Goal: Information Seeking & Learning: Learn about a topic

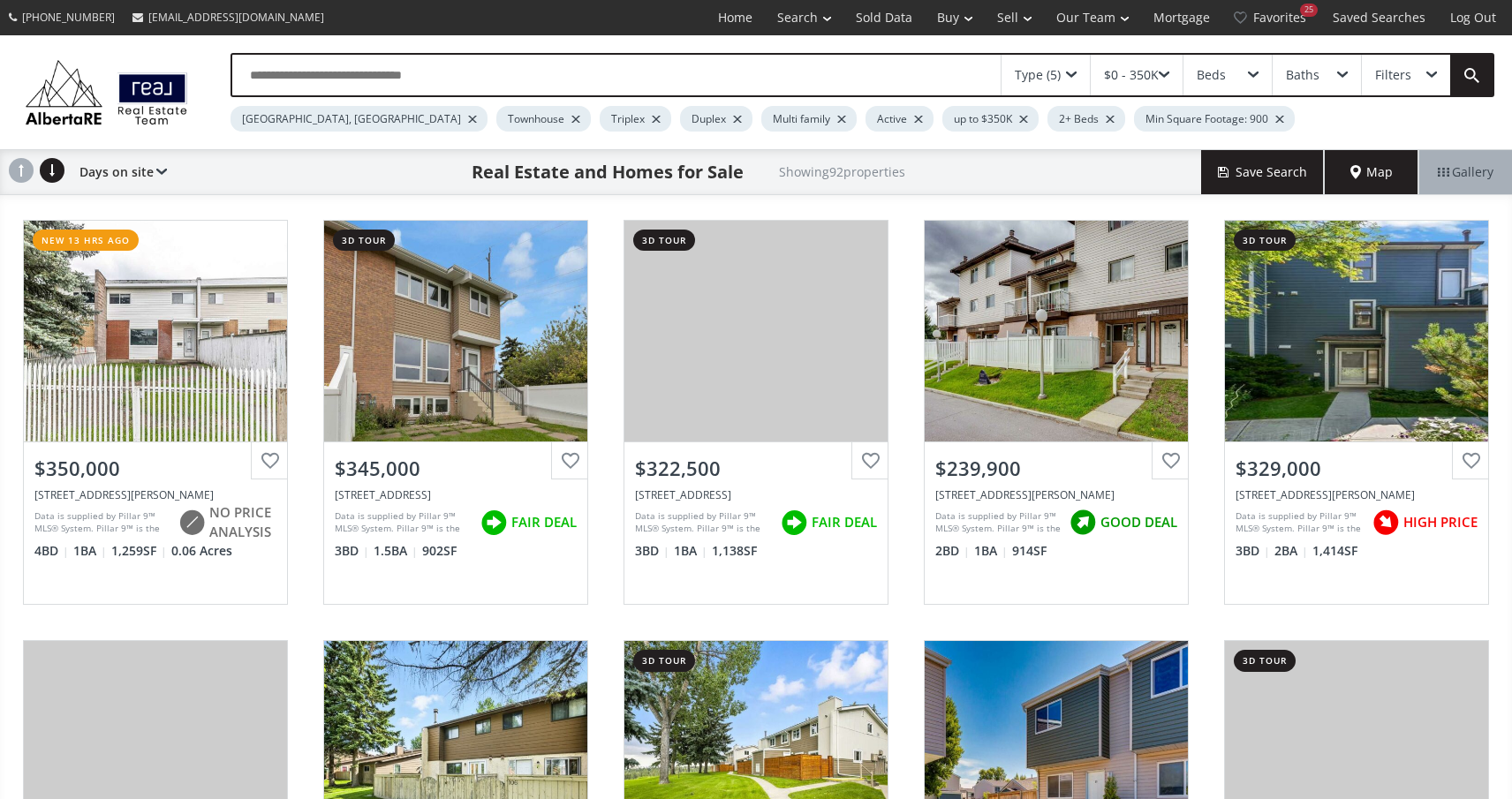
click at [1168, 76] on span at bounding box center [1163, 75] width 10 height 7
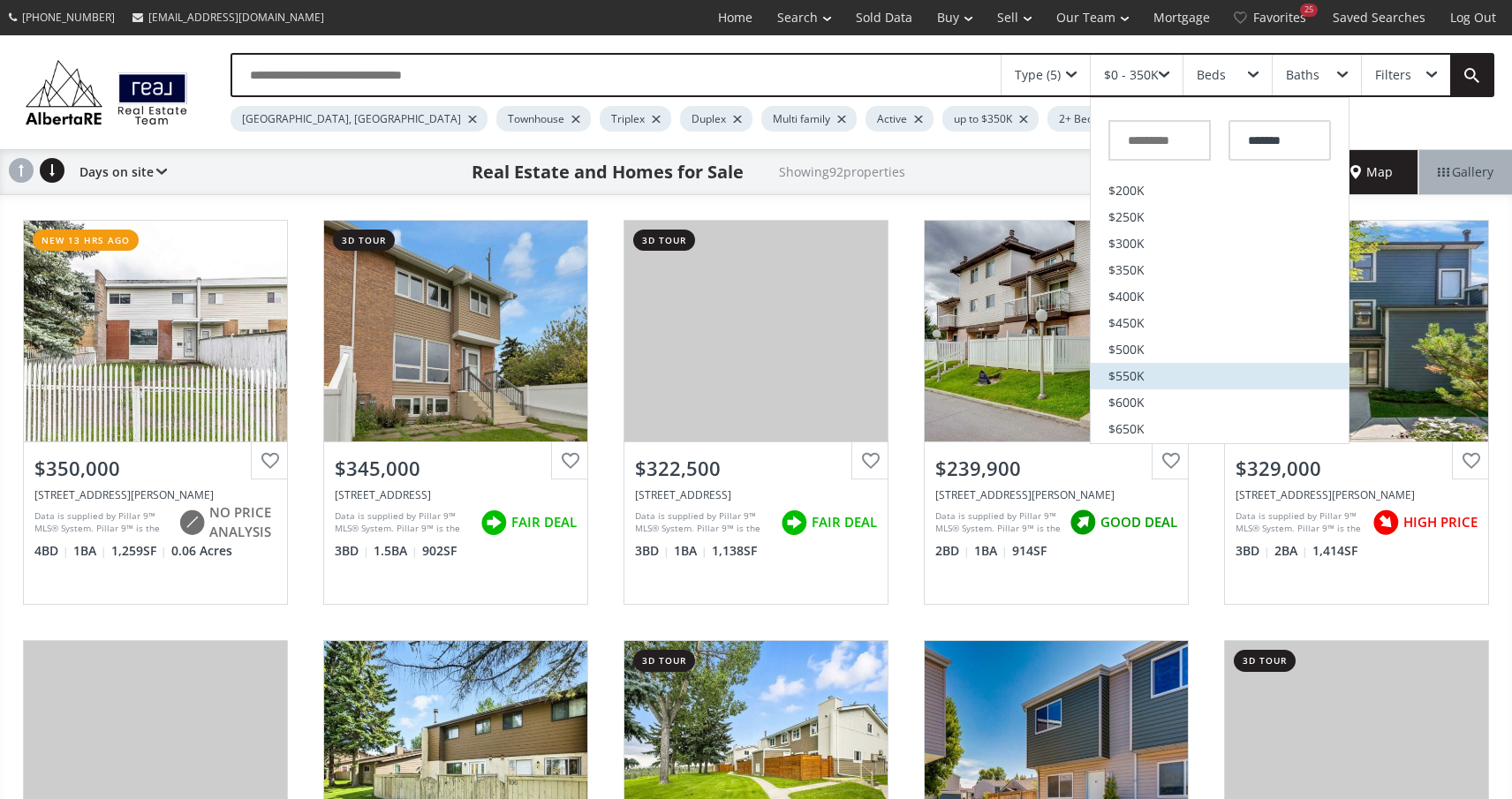
scroll to position [125, 0]
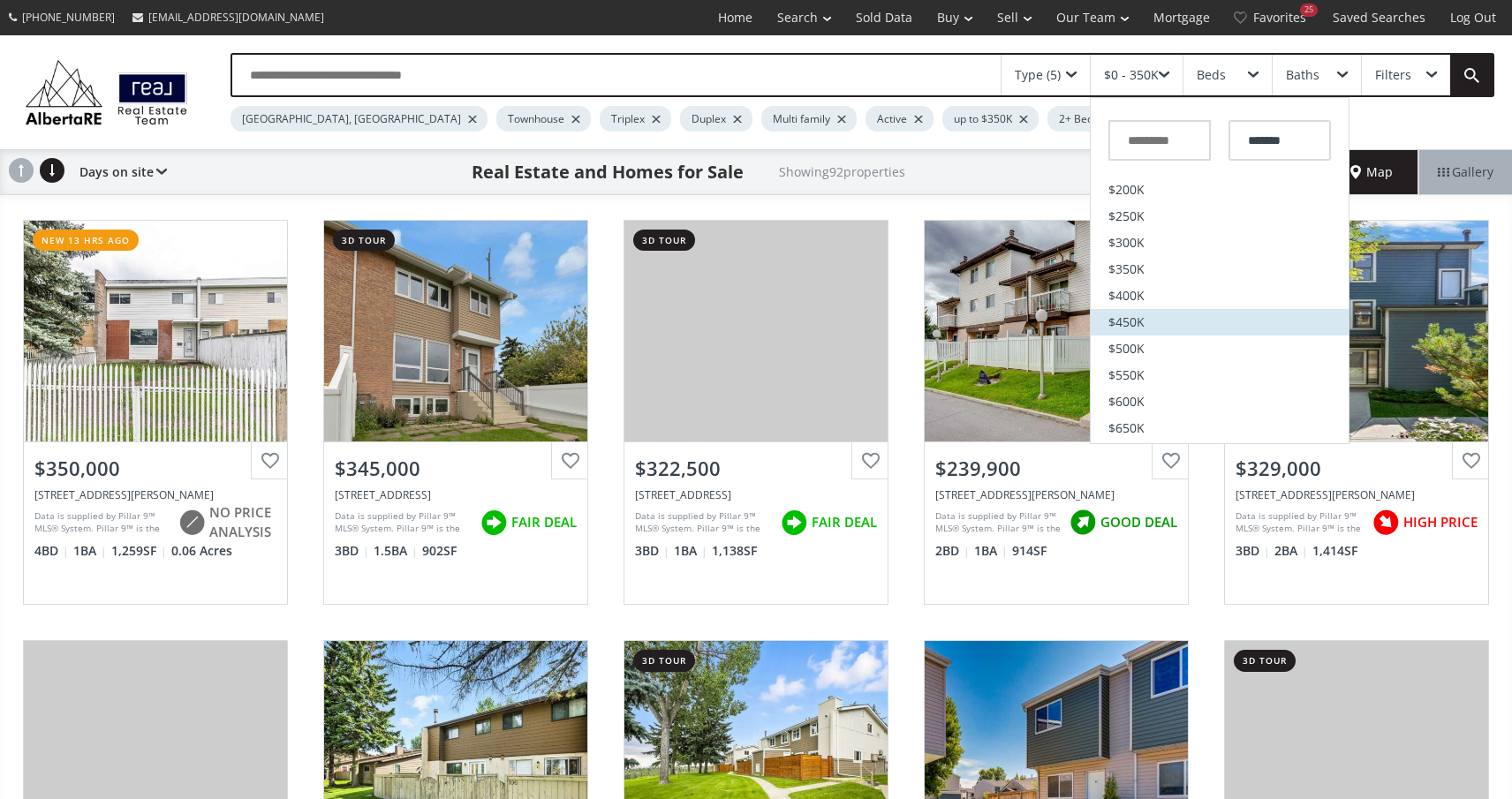
click at [1131, 317] on span "$450K" at bounding box center [1126, 321] width 36 height 12
type input "*******"
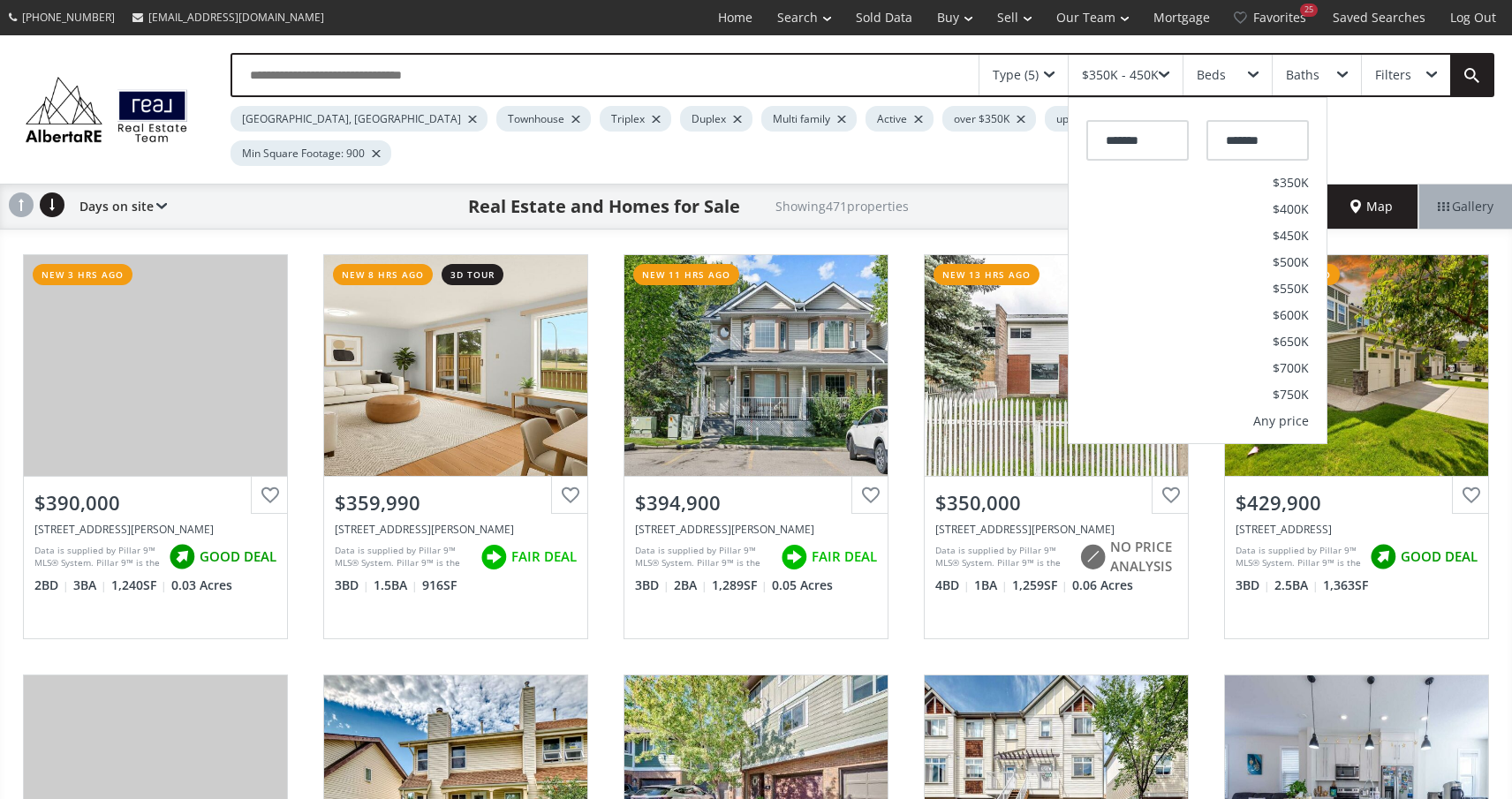
click at [1240, 86] on div "Beds" at bounding box center [1227, 75] width 88 height 41
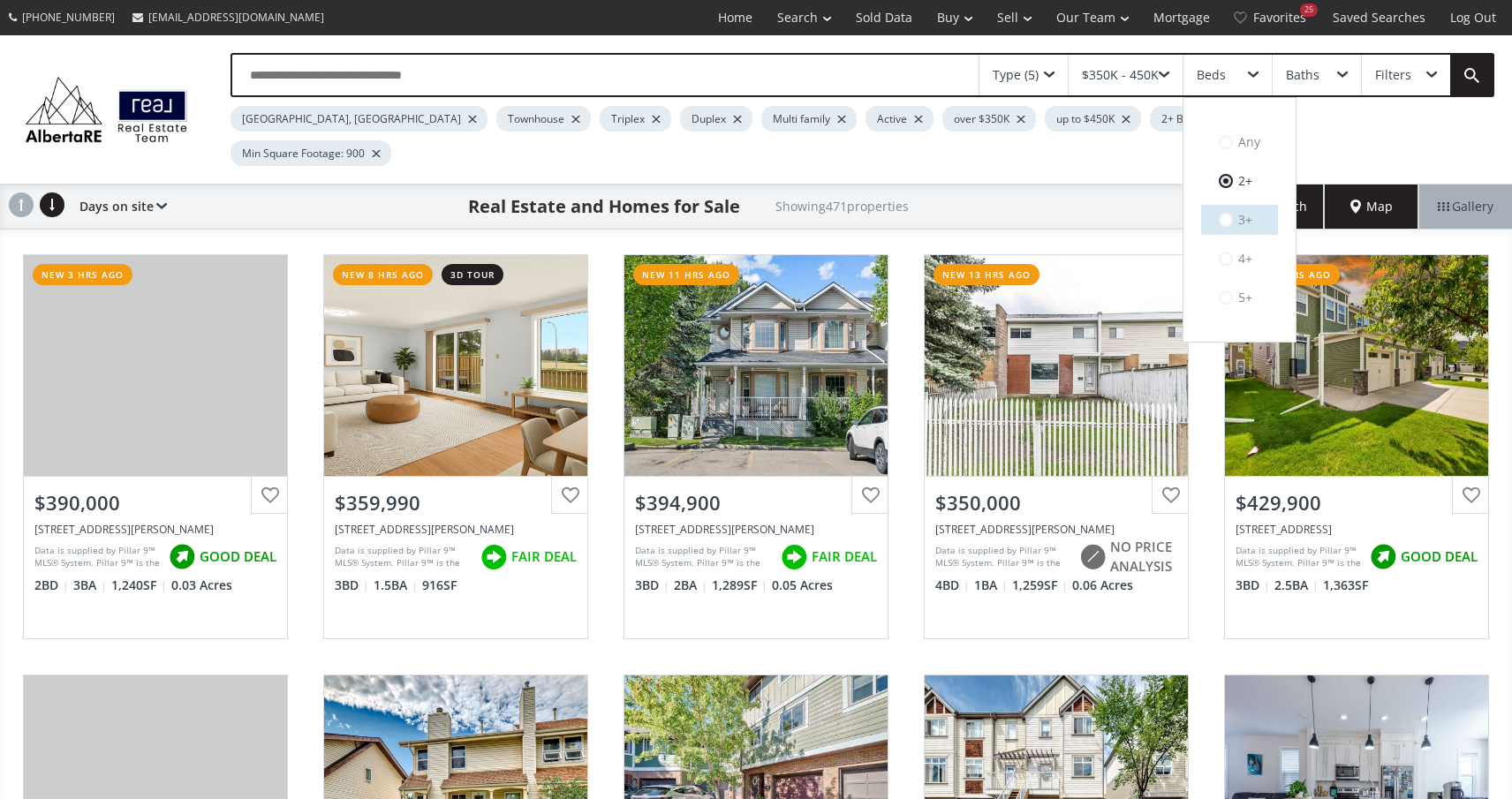
click at [1224, 209] on label "3+" at bounding box center [1239, 220] width 77 height 30
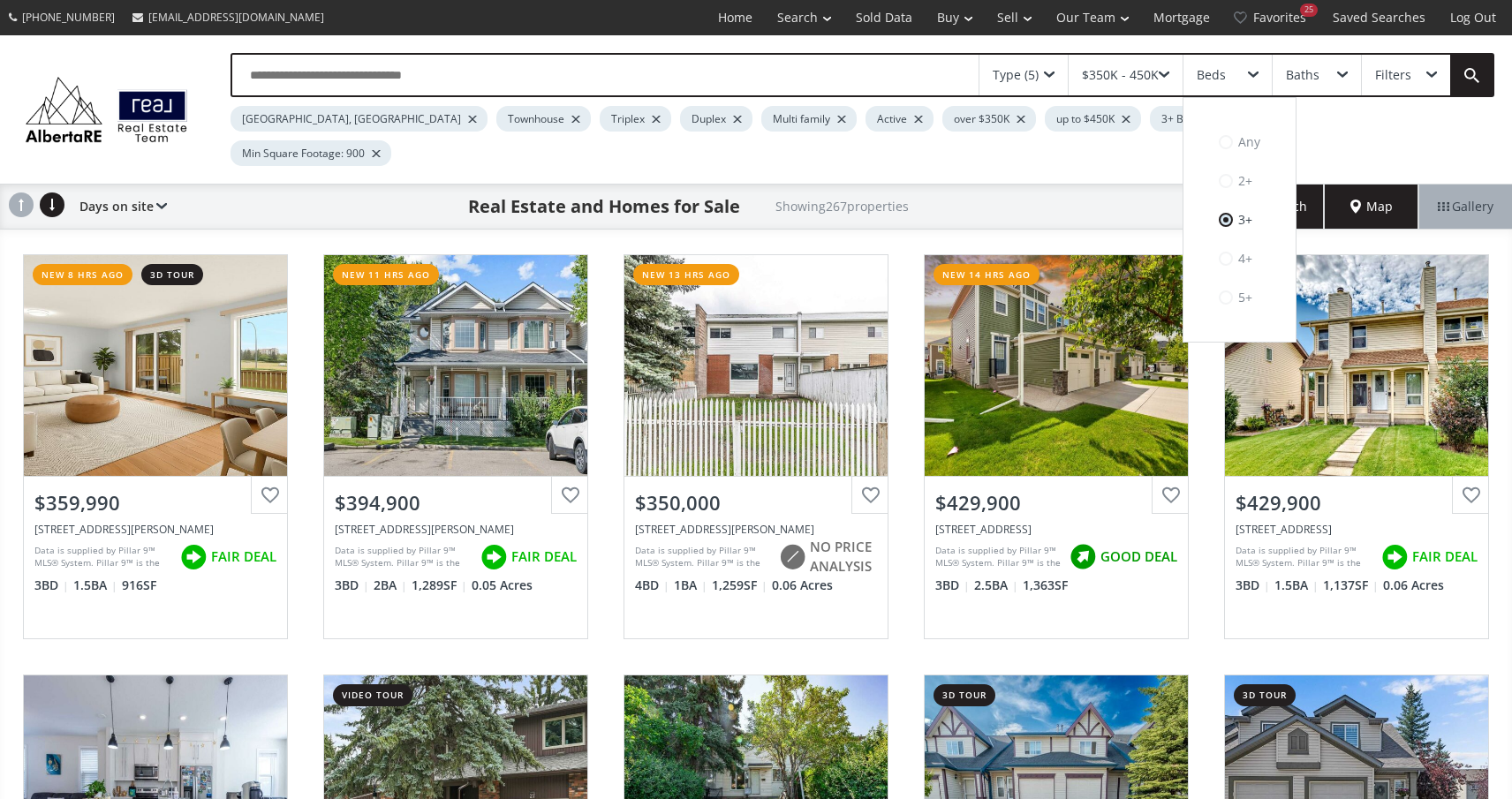
click at [1341, 135] on div "Type (5) $350K - 450K Beds Any 2+ 3+ 4+ 5+ Baths Filters [GEOGRAPHIC_DATA], AB …" at bounding box center [756, 110] width 1512 height 149
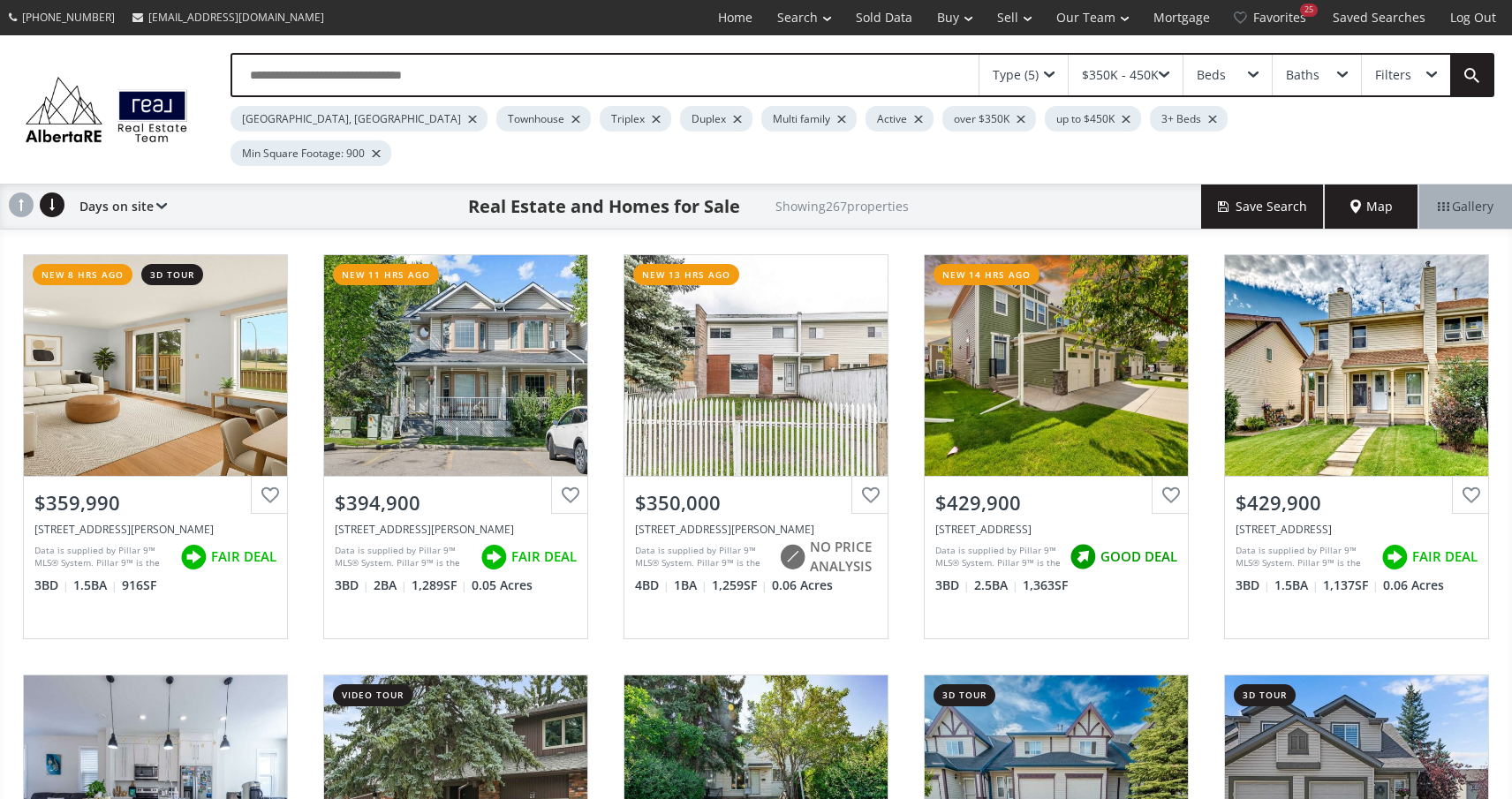
click at [1358, 198] on span "Map" at bounding box center [1372, 206] width 43 height 18
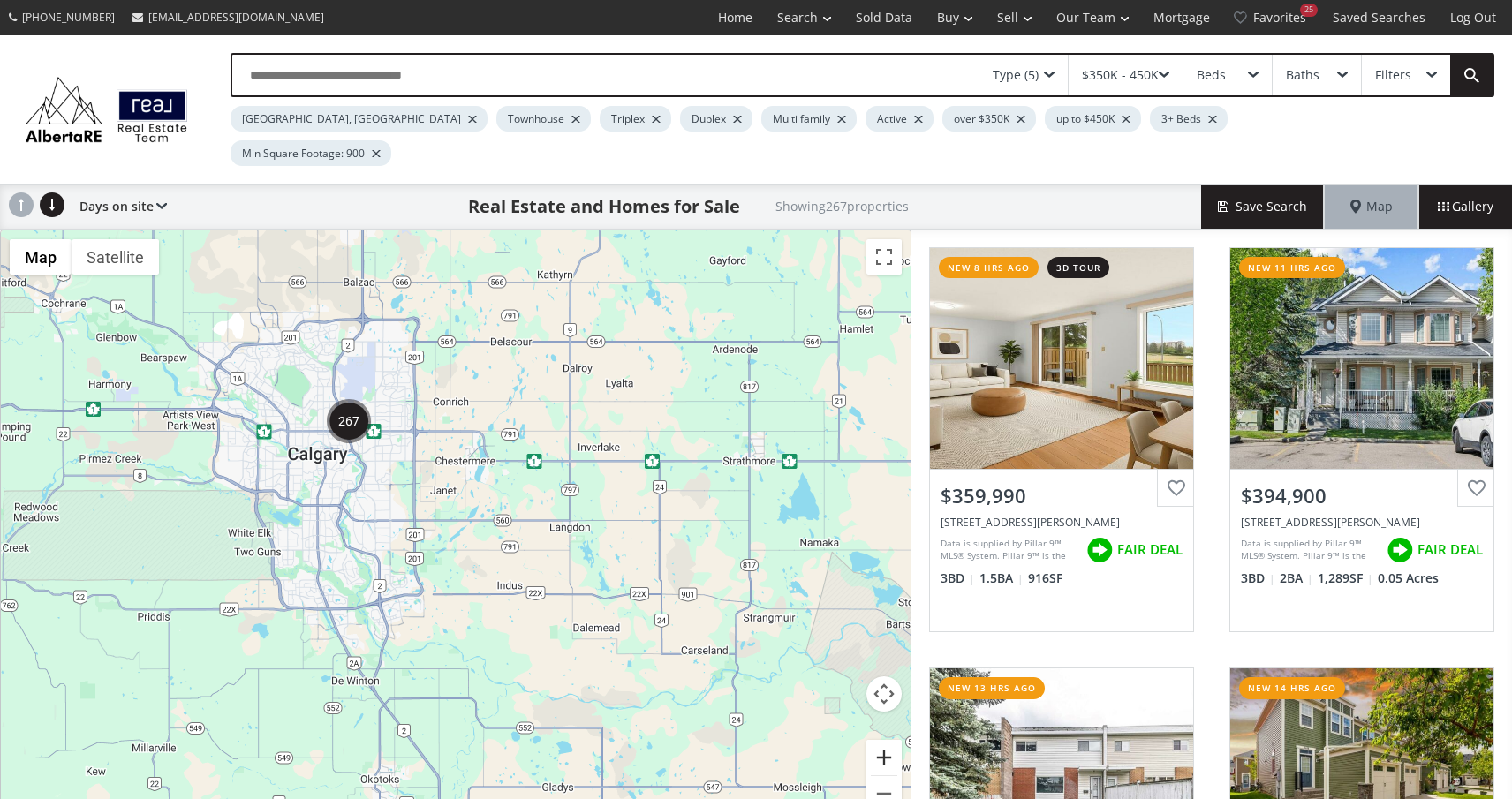
click at [883, 740] on button "Zoom in" at bounding box center [884, 758] width 35 height 35
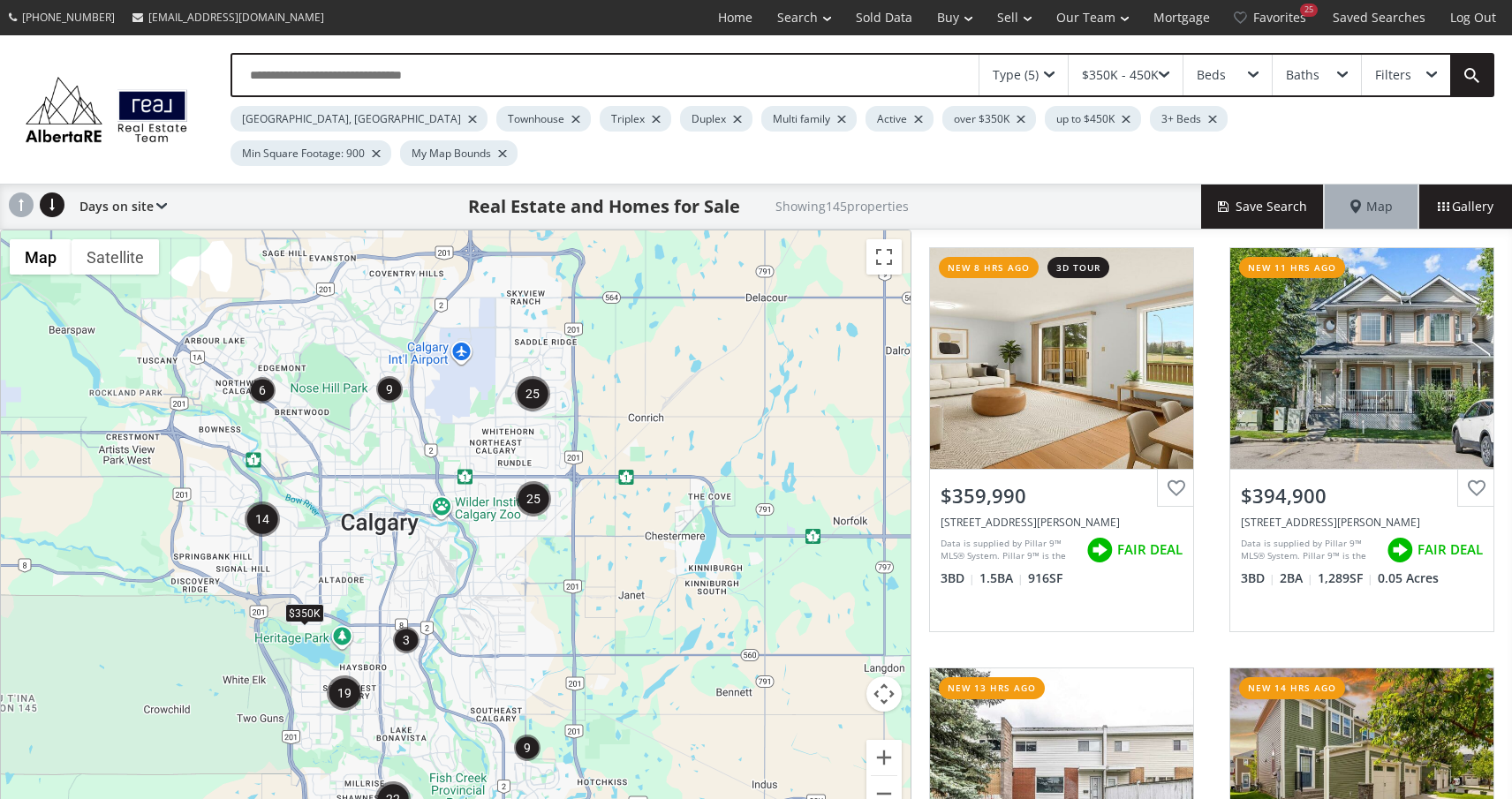
drag, startPoint x: 603, startPoint y: 490, endPoint x: 806, endPoint y: 635, distance: 249.5
click at [806, 635] on div "To navigate, press the arrow keys. $350K" at bounding box center [455, 531] width 909 height 602
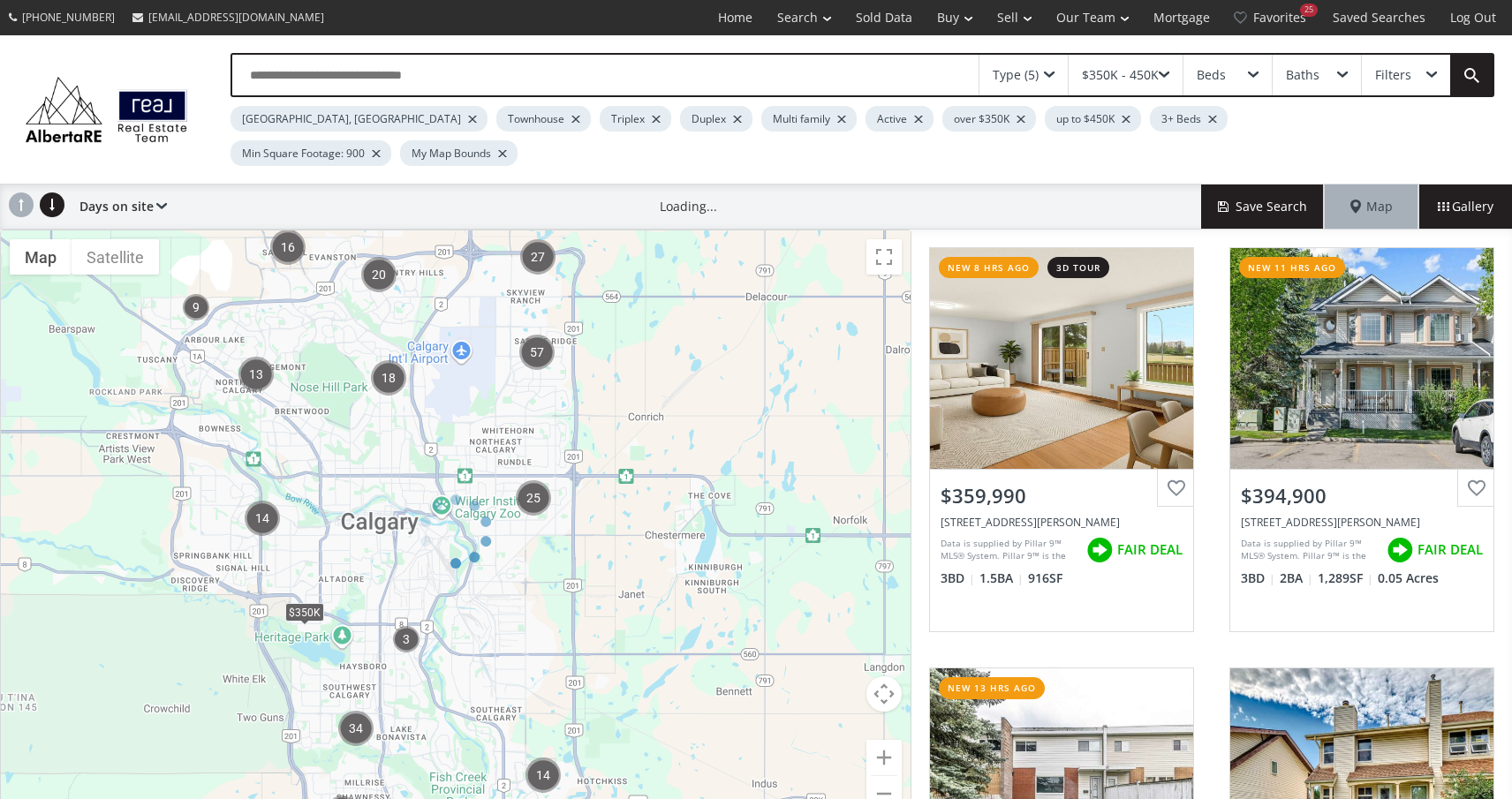
drag, startPoint x: 762, startPoint y: 581, endPoint x: 833, endPoint y: 582, distance: 71.0
click at [833, 582] on div at bounding box center [455, 531] width 911 height 604
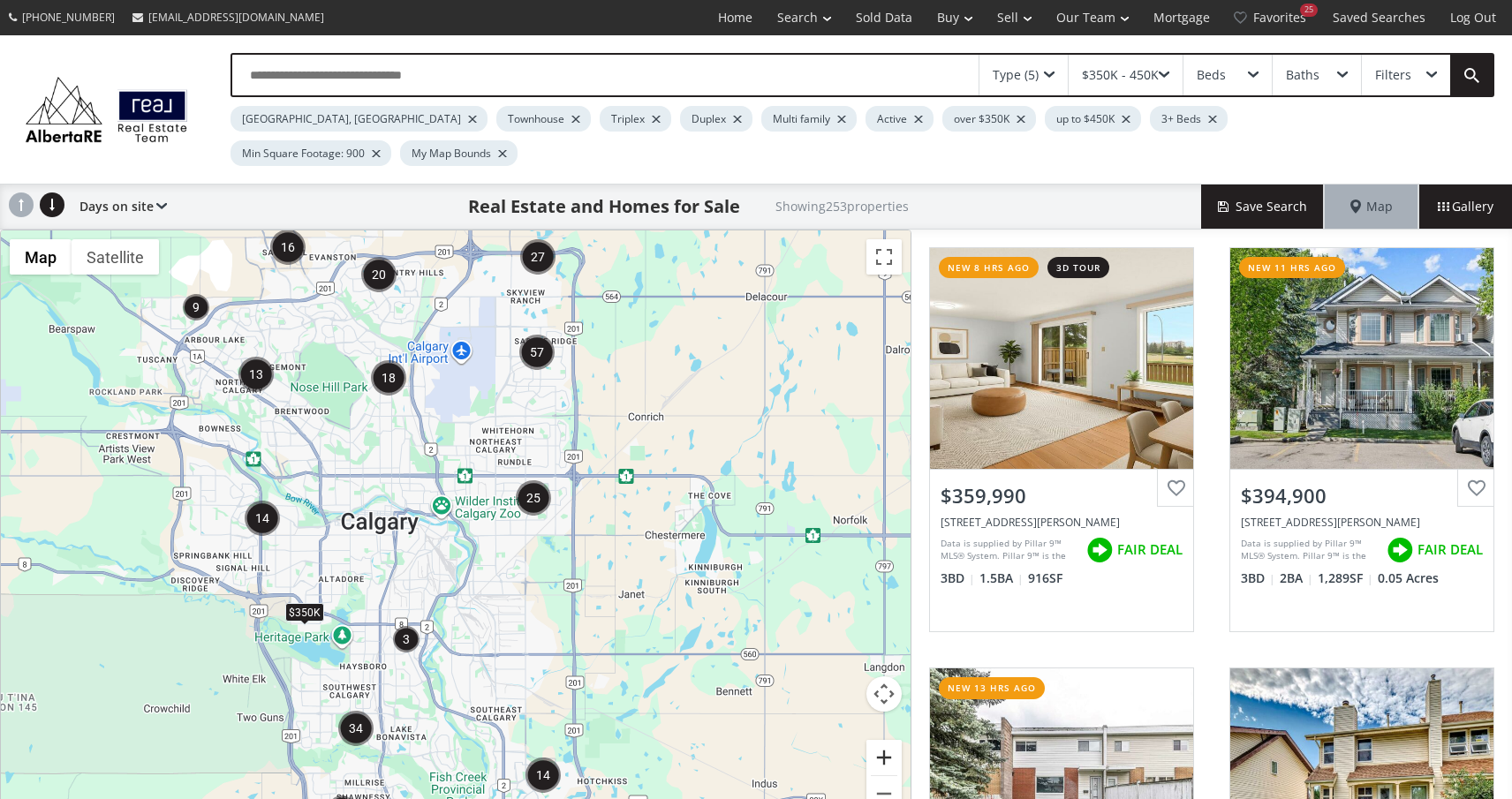
click at [900, 740] on button "Zoom in" at bounding box center [884, 758] width 35 height 35
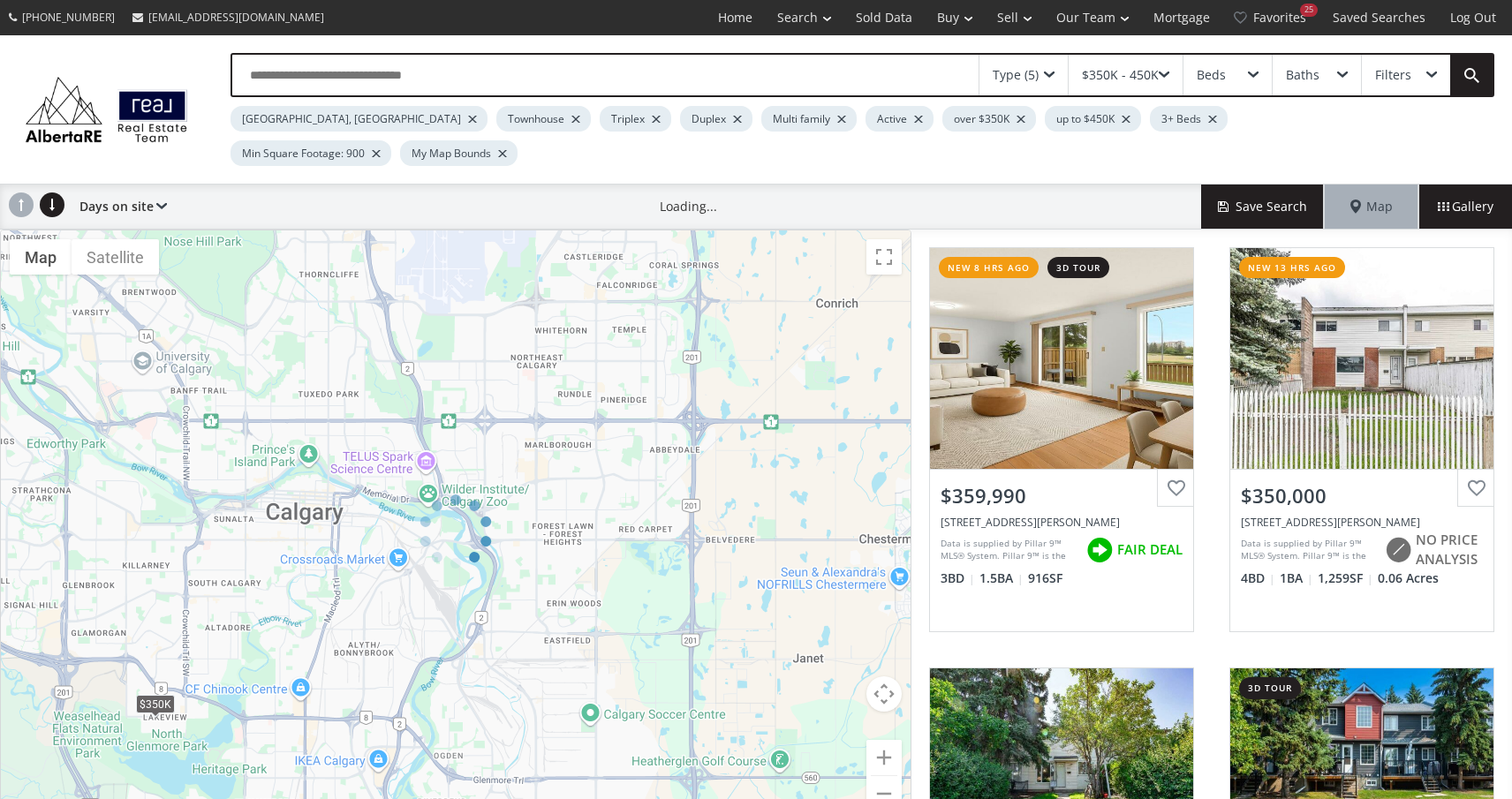
drag, startPoint x: 606, startPoint y: 548, endPoint x: 825, endPoint y: 548, distance: 219.0
click at [827, 549] on div at bounding box center [455, 531] width 911 height 604
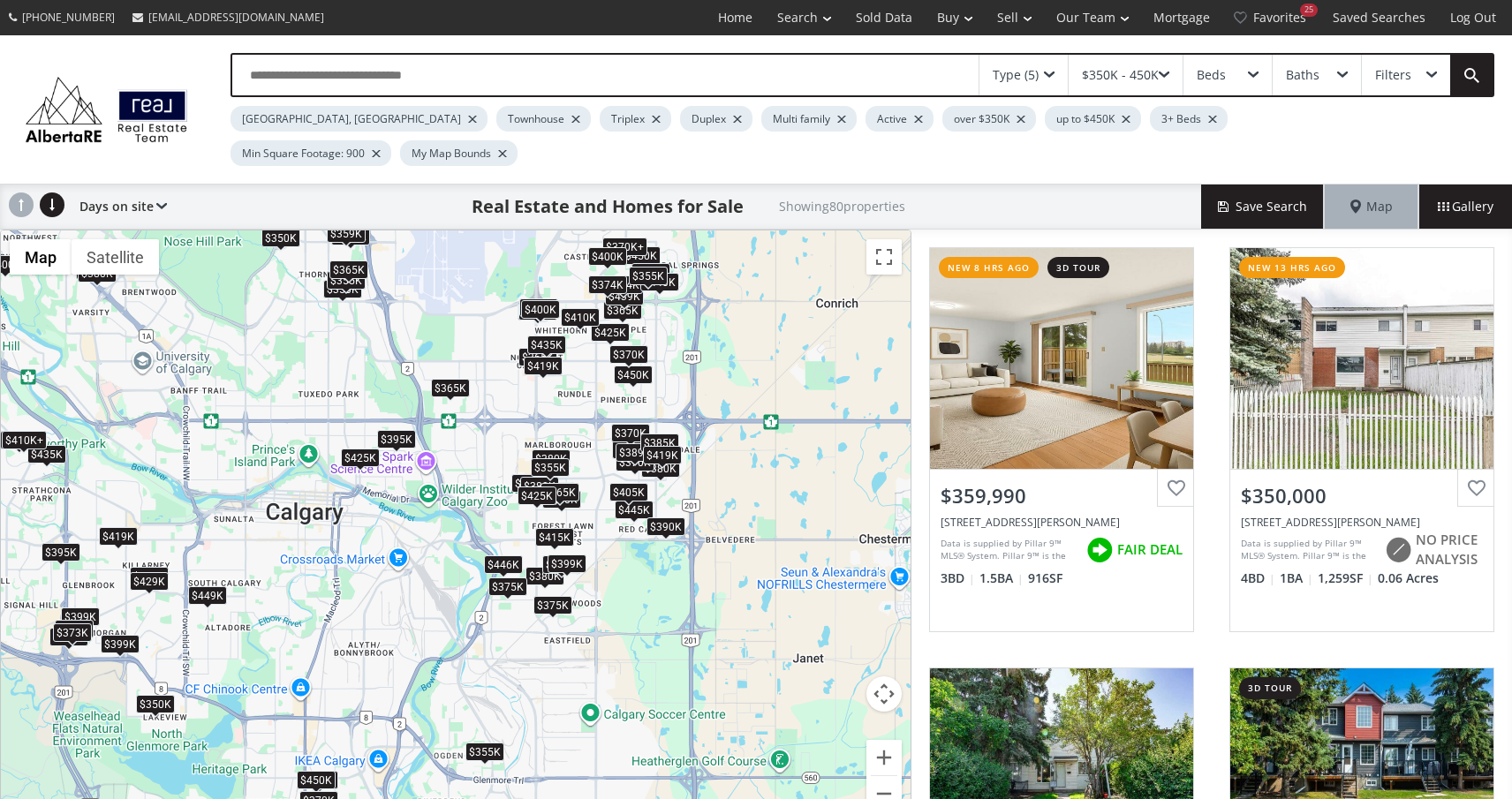
drag, startPoint x: 601, startPoint y: 357, endPoint x: 773, endPoint y: 400, distance: 177.3
click at [773, 400] on div "← Move left → Move right ↑ Move up ↓ Move down + Zoom in - Zoom out Home Jump l…" at bounding box center [455, 531] width 911 height 604
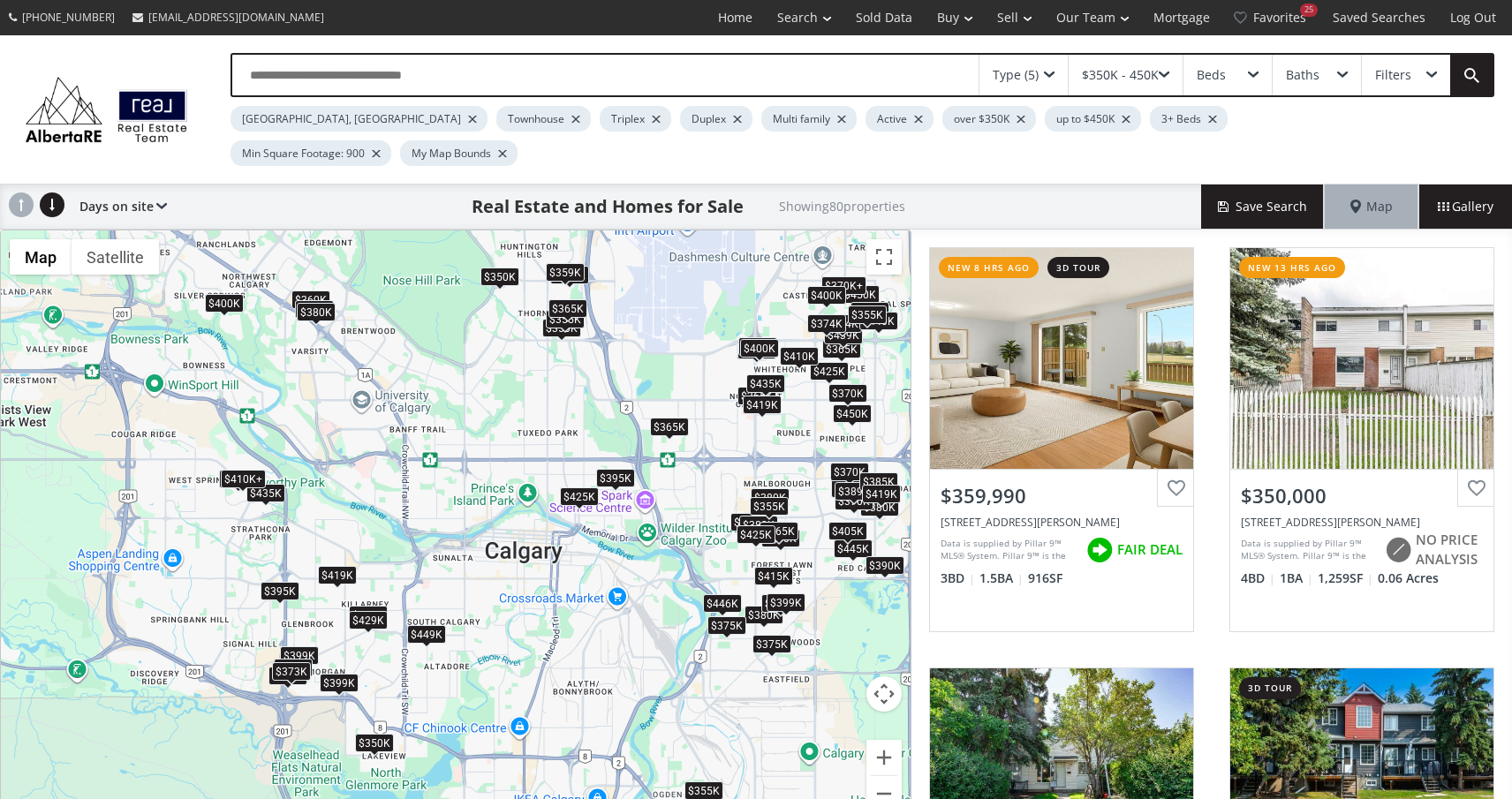
drag, startPoint x: 388, startPoint y: 366, endPoint x: 607, endPoint y: 403, distance: 222.1
click at [609, 403] on div "To navigate, press the arrow keys. $360K $350K $380K $380K $418K $396K $395K $3…" at bounding box center [455, 531] width 909 height 602
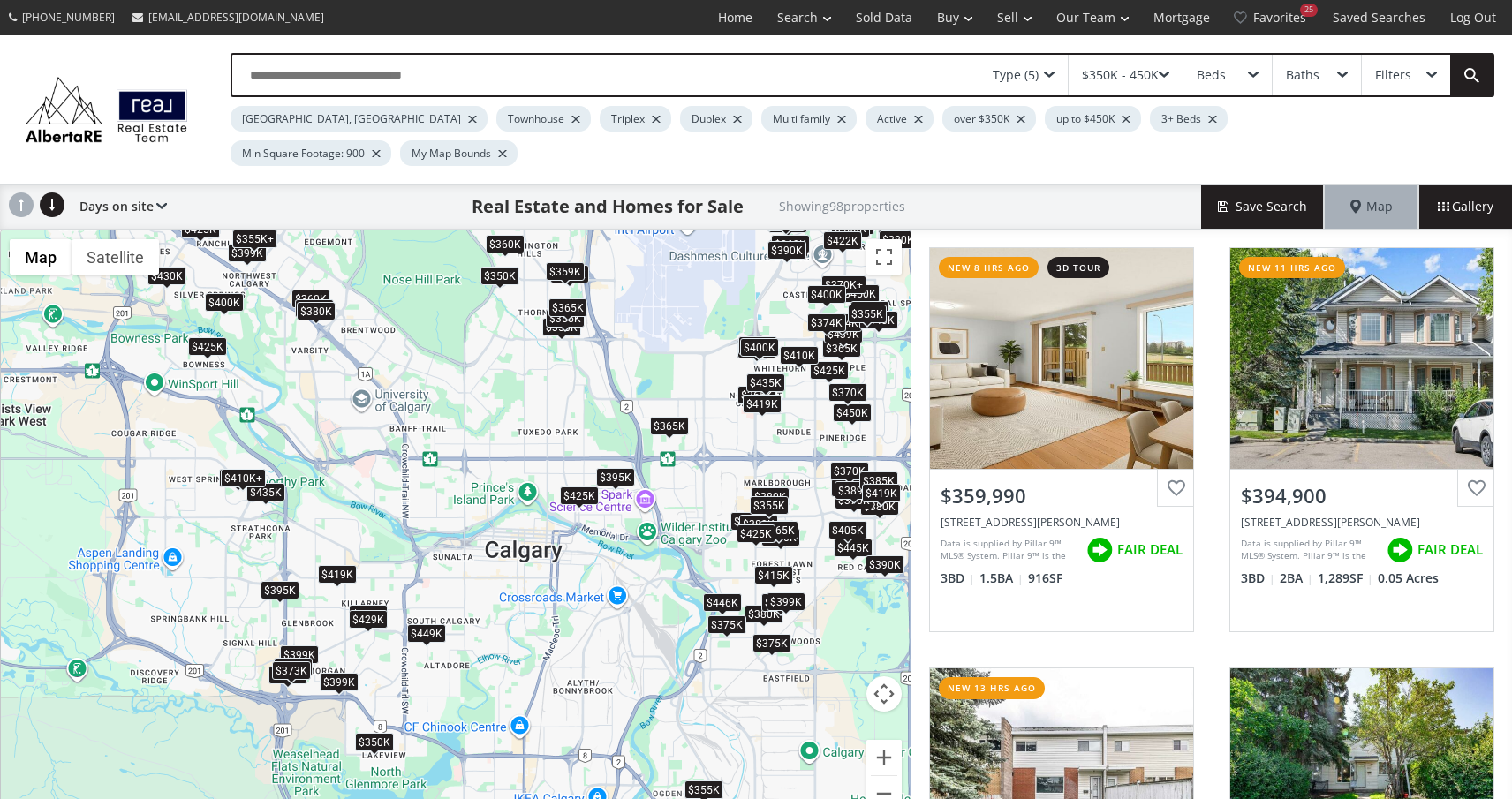
click at [319, 302] on div "$380K" at bounding box center [316, 311] width 39 height 19
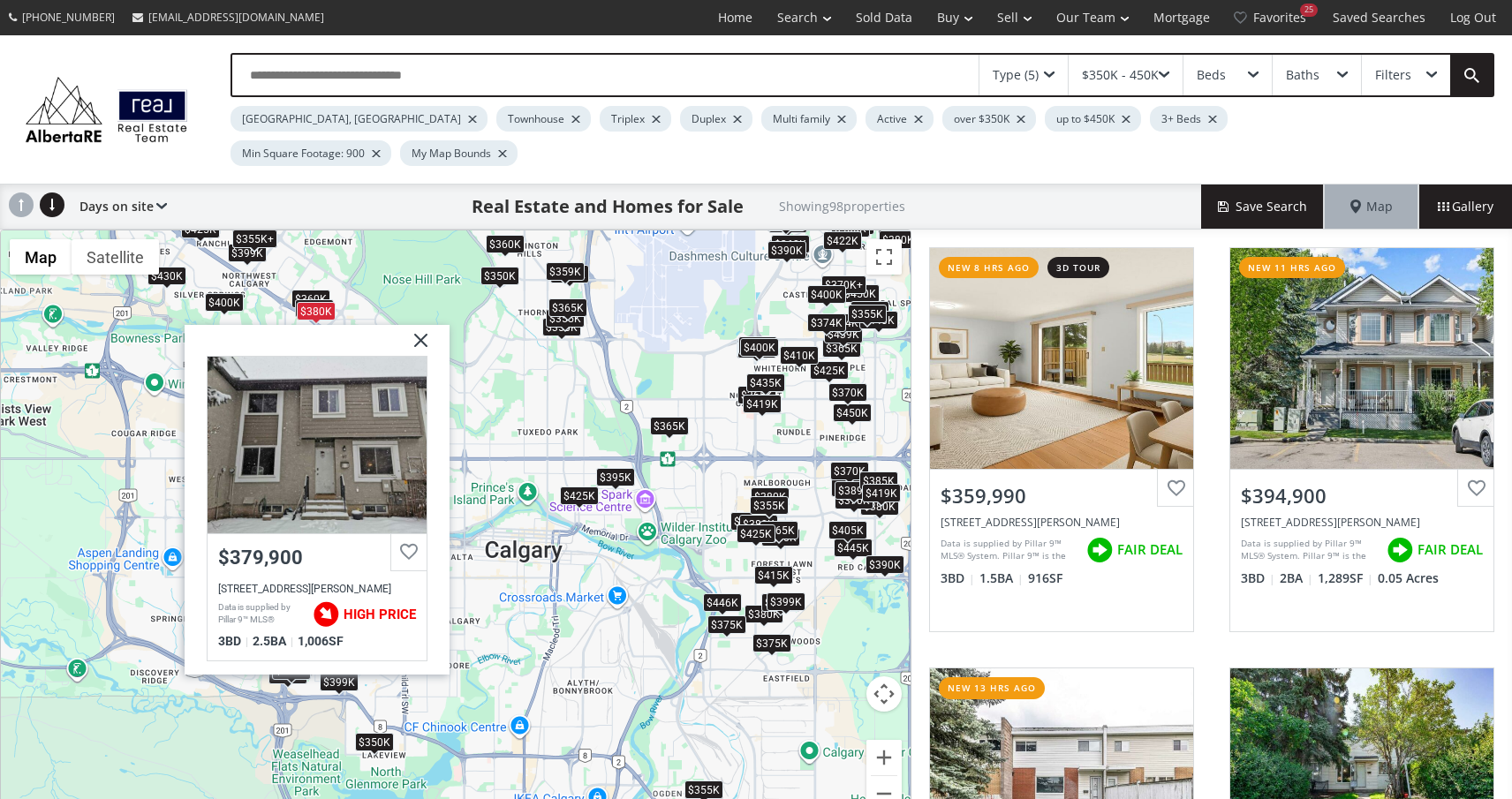
click at [168, 346] on div "To navigate, press the arrow keys. $360K $395K $350K $380K $380K $418K $396K $3…" at bounding box center [455, 531] width 909 height 602
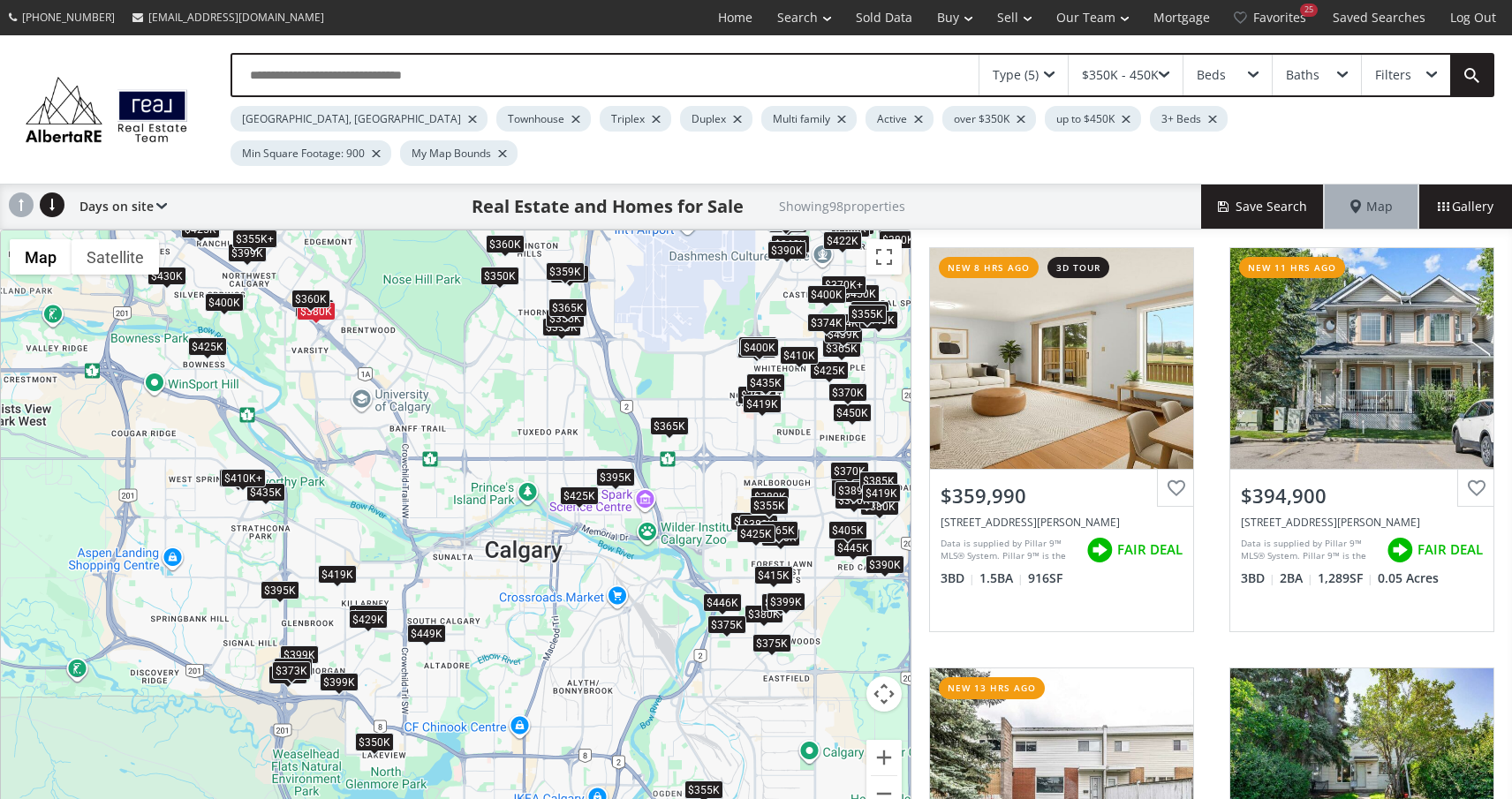
click at [318, 290] on div "$360K" at bounding box center [311, 299] width 39 height 19
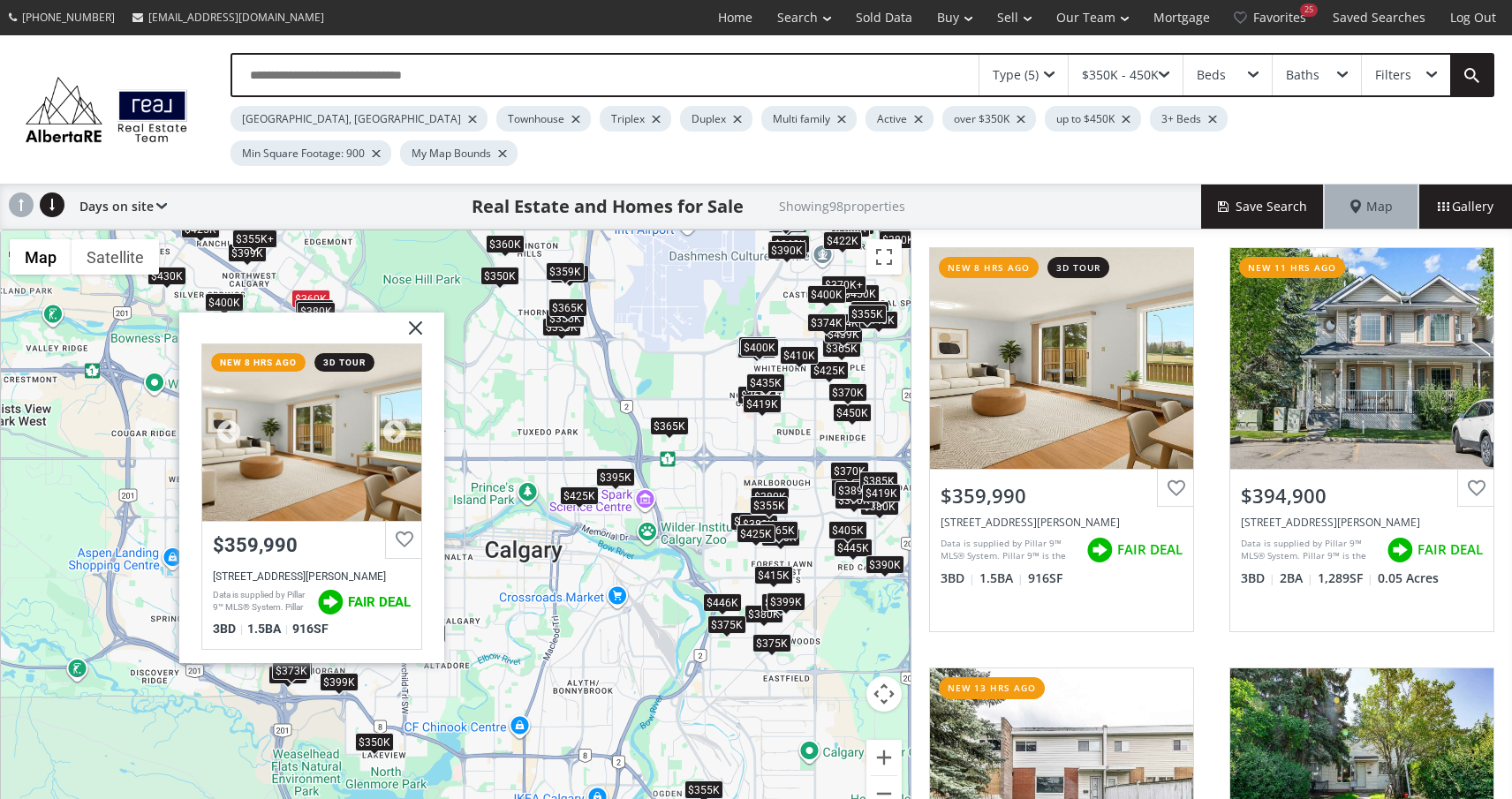
click at [328, 371] on div at bounding box center [312, 433] width 219 height 177
click at [471, 321] on div "To navigate, press the arrow keys. $360K $395K $350K $380K $380K $418K $396K $3…" at bounding box center [455, 531] width 909 height 602
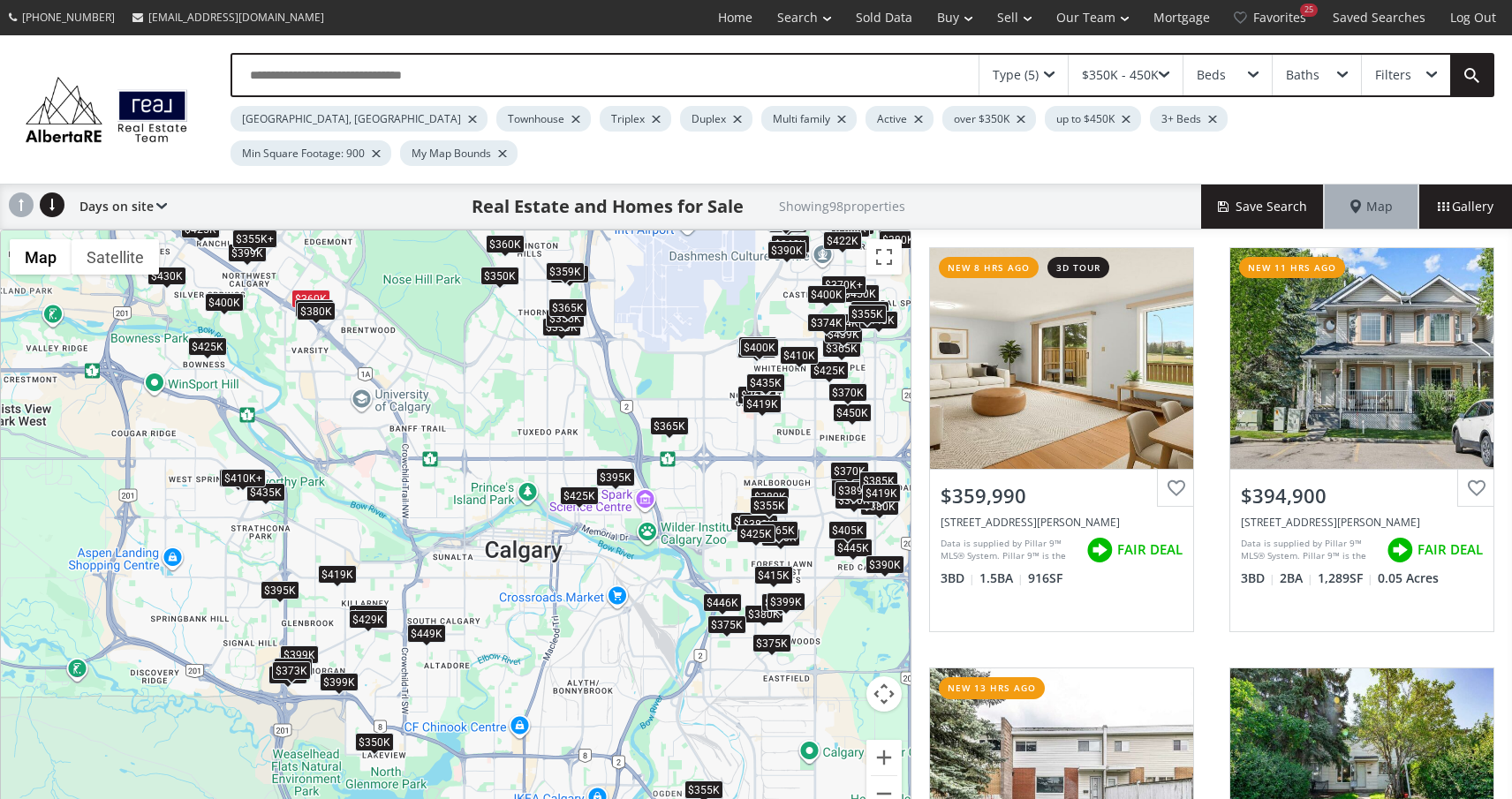
click at [1161, 75] on span at bounding box center [1163, 75] width 10 height 7
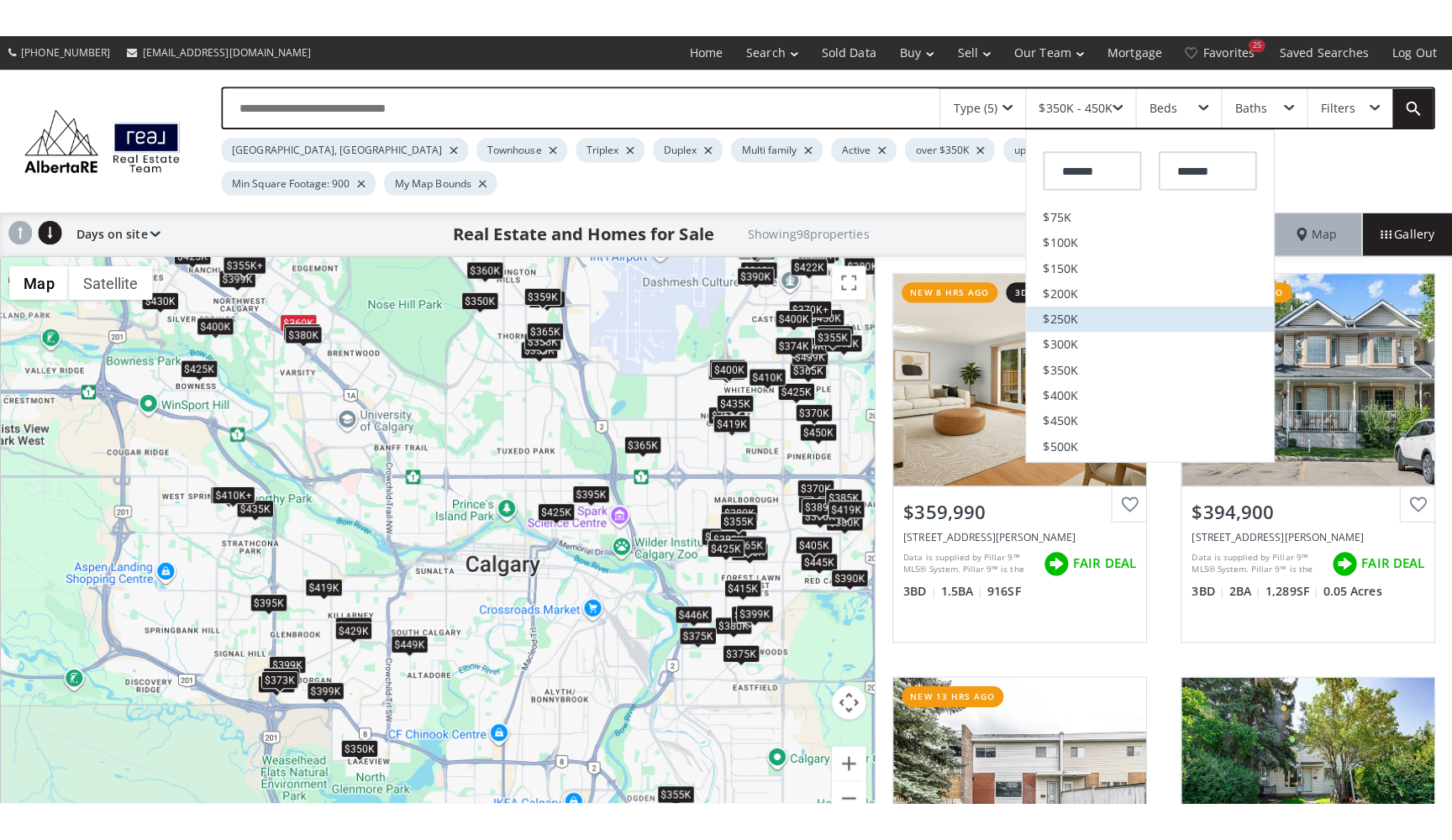
scroll to position [64, 0]
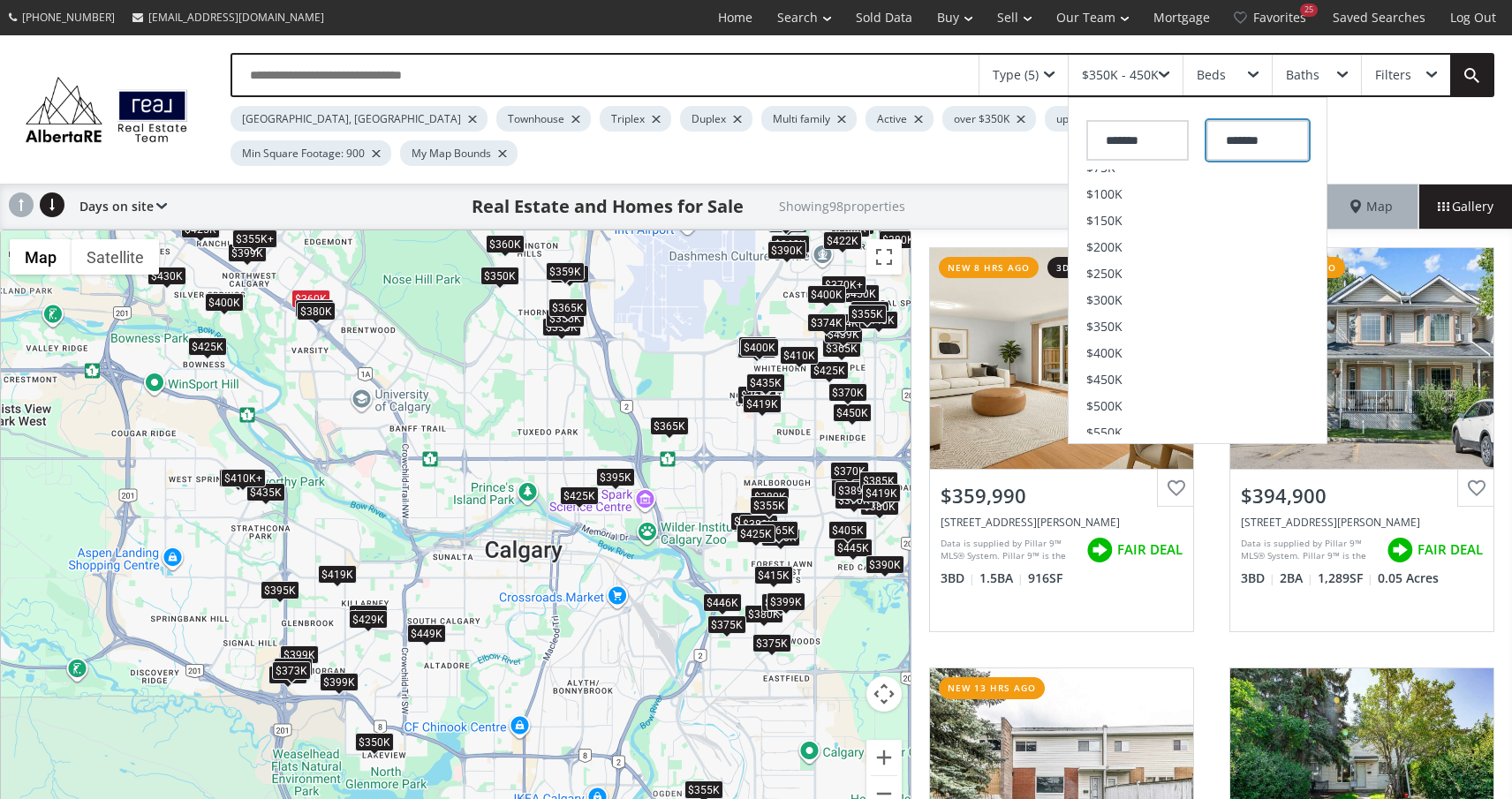
click at [1287, 138] on input "*******" at bounding box center [1258, 140] width 102 height 41
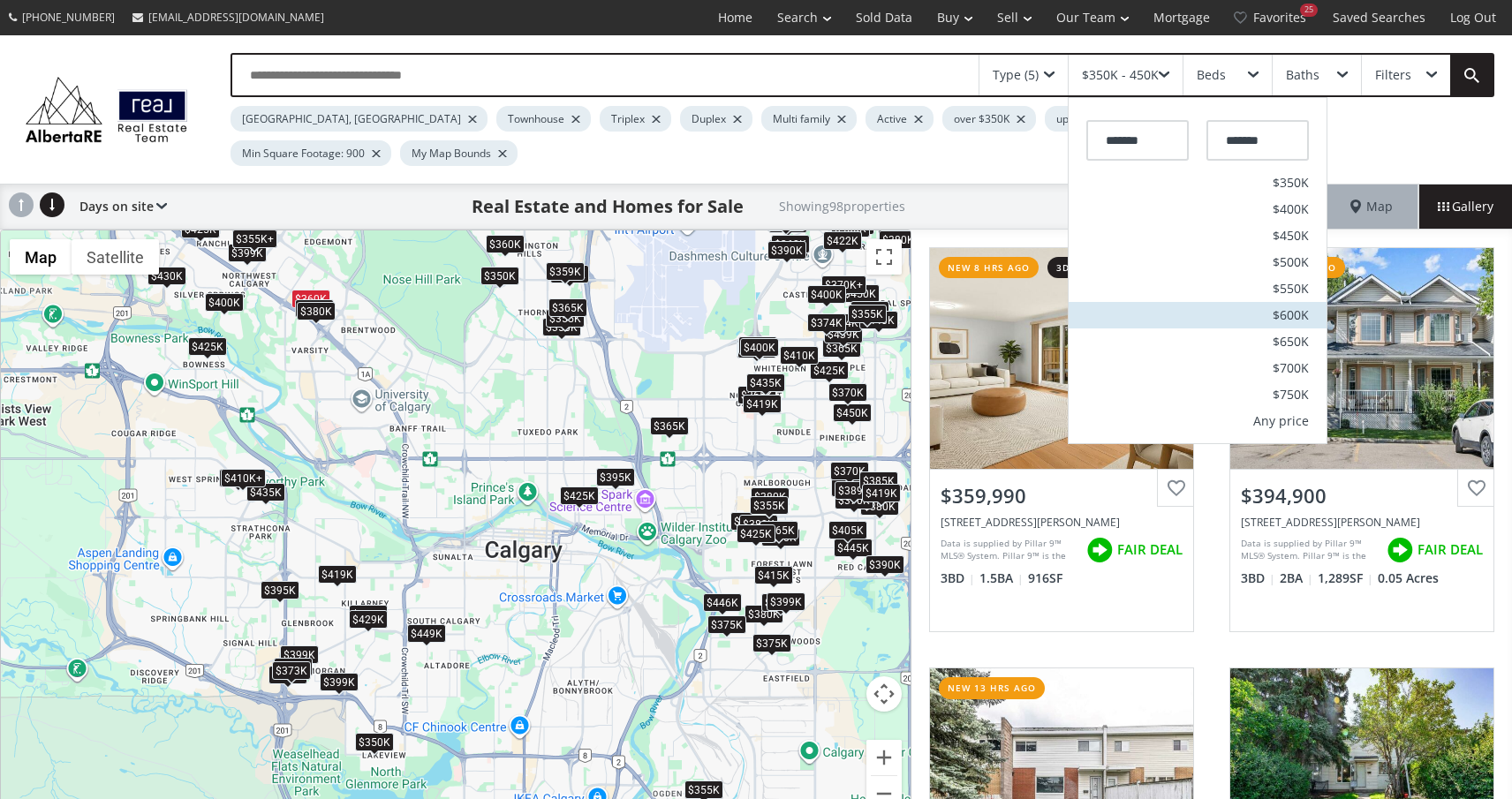
click at [1294, 310] on span "$600K" at bounding box center [1290, 315] width 36 height 12
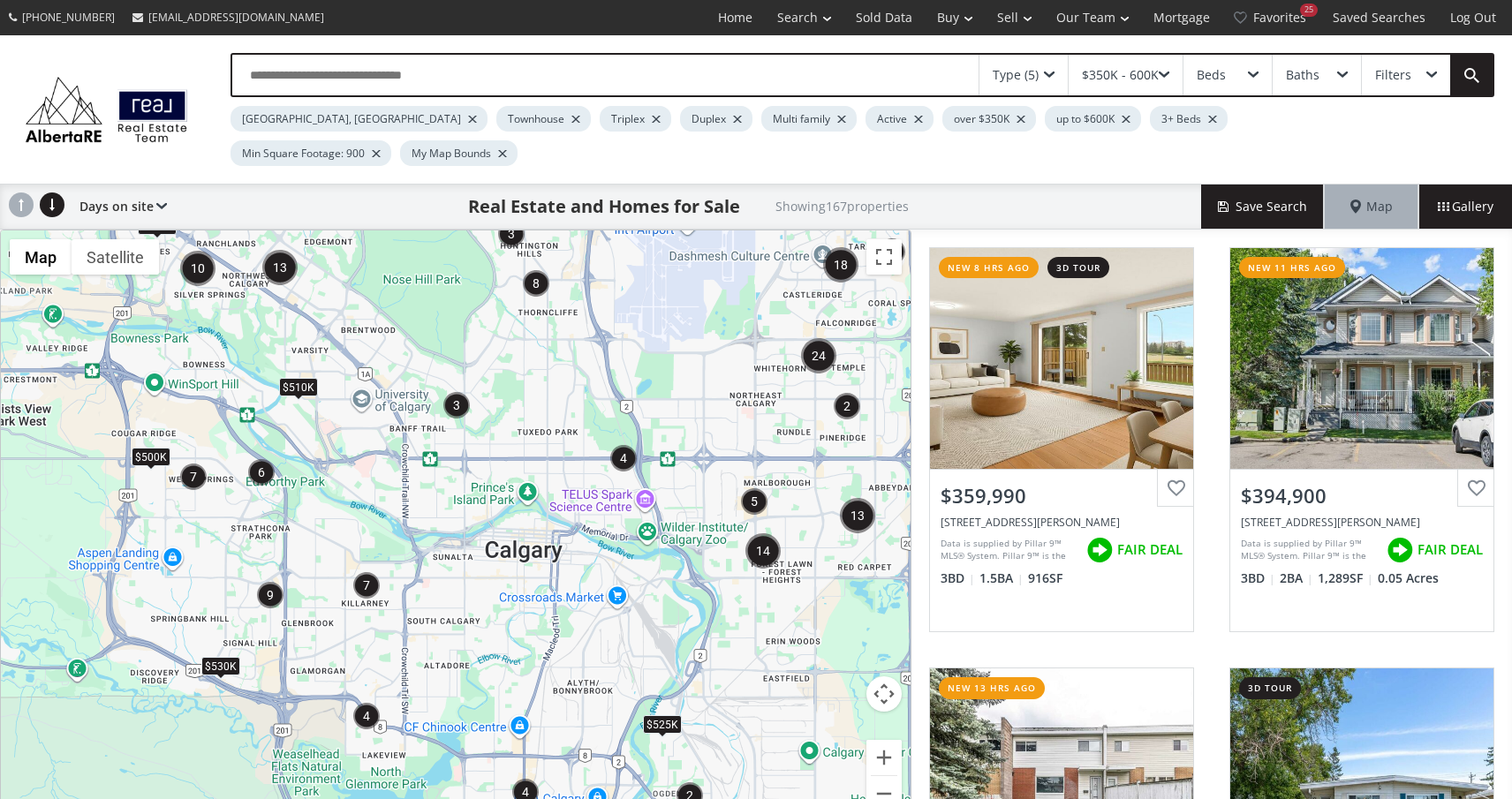
click at [299, 378] on div "$510K" at bounding box center [298, 387] width 39 height 19
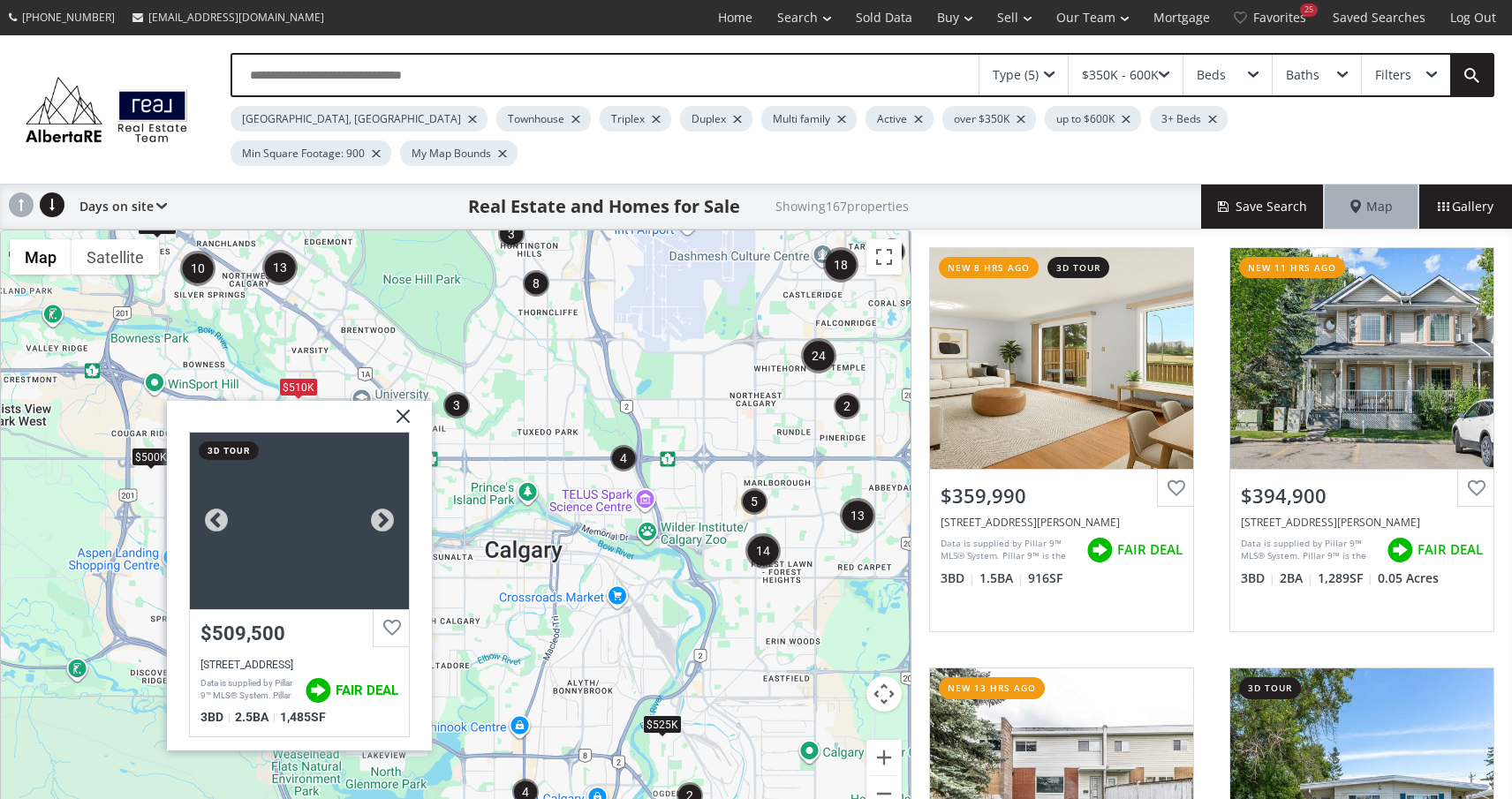
click at [327, 442] on div at bounding box center [299, 521] width 219 height 177
click at [462, 443] on div "To navigate, press the arrow keys. $525K $549K $530K $500K $510K 50 Street NW C…" at bounding box center [455, 531] width 909 height 602
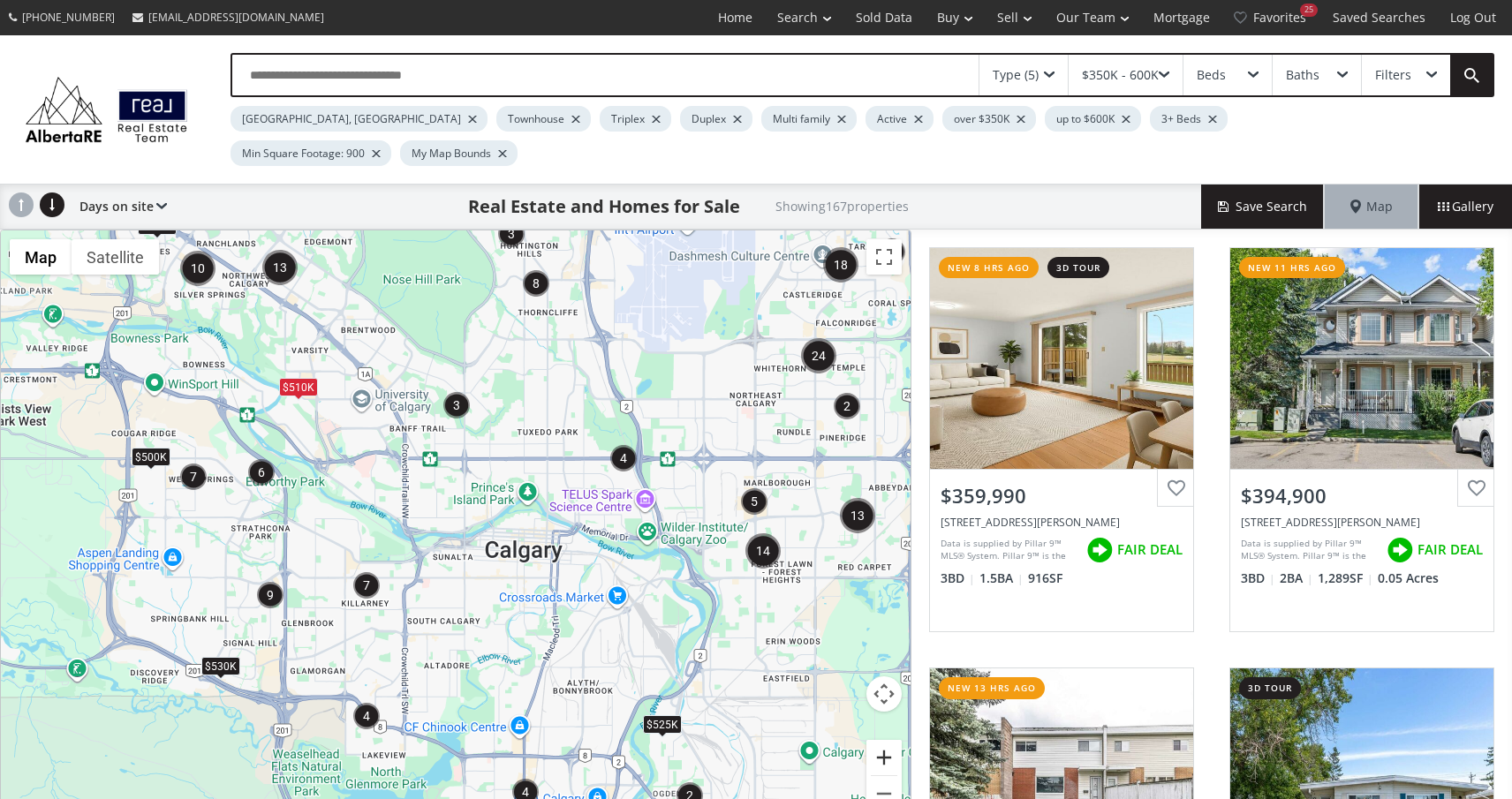
click at [891, 740] on button "Zoom in" at bounding box center [884, 758] width 35 height 35
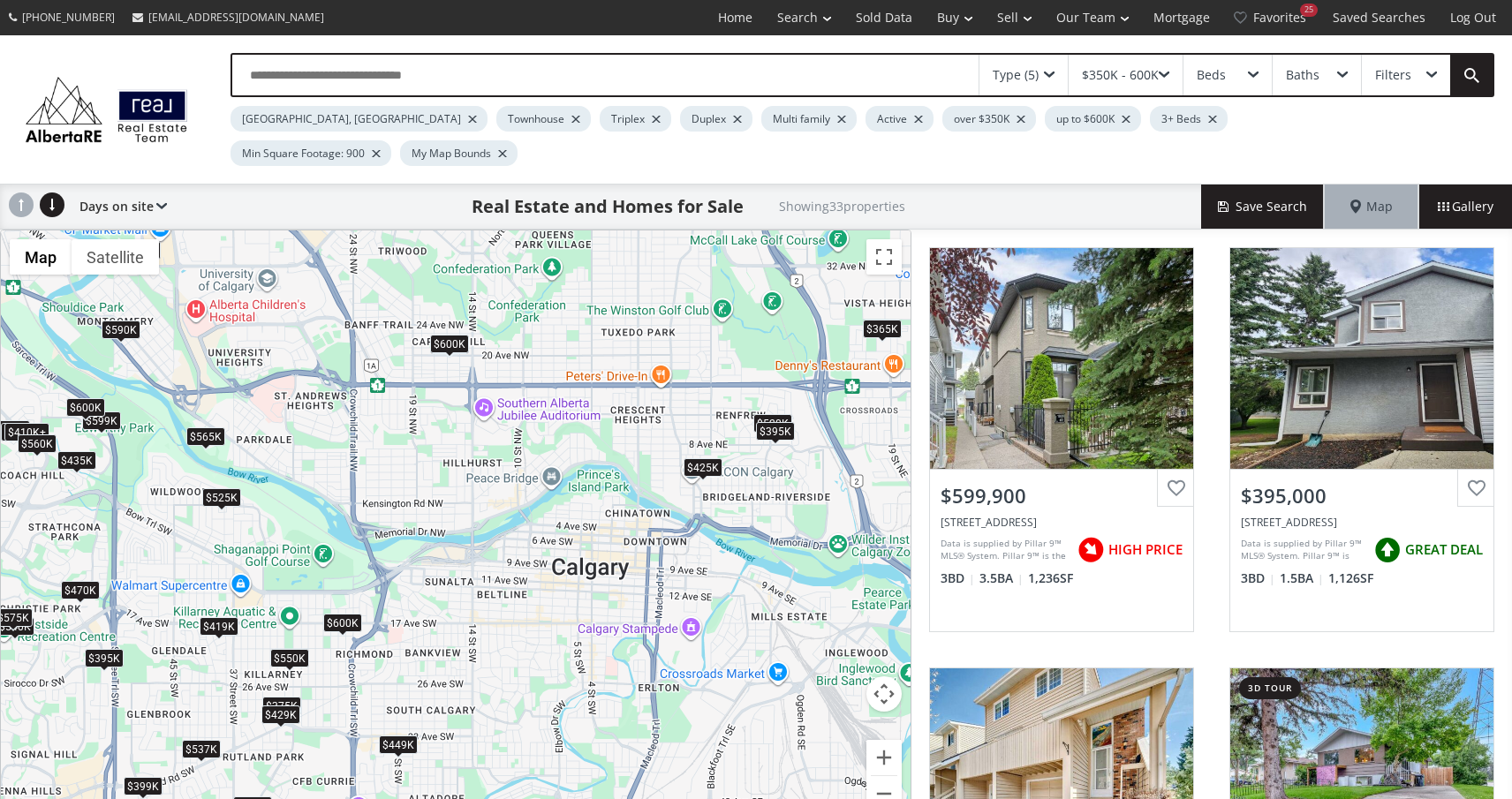
drag, startPoint x: 516, startPoint y: 656, endPoint x: 599, endPoint y: 481, distance: 193.7
click at [600, 481] on div "← Move left → Move right ↑ Move up ↓ Move down + Zoom in - Zoom out Home Jump l…" at bounding box center [455, 531] width 911 height 604
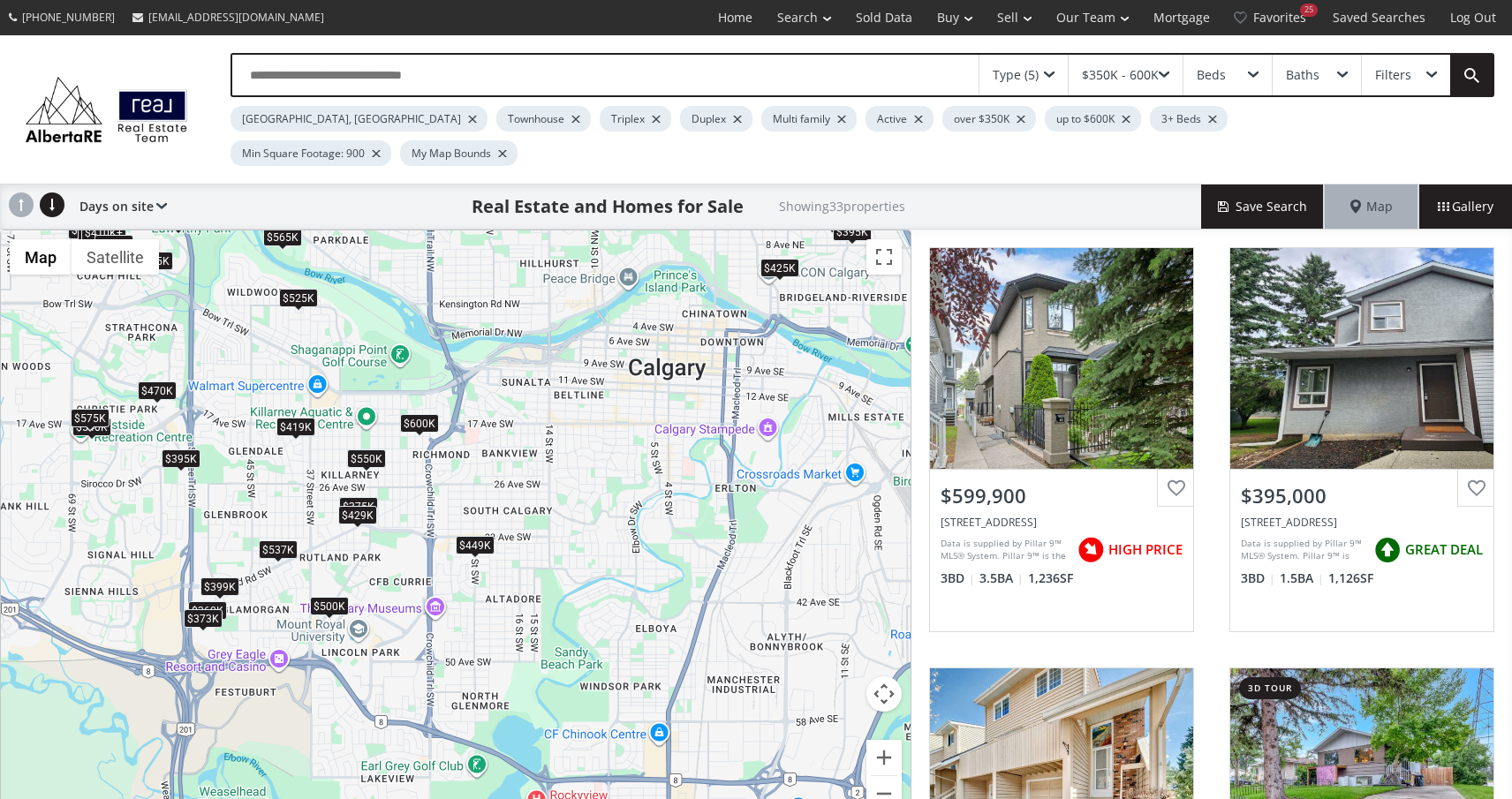
drag, startPoint x: 493, startPoint y: 558, endPoint x: 572, endPoint y: 359, distance: 214.1
click at [572, 359] on div "To navigate, press the arrow keys. $600K $395K $565K $525K $520K $410K+ $375K $…" at bounding box center [455, 531] width 909 height 602
click at [411, 414] on div "$600K" at bounding box center [420, 424] width 39 height 19
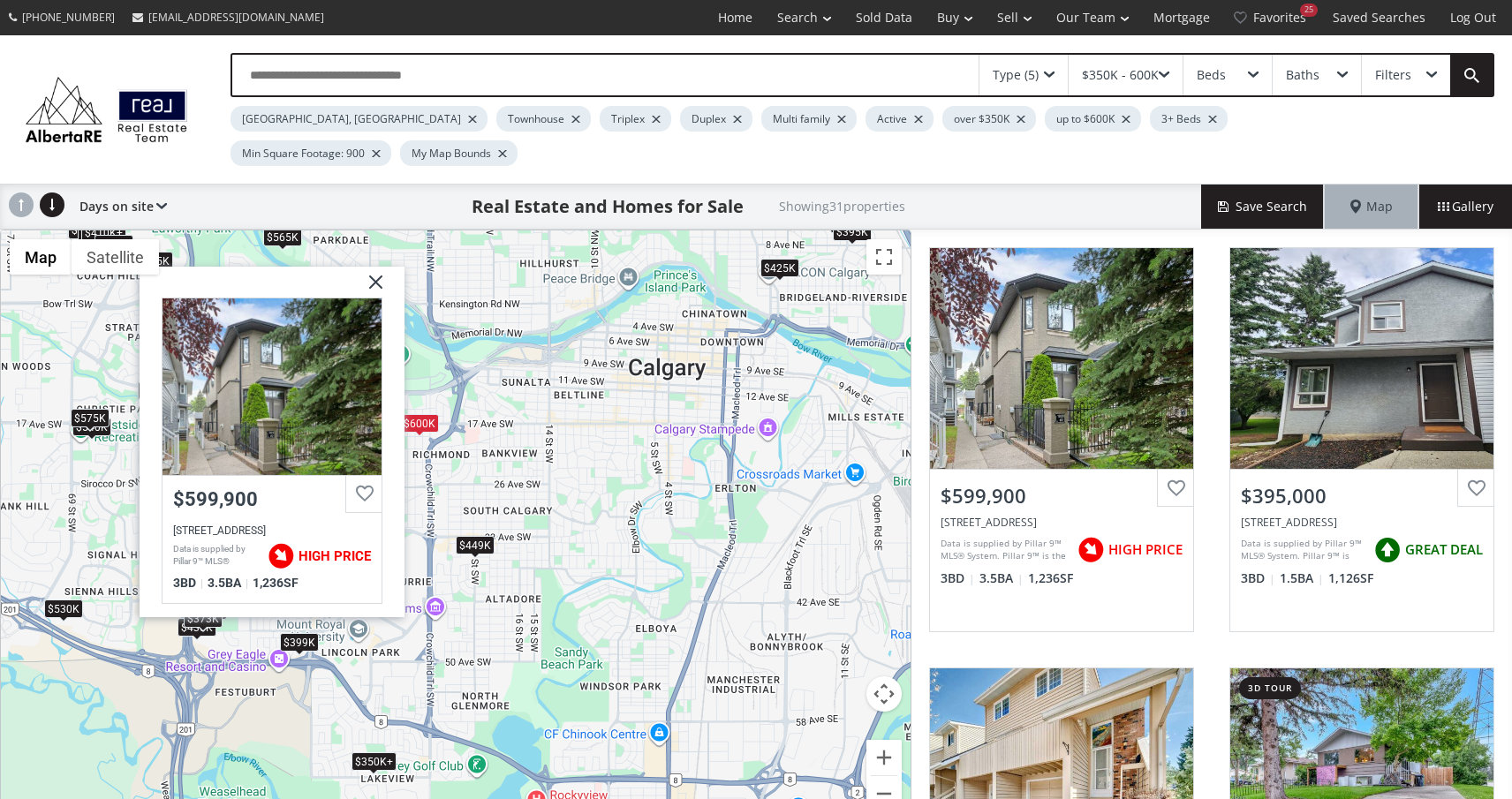
click at [479, 421] on div "To navigate, press the arrow keys. $600K $395K $565K $525K $520K $410K+ $399K $…" at bounding box center [455, 531] width 909 height 602
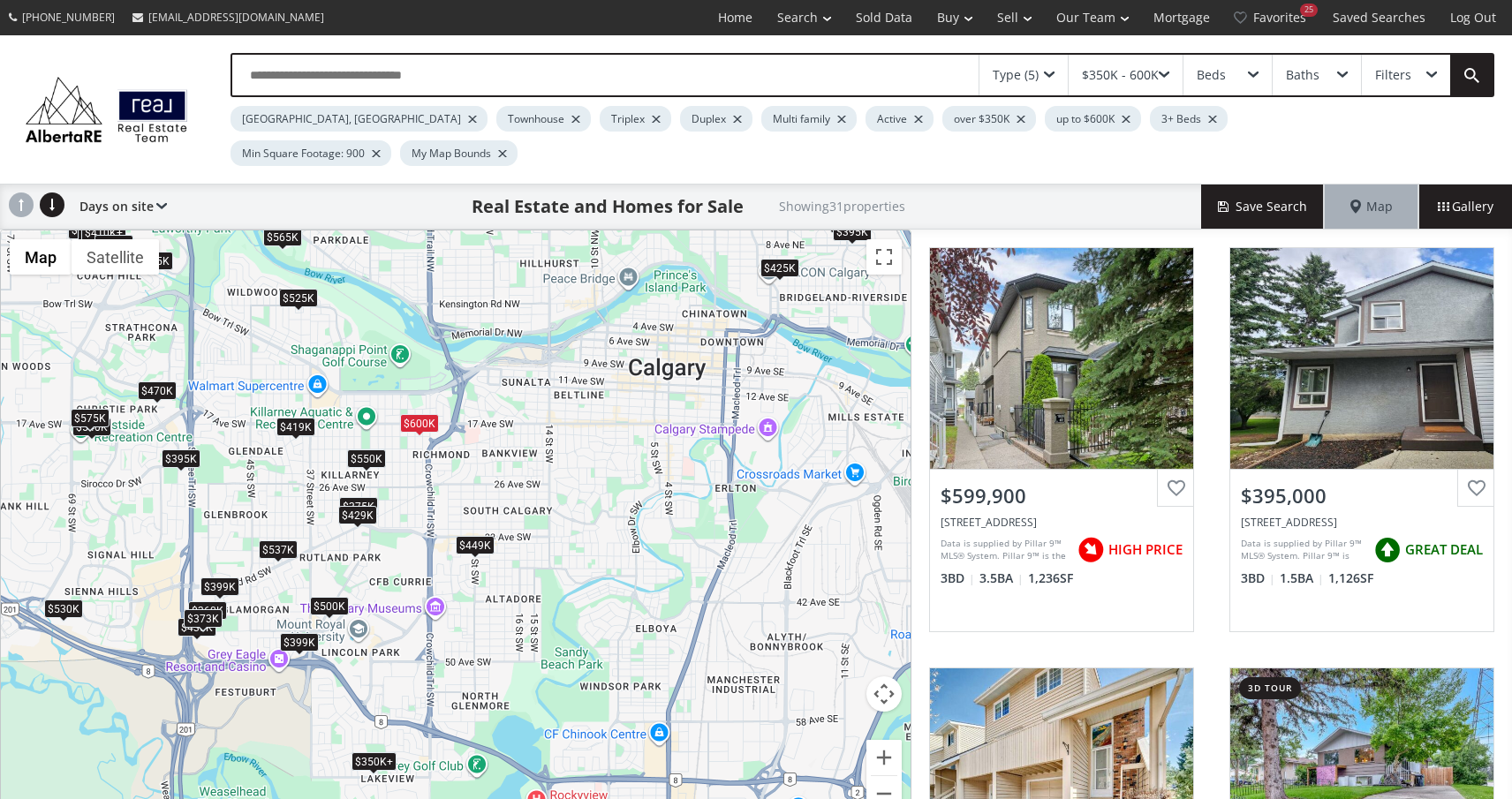
click at [381, 450] on div "$550K" at bounding box center [367, 459] width 39 height 19
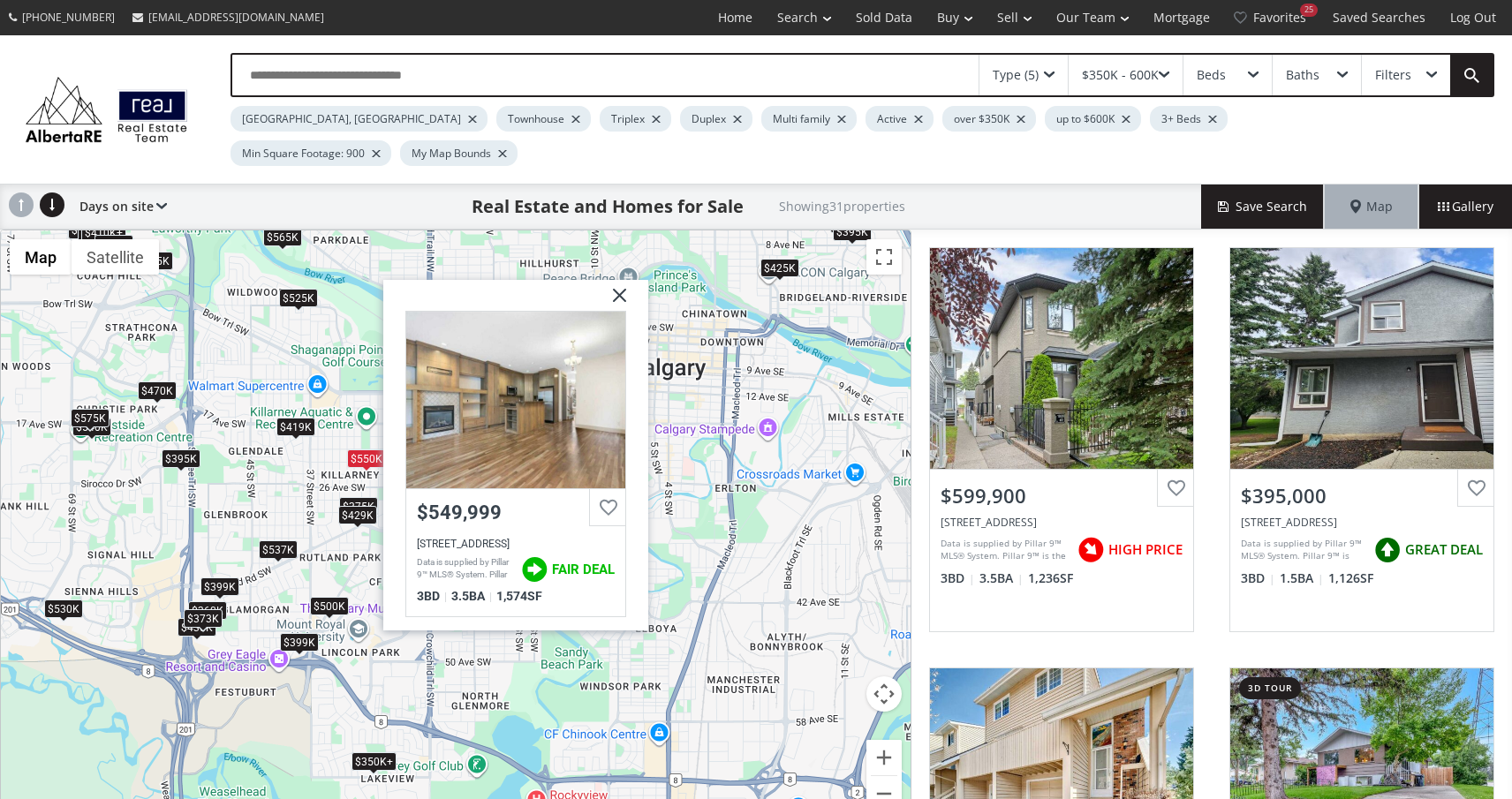
click at [680, 389] on div "To navigate, press the arrow keys. $600K $395K $565K $525K $520K $410K+ $399K $…" at bounding box center [455, 531] width 909 height 602
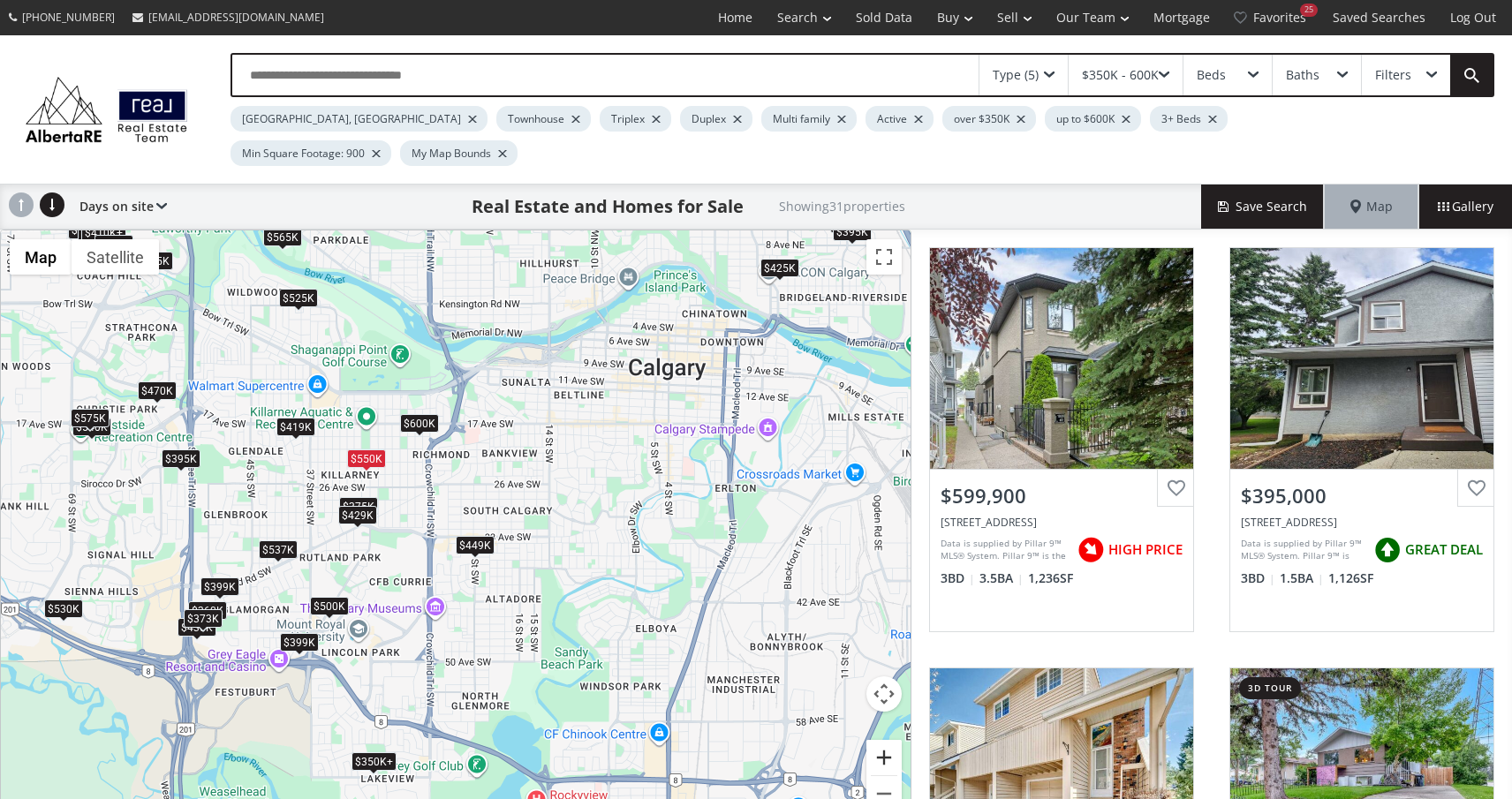
click at [886, 740] on button "Zoom in" at bounding box center [884, 758] width 35 height 35
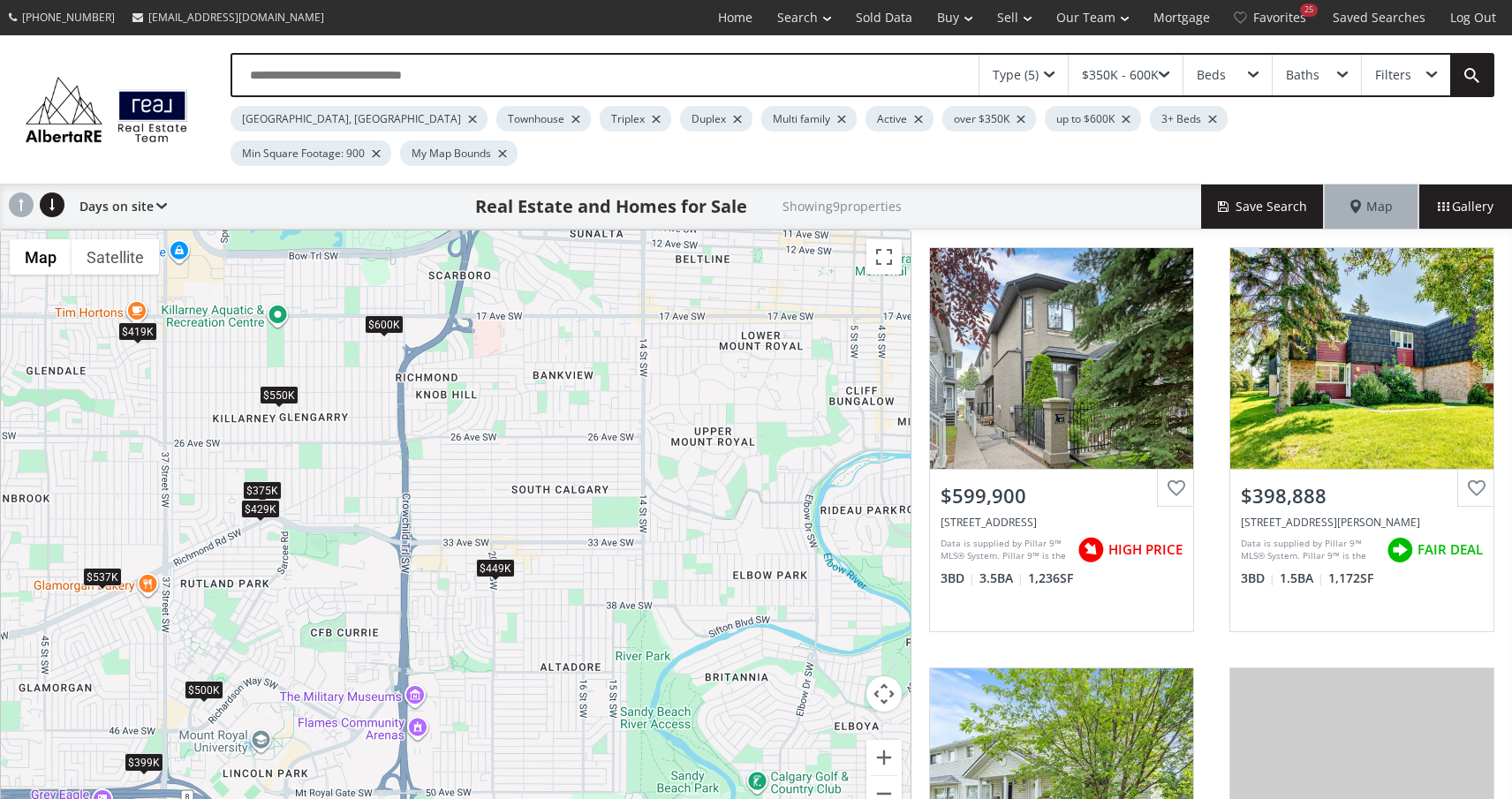
click at [501, 559] on div "$449K" at bounding box center [495, 569] width 39 height 19
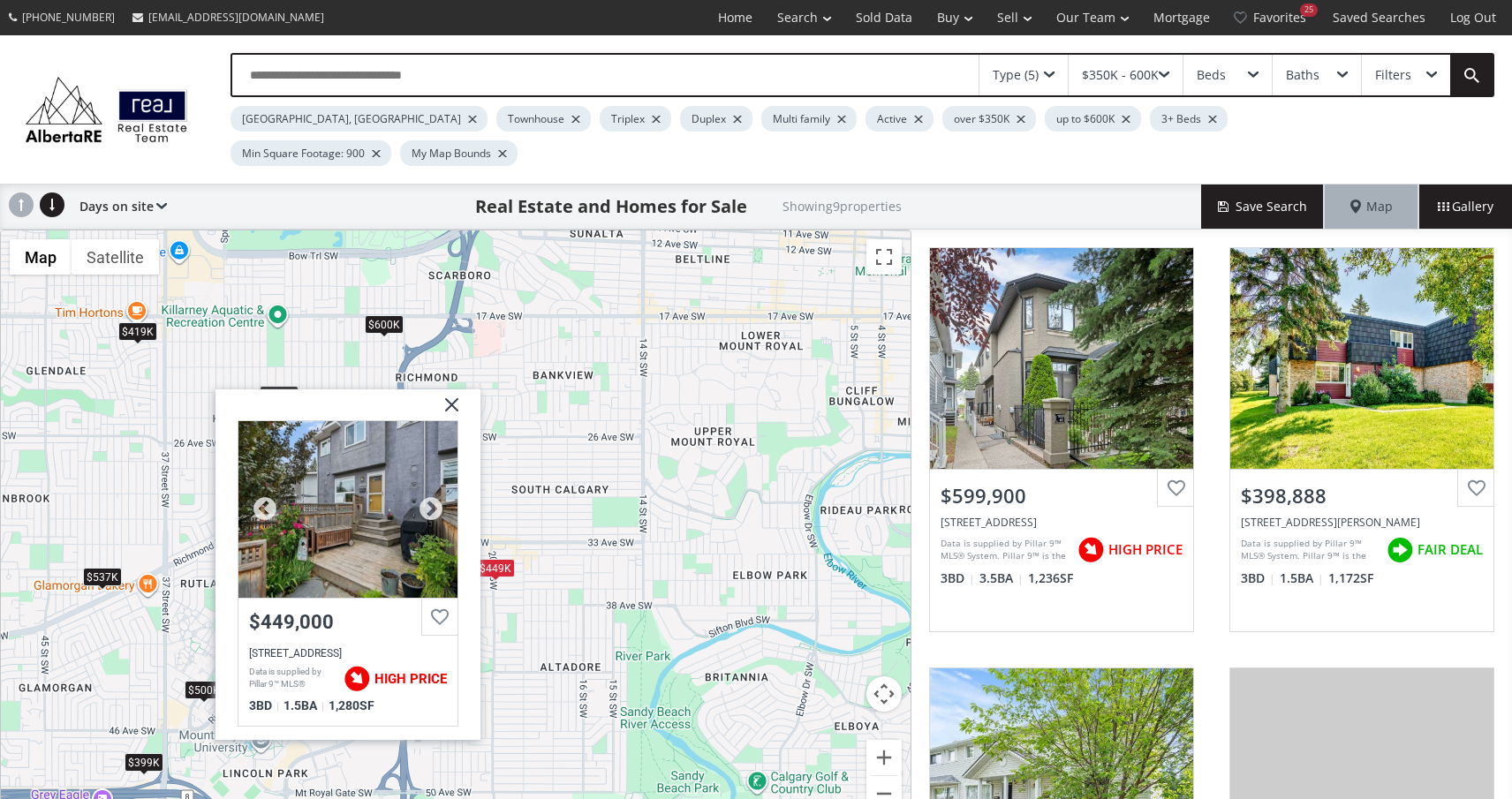
click at [400, 487] on div at bounding box center [348, 509] width 219 height 177
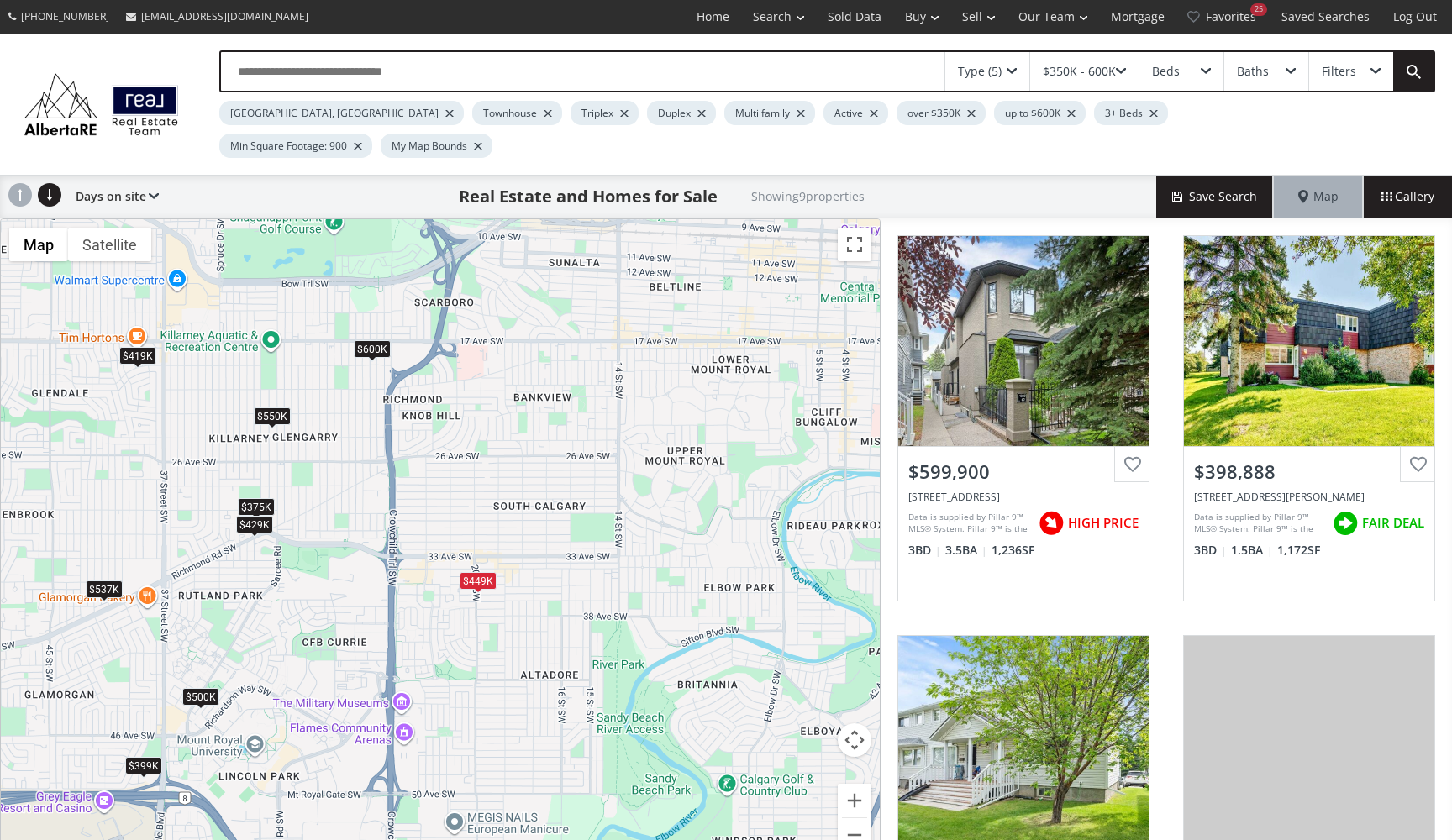
click at [1117, 74] on span at bounding box center [1121, 72] width 10 height 7
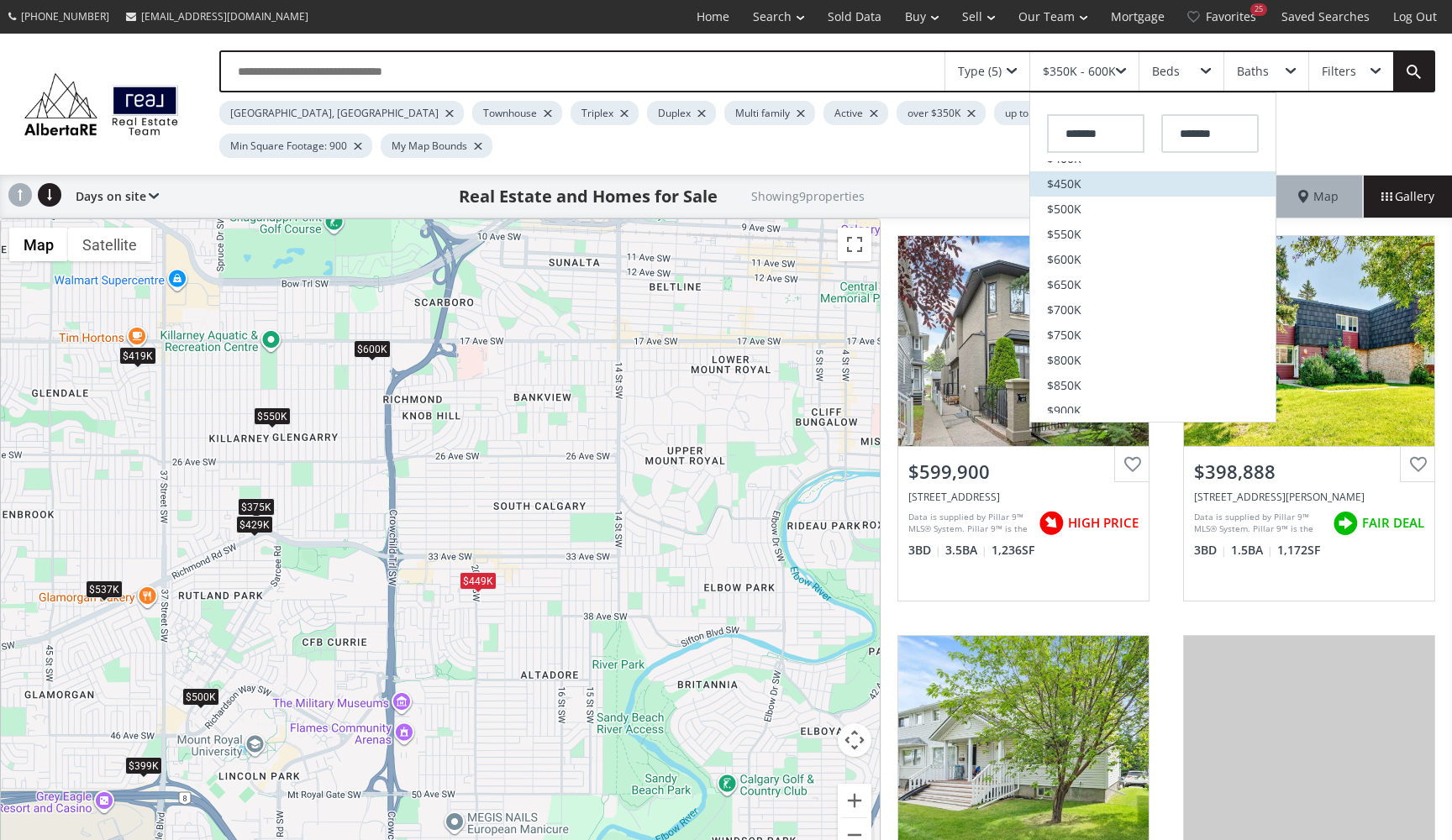
scroll to position [246, 0]
click at [1076, 354] on span "$800K" at bounding box center [1064, 356] width 34 height 11
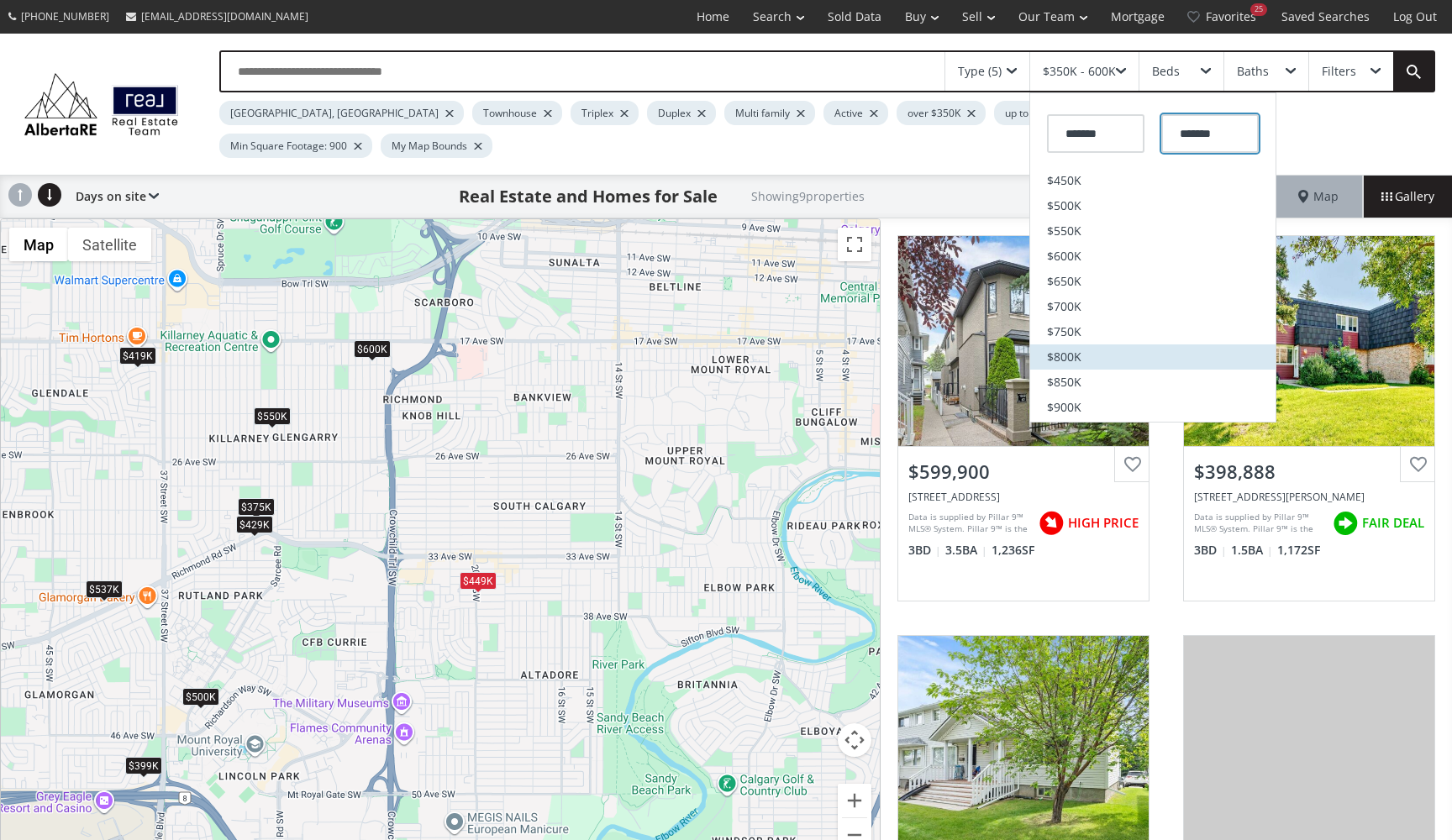
type input "*******"
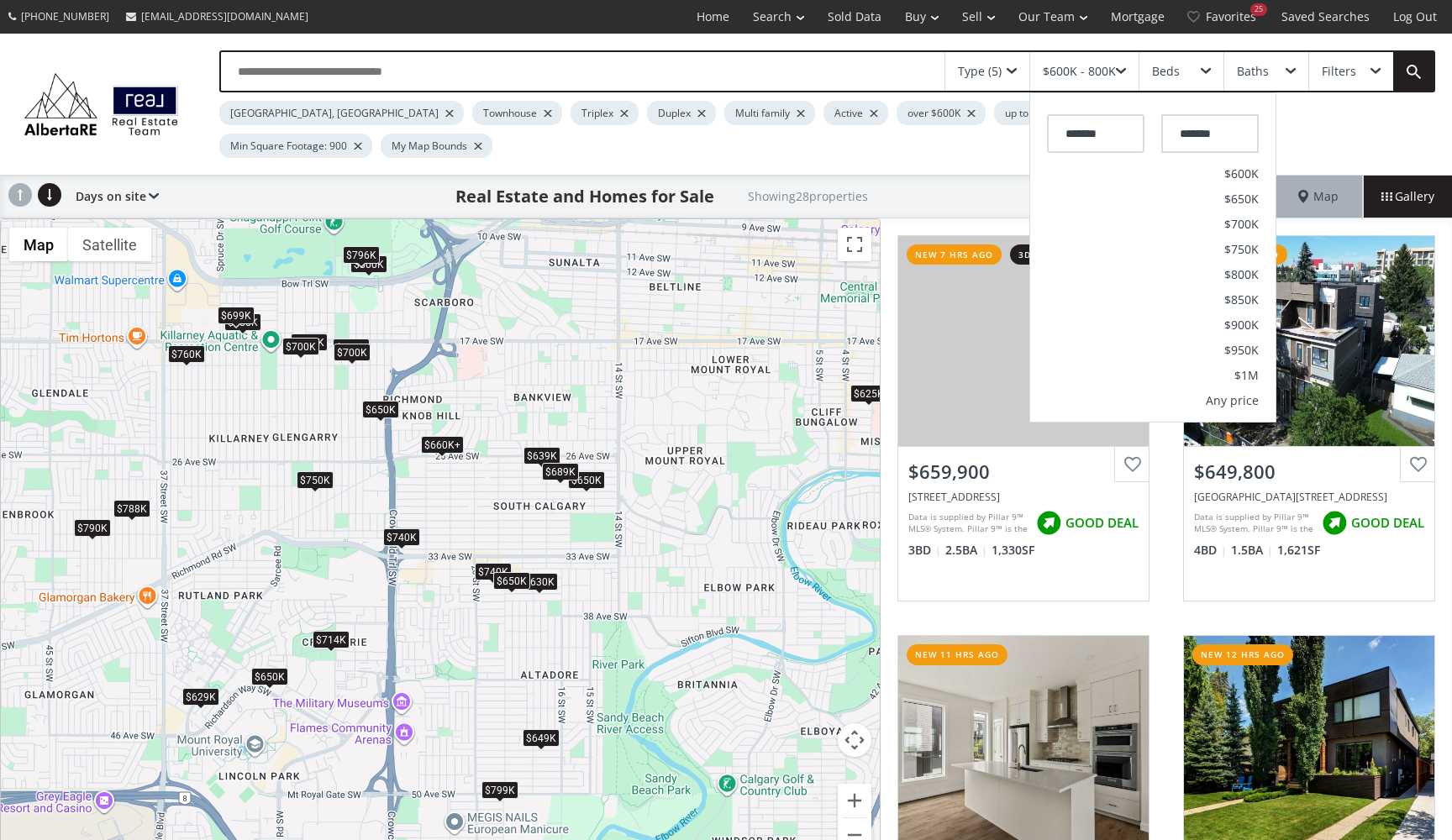
click at [1177, 65] on div "Beds" at bounding box center [1165, 71] width 27 height 11
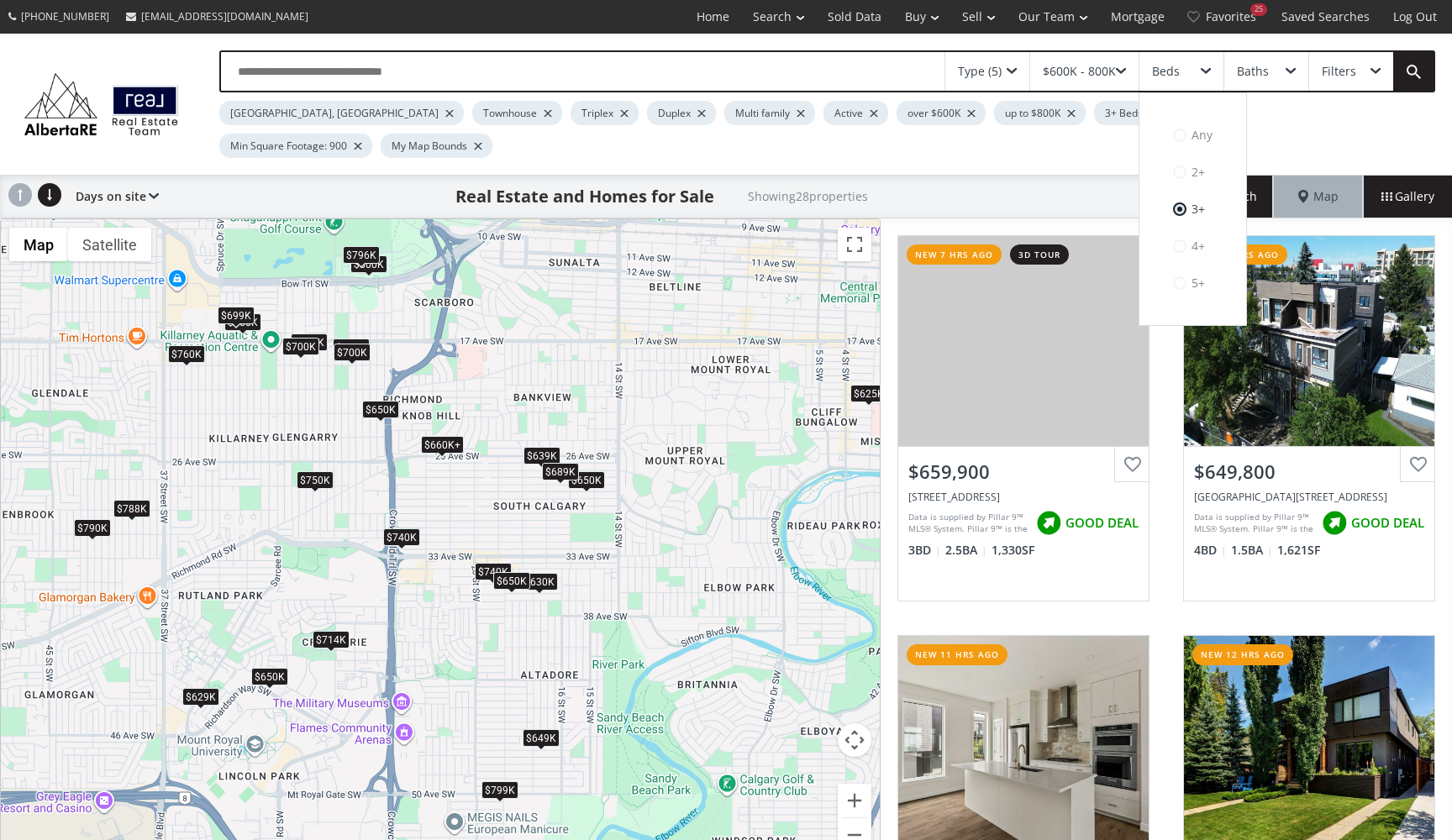
click at [742, 348] on div "To navigate, press the arrow keys. $660K+ $650K $800K $650K $790K $788K $639K $…" at bounding box center [440, 545] width 878 height 653
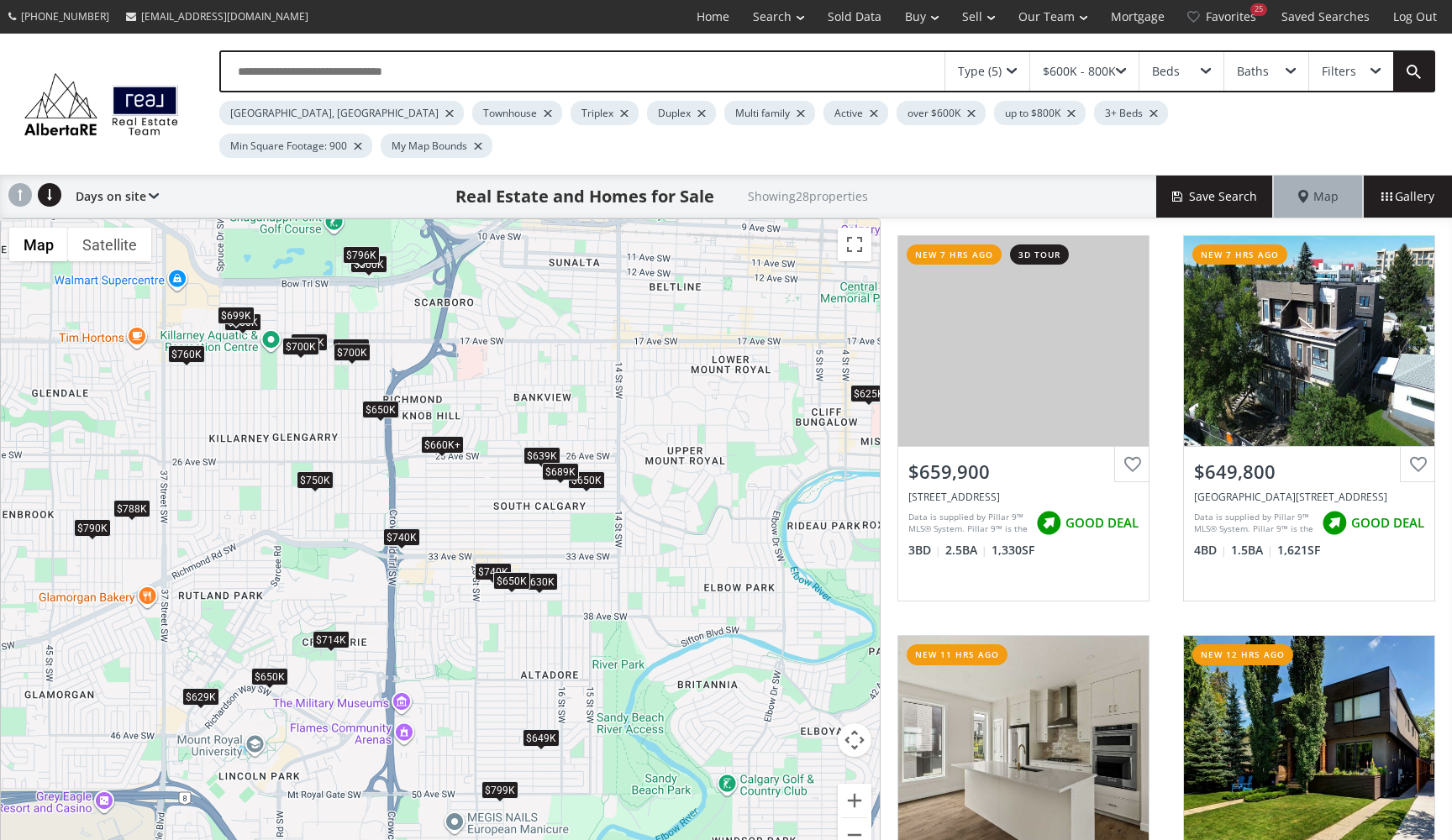
click at [663, 309] on div "To navigate, press the arrow keys. $660K+ $650K $800K $650K $790K $788K $639K $…" at bounding box center [440, 545] width 878 height 653
click at [848, 759] on button "Zoom out" at bounding box center [855, 835] width 34 height 34
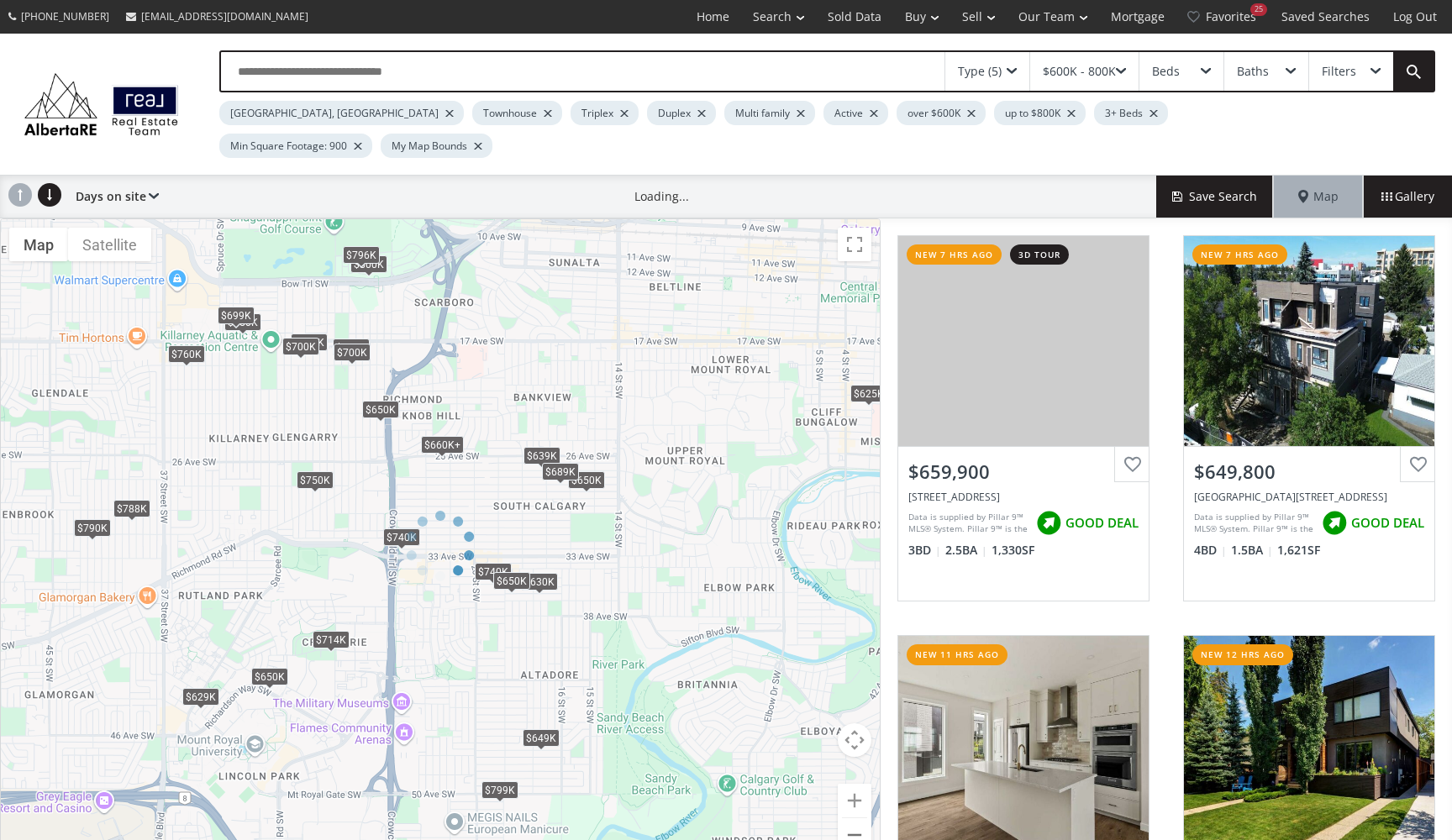
click at [848, 759] on div at bounding box center [440, 545] width 880 height 655
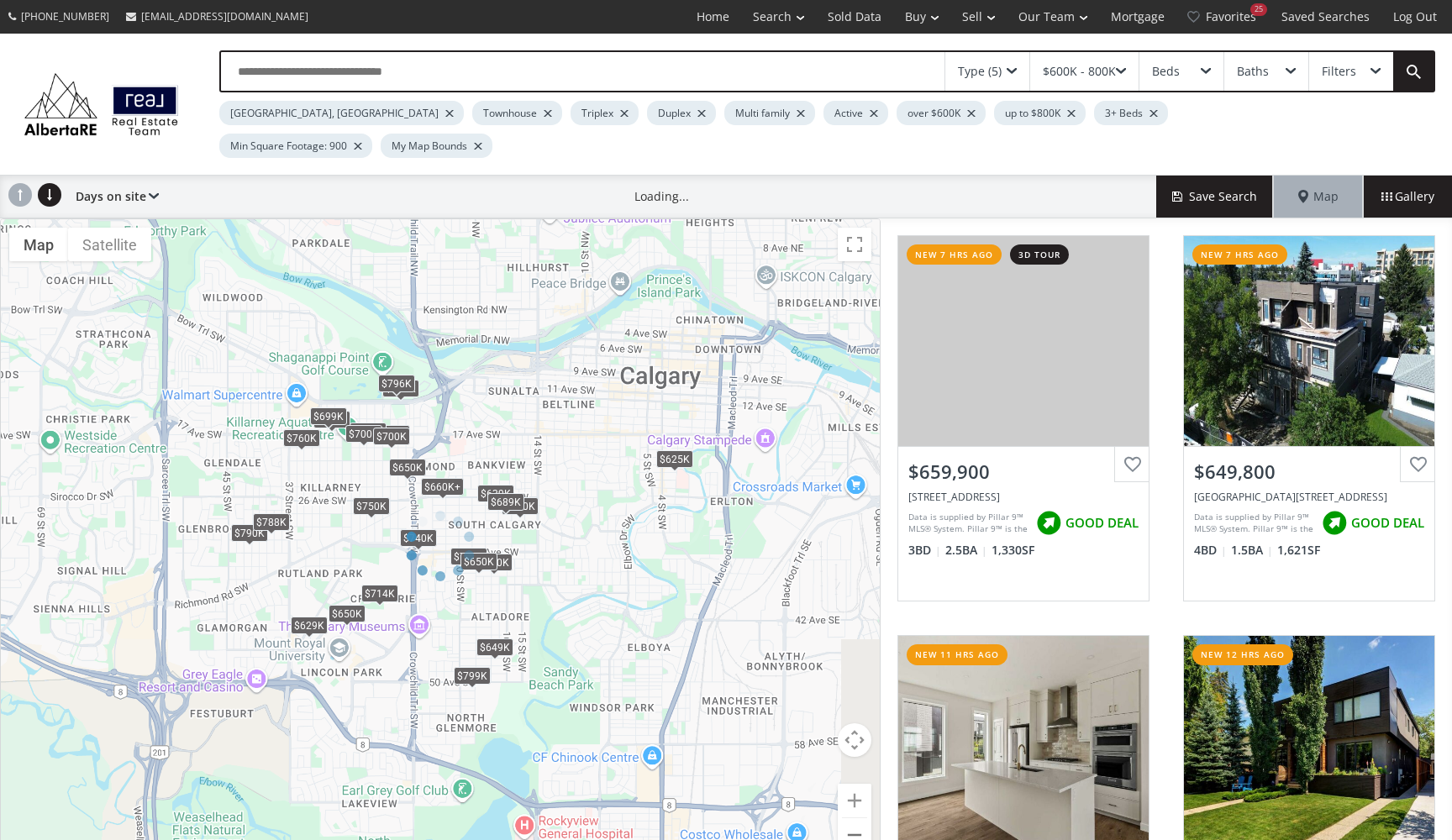
click at [848, 759] on div at bounding box center [440, 545] width 880 height 655
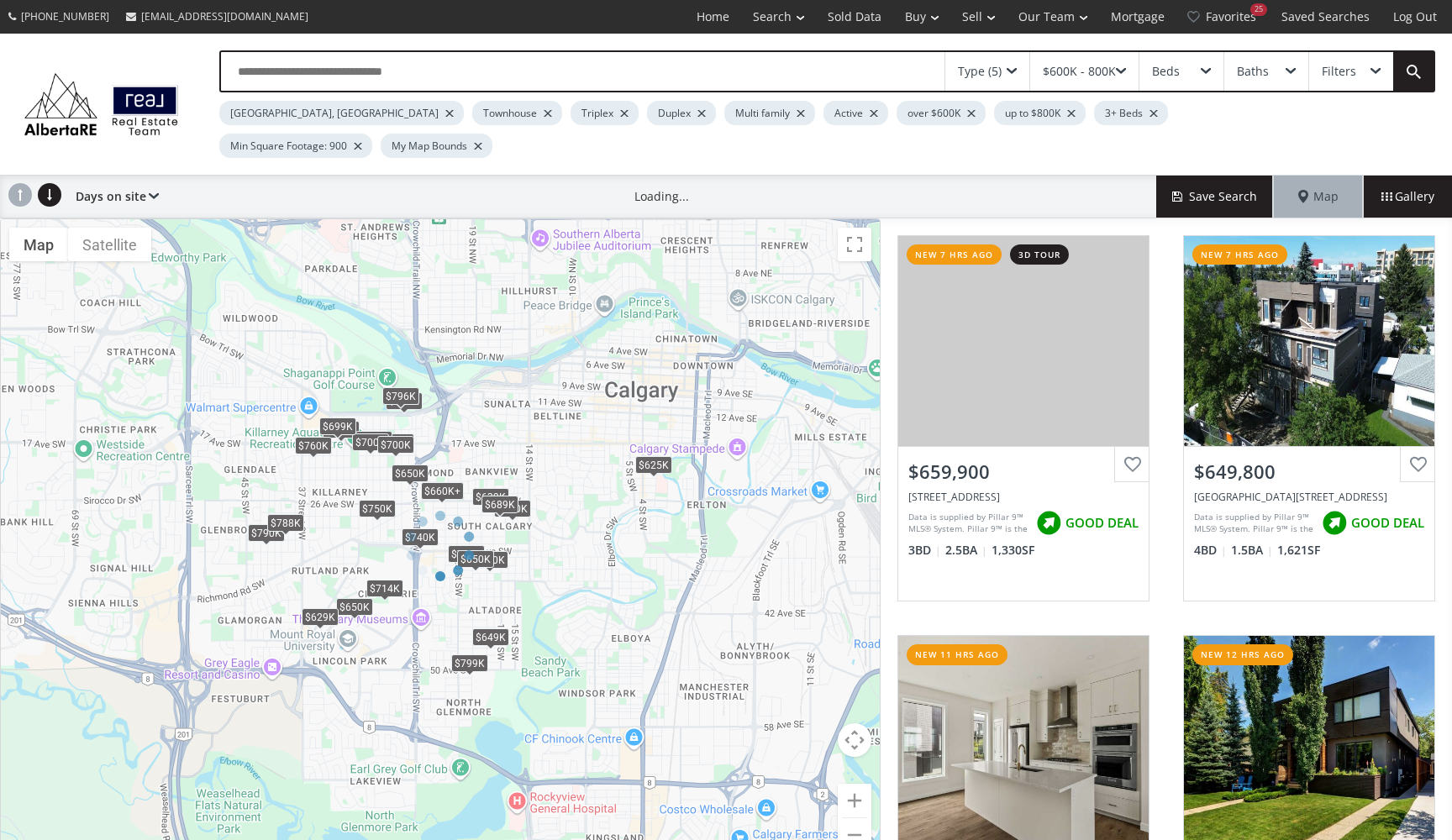
drag, startPoint x: 598, startPoint y: 328, endPoint x: 622, endPoint y: 537, distance: 210.4
click at [622, 537] on div "← Move left → Move right ↑ Move up ↓ Move down + Zoom in - Zoom out Home Jump l…" at bounding box center [440, 545] width 880 height 655
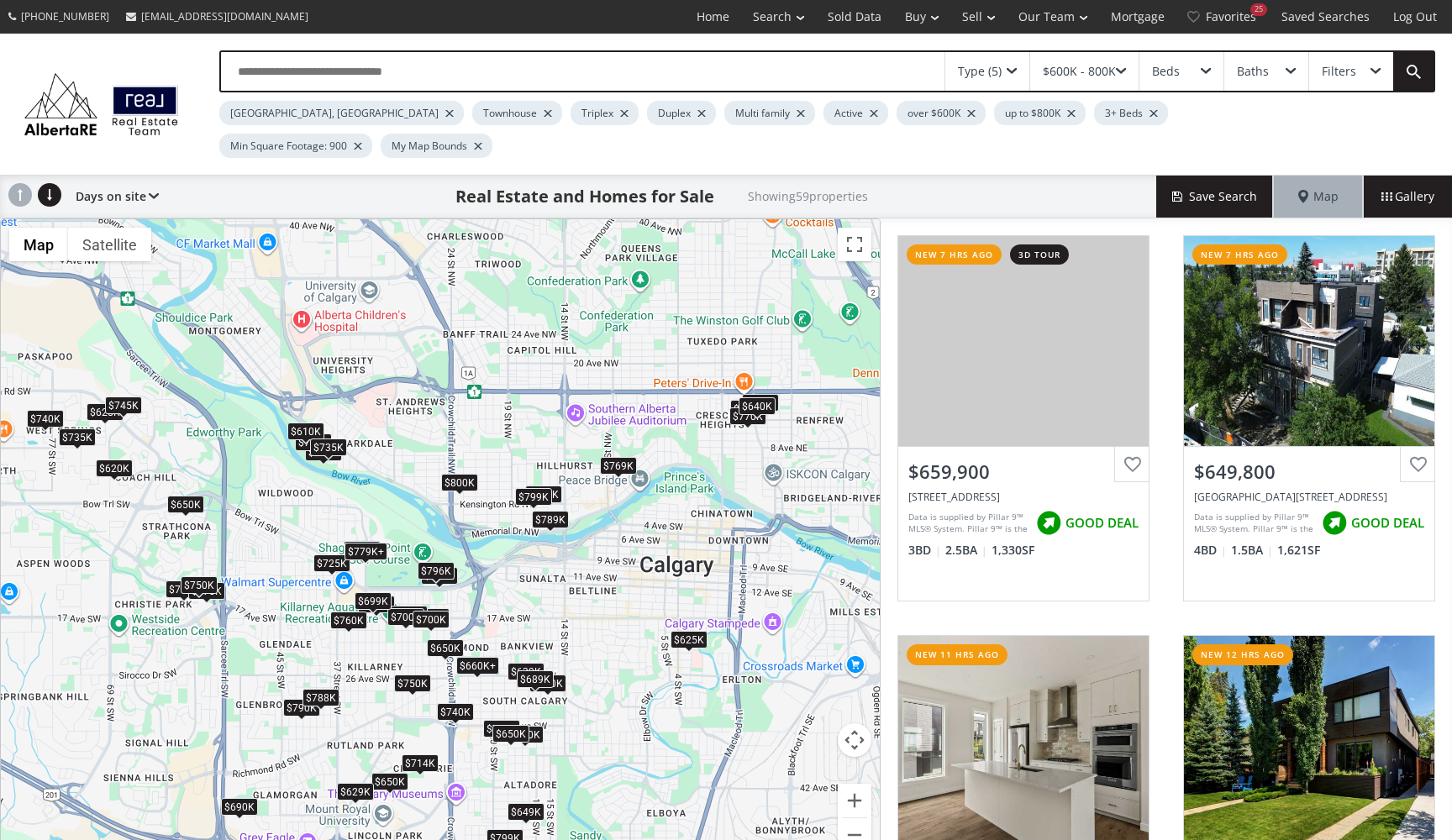
drag, startPoint x: 483, startPoint y: 207, endPoint x: 513, endPoint y: 383, distance: 178.5
click at [519, 383] on div "To navigate, press the arrow keys. $660K+ $650K $800K $650K $790K $675K $788K $…" at bounding box center [440, 545] width 878 height 653
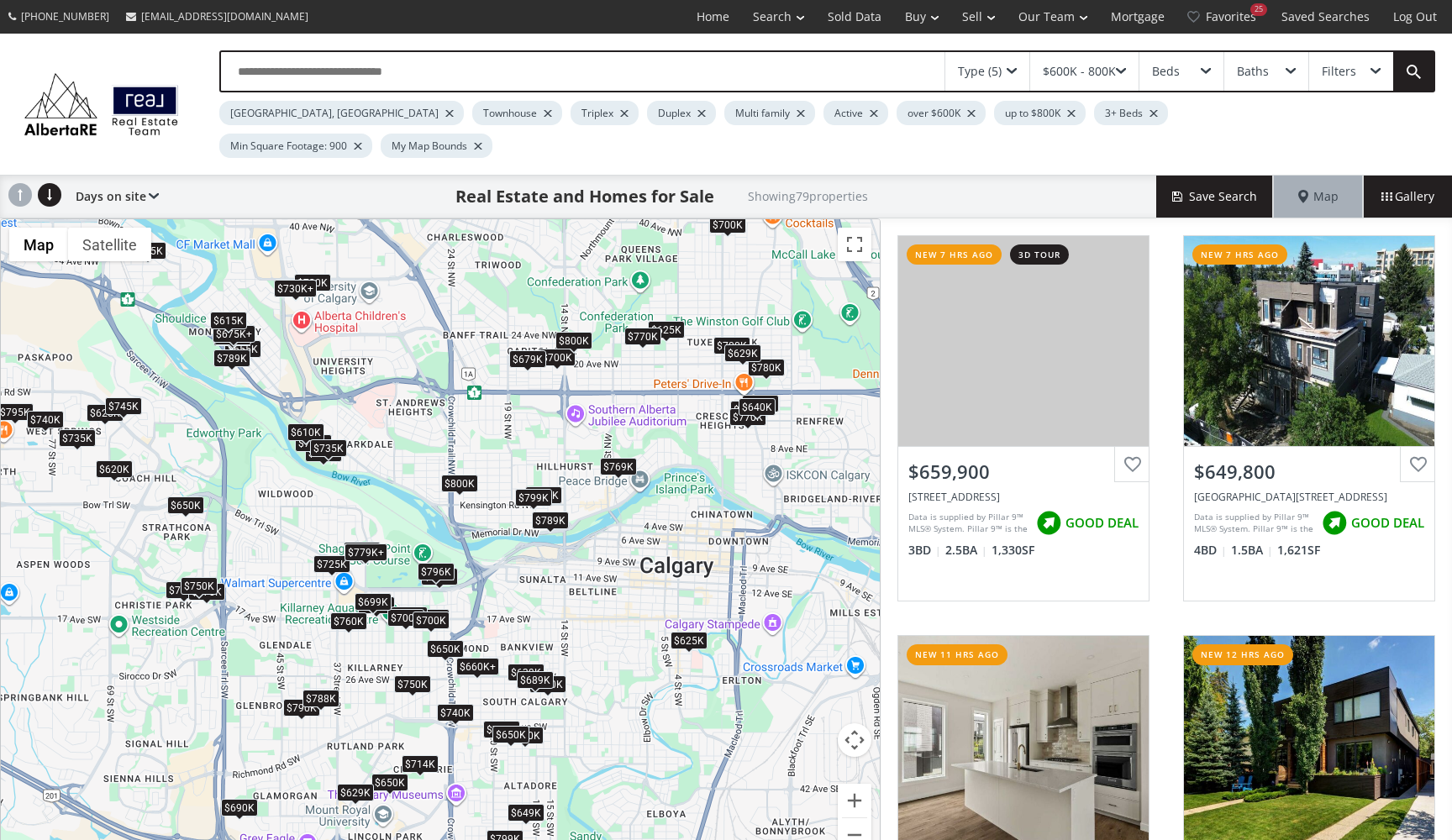
drag, startPoint x: 540, startPoint y: 310, endPoint x: 513, endPoint y: 391, distance: 85.4
click at [517, 391] on div "← Move left → Move right ↑ Move up ↓ Move down + Zoom in - Zoom out Home Jump l…" at bounding box center [440, 545] width 880 height 655
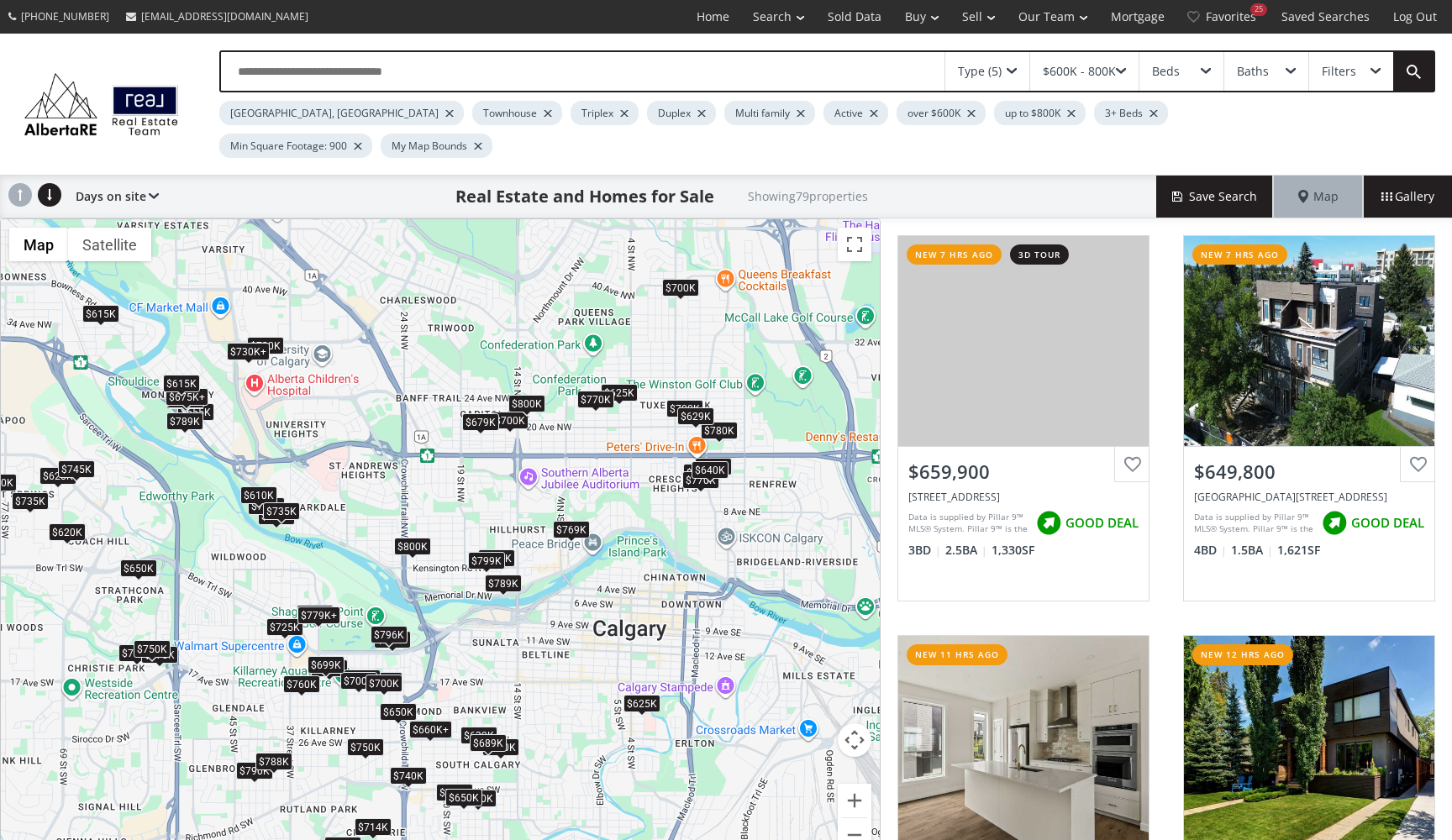
drag, startPoint x: 421, startPoint y: 285, endPoint x: 374, endPoint y: 350, distance: 80.2
click at [374, 350] on div "To navigate, press the arrow keys. $660K+ $650K $800K $650K $730K $790K $675K $…" at bounding box center [440, 545] width 878 height 653
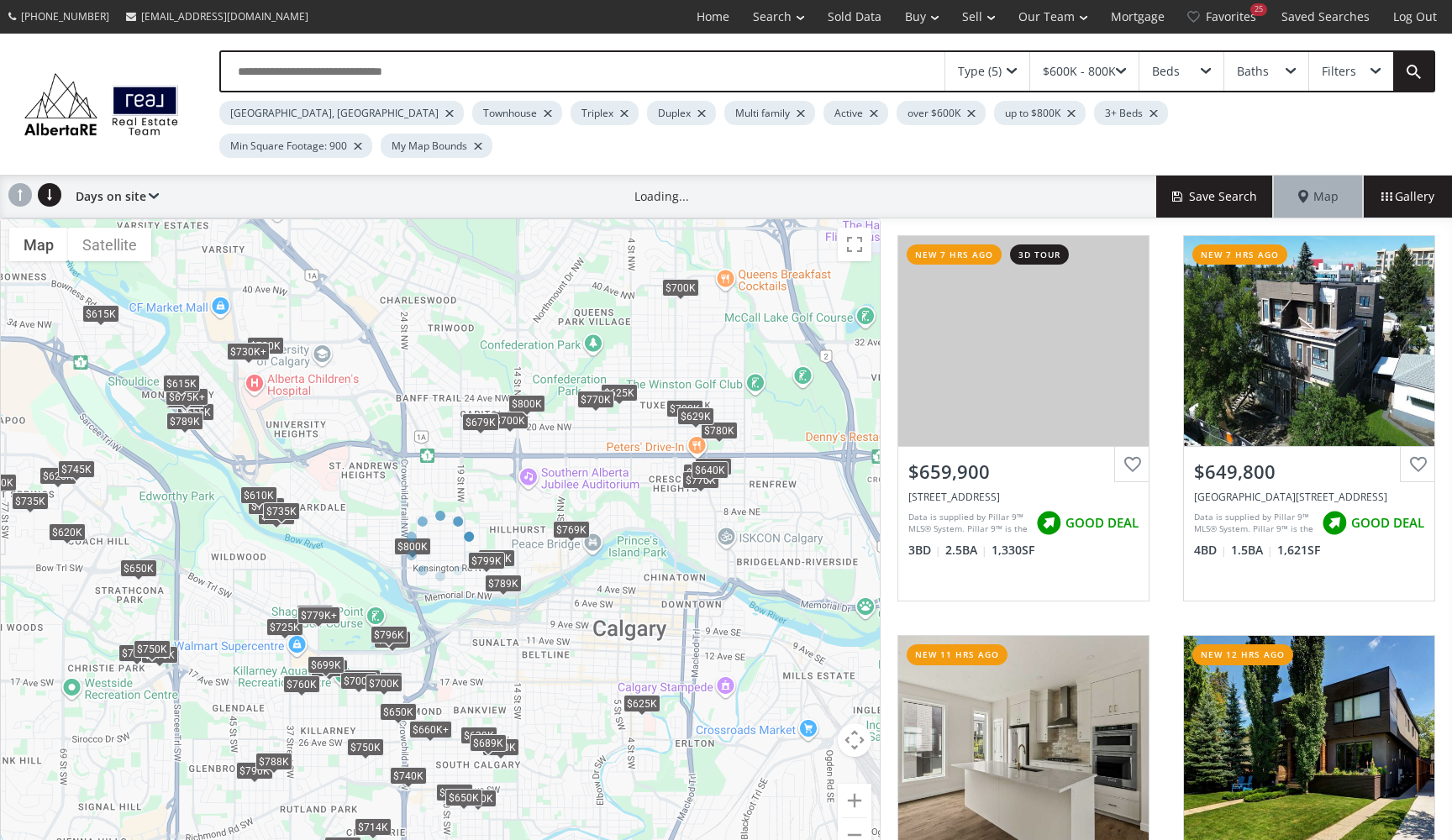
click at [844, 759] on div at bounding box center [440, 545] width 880 height 655
click at [855, 759] on div at bounding box center [440, 545] width 880 height 655
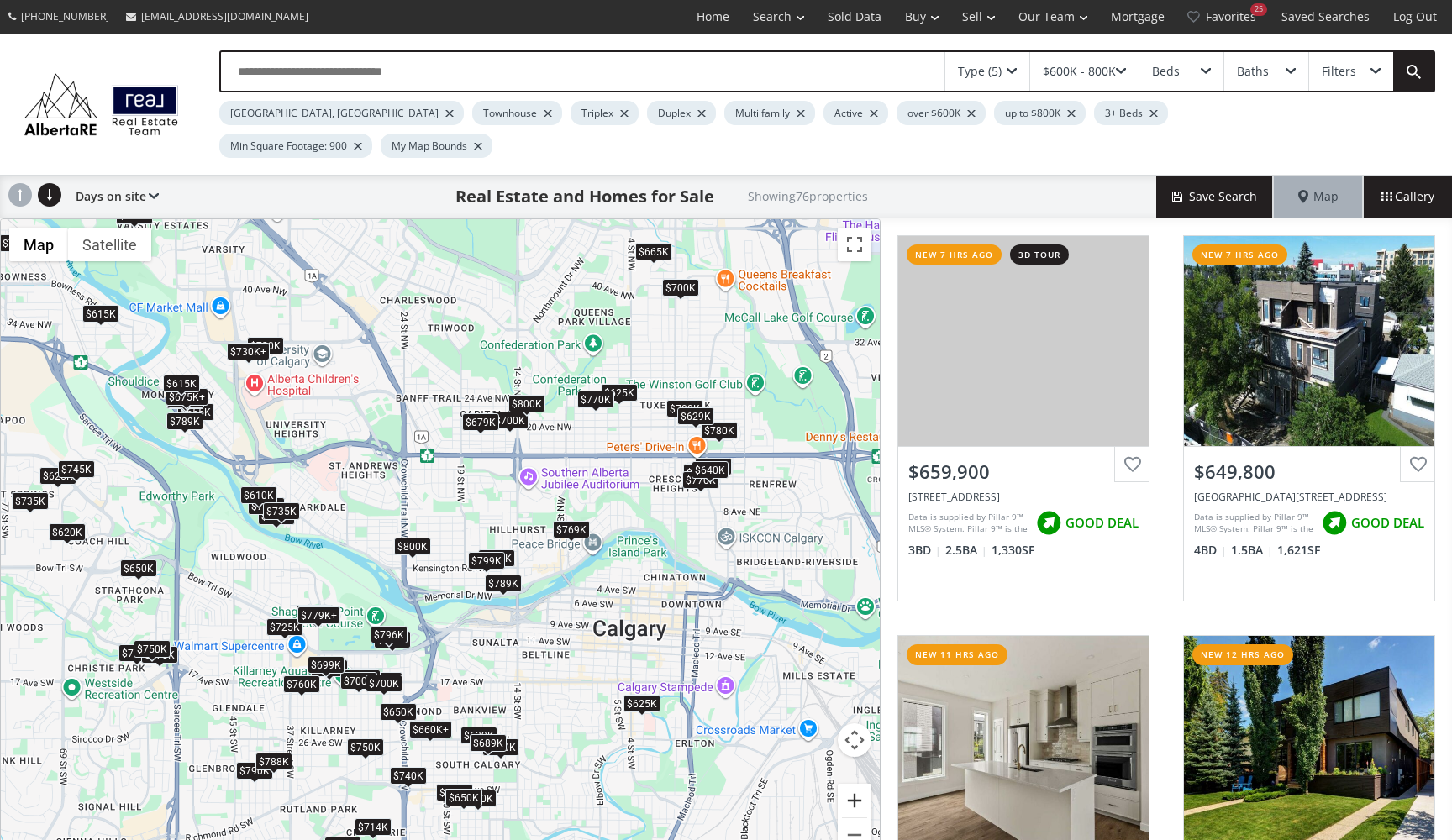
click at [855, 759] on button "Zoom in" at bounding box center [855, 800] width 34 height 34
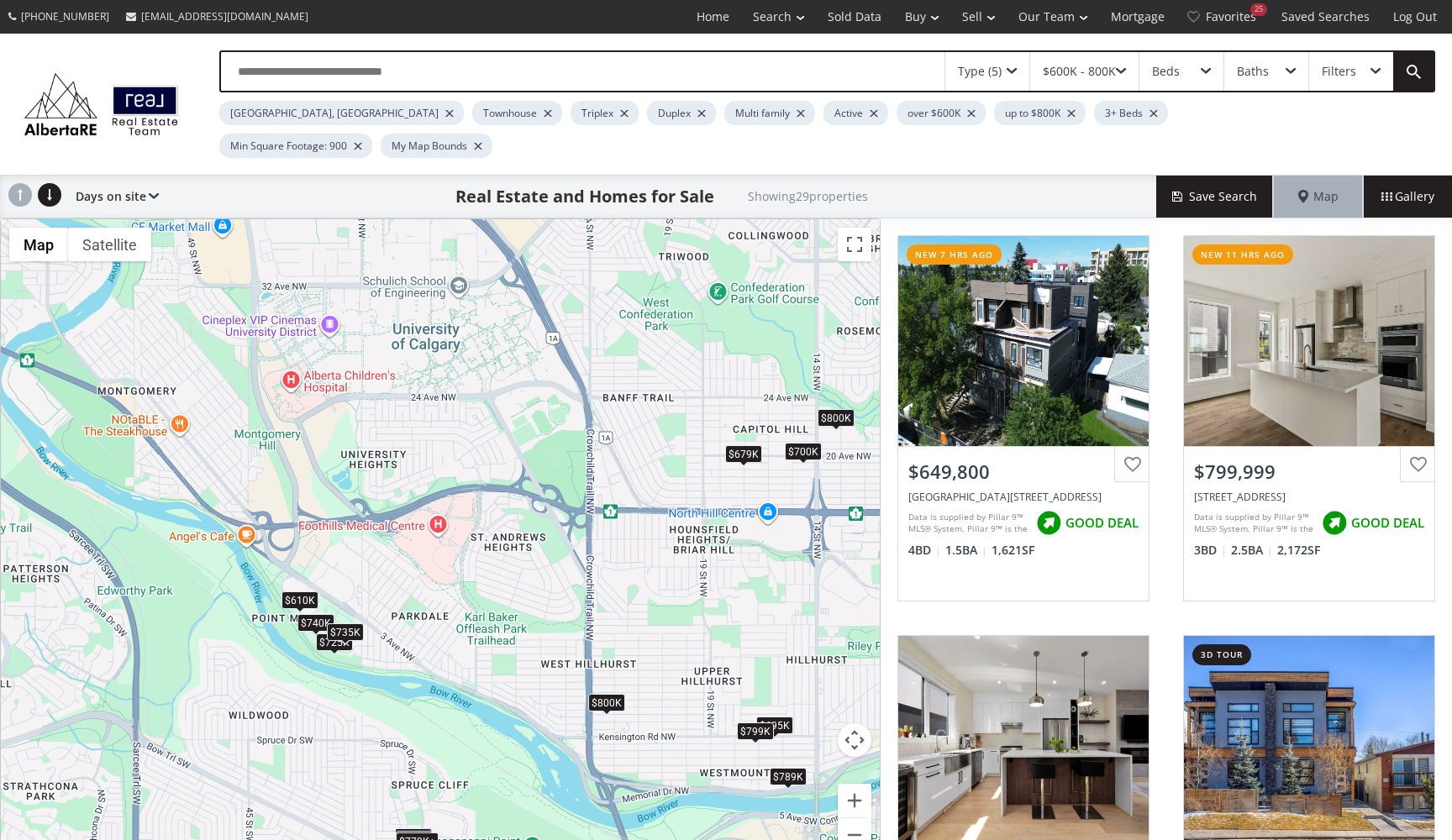
drag, startPoint x: 288, startPoint y: 362, endPoint x: 505, endPoint y: 509, distance: 262.1
click at [510, 510] on div "To navigate, press the arrow keys. $650K $800K $750K $700K $775K $625K $700K $7…" at bounding box center [440, 545] width 878 height 653
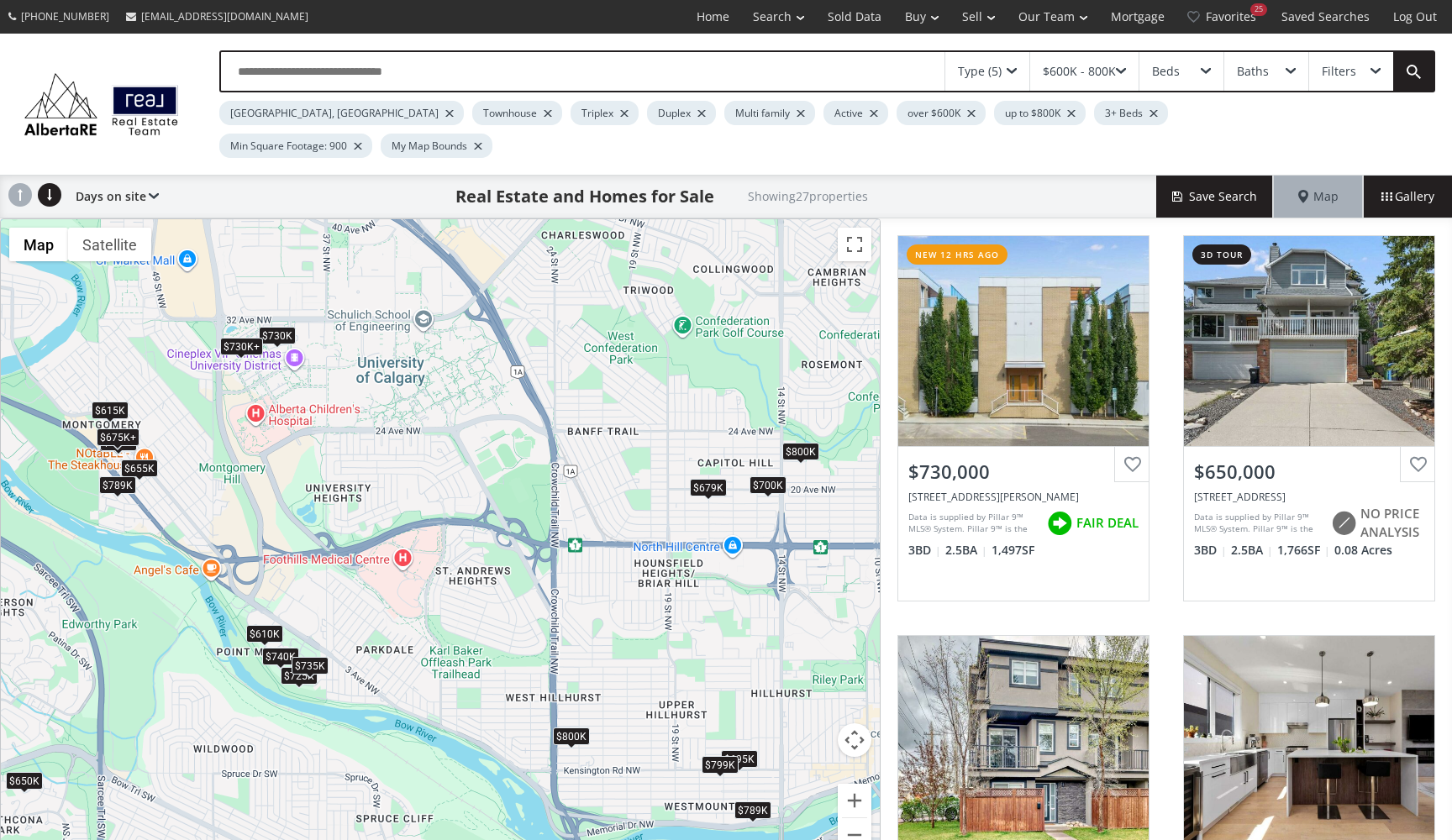
drag, startPoint x: 543, startPoint y: 367, endPoint x: 506, endPoint y: 403, distance: 51.6
click at [506, 403] on div "To navigate, press the arrow keys. $730K $650K $675K+ $750K $725K $740K $610K $…" at bounding box center [440, 545] width 878 height 653
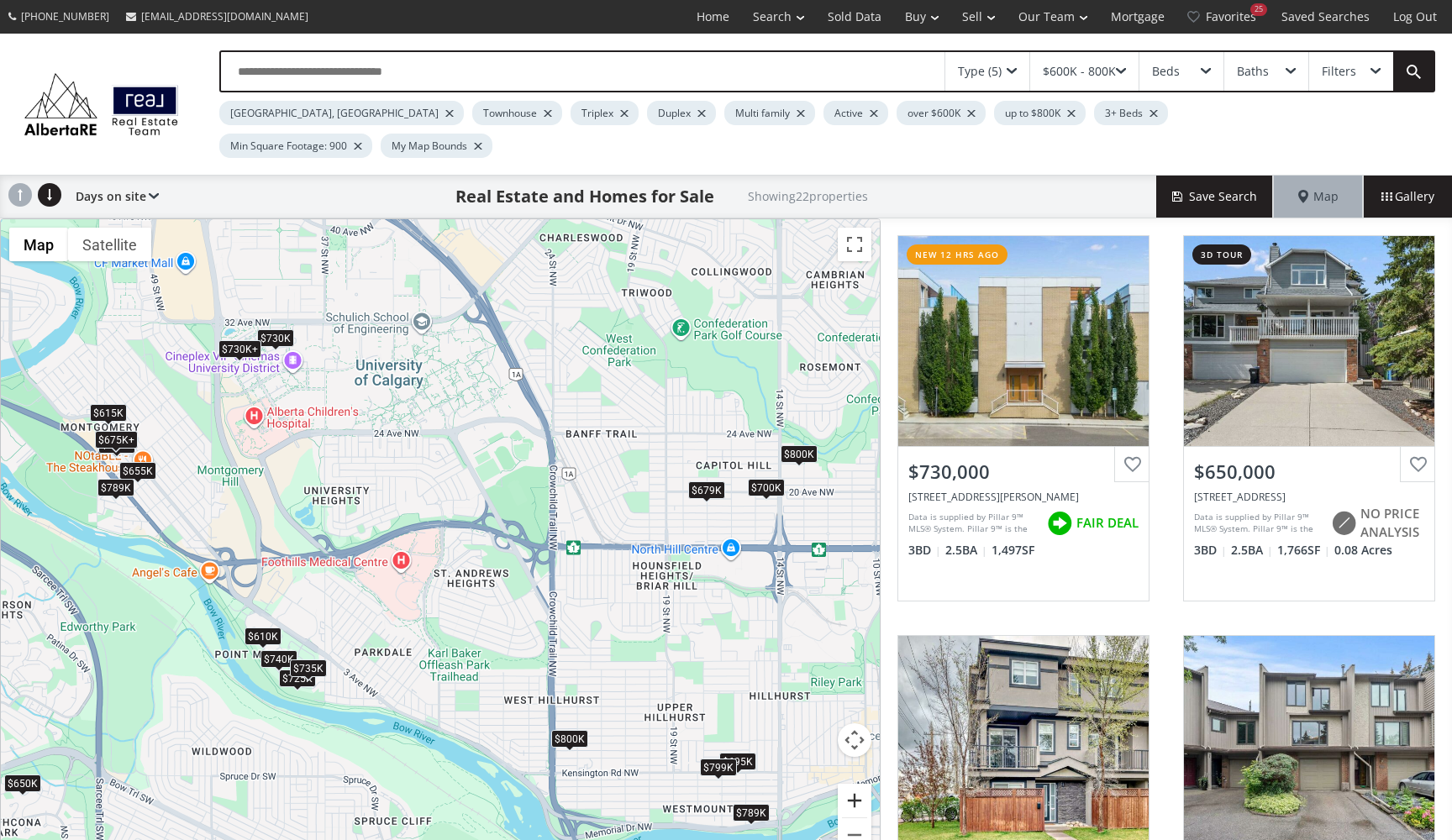
click at [855, 759] on button "Zoom in" at bounding box center [855, 800] width 34 height 34
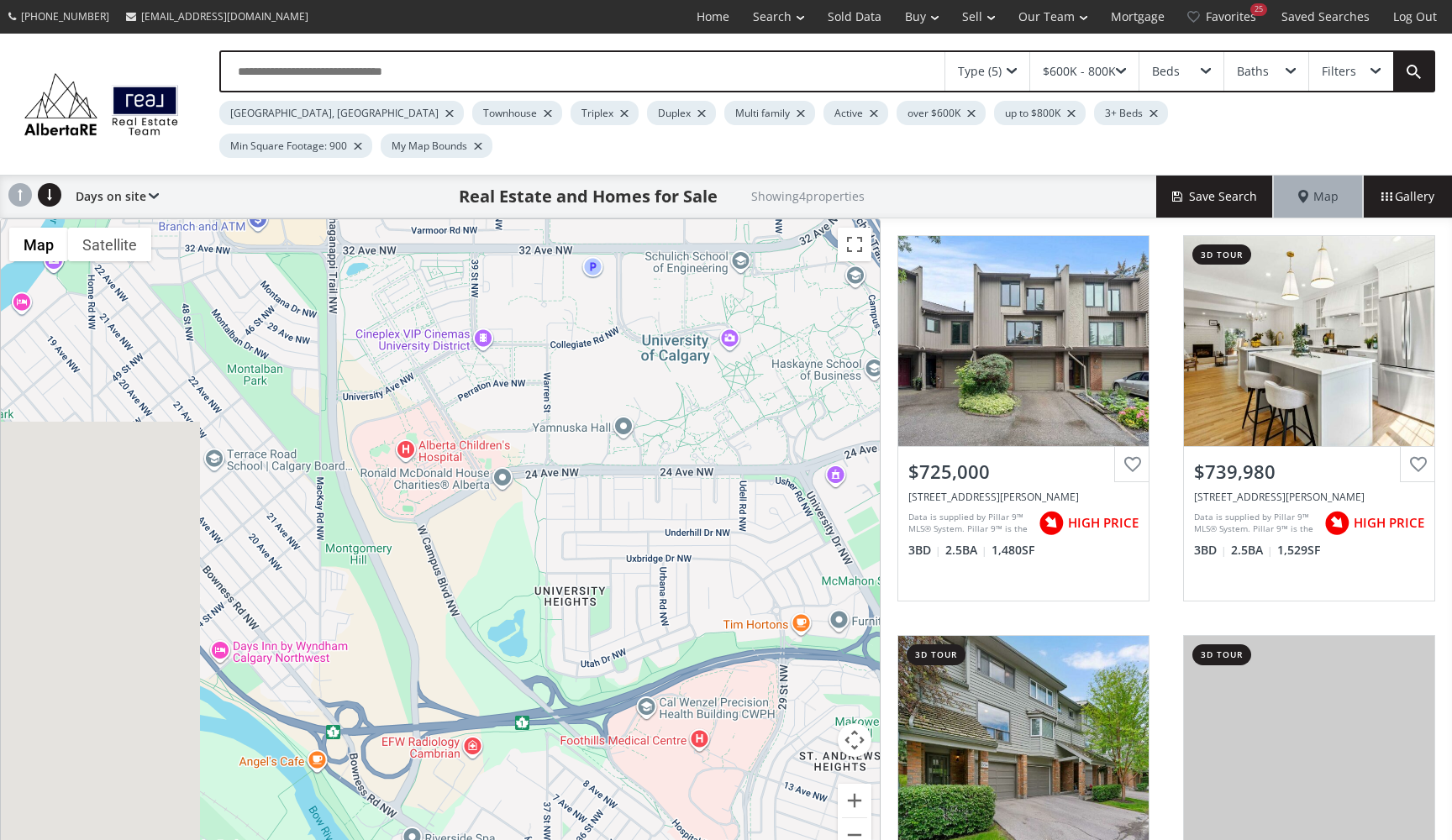
drag, startPoint x: 270, startPoint y: 277, endPoint x: 605, endPoint y: 442, distance: 373.4
click at [617, 441] on div "To navigate, press the arrow keys. $725K $740K $610K $735K" at bounding box center [440, 545] width 878 height 653
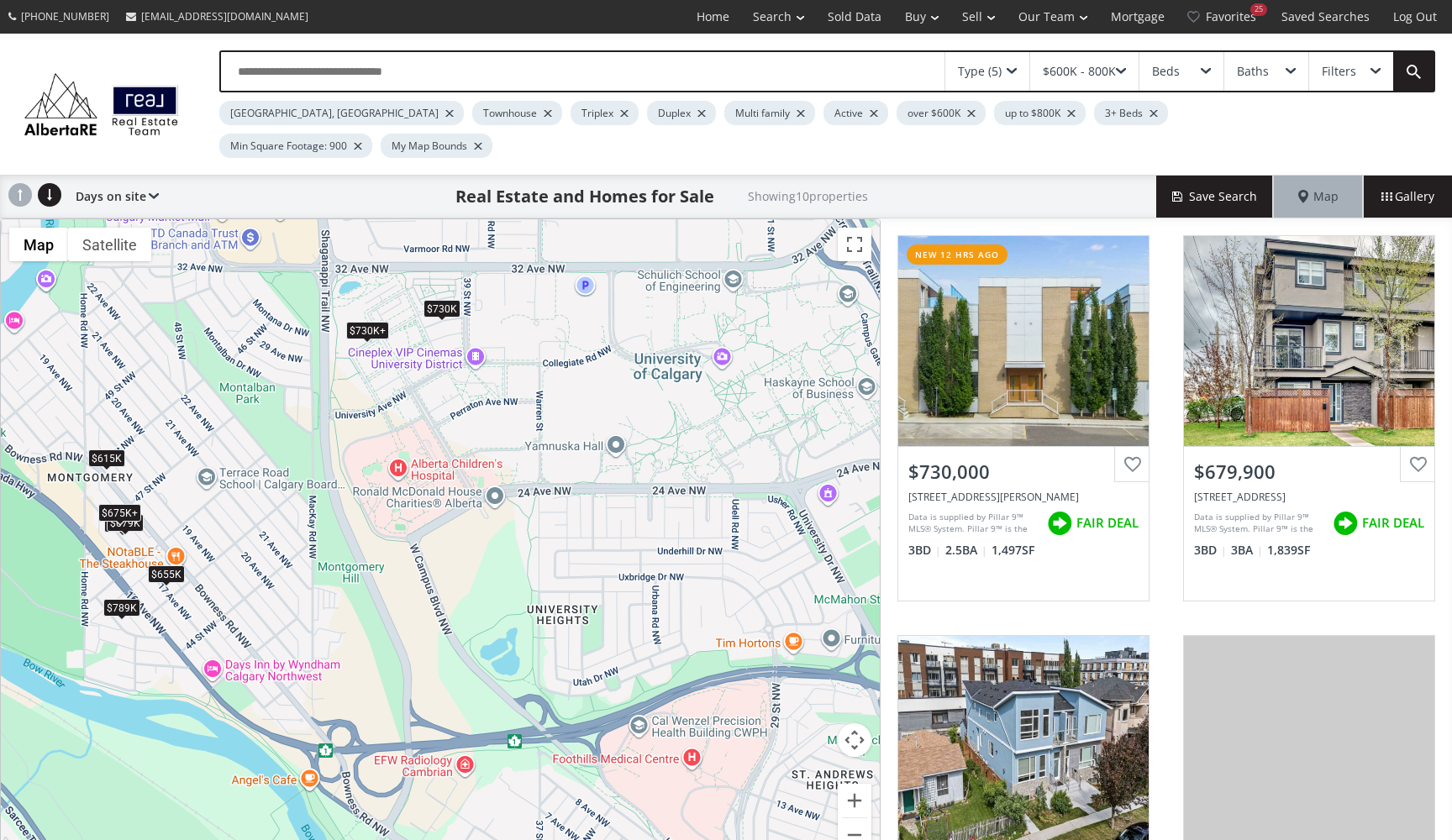
drag, startPoint x: 627, startPoint y: 383, endPoint x: 613, endPoint y: 390, distance: 15.7
click at [613, 390] on div "To navigate, press the arrow keys. $730K $675K+ $655K $650K $679K $675K+ $789K …" at bounding box center [440, 545] width 878 height 653
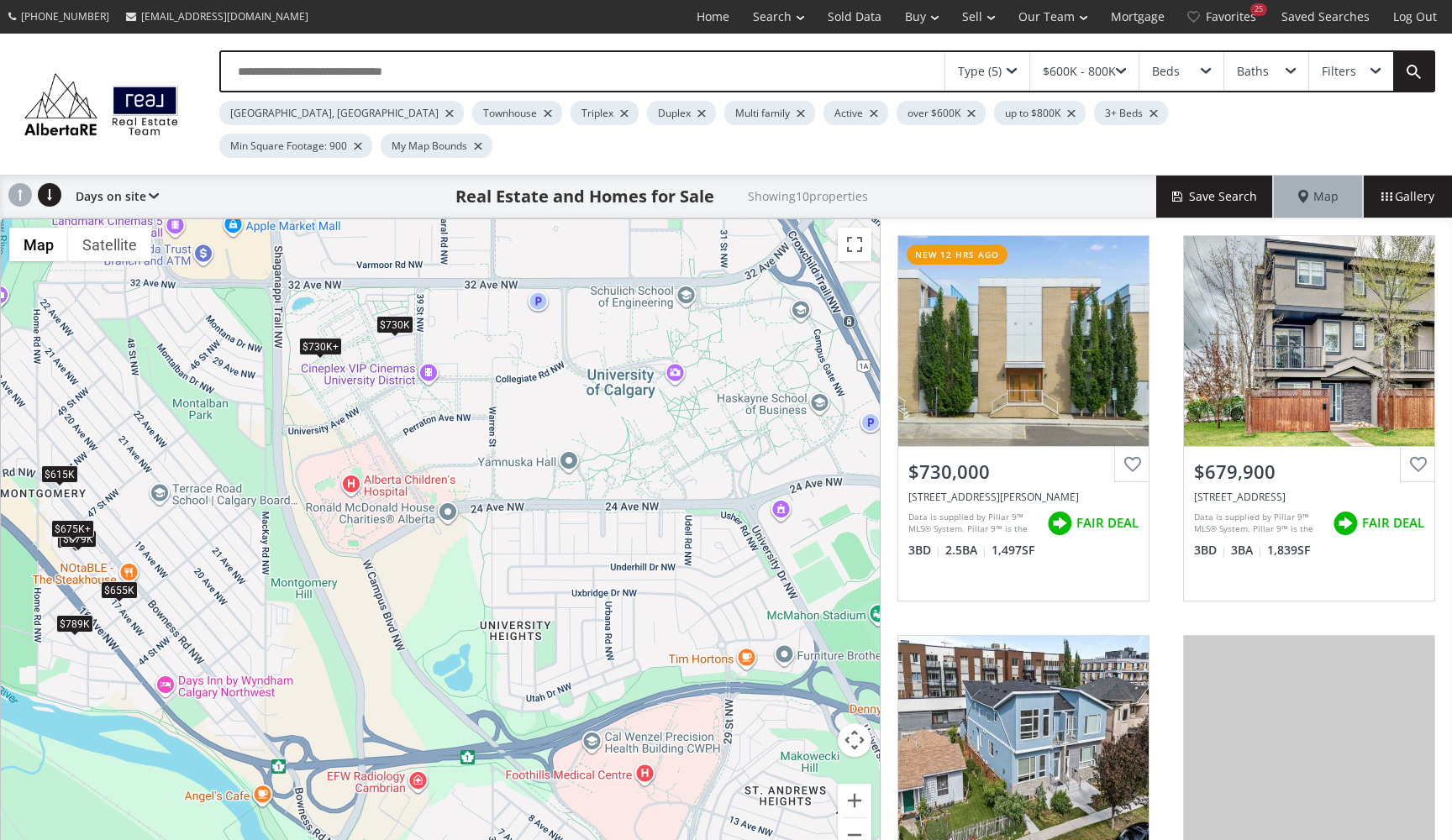
drag, startPoint x: 682, startPoint y: 515, endPoint x: 635, endPoint y: 527, distance: 48.5
click at [635, 527] on div "To navigate, press the arrow keys. $730K $675K+ $655K $650K $679K $675K+ $789K …" at bounding box center [440, 545] width 878 height 653
click at [315, 337] on div "$730K+" at bounding box center [320, 345] width 42 height 18
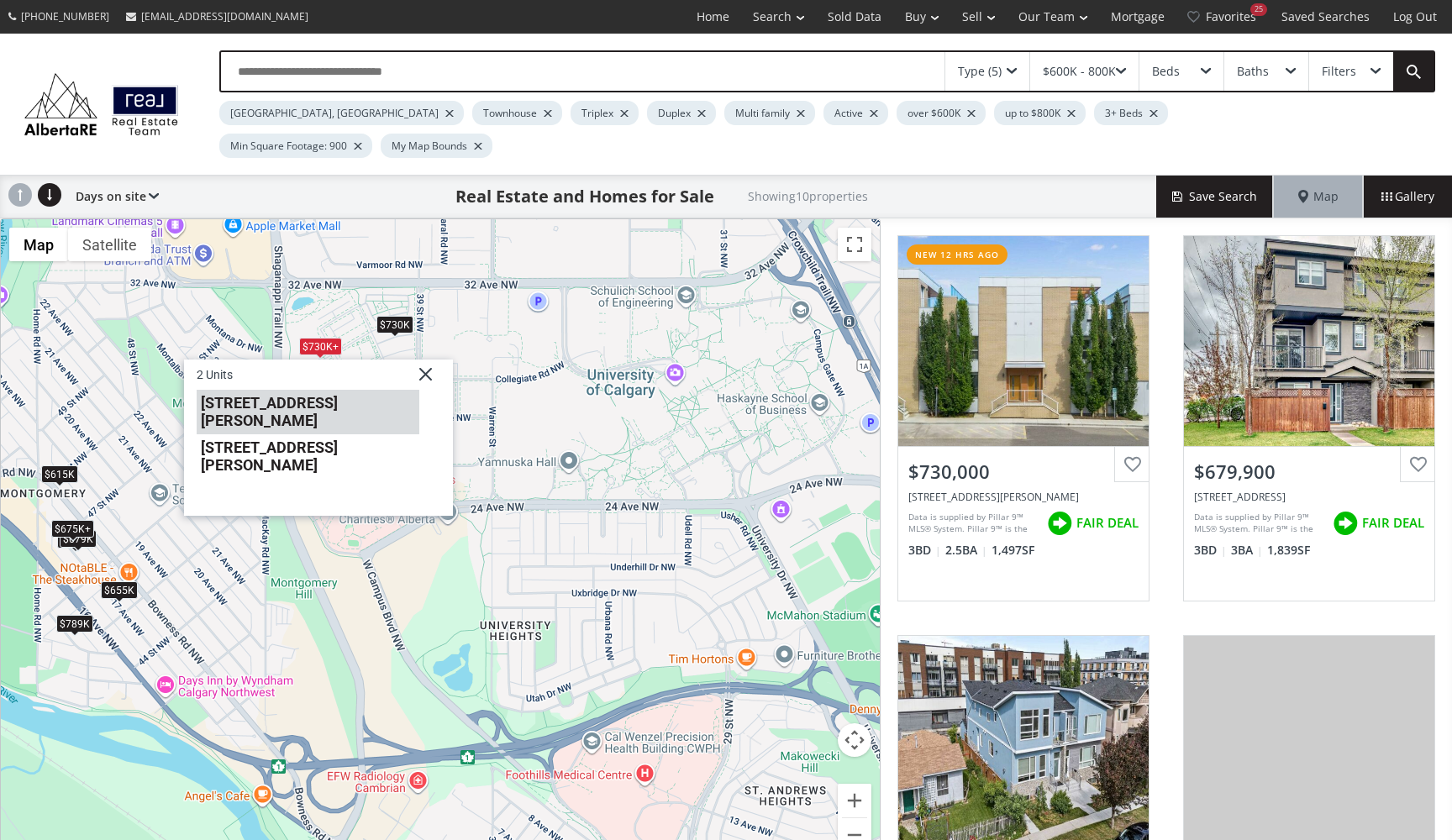
click at [332, 389] on li "4270 Norford Avenue NW #702" at bounding box center [308, 411] width 223 height 44
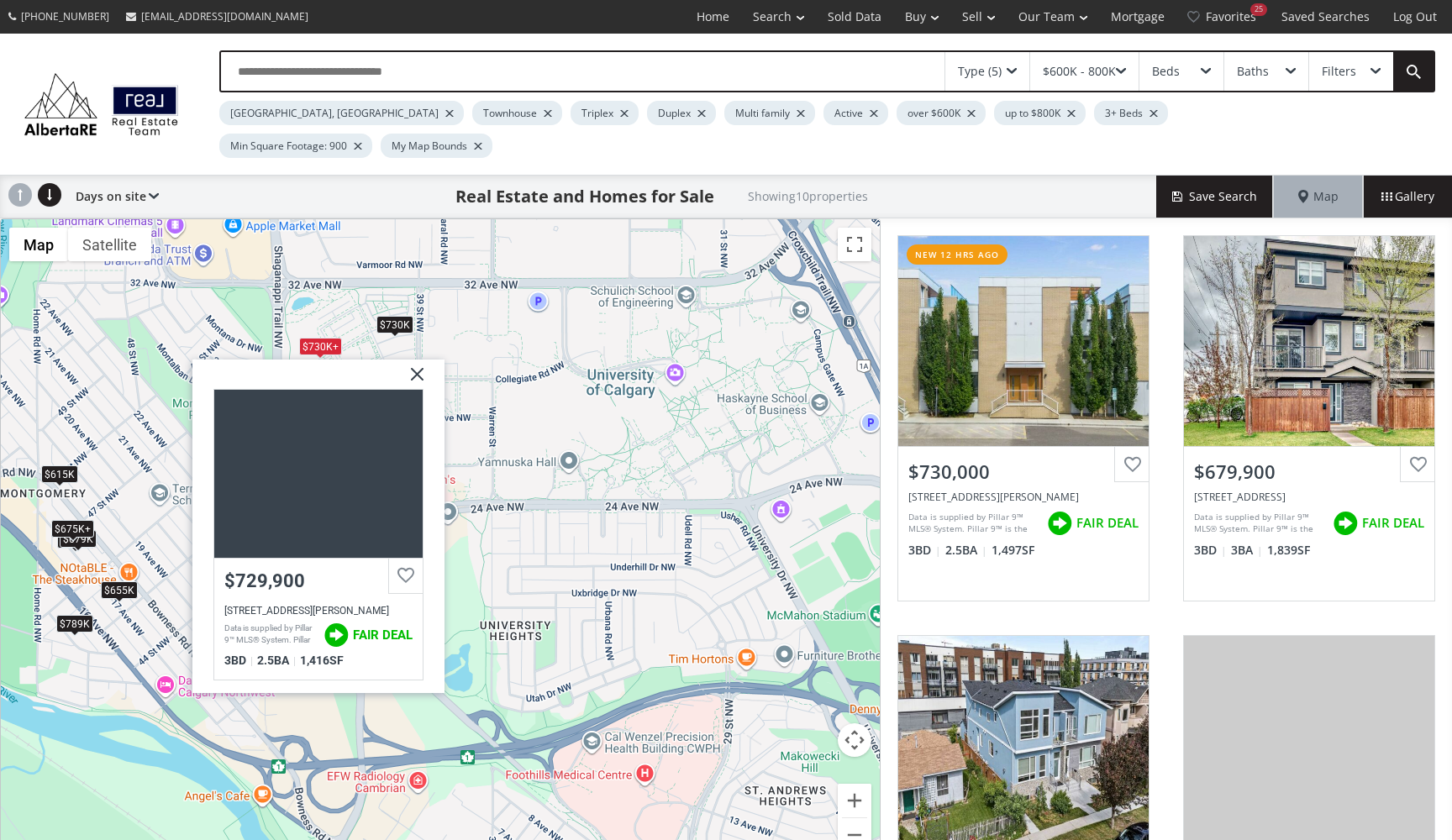
click at [394, 315] on div "$730K" at bounding box center [395, 324] width 37 height 18
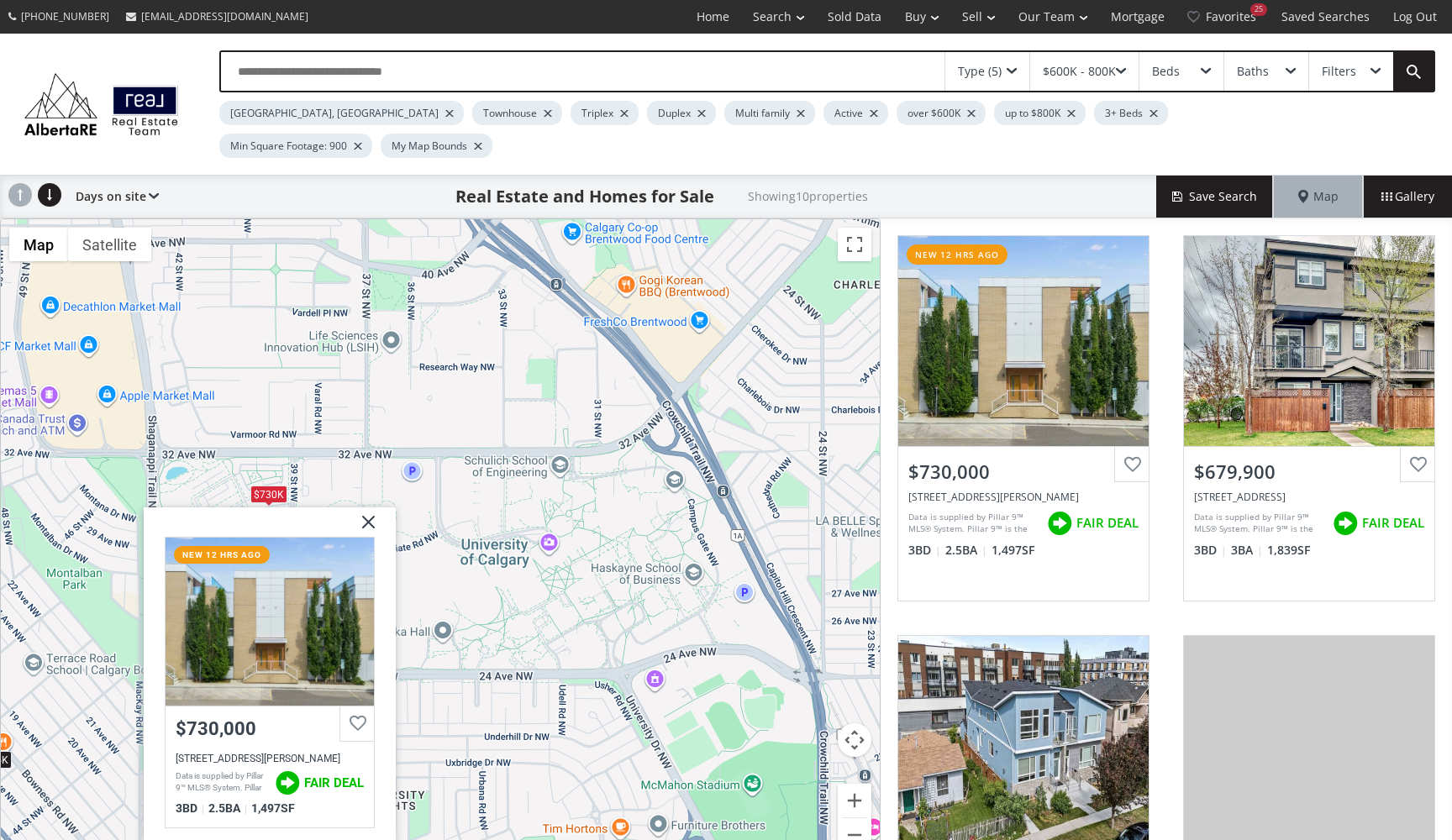
drag, startPoint x: 695, startPoint y: 226, endPoint x: 568, endPoint y: 398, distance: 213.8
click at [568, 398] on div "To navigate, press the arrow keys. $730K $675K+ $655K $650K $679K $675K+ $789K …" at bounding box center [440, 545] width 878 height 653
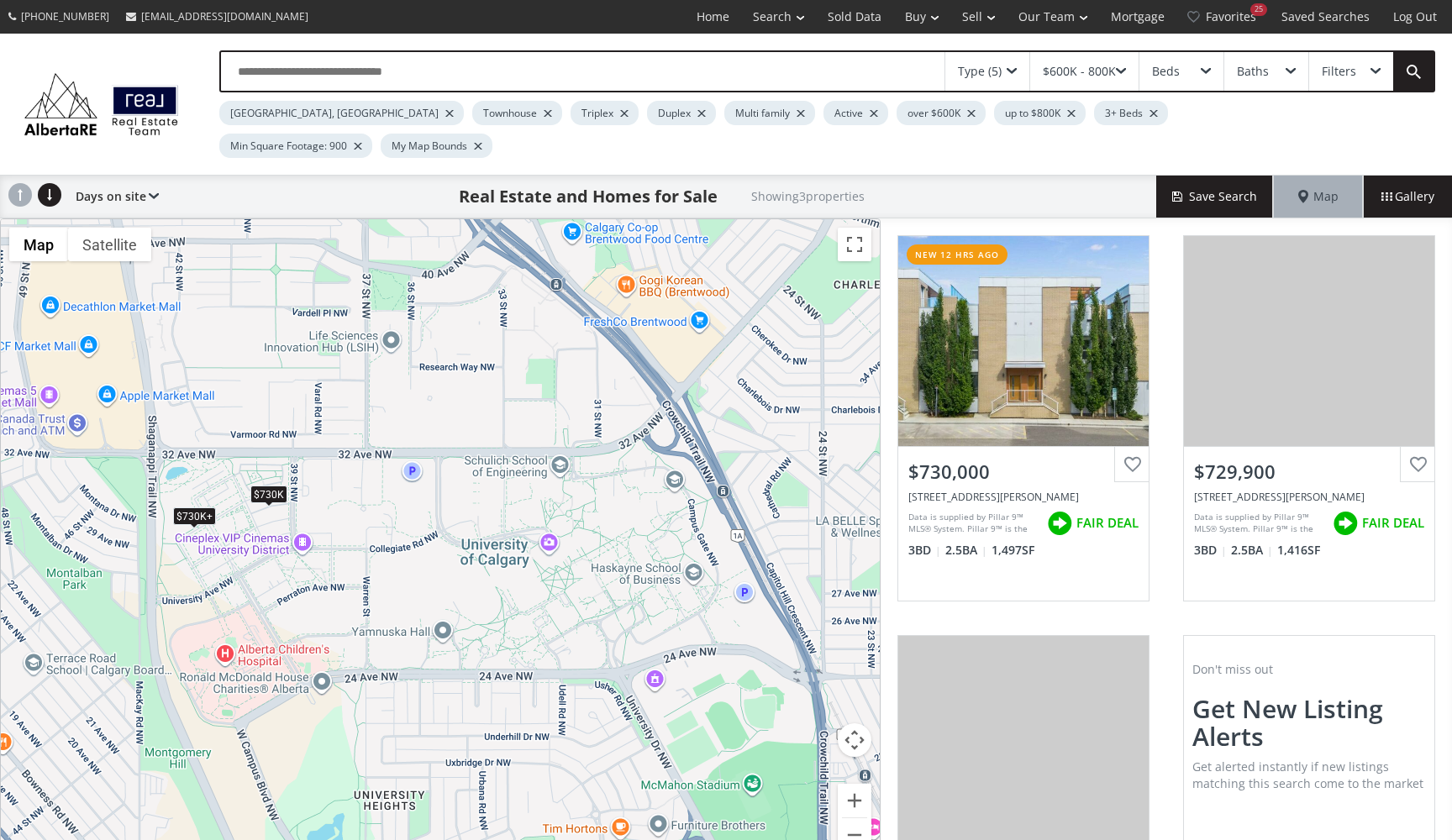
click at [268, 485] on div "$730K" at bounding box center [269, 494] width 37 height 18
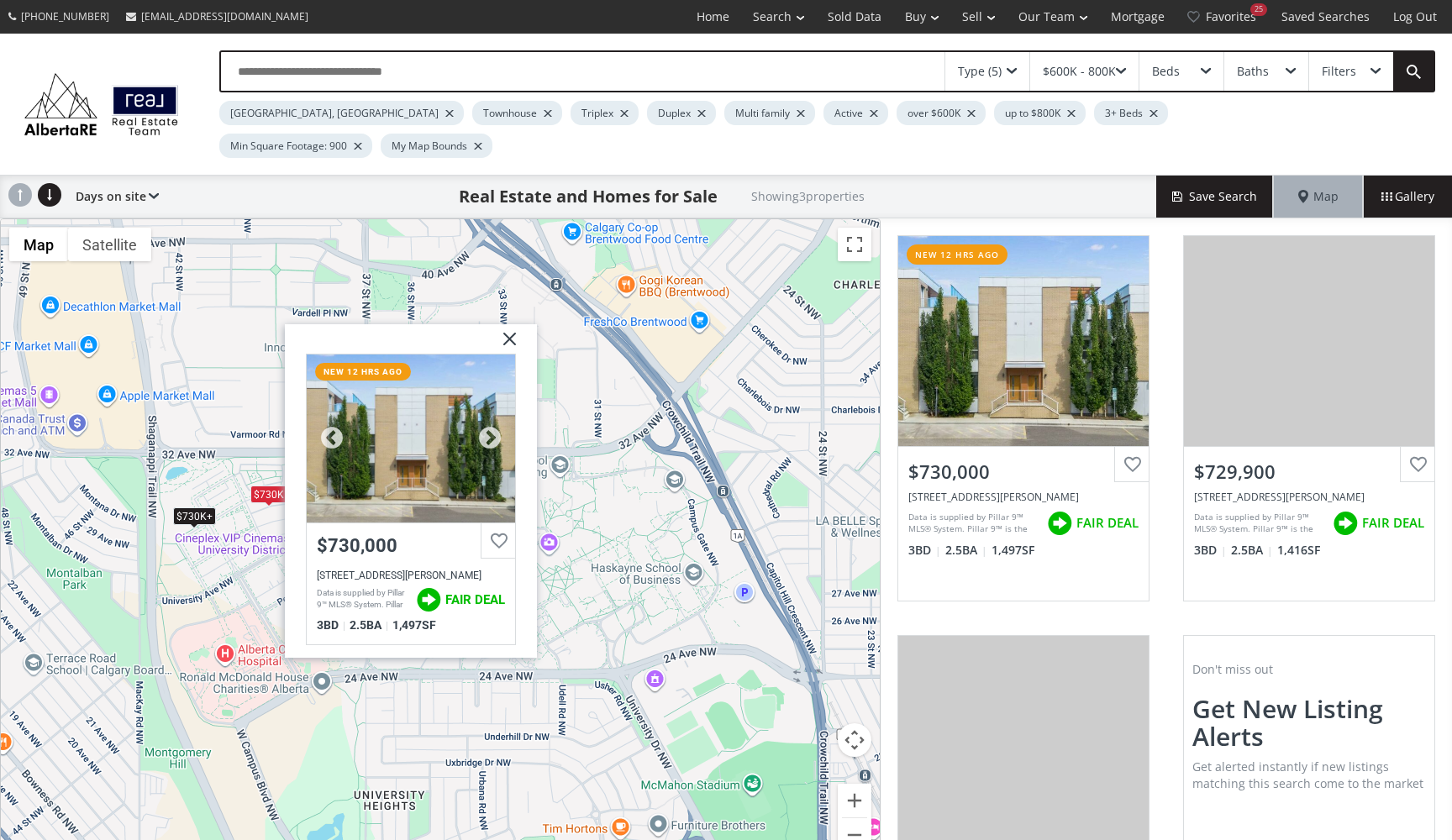
click at [361, 438] on div at bounding box center [411, 438] width 209 height 168
click at [513, 324] on img at bounding box center [504, 345] width 42 height 42
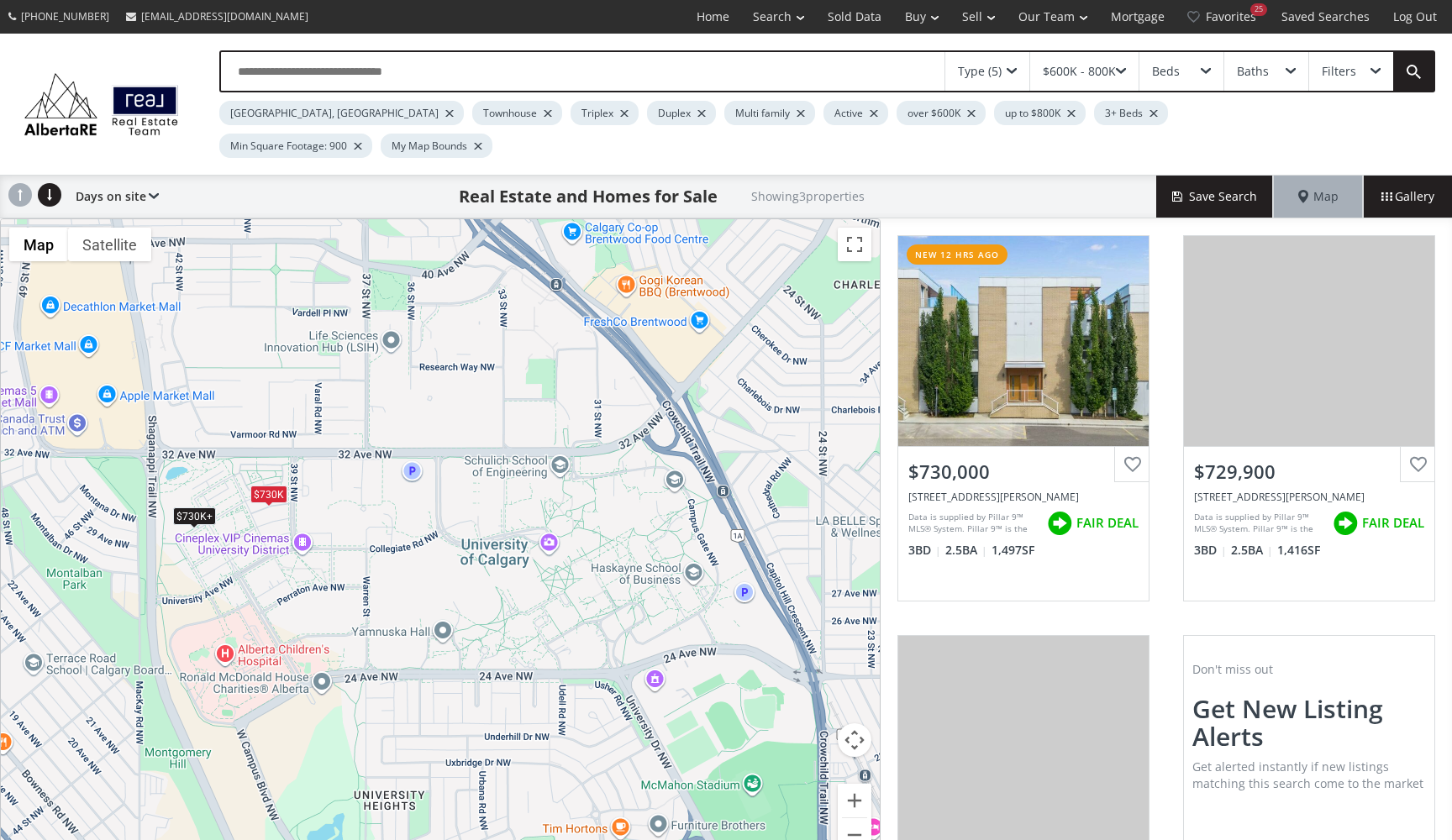
click at [189, 506] on div "$730K+" at bounding box center [194, 515] width 42 height 18
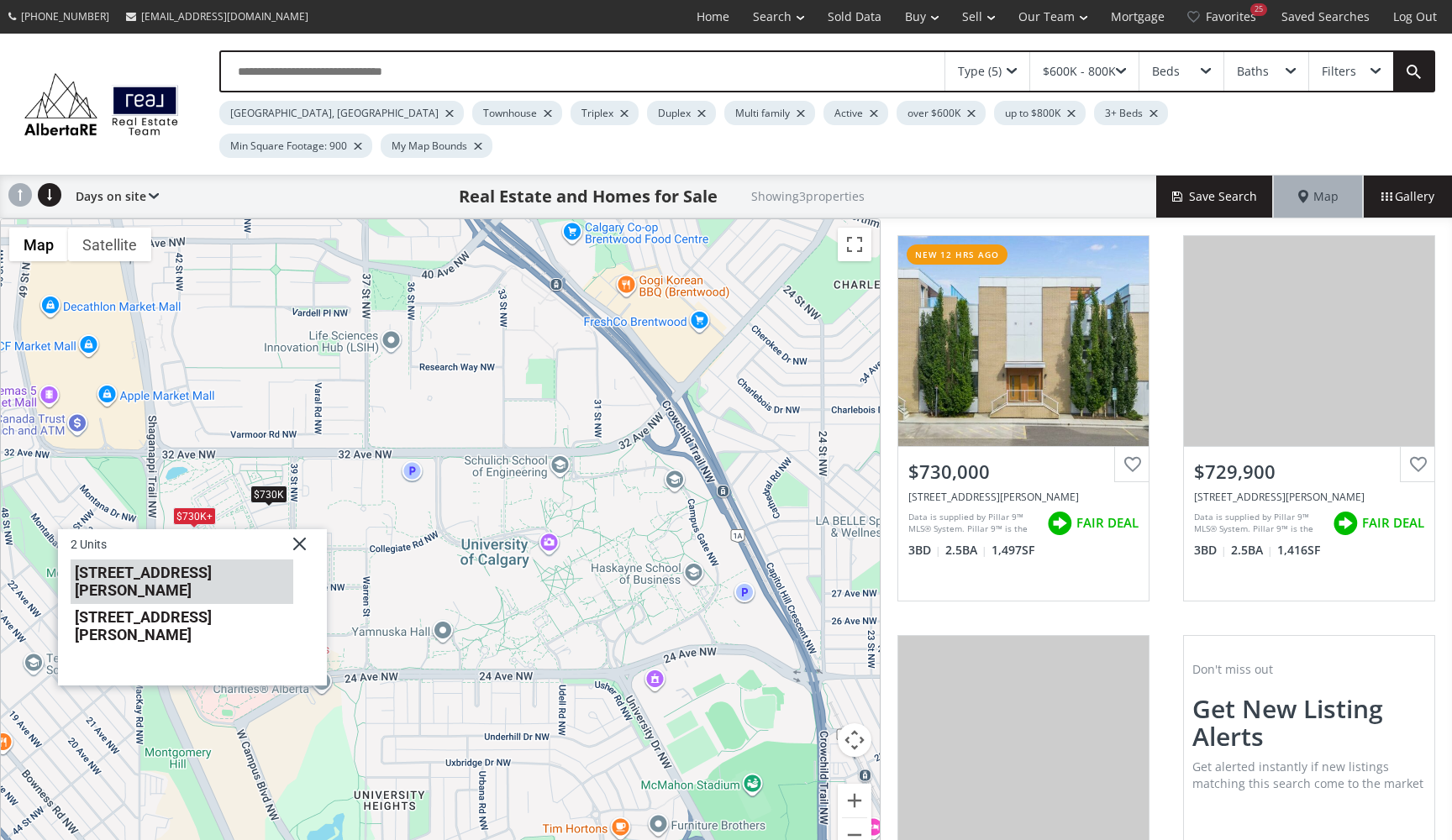
click at [165, 558] on li "4270 Norford Avenue NW #702" at bounding box center [182, 580] width 223 height 44
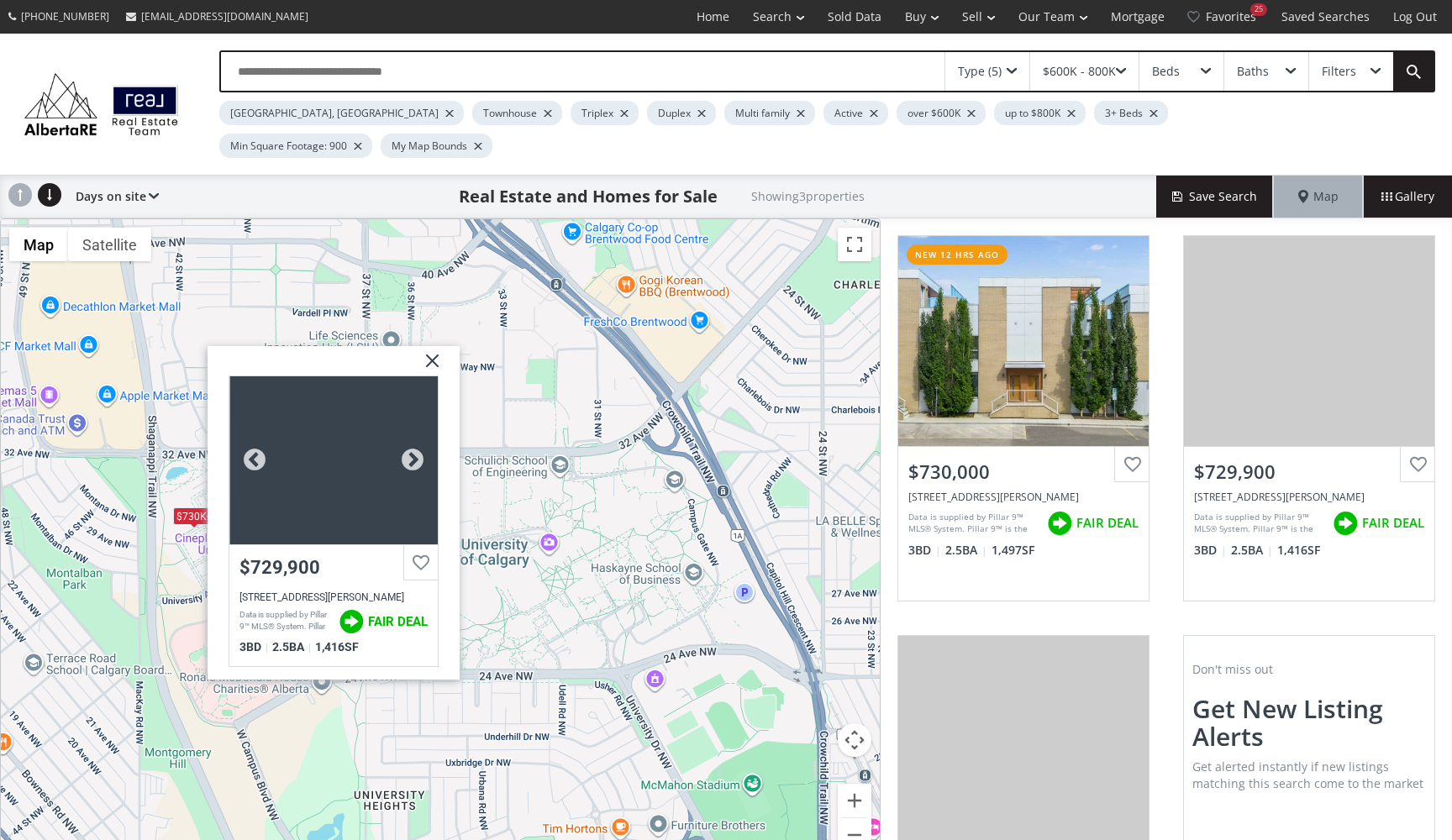
click at [336, 486] on div at bounding box center [334, 460] width 209 height 168
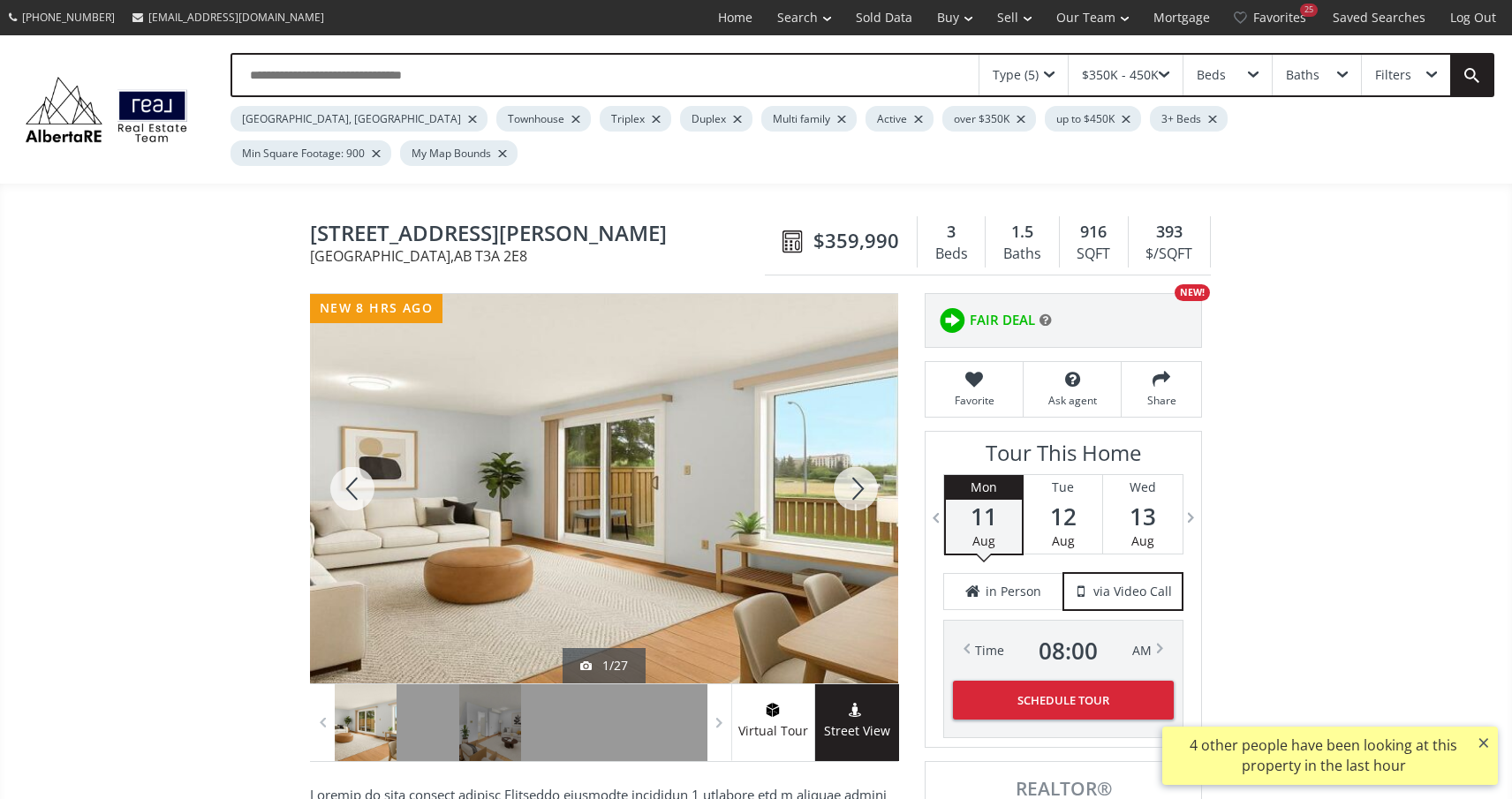
click at [857, 453] on div at bounding box center [855, 489] width 85 height 389
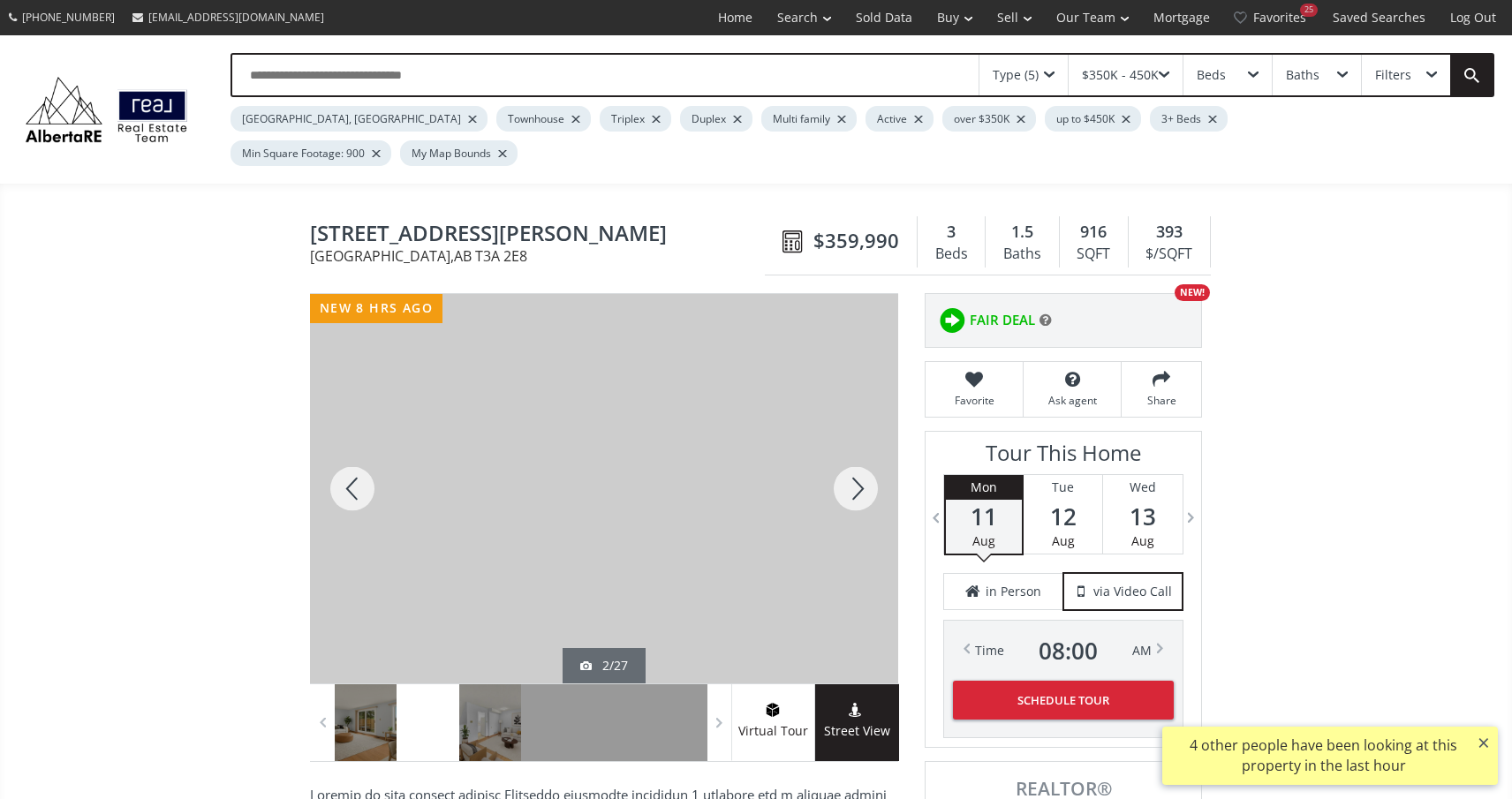
click at [857, 453] on div at bounding box center [855, 489] width 85 height 389
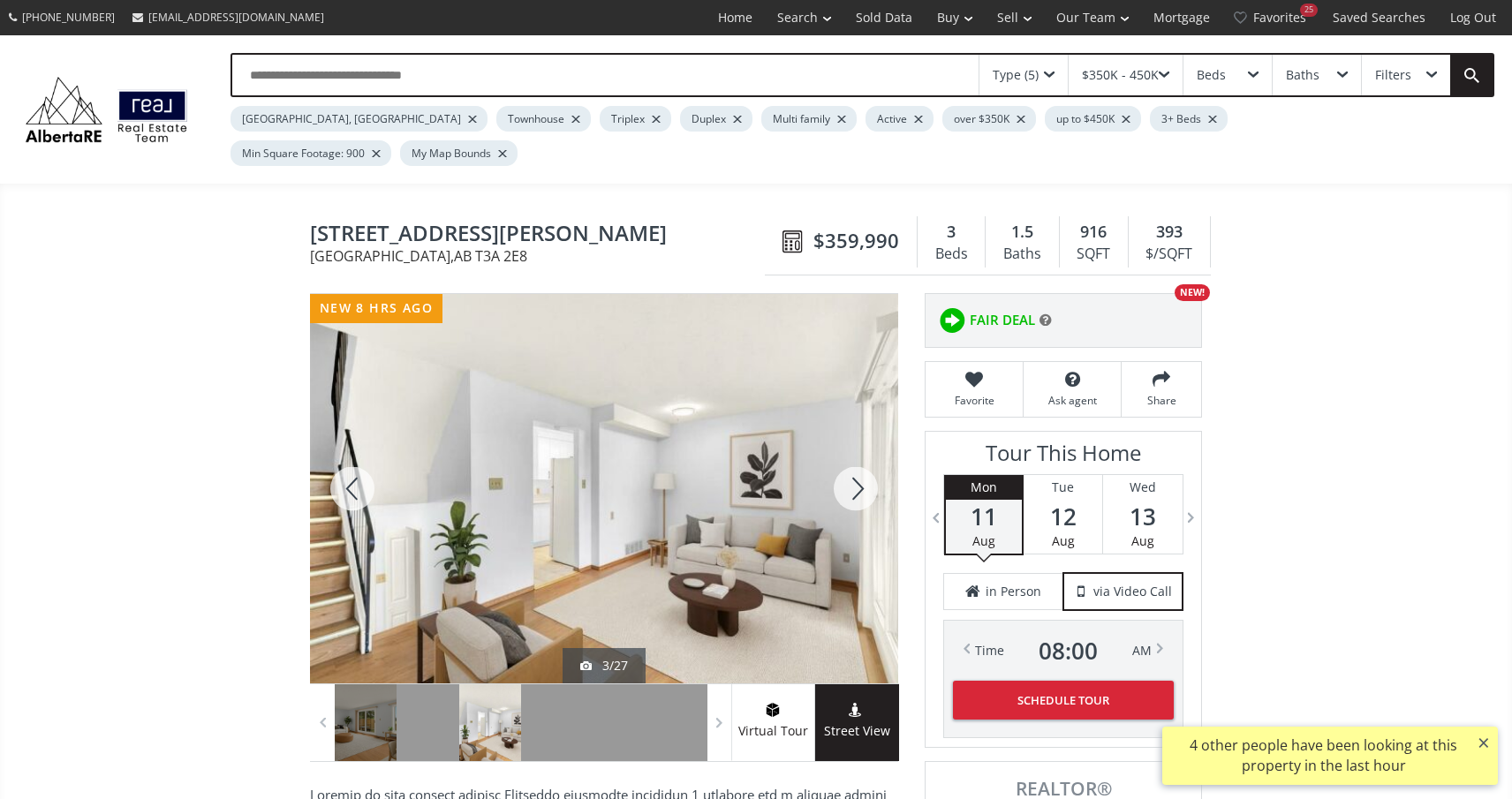
click at [857, 453] on div at bounding box center [855, 489] width 85 height 389
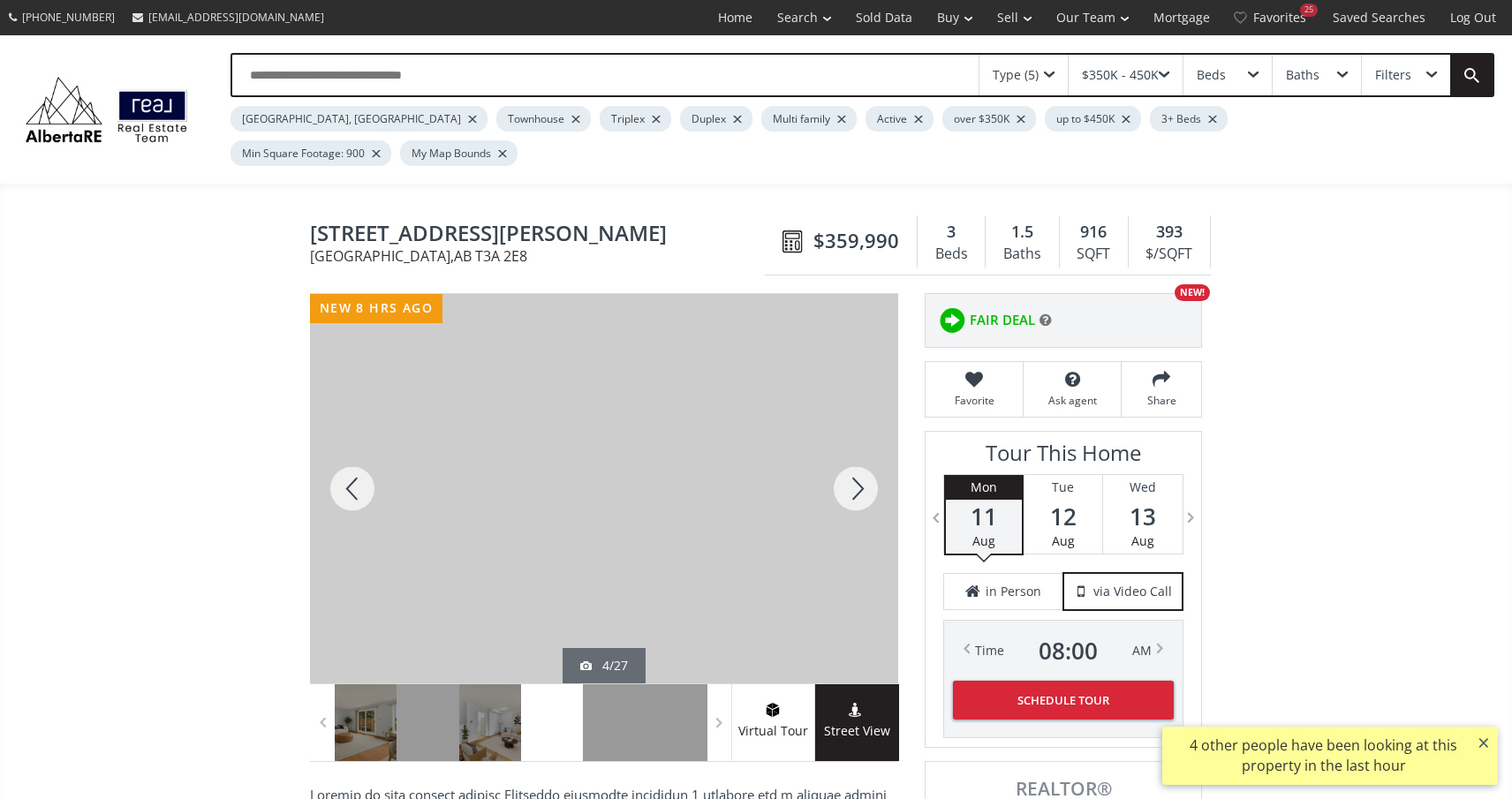
click at [857, 453] on div at bounding box center [855, 489] width 85 height 389
click at [857, 454] on div at bounding box center [855, 489] width 85 height 389
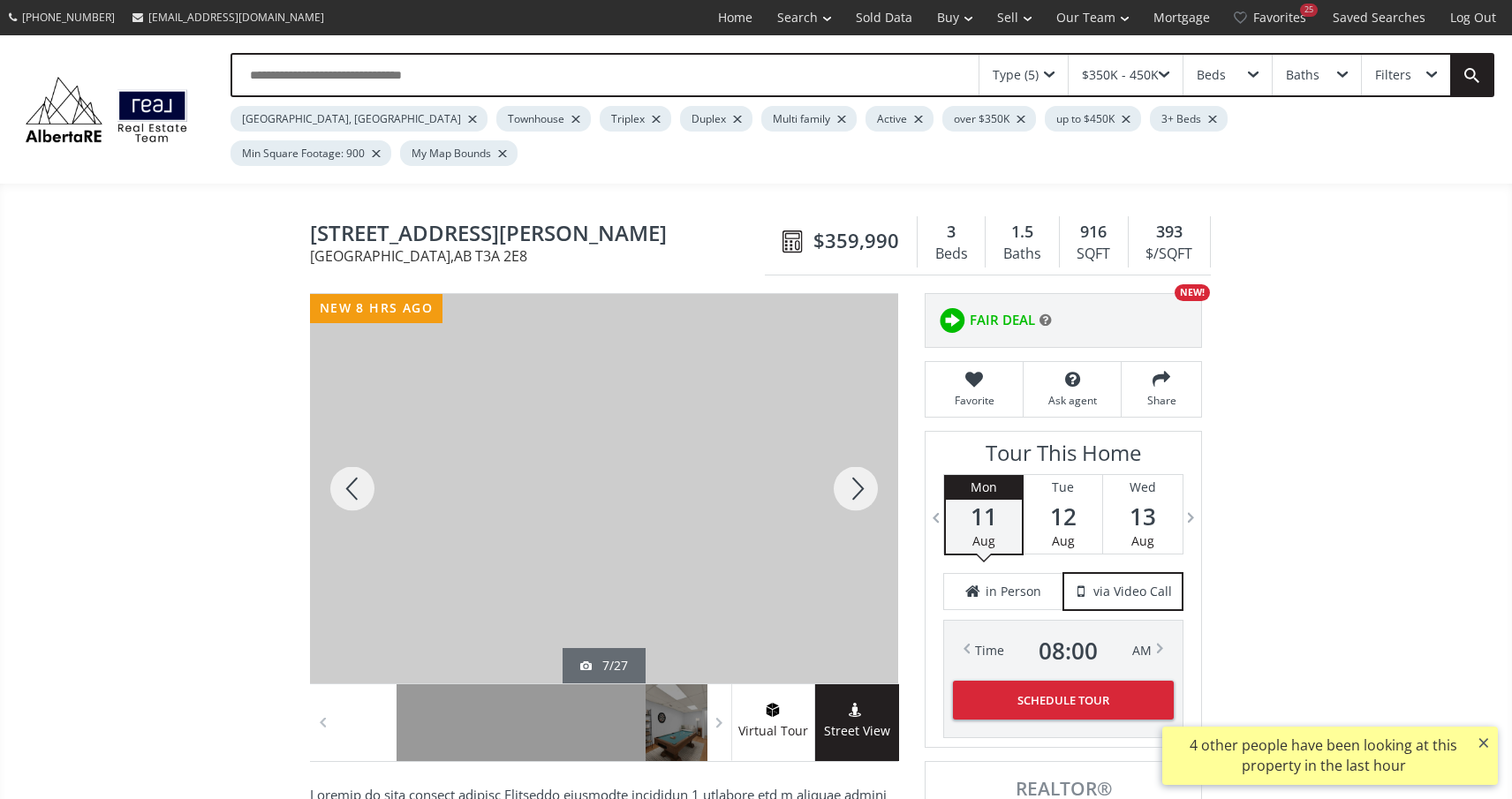
click at [857, 454] on div at bounding box center [855, 489] width 85 height 389
click at [857, 455] on div at bounding box center [855, 489] width 85 height 389
click at [857, 456] on div at bounding box center [855, 489] width 85 height 389
click at [857, 457] on div at bounding box center [855, 489] width 85 height 389
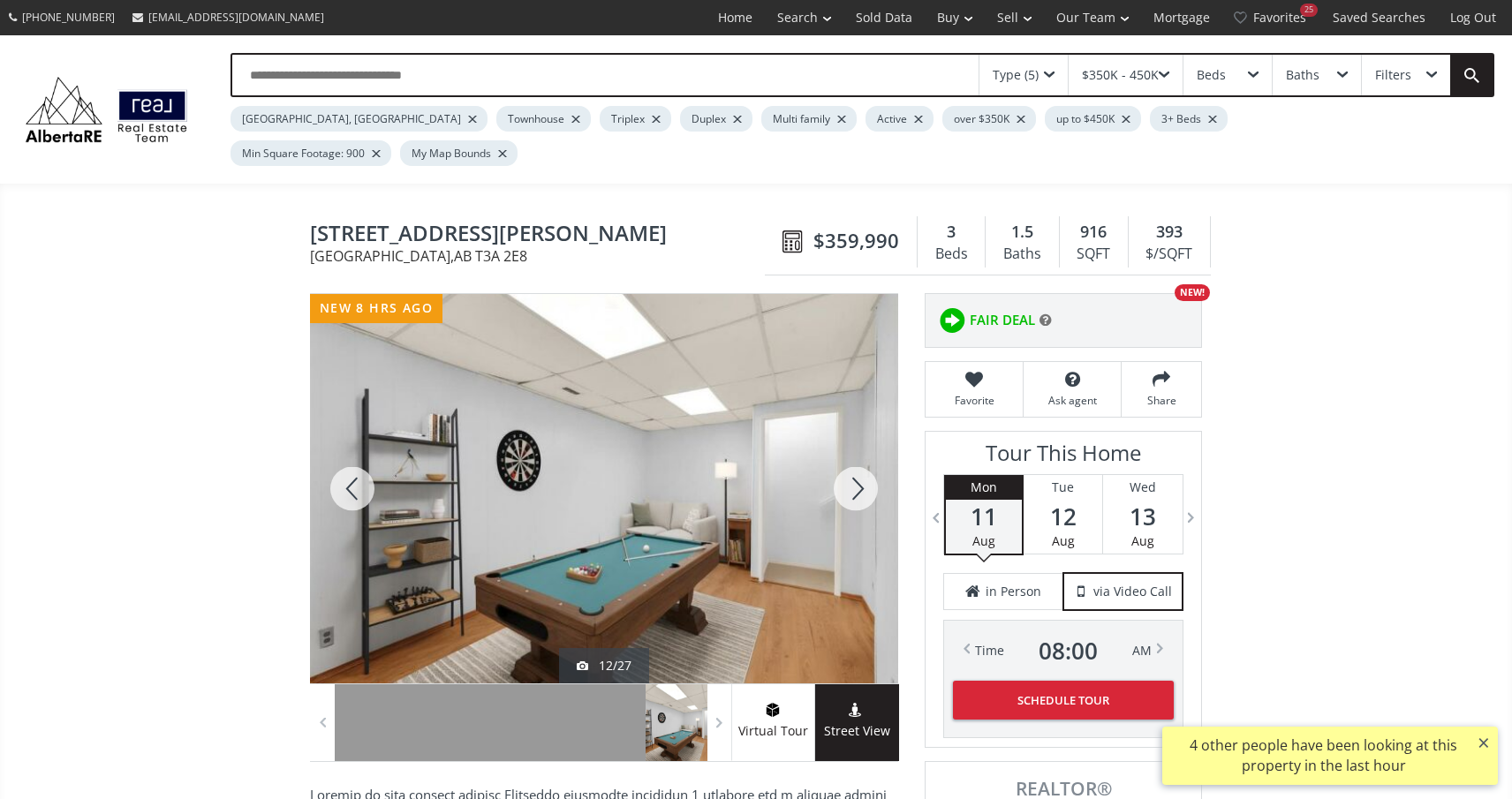
click at [857, 457] on div at bounding box center [855, 489] width 85 height 389
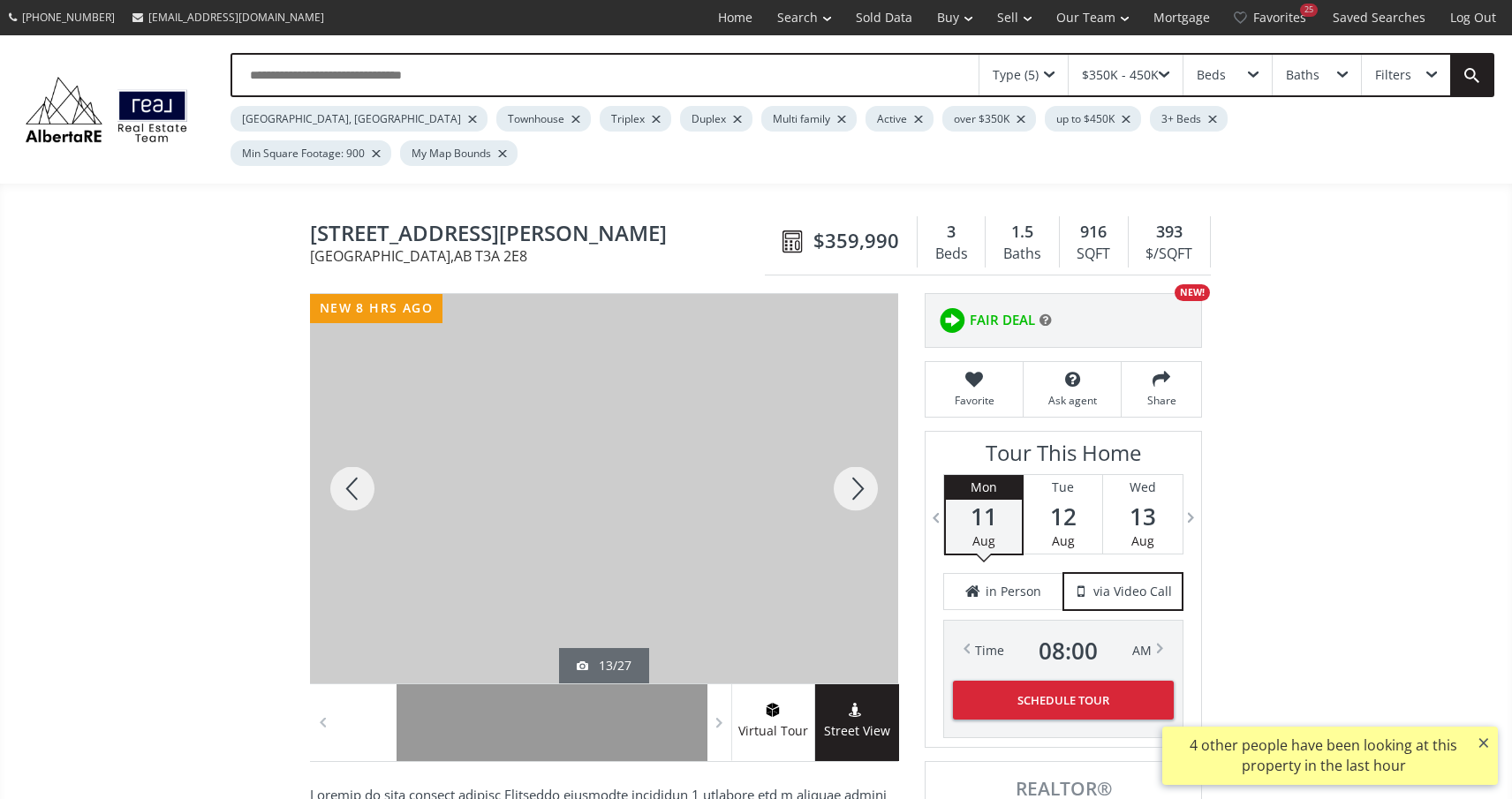
click at [857, 457] on div at bounding box center [855, 489] width 85 height 389
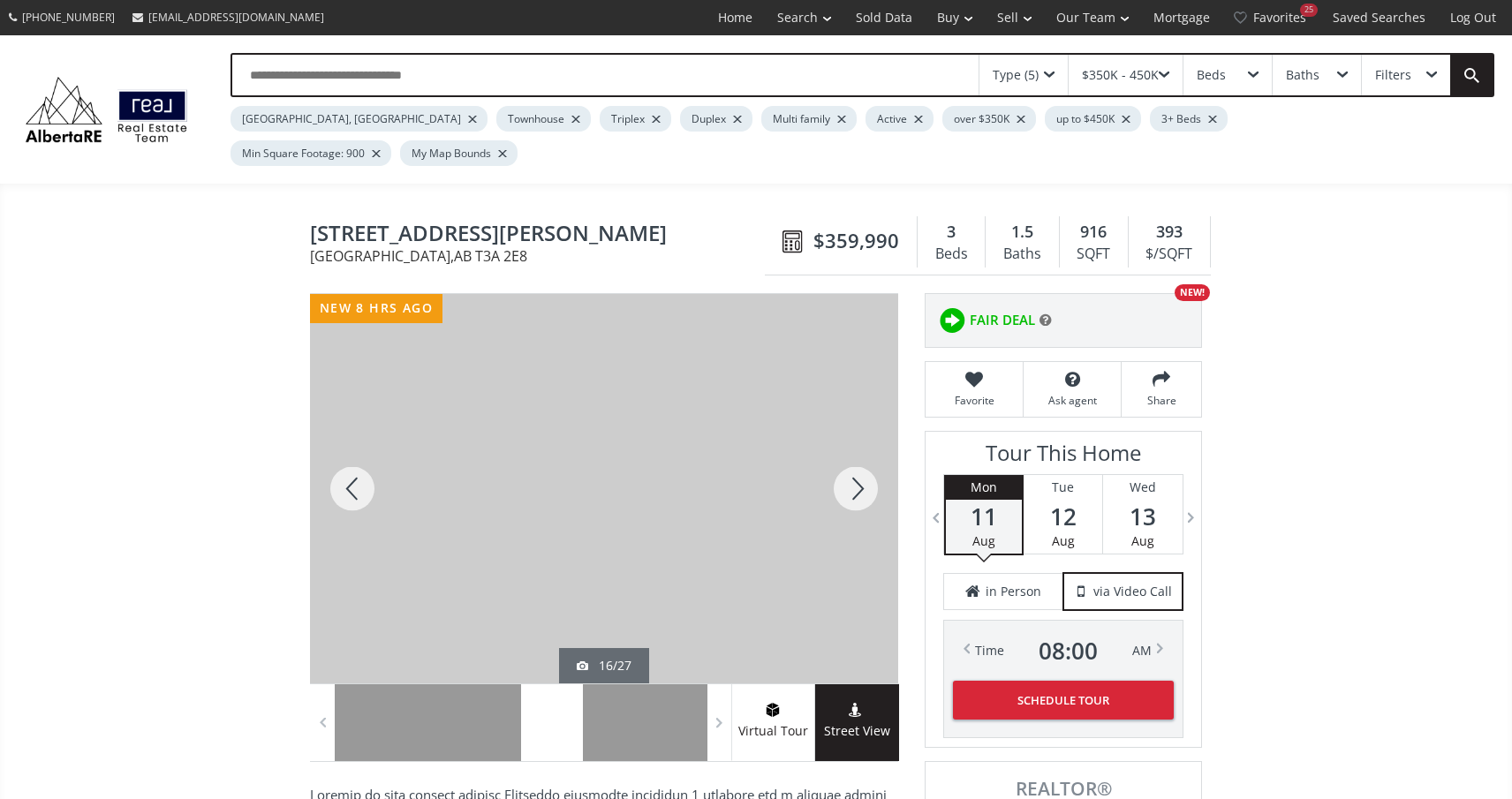
click at [857, 457] on div at bounding box center [855, 489] width 85 height 389
click at [857, 458] on div at bounding box center [855, 489] width 85 height 389
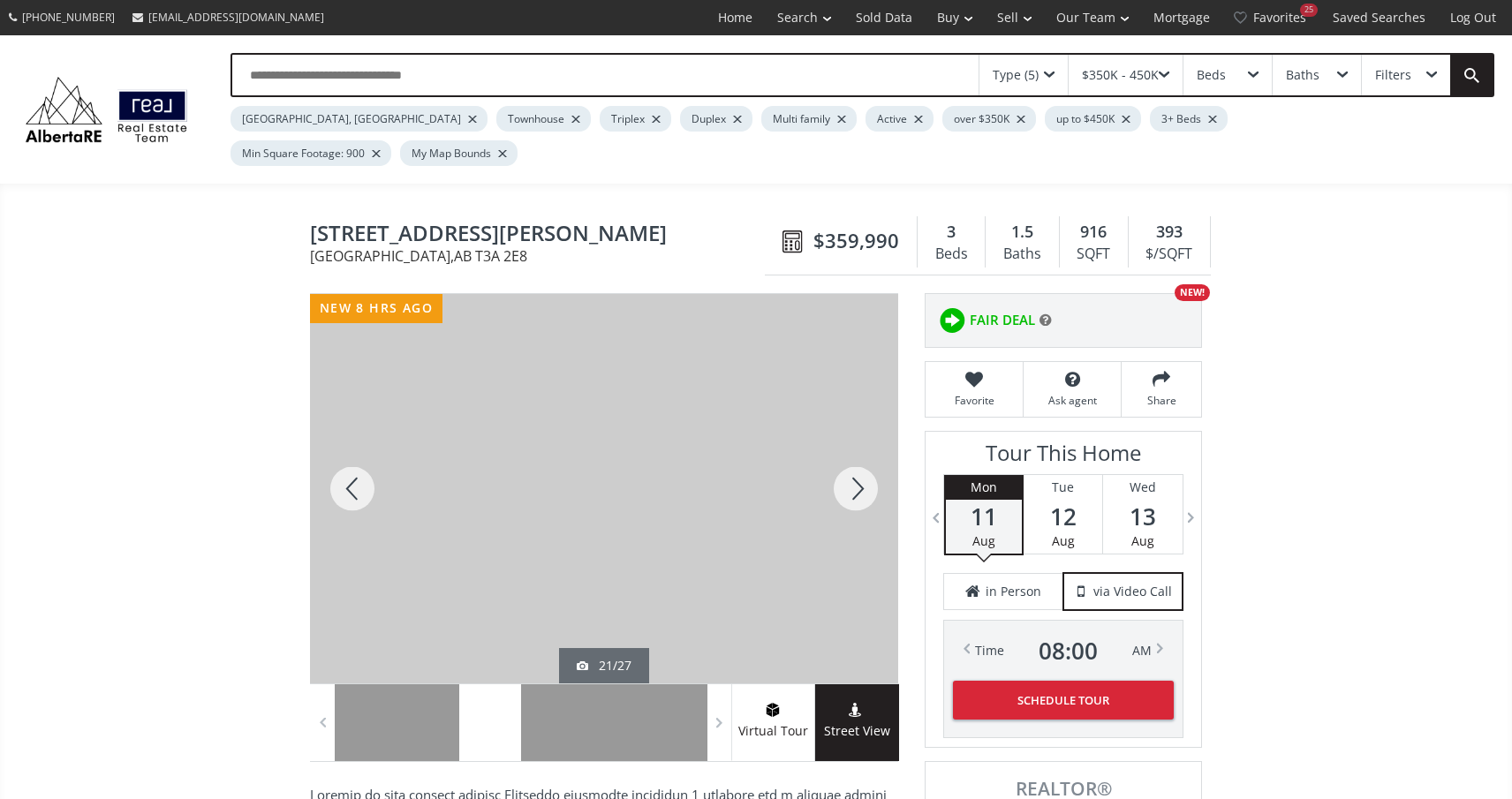
click at [857, 458] on div at bounding box center [855, 489] width 85 height 389
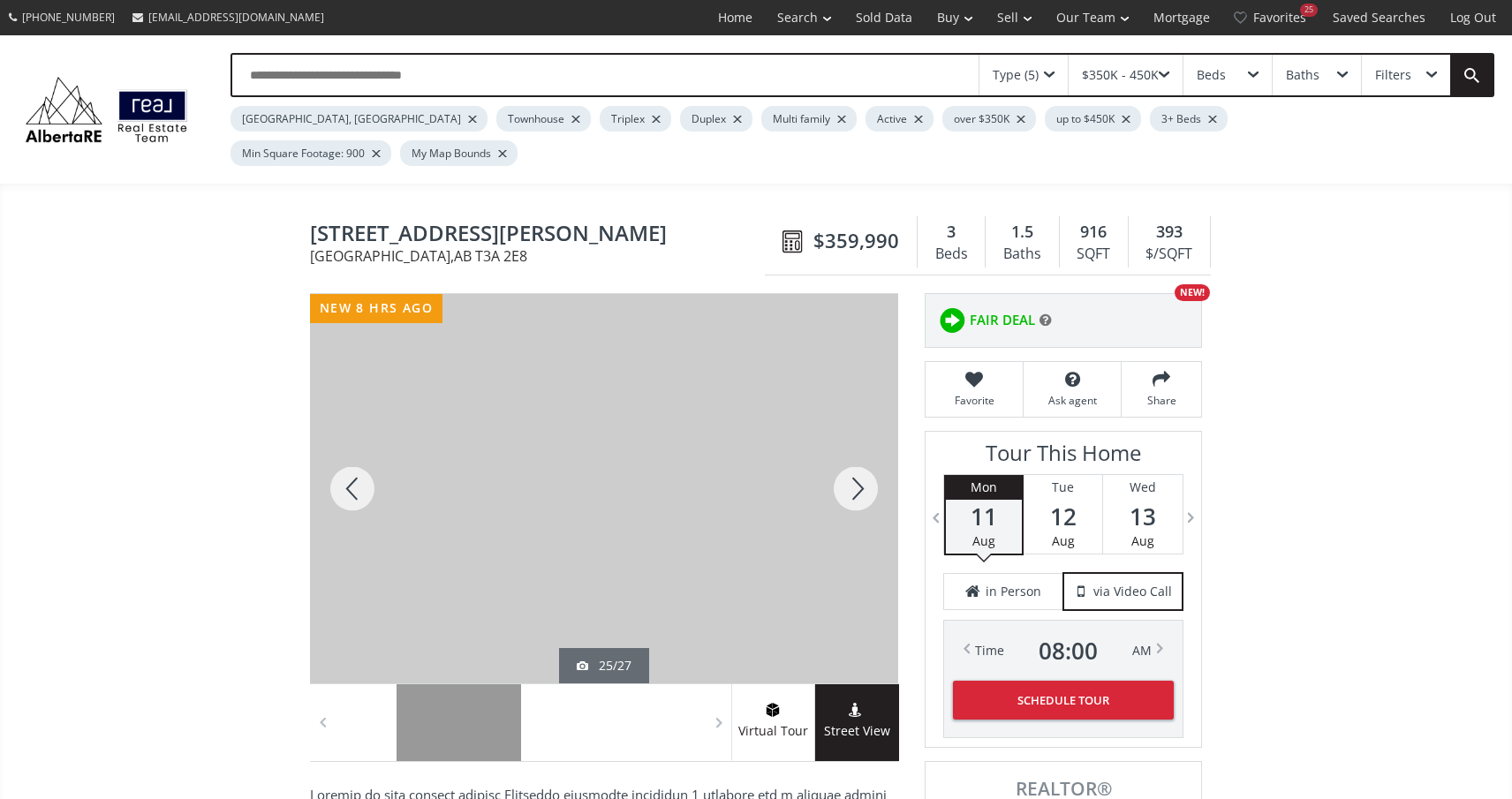
click at [861, 460] on div at bounding box center [855, 489] width 85 height 389
click at [859, 460] on div at bounding box center [855, 489] width 85 height 389
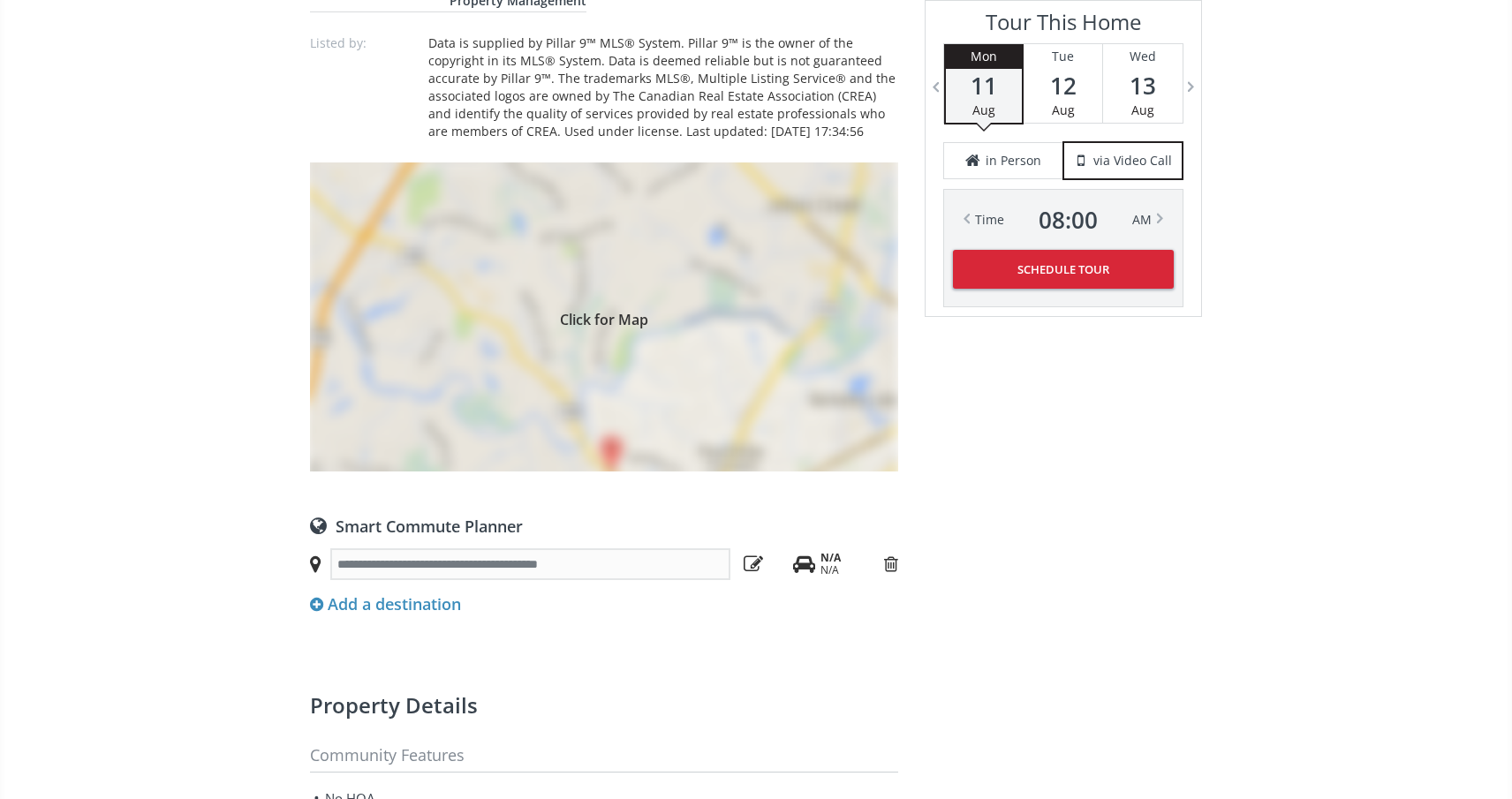
scroll to position [1367, 0]
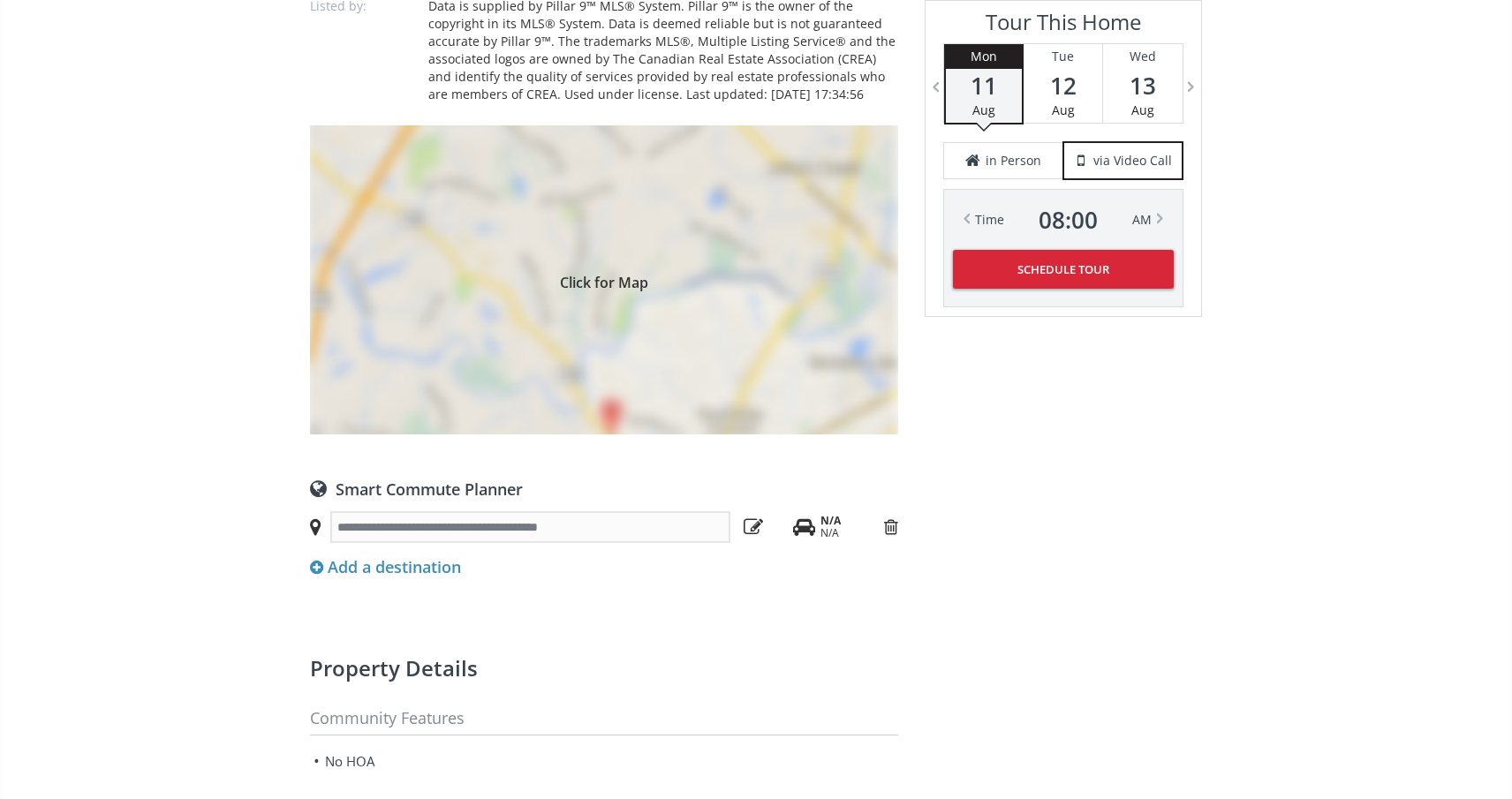
click at [612, 344] on div "Click for Map" at bounding box center [604, 280] width 588 height 309
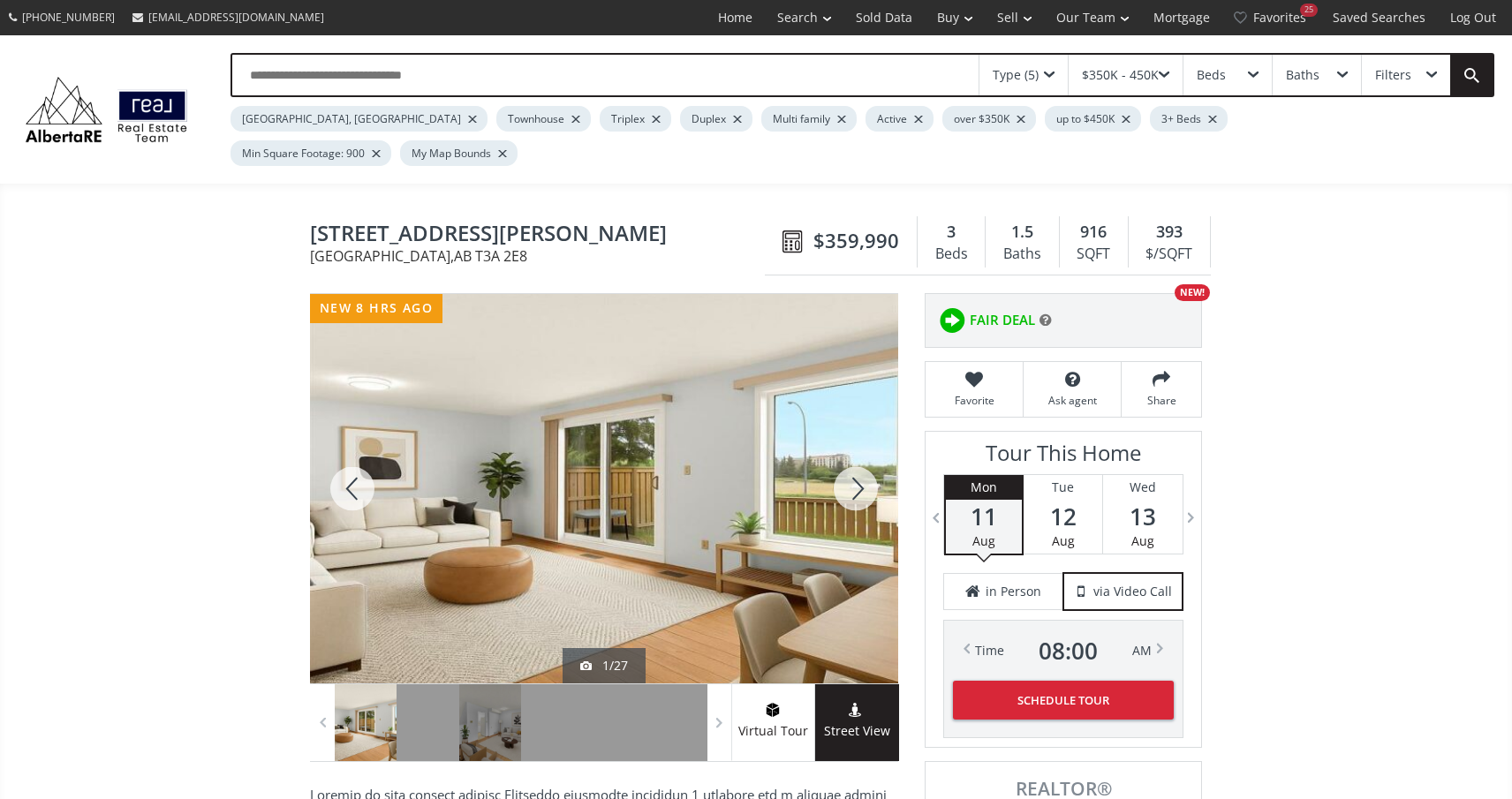
scroll to position [0, 0]
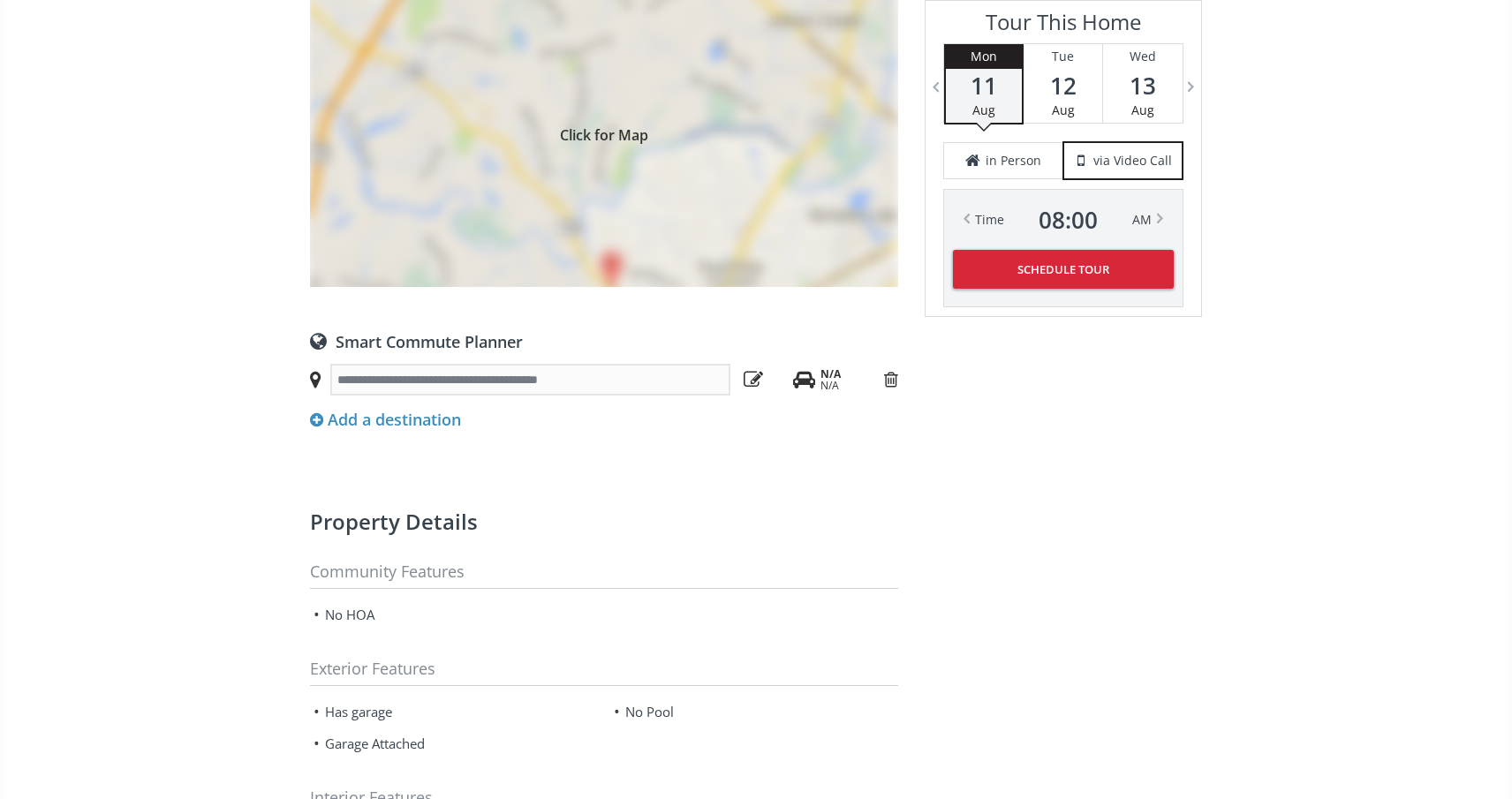
scroll to position [1378, 0]
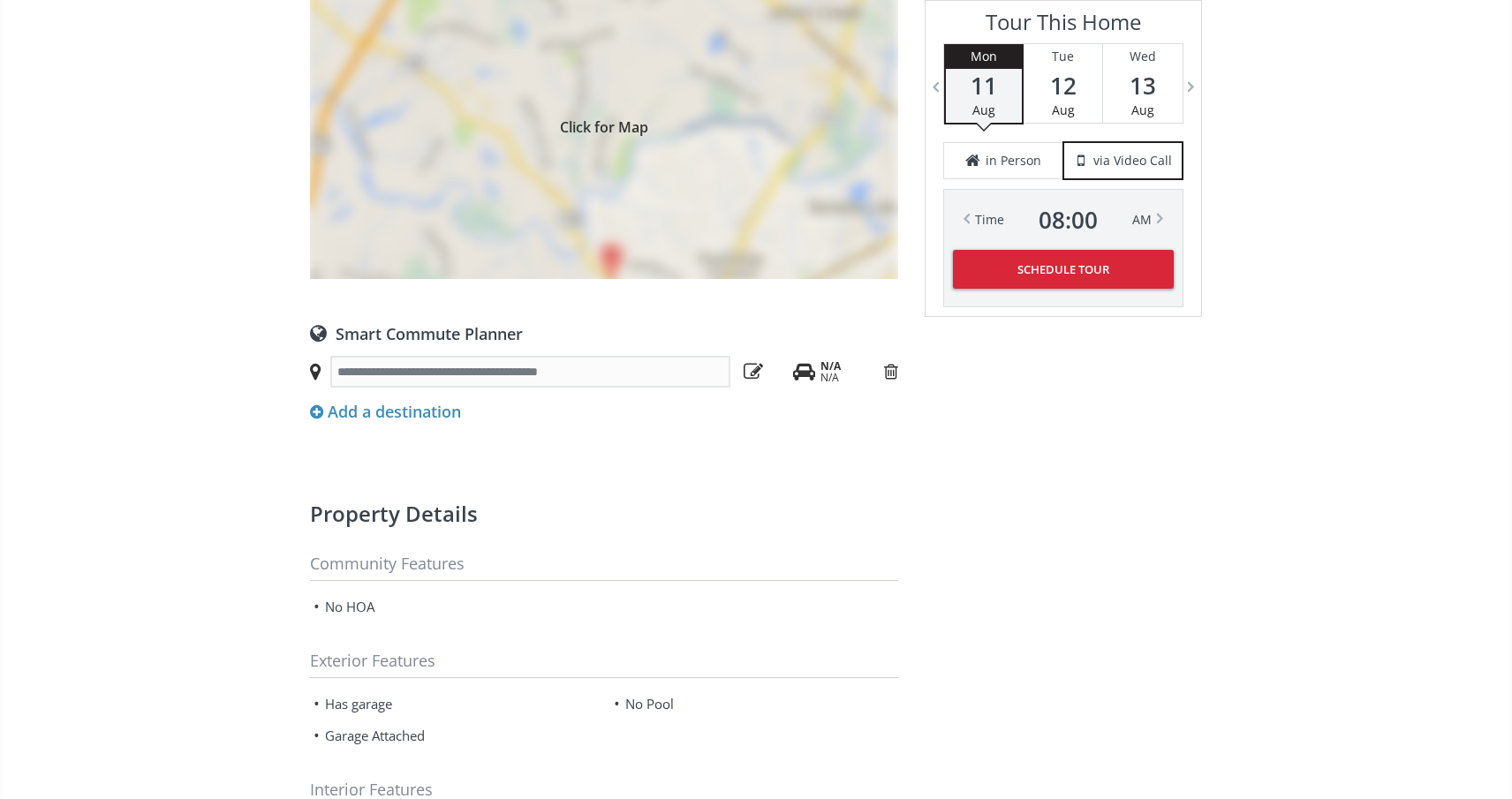
click at [429, 401] on div "Add a destination" at bounding box center [385, 413] width 151 height 23
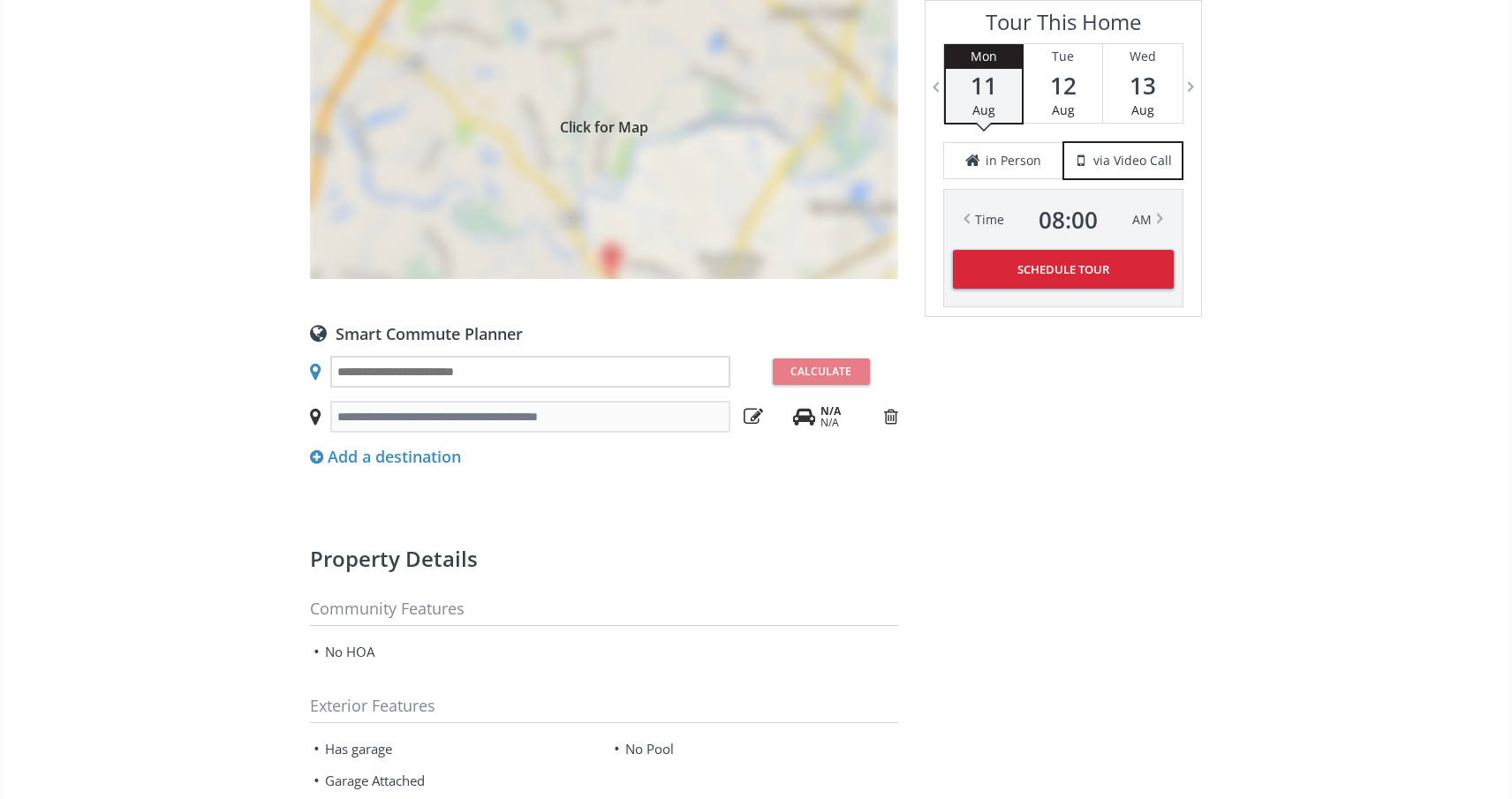
click at [476, 356] on input "text" at bounding box center [530, 372] width 400 height 32
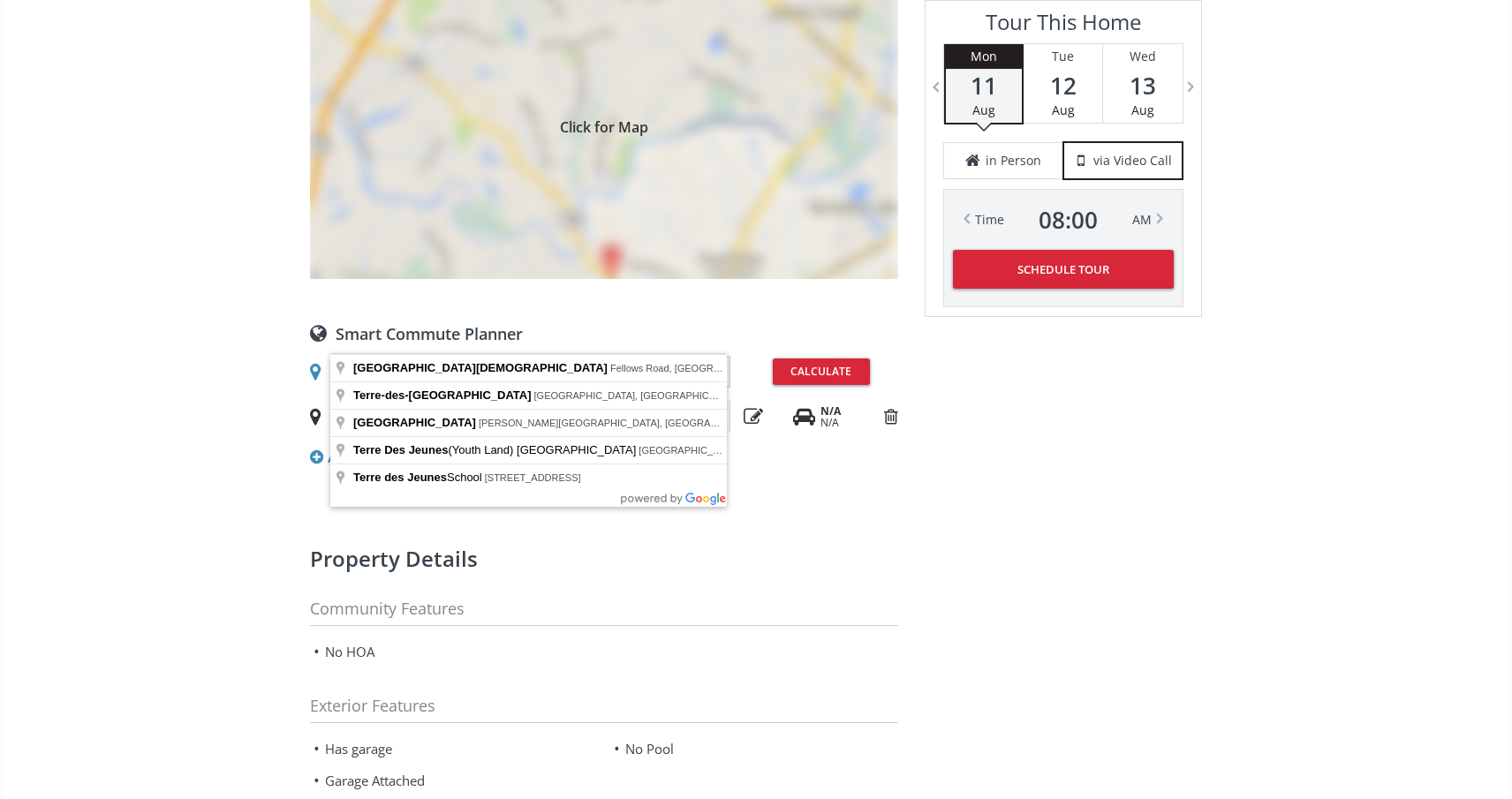
click at [340, 356] on input "**********" at bounding box center [530, 372] width 400 height 32
click at [334, 356] on input "**********" at bounding box center [530, 372] width 400 height 32
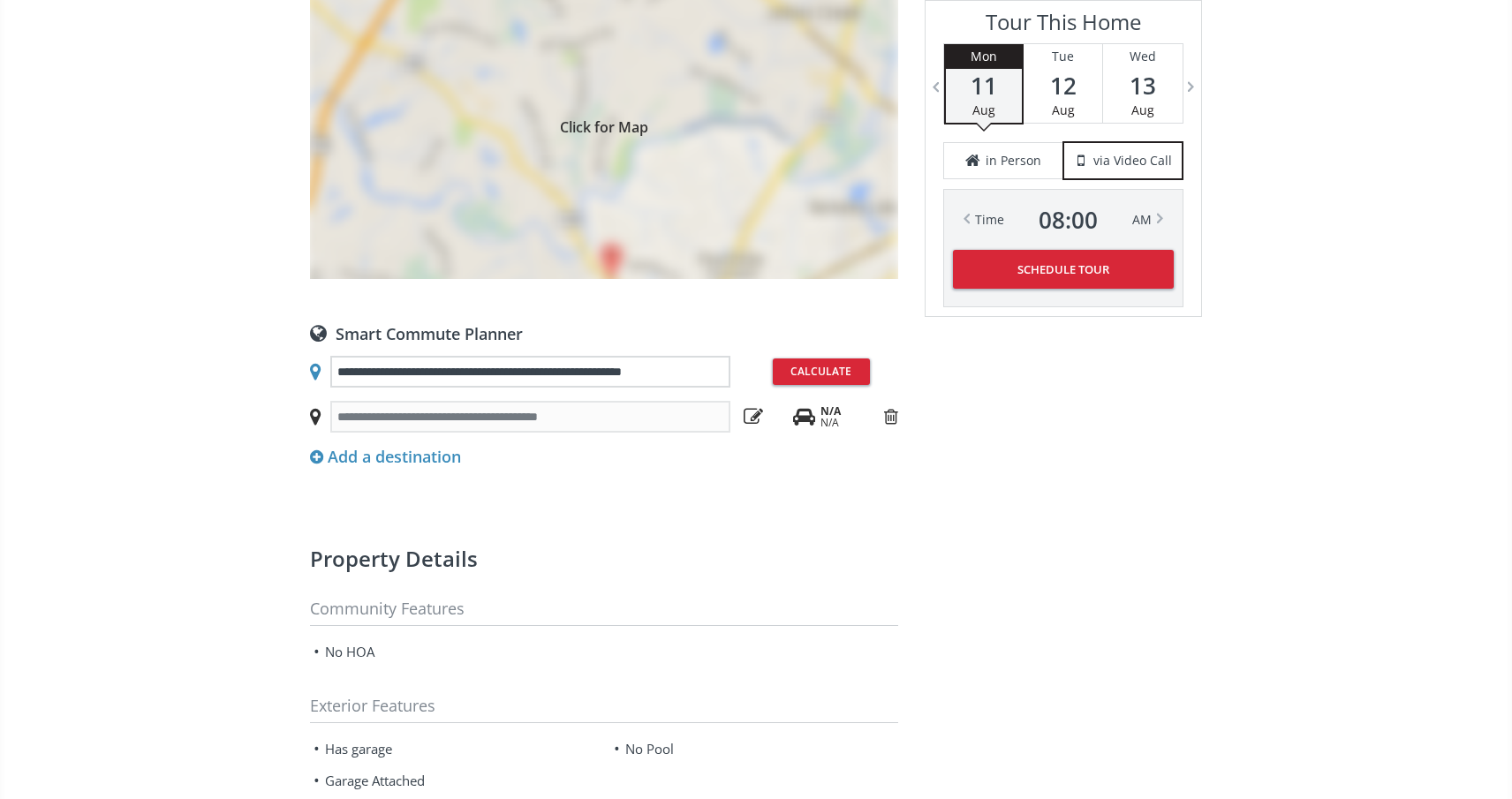
type input "**********"
click at [791, 359] on button "Calculate" at bounding box center [821, 372] width 98 height 27
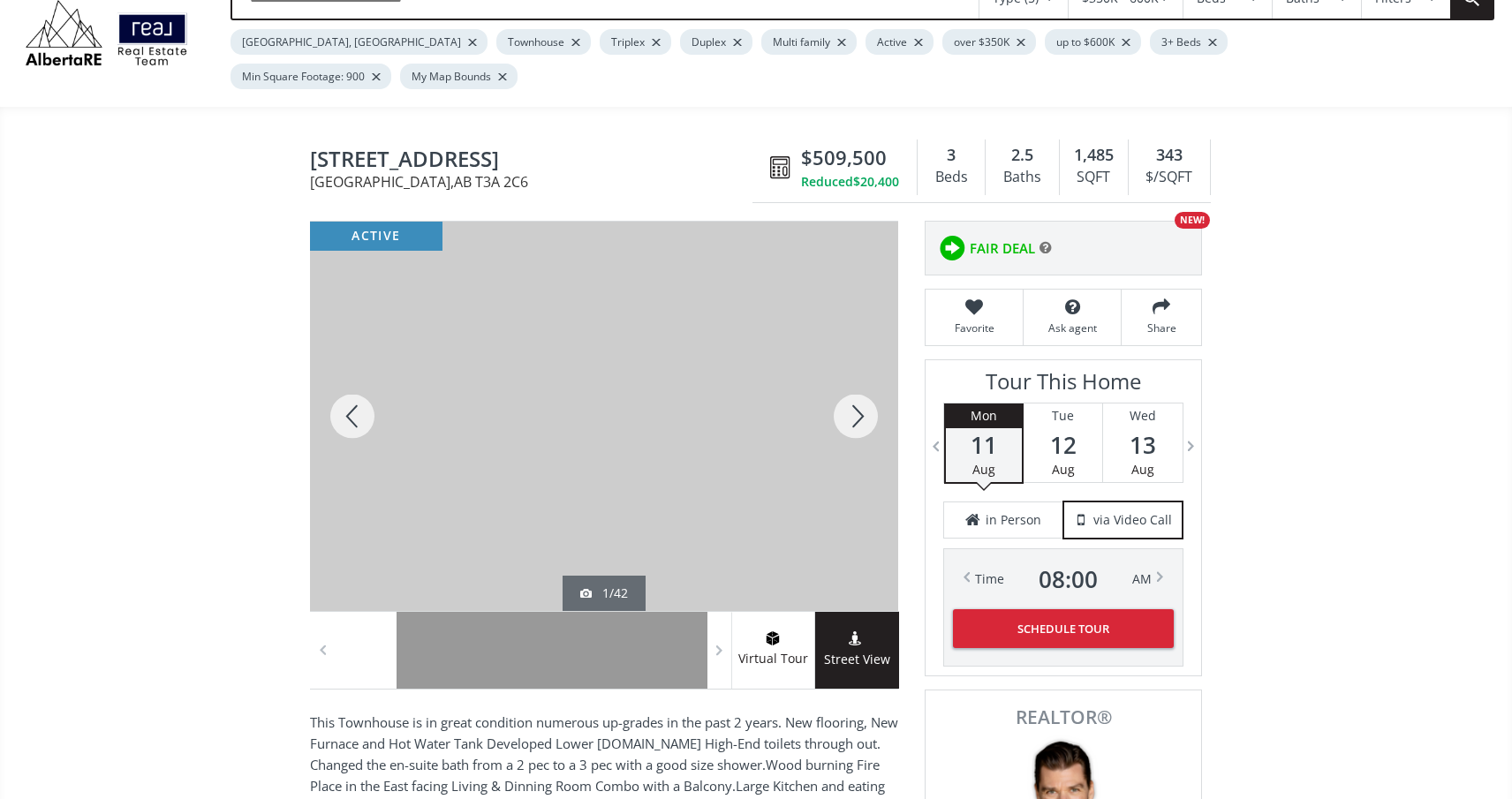
scroll to position [98, 0]
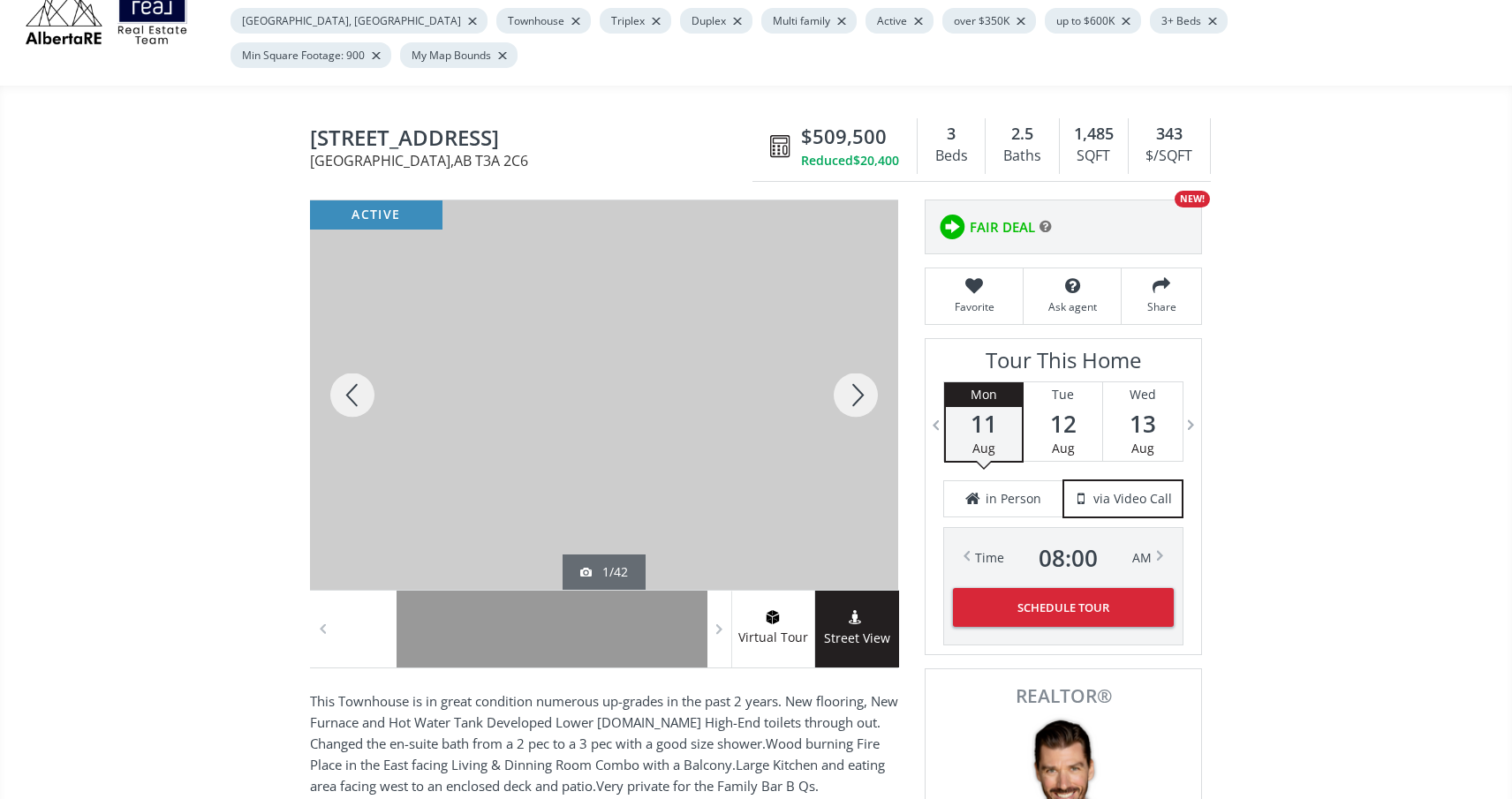
click at [861, 367] on div at bounding box center [855, 395] width 85 height 389
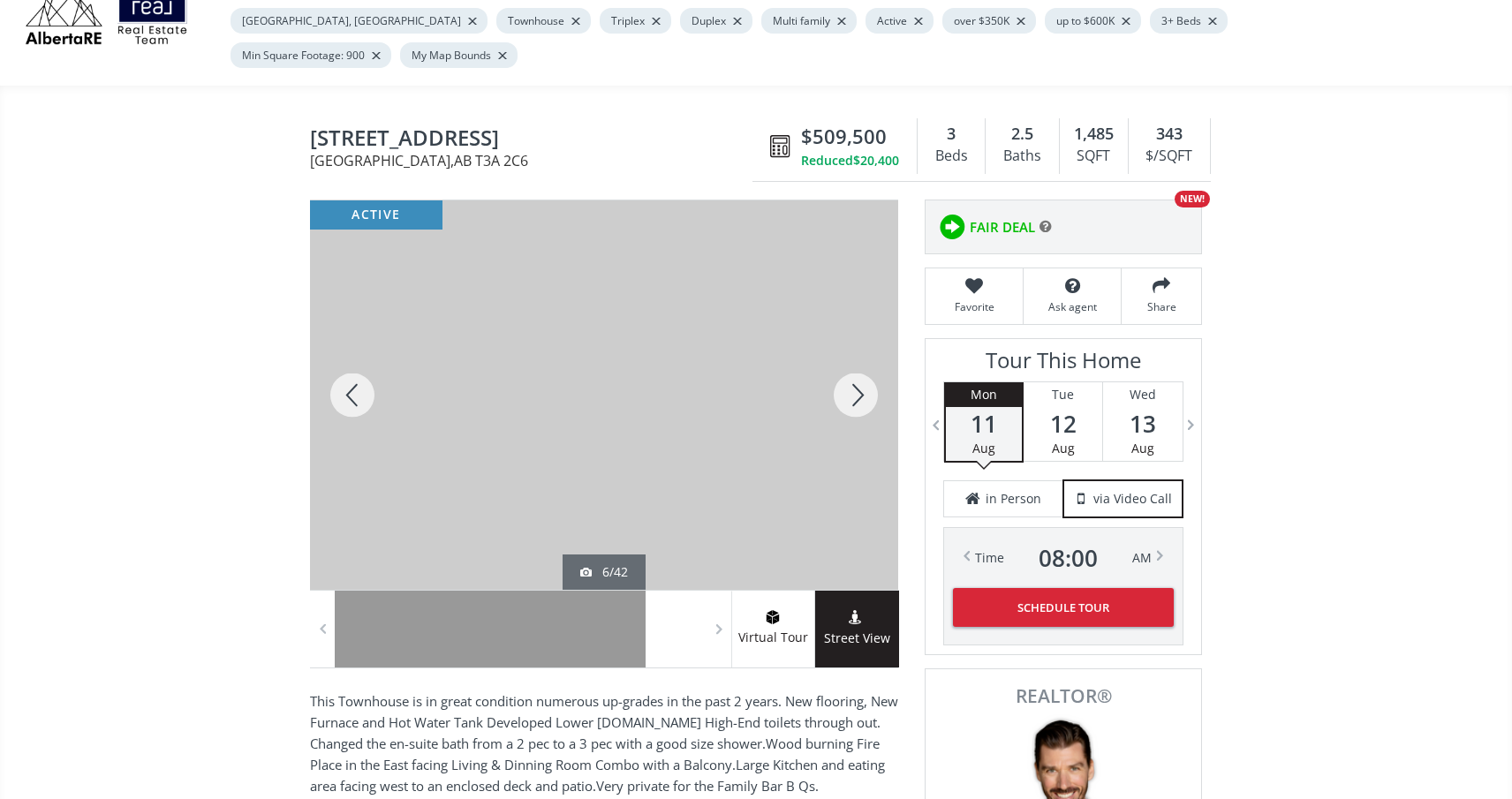
click at [861, 367] on div at bounding box center [855, 395] width 85 height 389
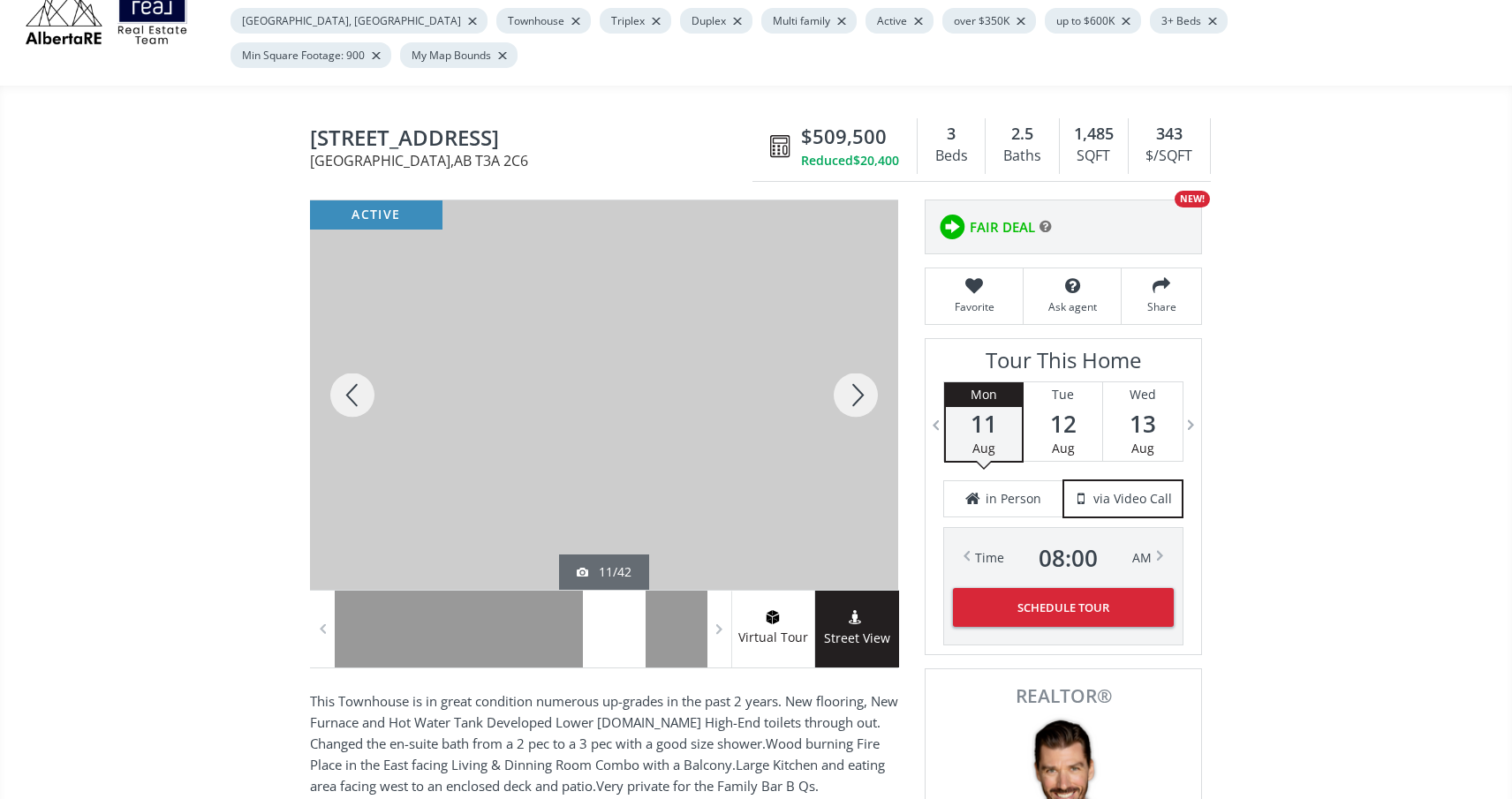
click at [861, 367] on div at bounding box center [855, 395] width 85 height 389
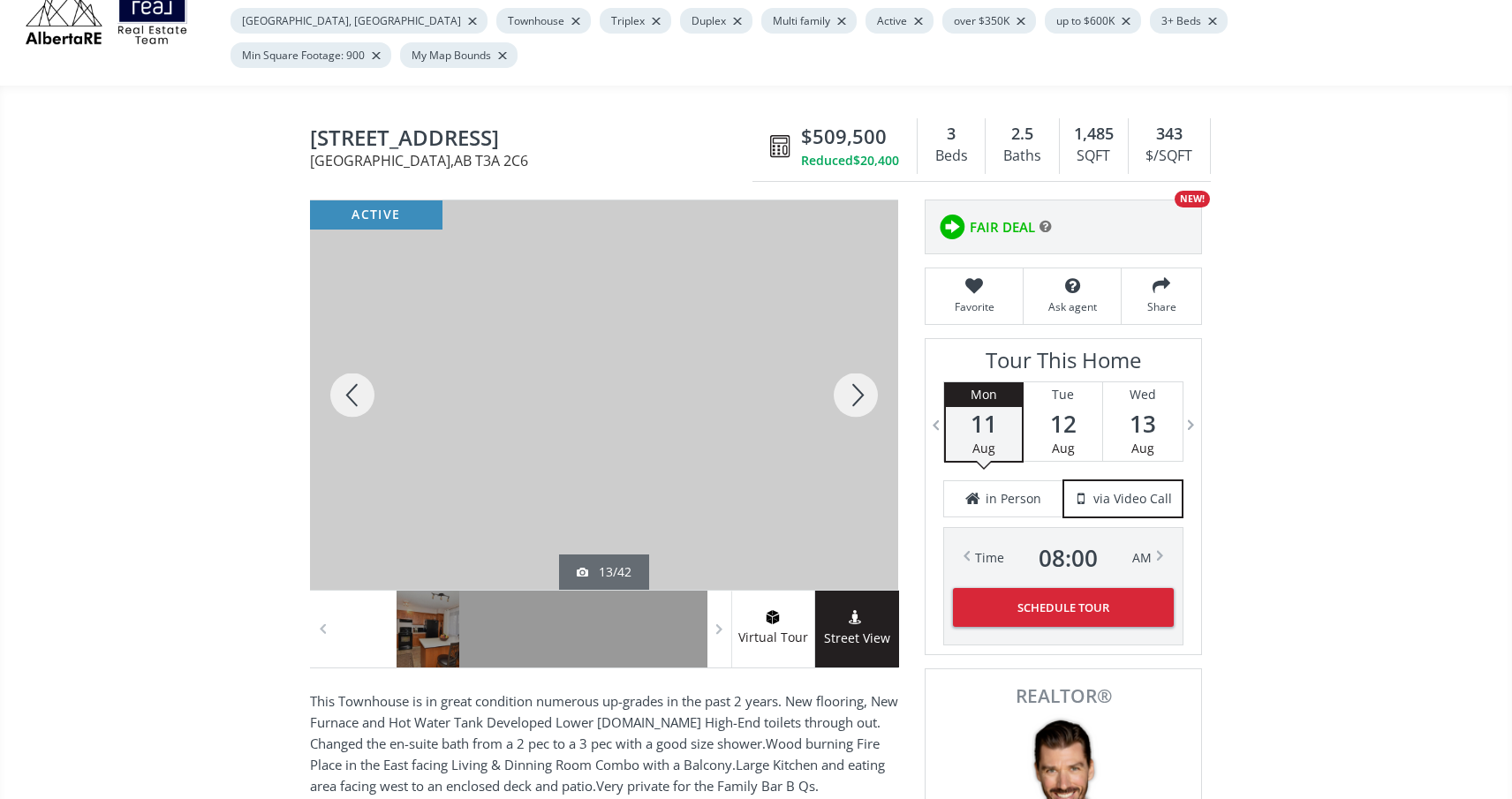
click at [861, 367] on div at bounding box center [855, 395] width 85 height 389
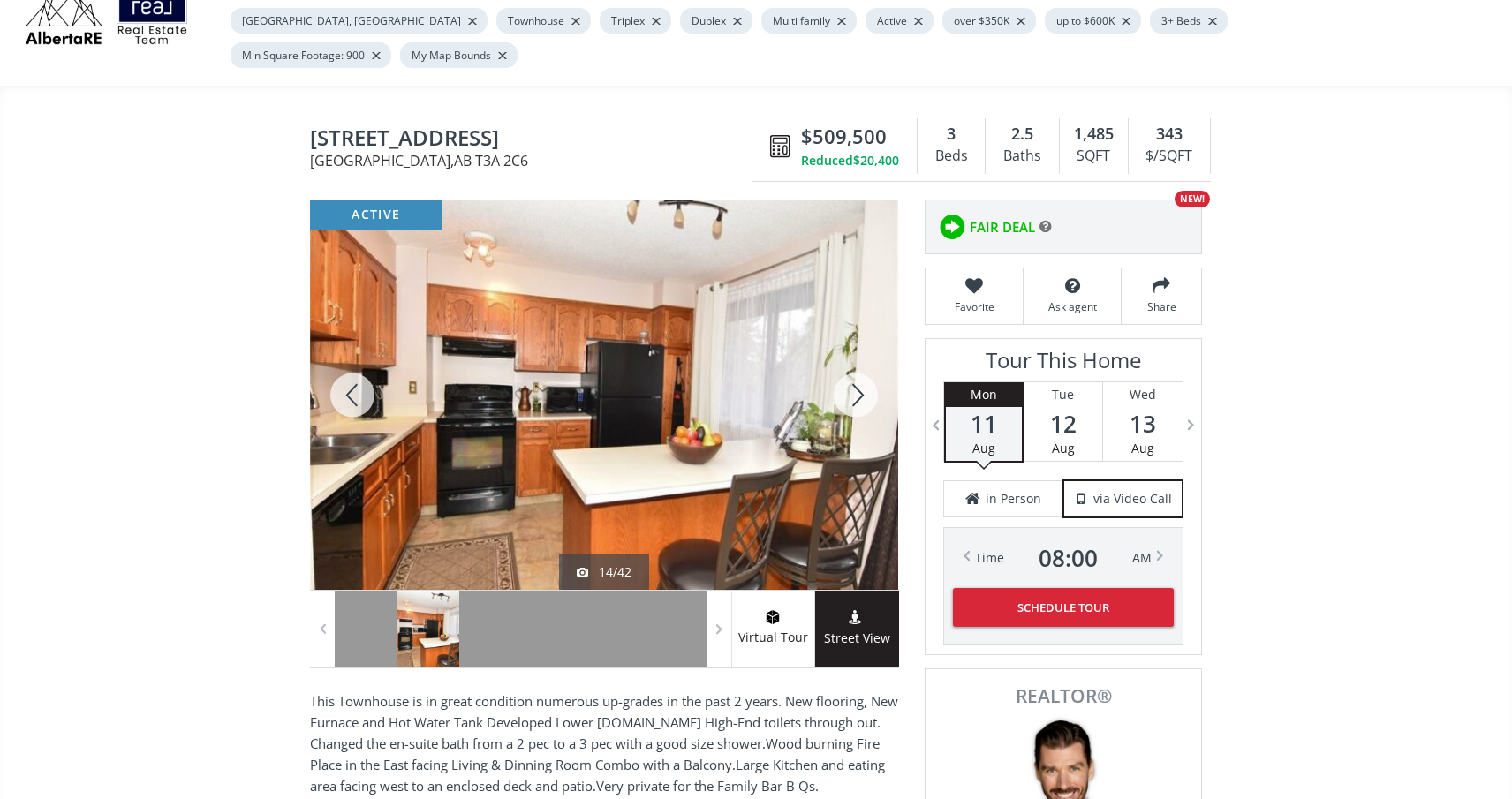
click at [861, 367] on div at bounding box center [855, 395] width 85 height 389
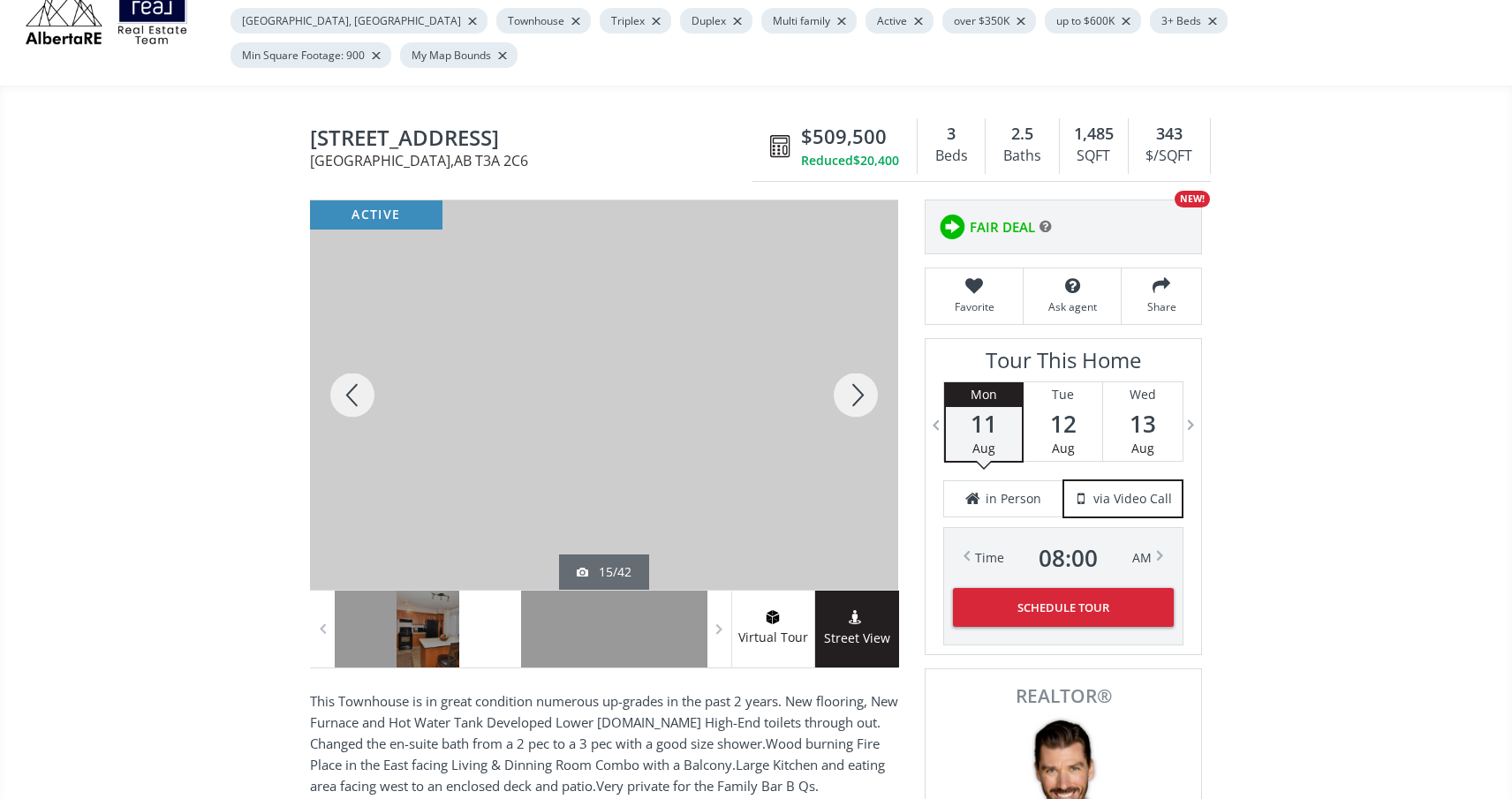
click at [861, 367] on div at bounding box center [855, 395] width 85 height 389
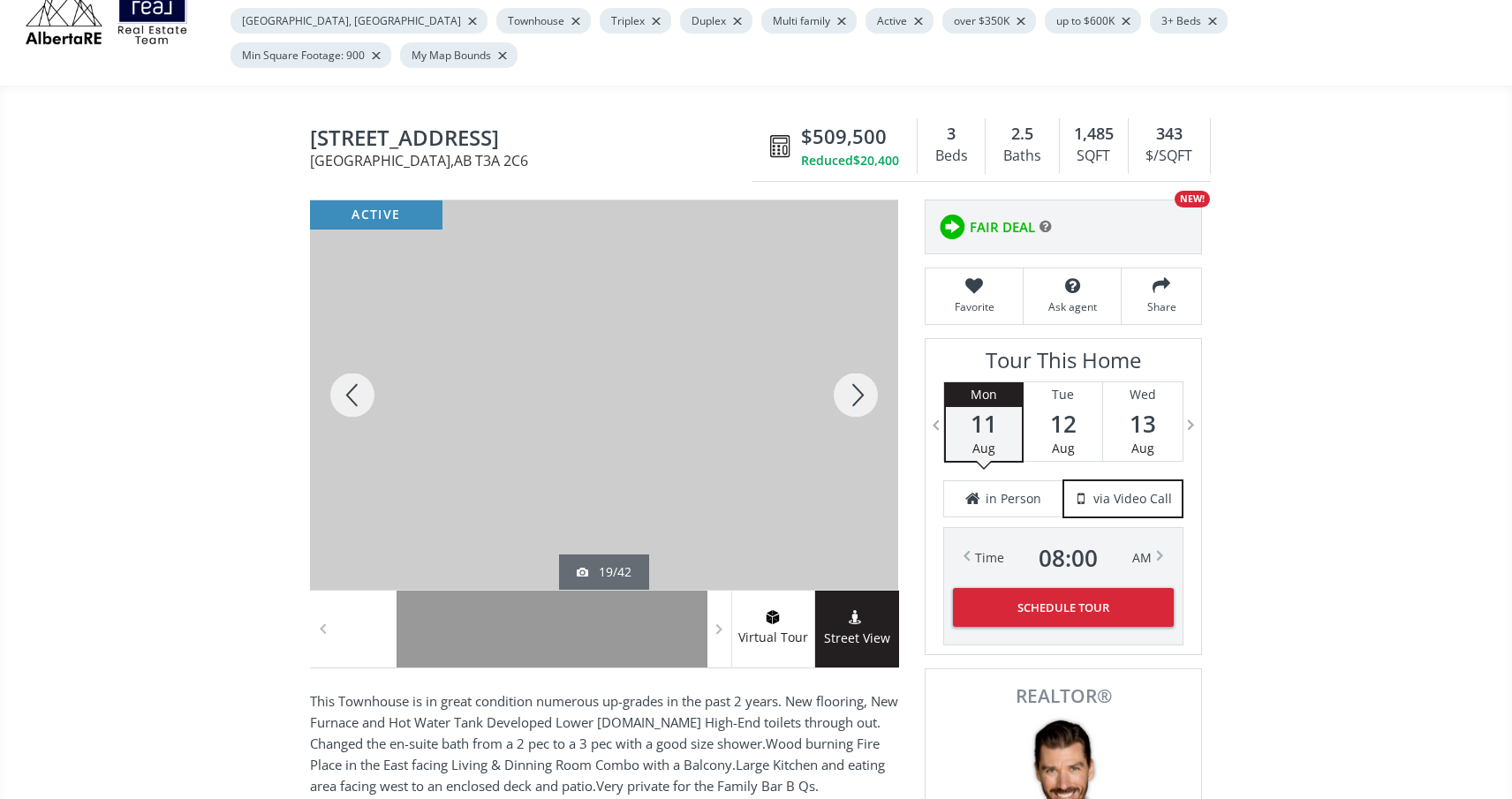
click at [861, 367] on div at bounding box center [855, 395] width 85 height 389
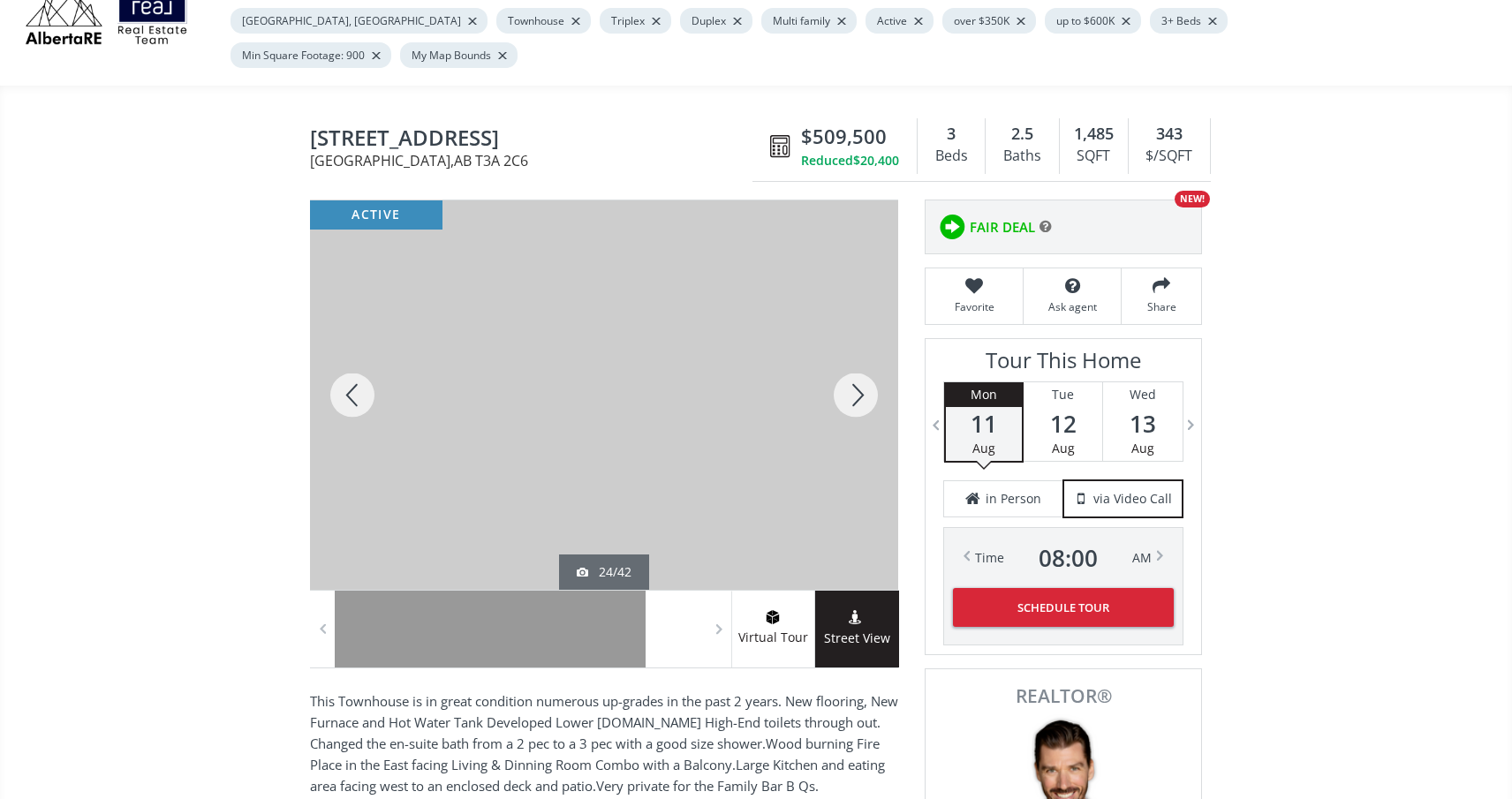
click at [861, 367] on div at bounding box center [855, 395] width 85 height 389
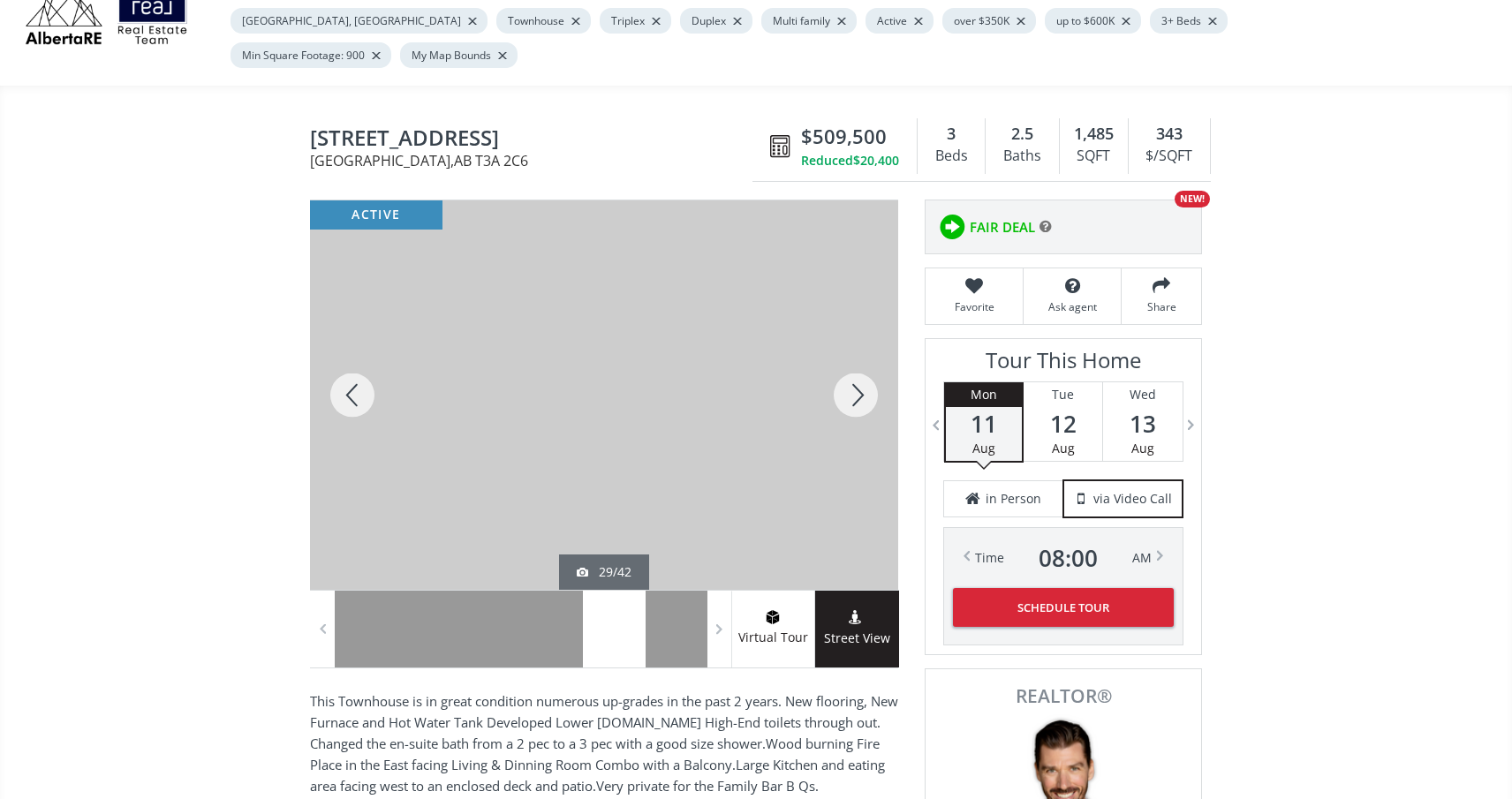
click at [861, 367] on div at bounding box center [855, 395] width 85 height 389
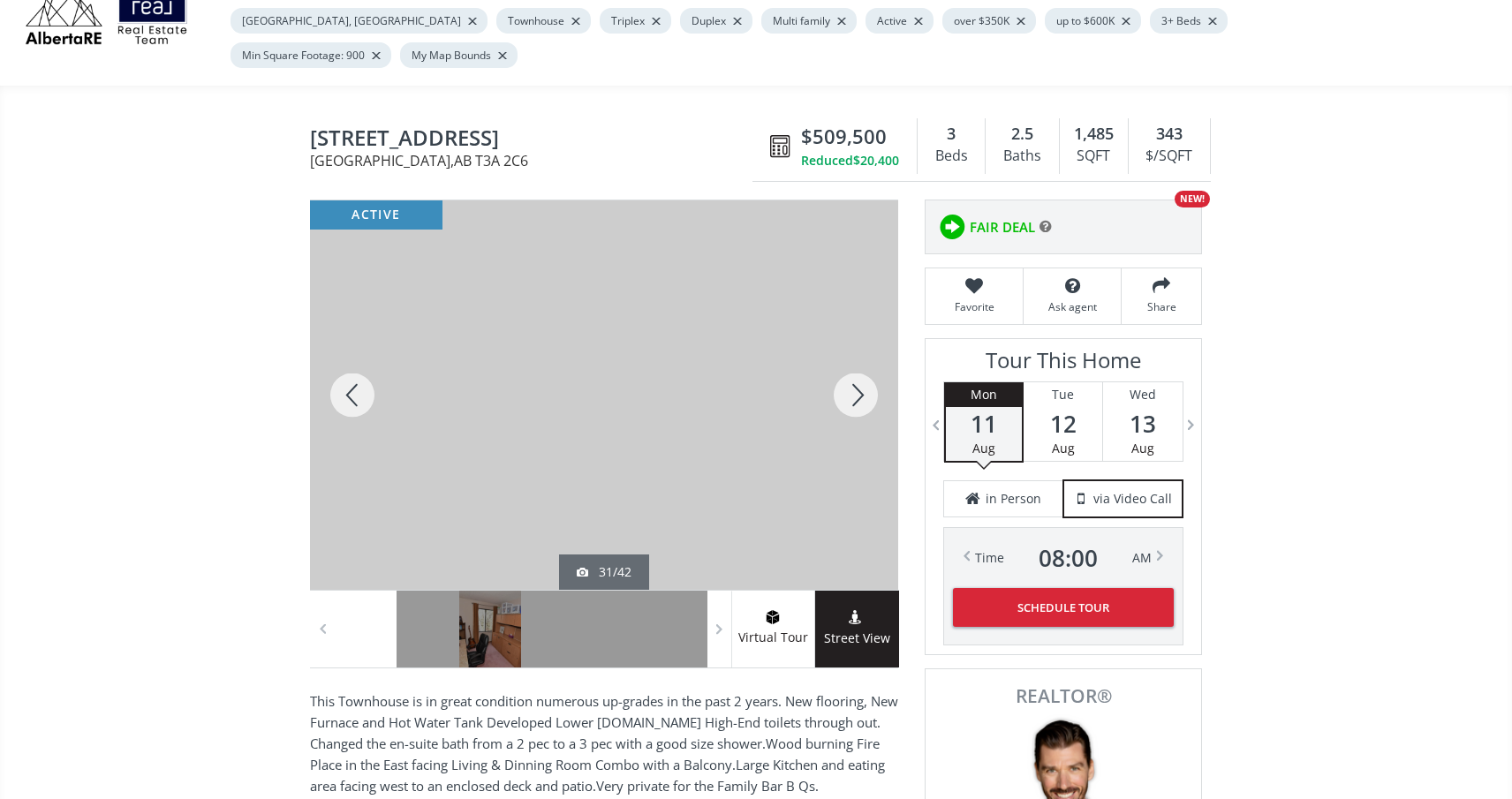
click at [861, 367] on div at bounding box center [855, 395] width 85 height 389
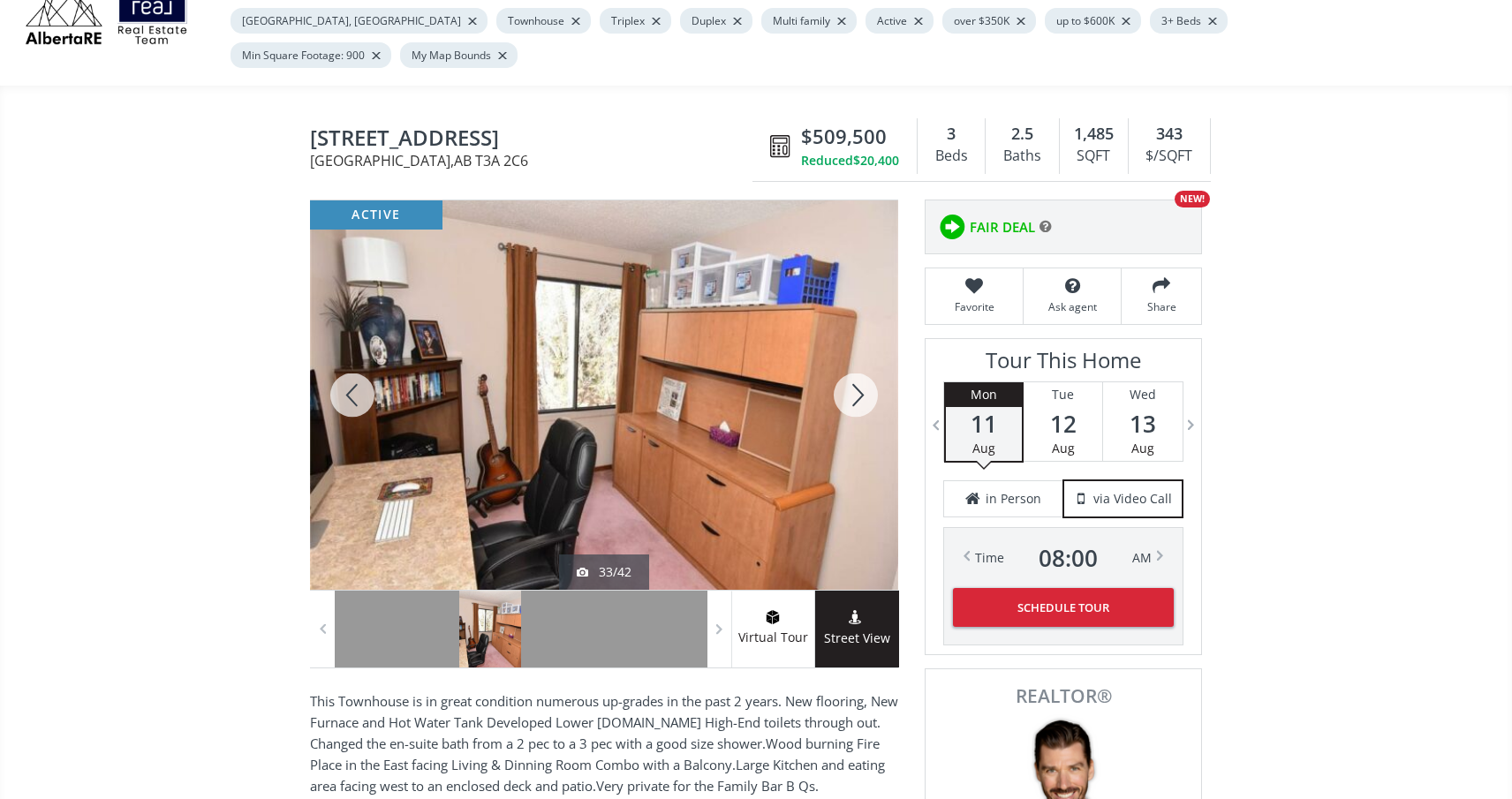
click at [861, 367] on div at bounding box center [855, 395] width 85 height 389
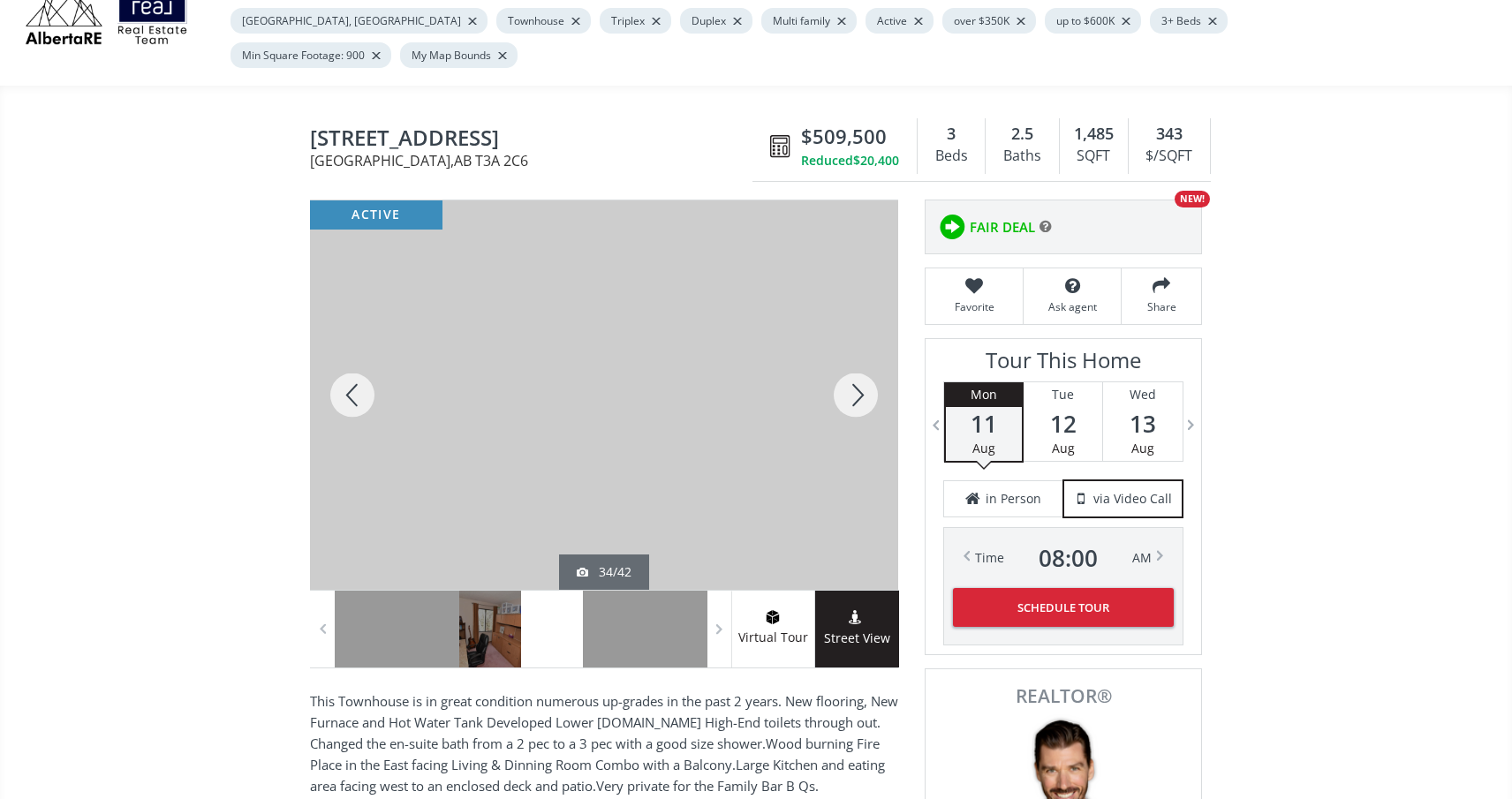
click at [861, 367] on div at bounding box center [855, 395] width 85 height 389
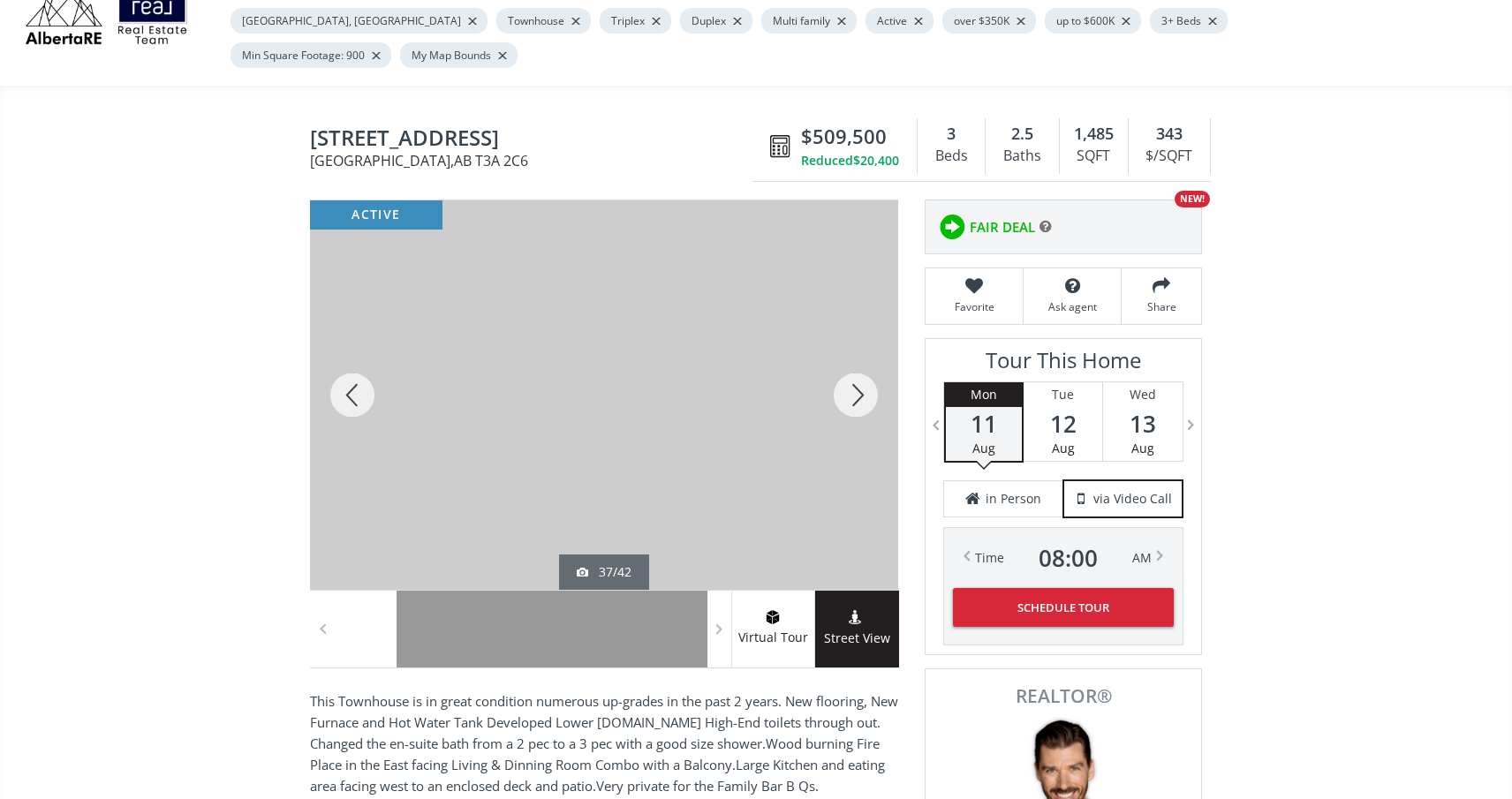
click at [861, 367] on div at bounding box center [855, 395] width 85 height 389
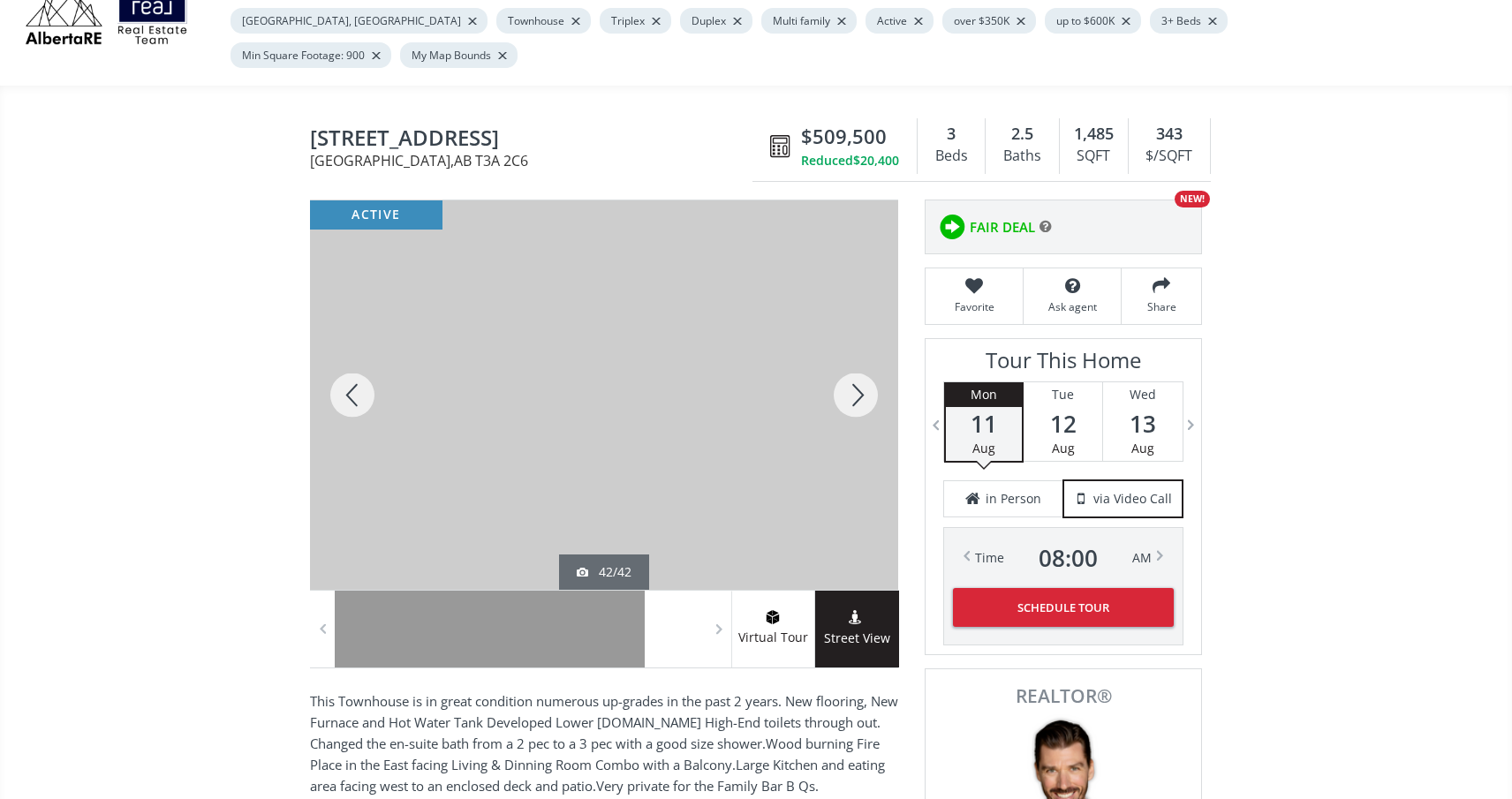
click at [861, 367] on div at bounding box center [855, 395] width 85 height 389
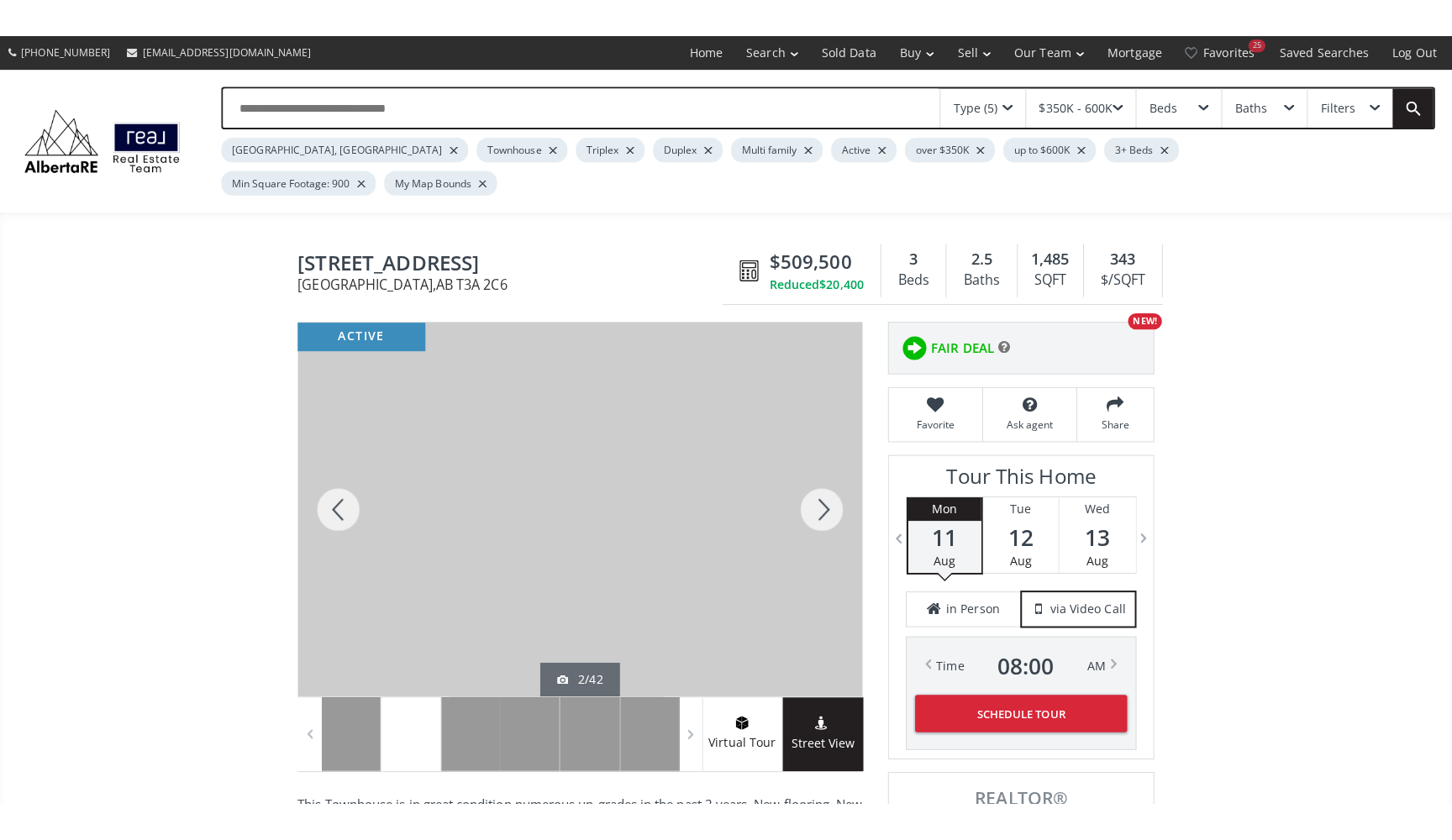
scroll to position [0, 0]
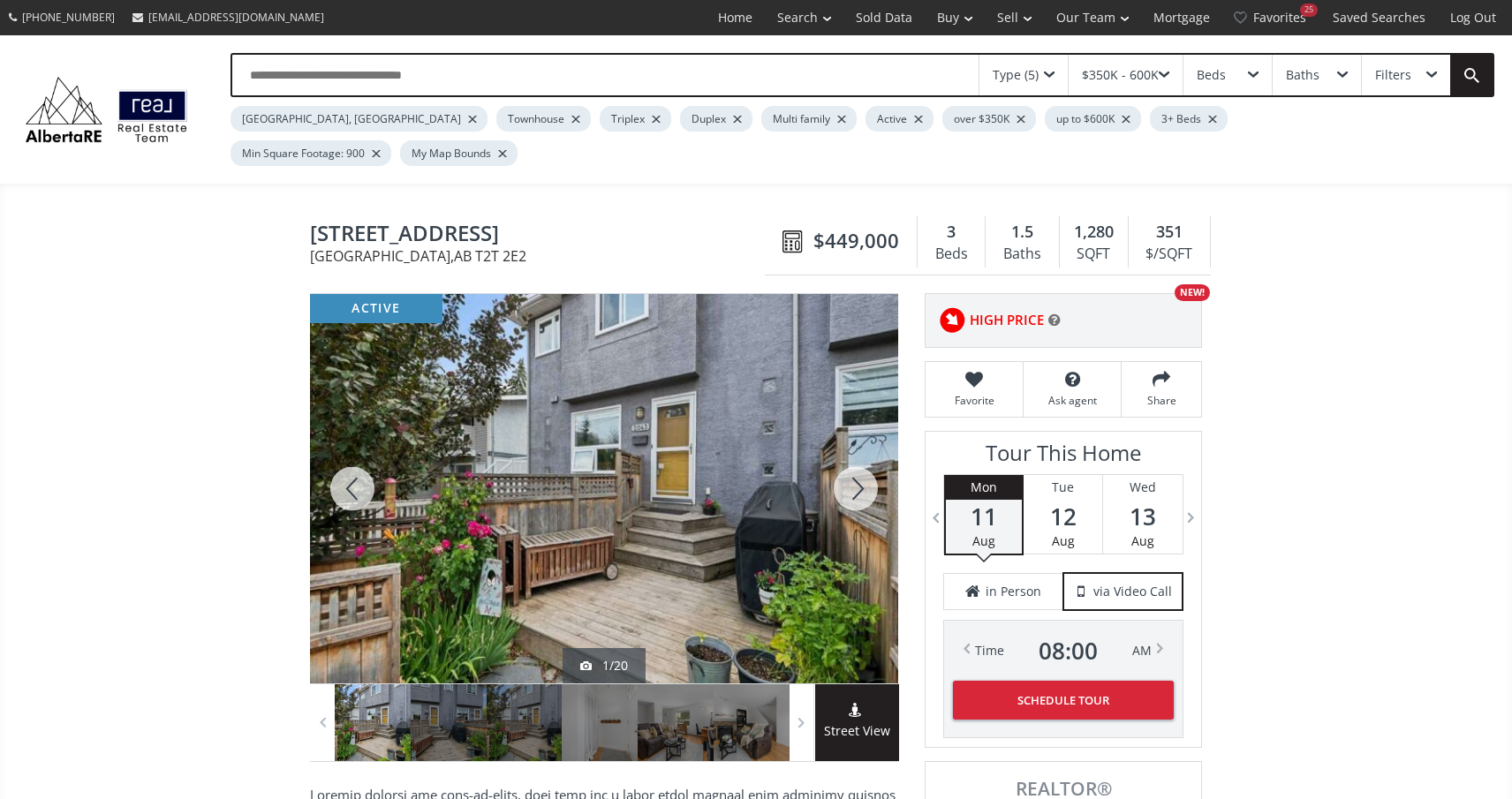
click at [875, 441] on div at bounding box center [855, 489] width 85 height 389
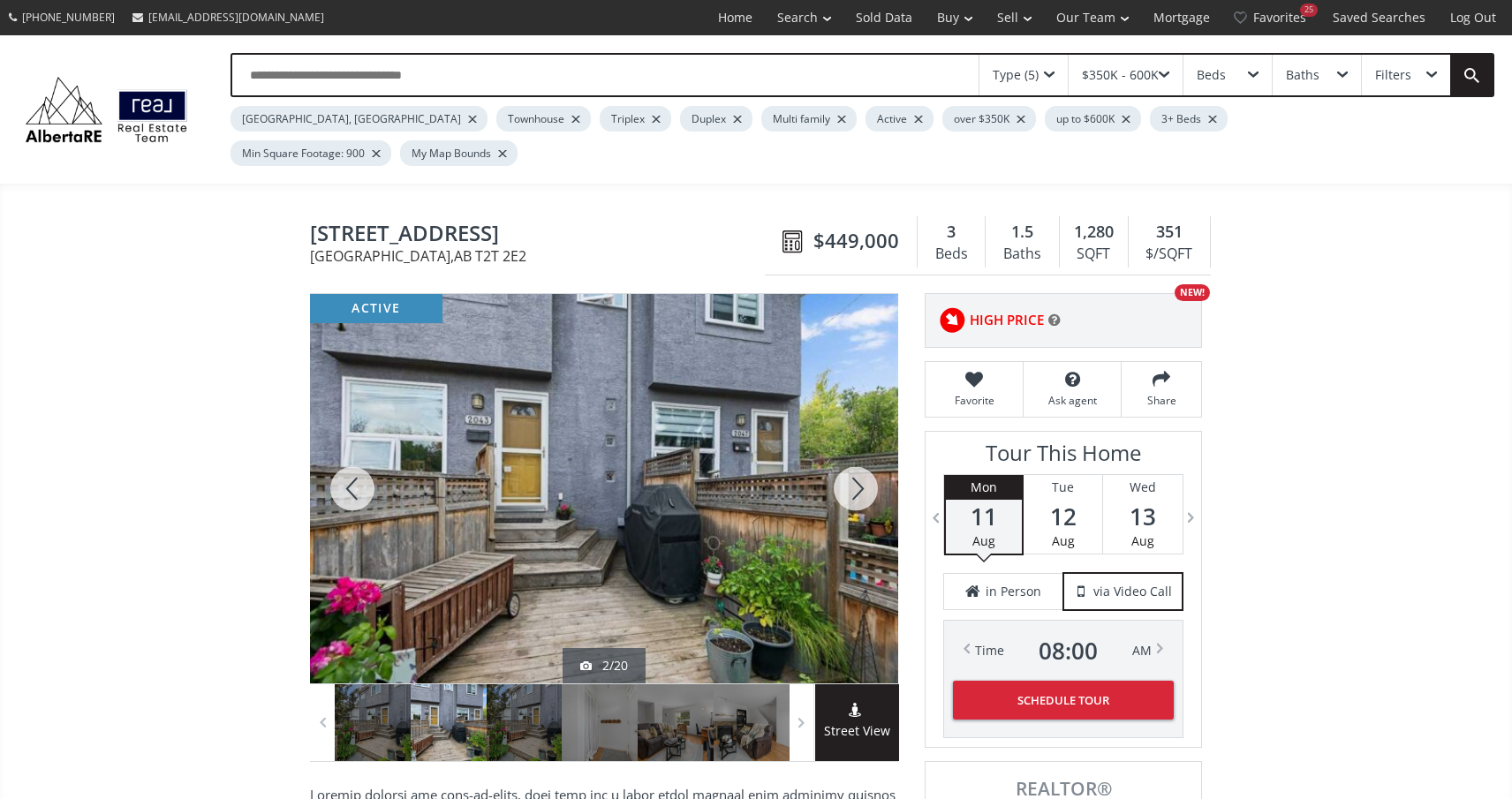
click at [855, 458] on div at bounding box center [855, 489] width 85 height 389
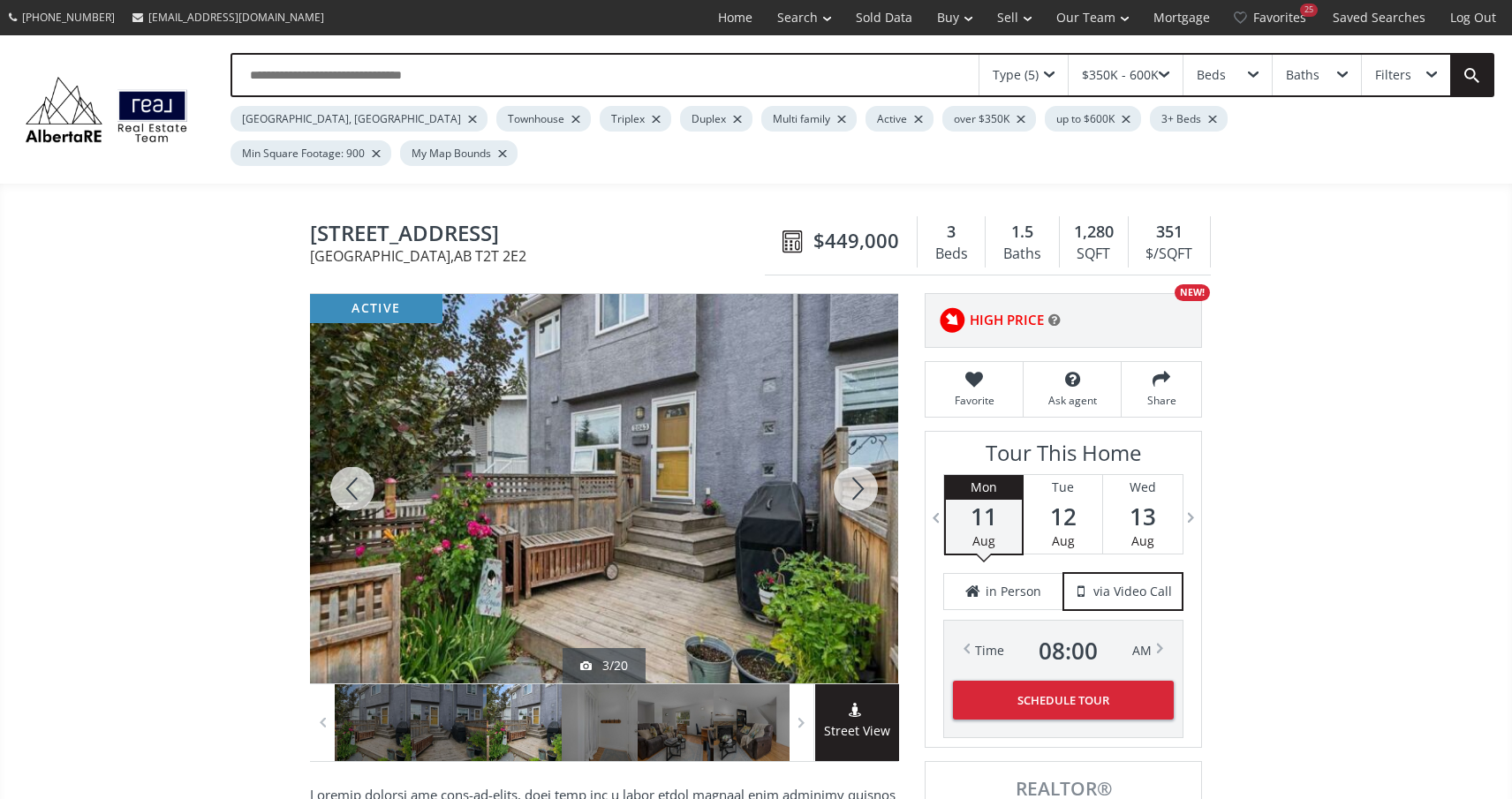
click at [855, 459] on div at bounding box center [855, 489] width 85 height 389
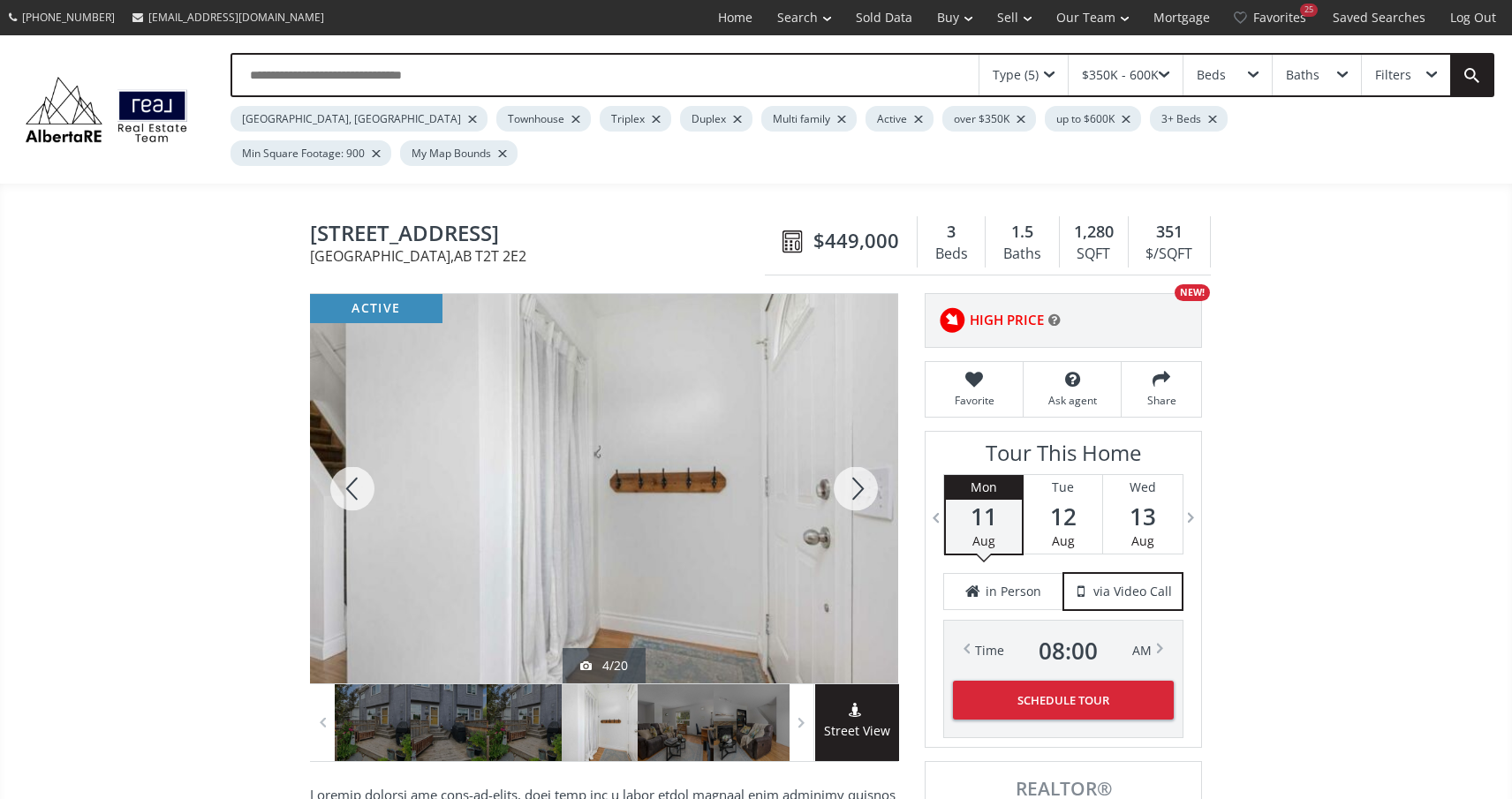
click at [855, 459] on div at bounding box center [855, 489] width 85 height 389
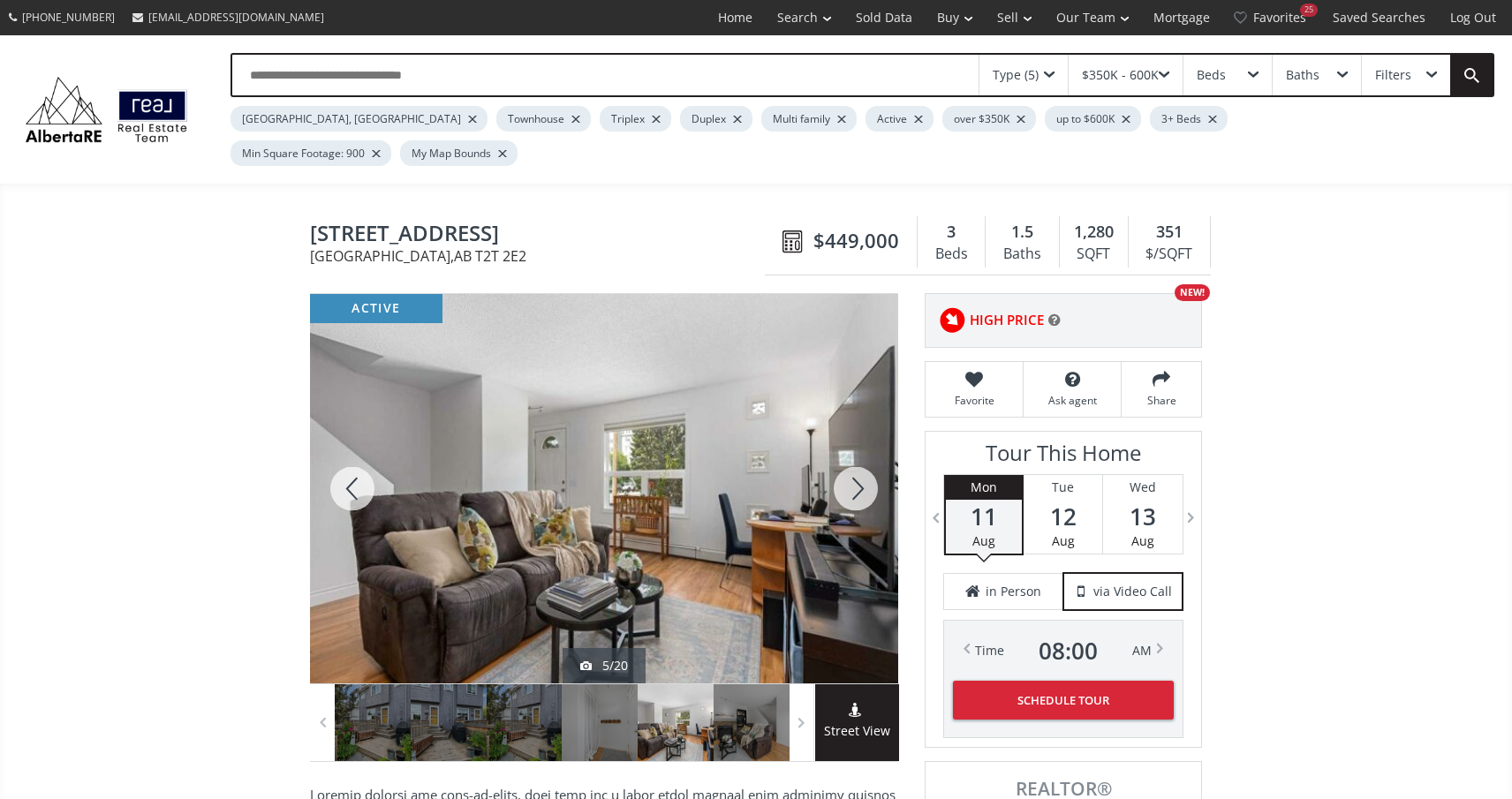
click at [855, 459] on div at bounding box center [855, 489] width 85 height 389
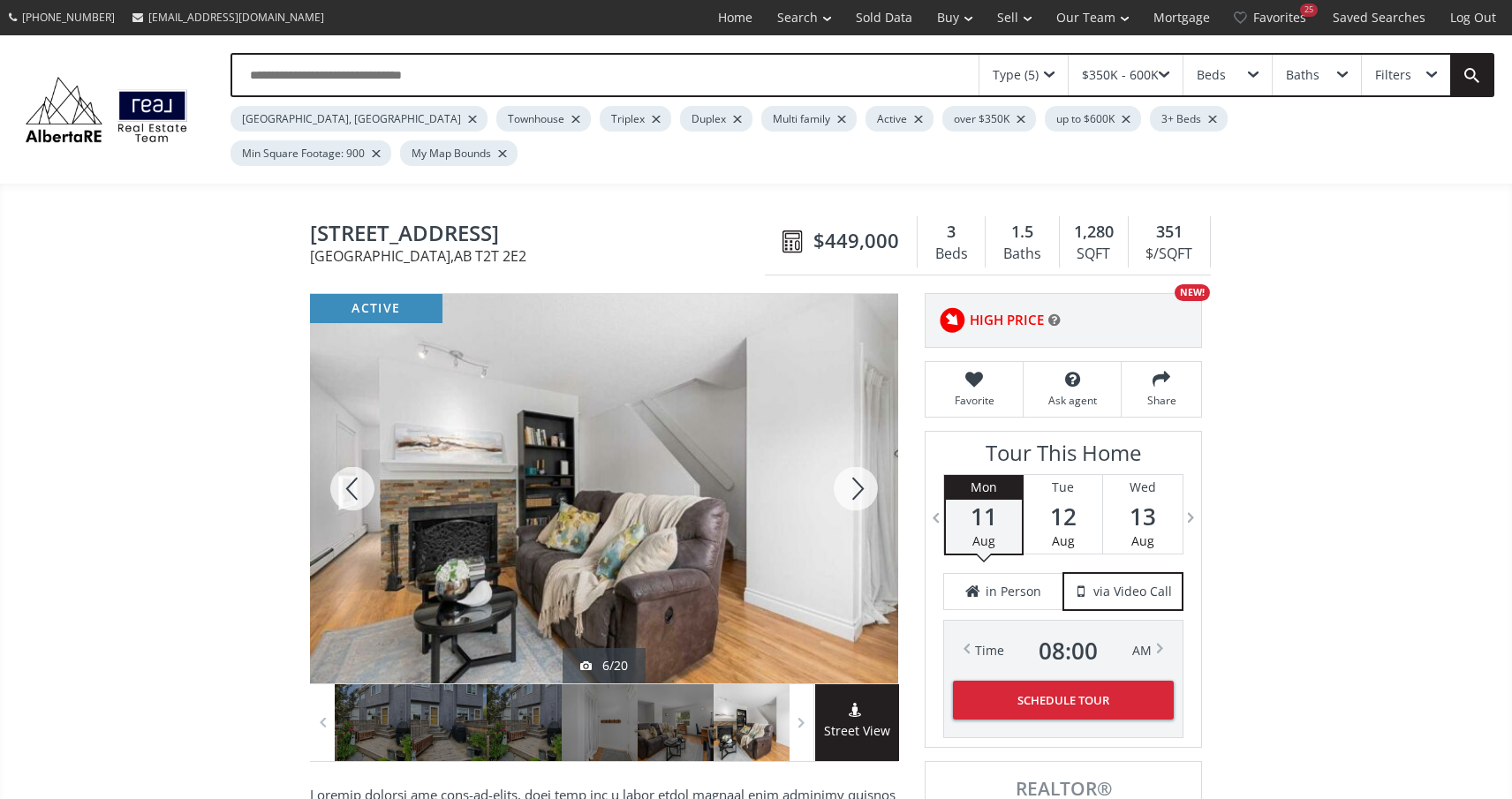
click at [855, 459] on div at bounding box center [855, 489] width 85 height 389
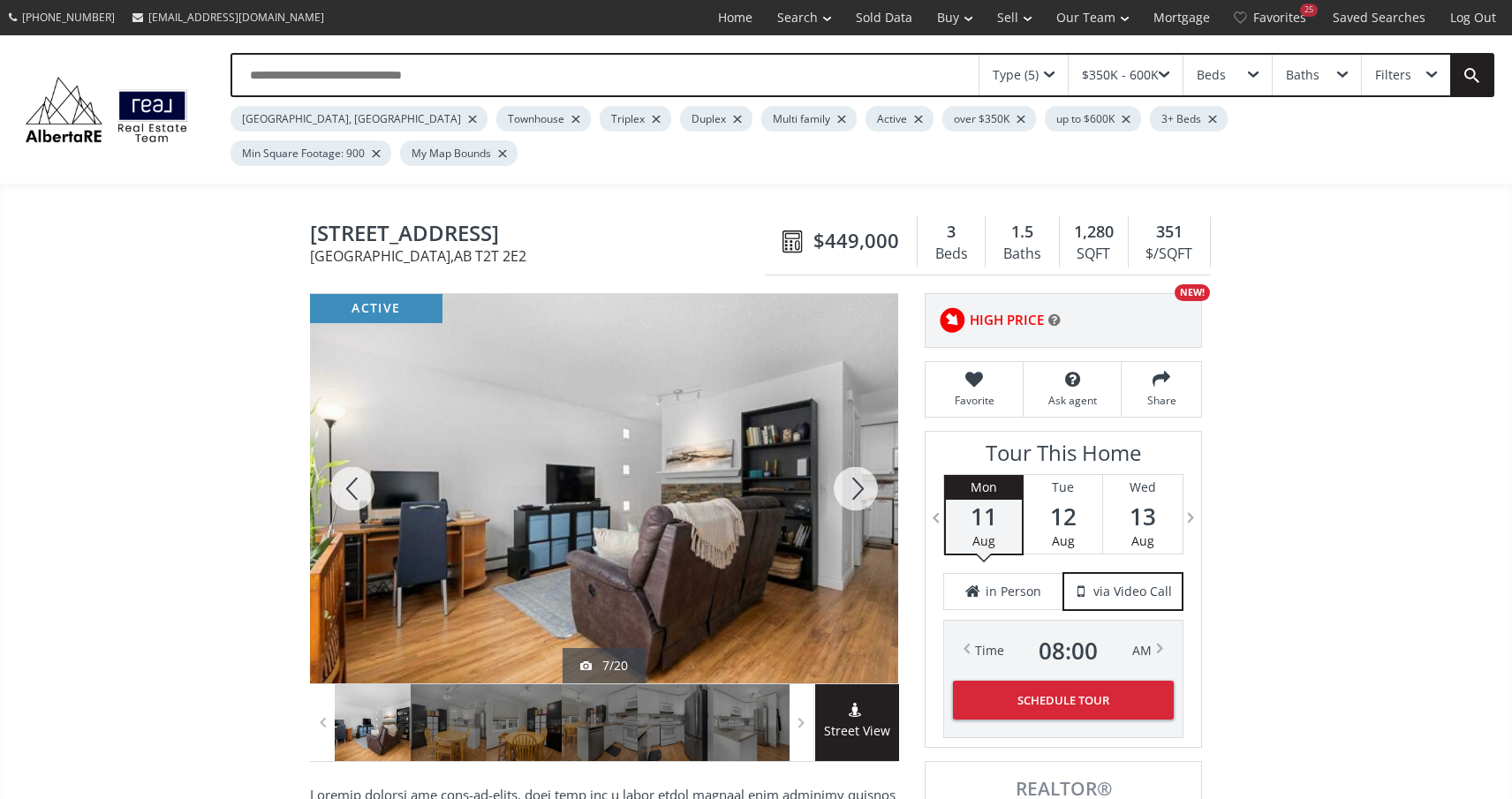
click at [855, 459] on div at bounding box center [855, 489] width 85 height 389
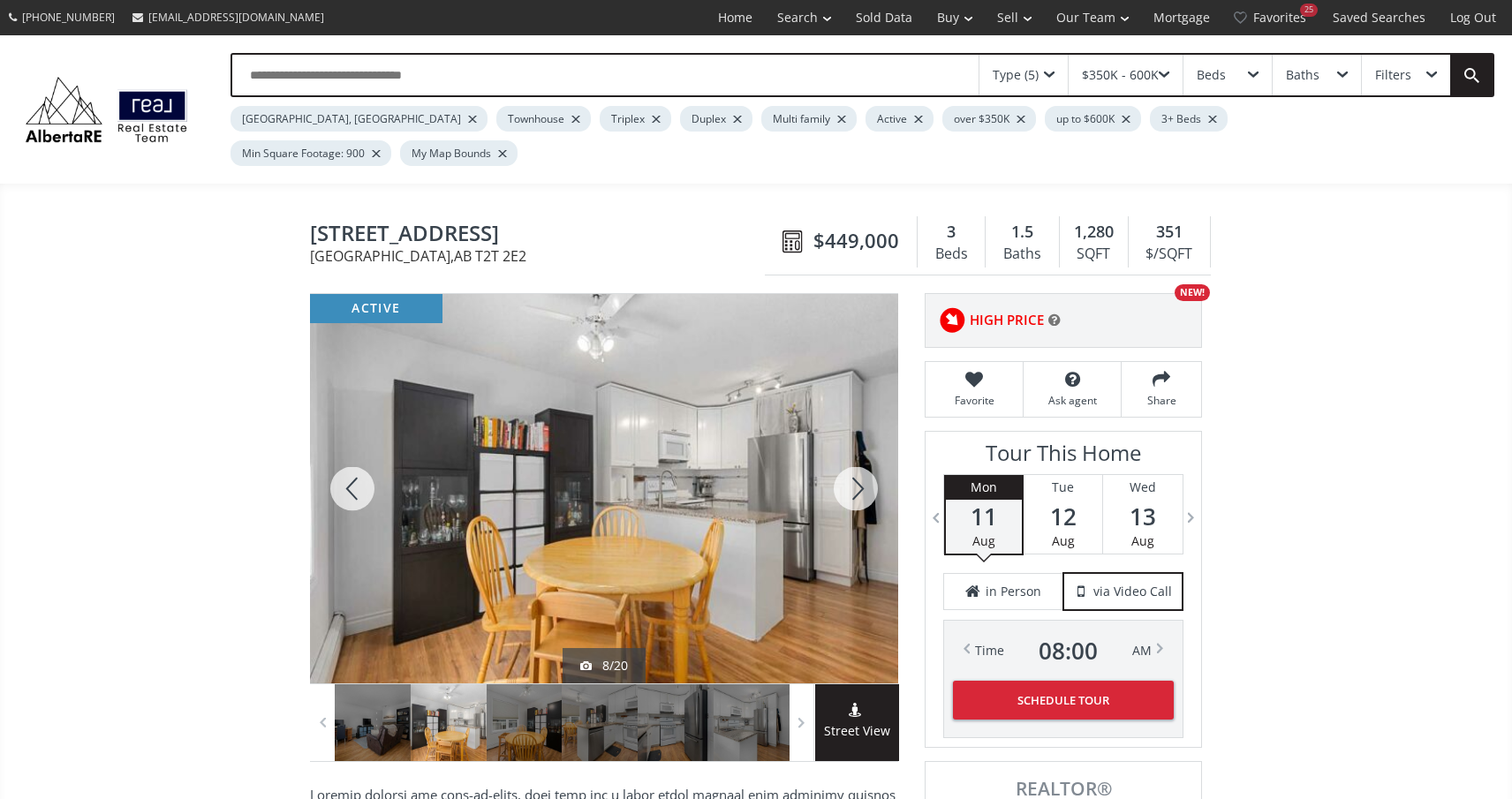
click at [855, 459] on div at bounding box center [855, 489] width 85 height 389
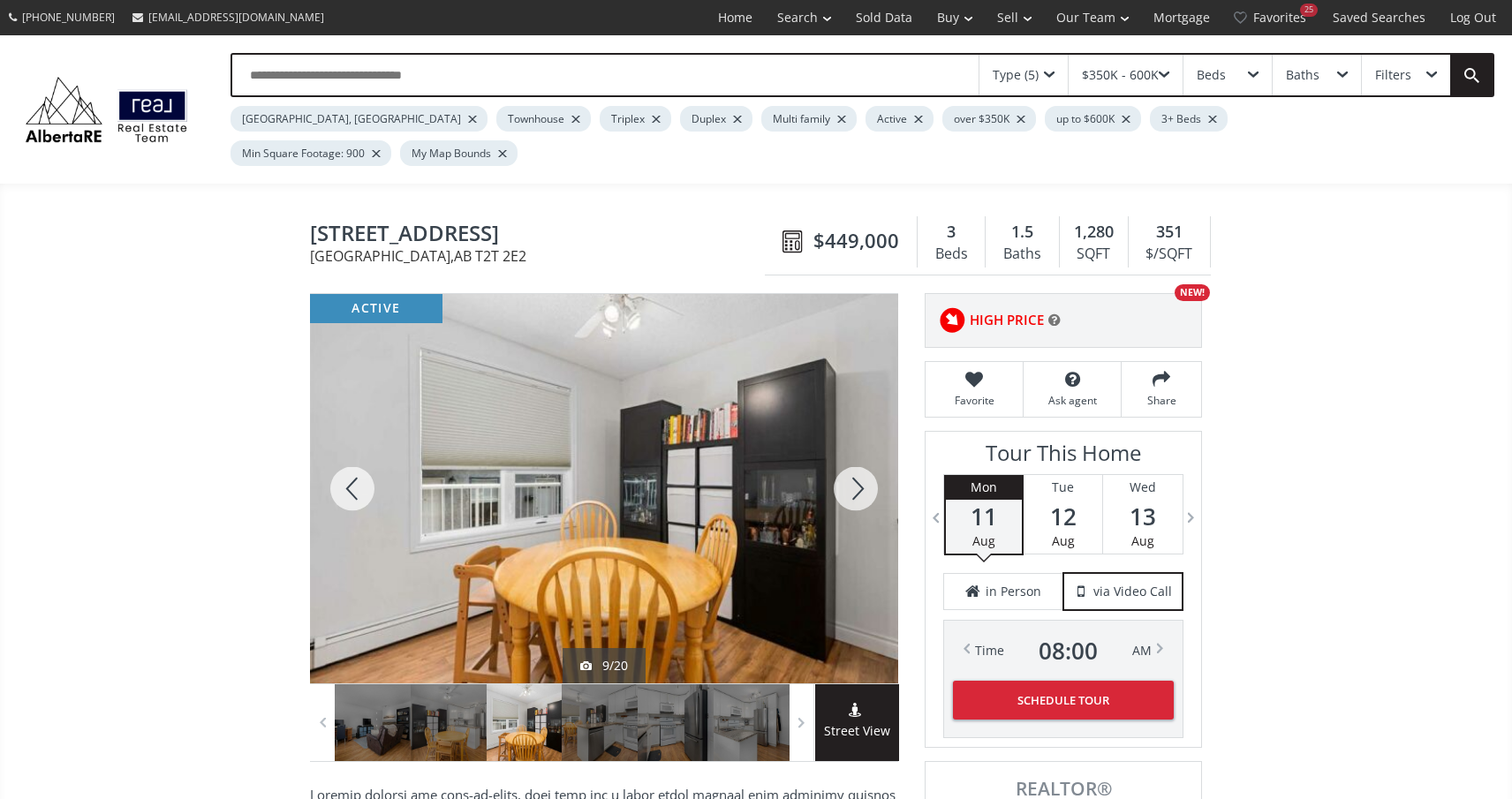
click at [855, 459] on div at bounding box center [855, 489] width 85 height 389
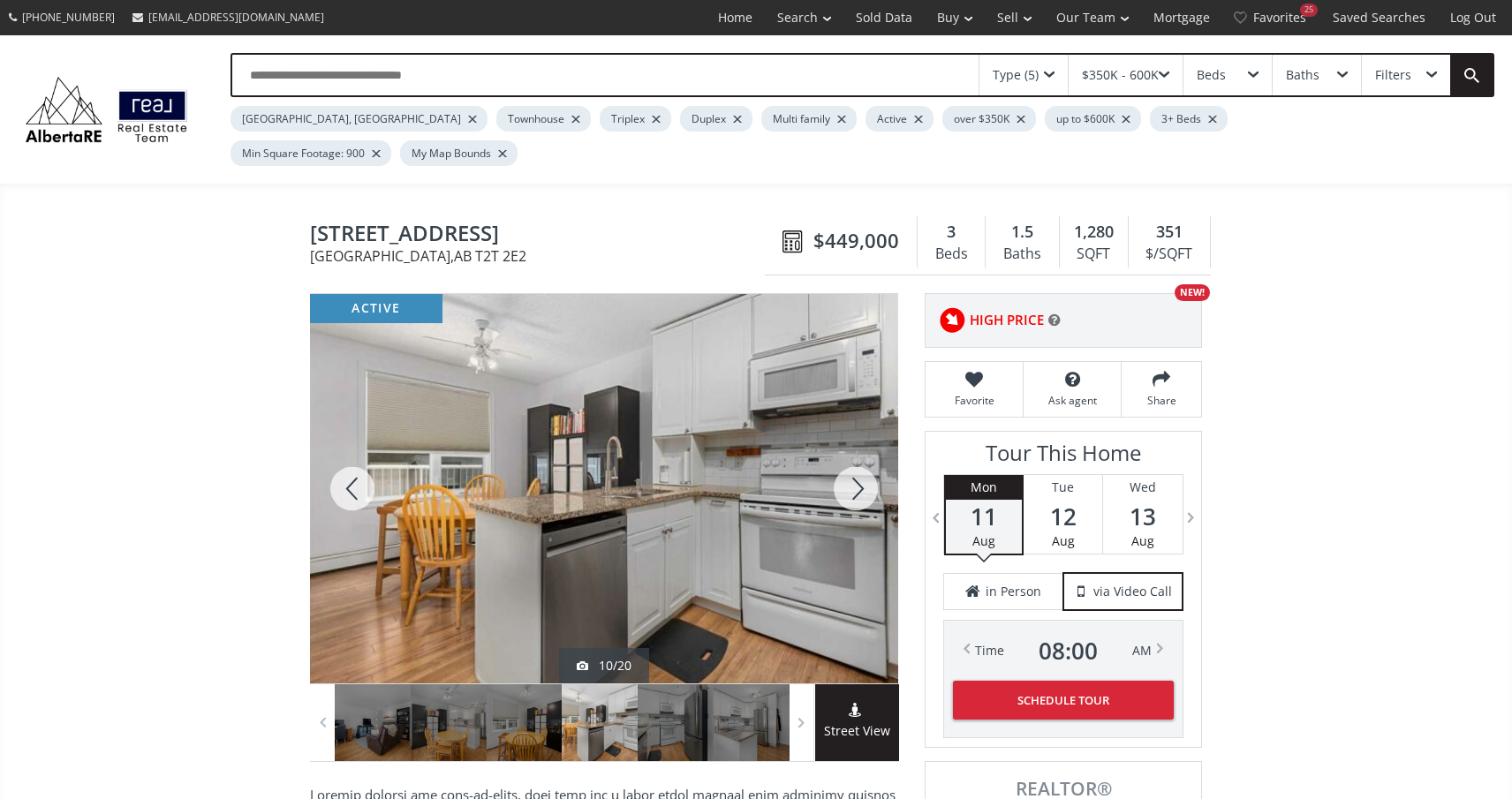
click at [855, 459] on div at bounding box center [855, 489] width 85 height 389
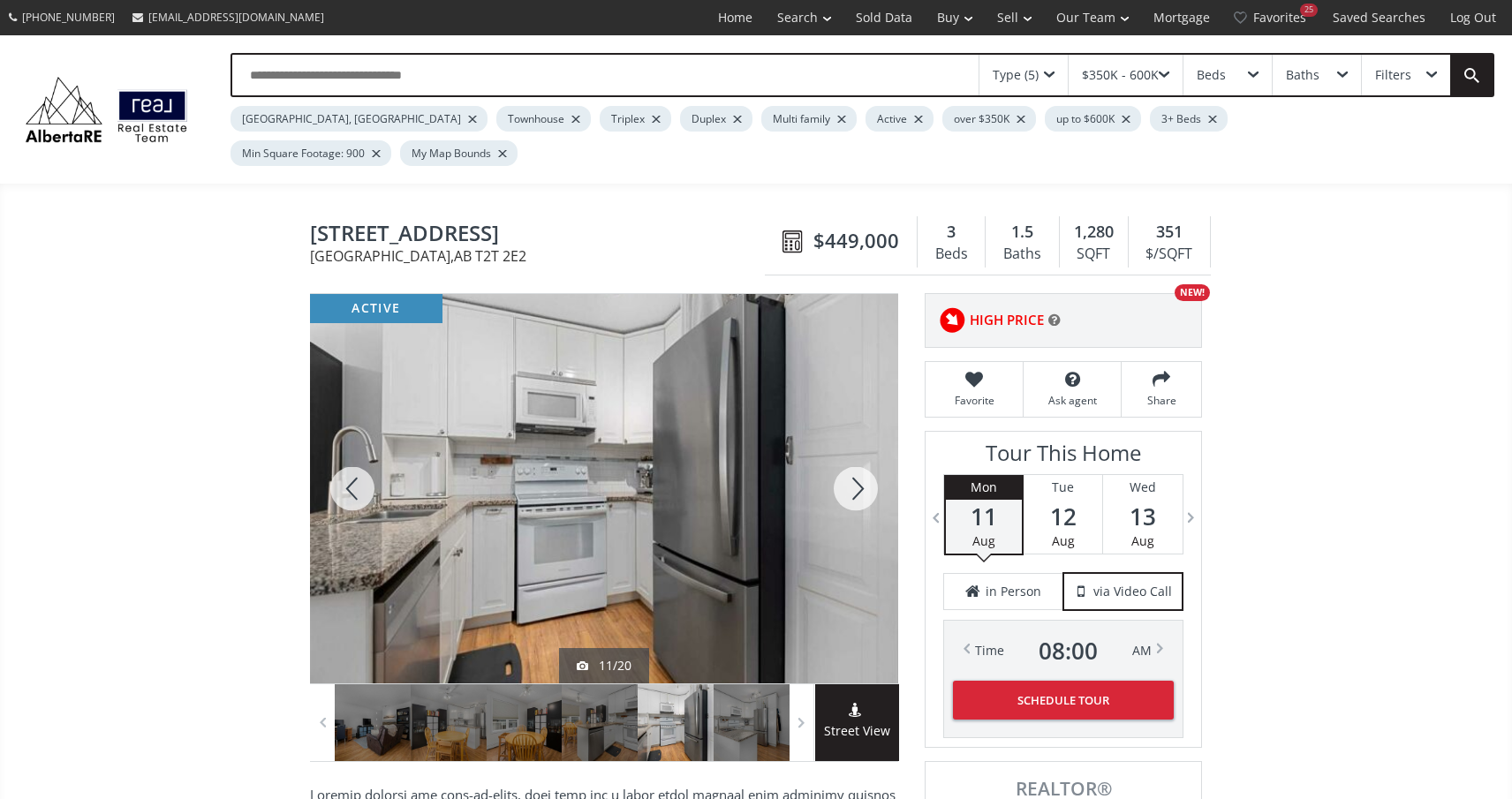
click at [855, 459] on div at bounding box center [855, 489] width 85 height 389
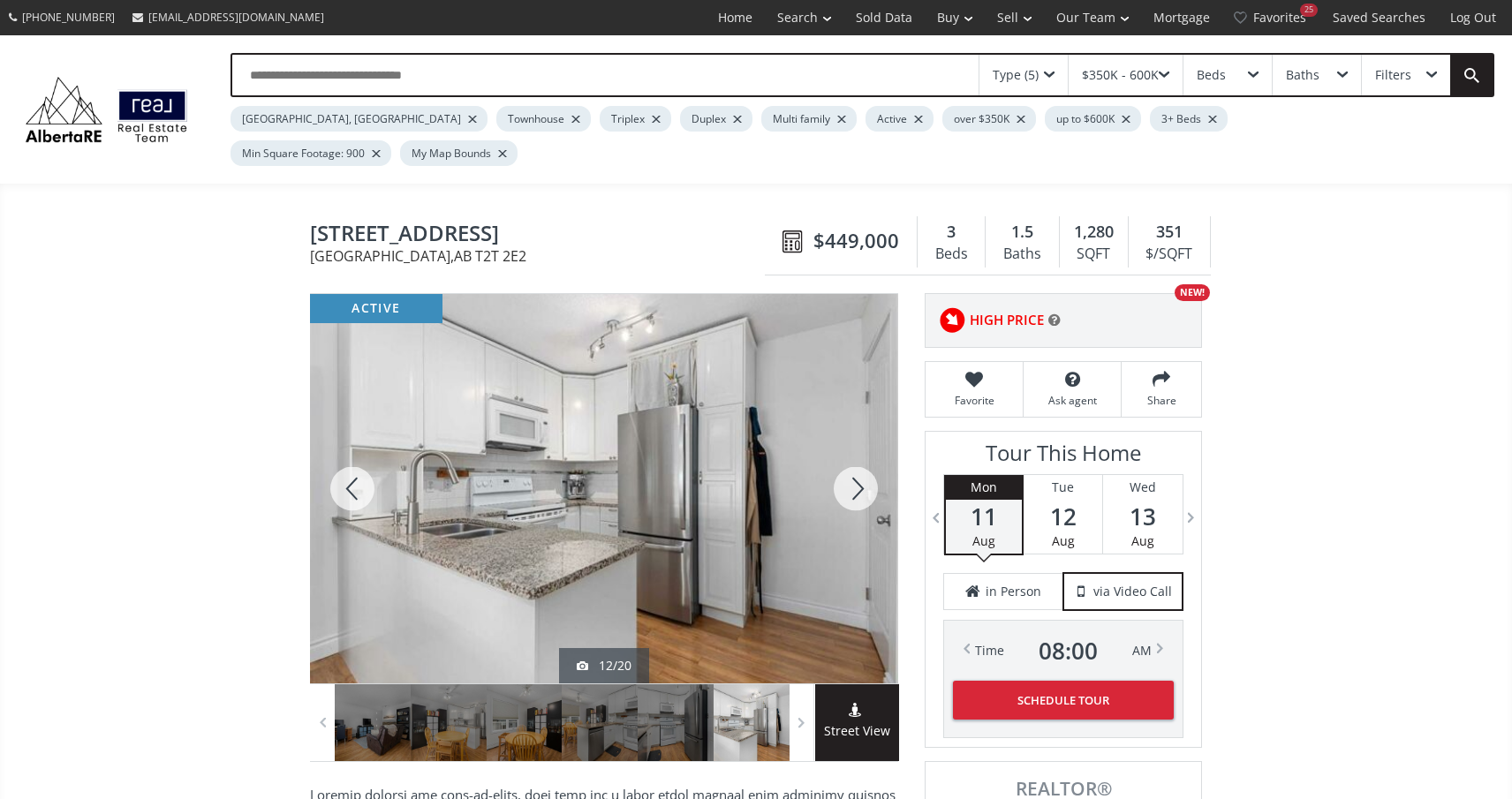
click at [855, 459] on div at bounding box center [855, 489] width 85 height 389
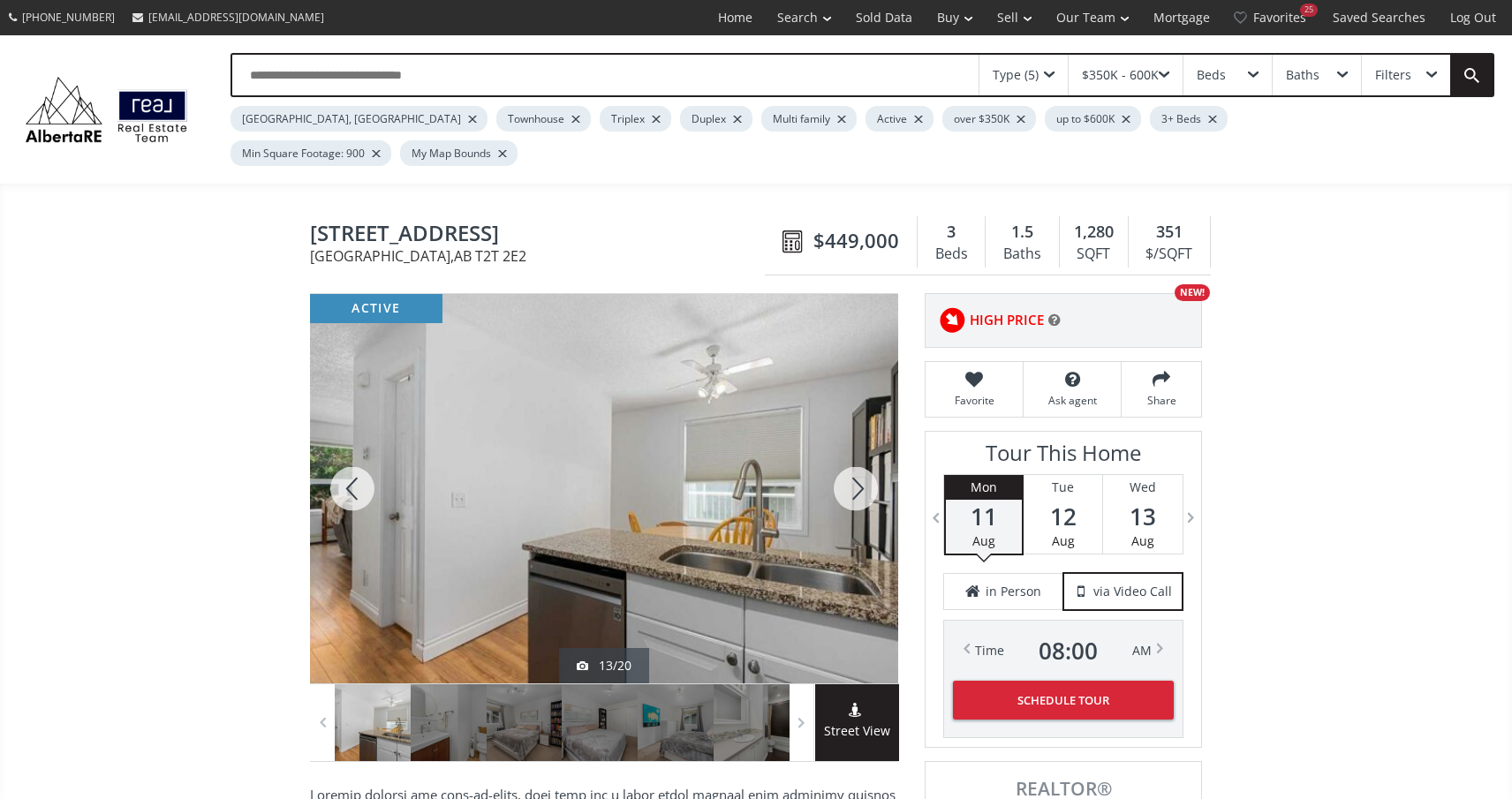
click at [855, 459] on div at bounding box center [855, 489] width 85 height 389
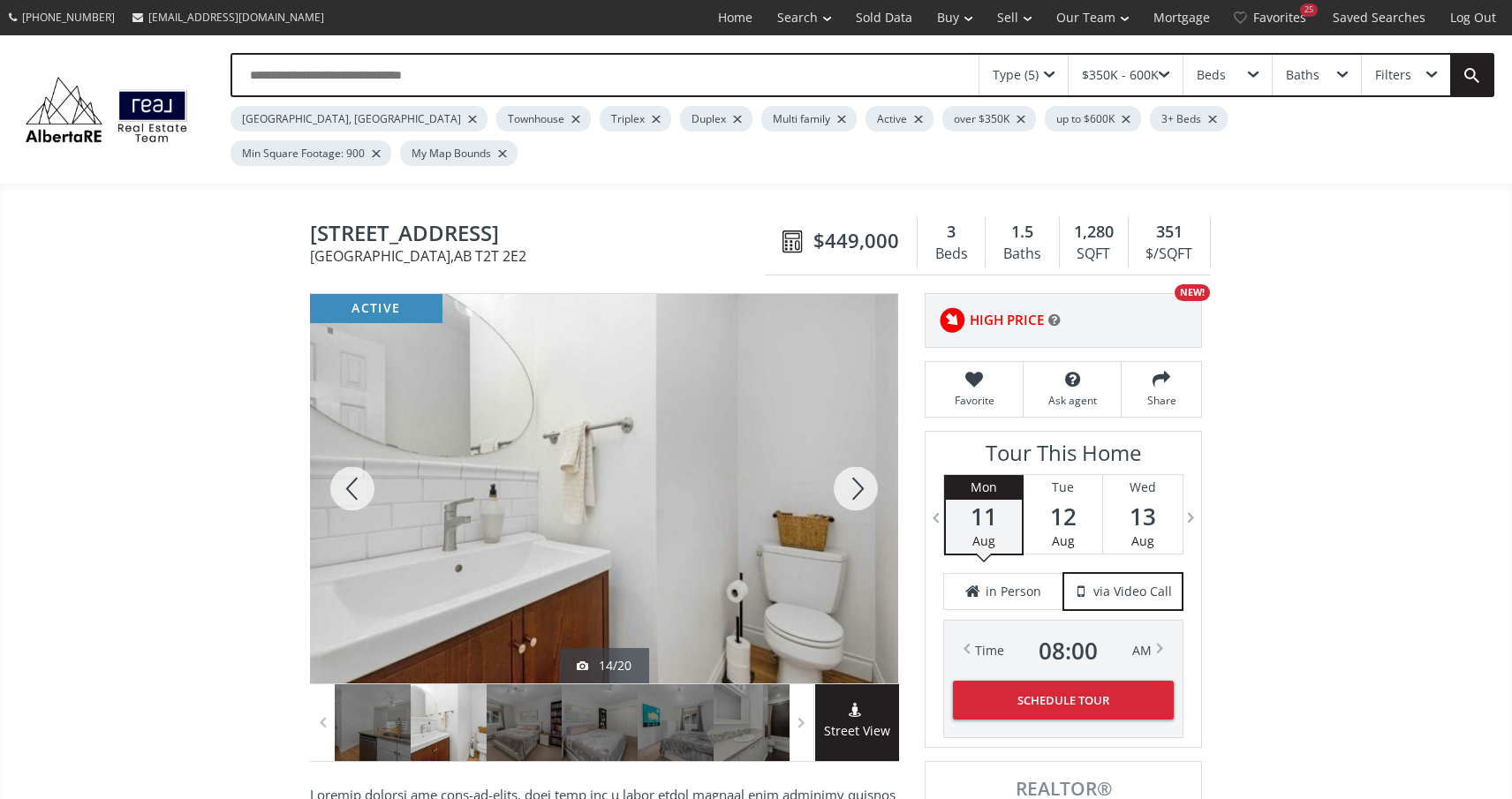
click at [855, 460] on div at bounding box center [855, 489] width 85 height 389
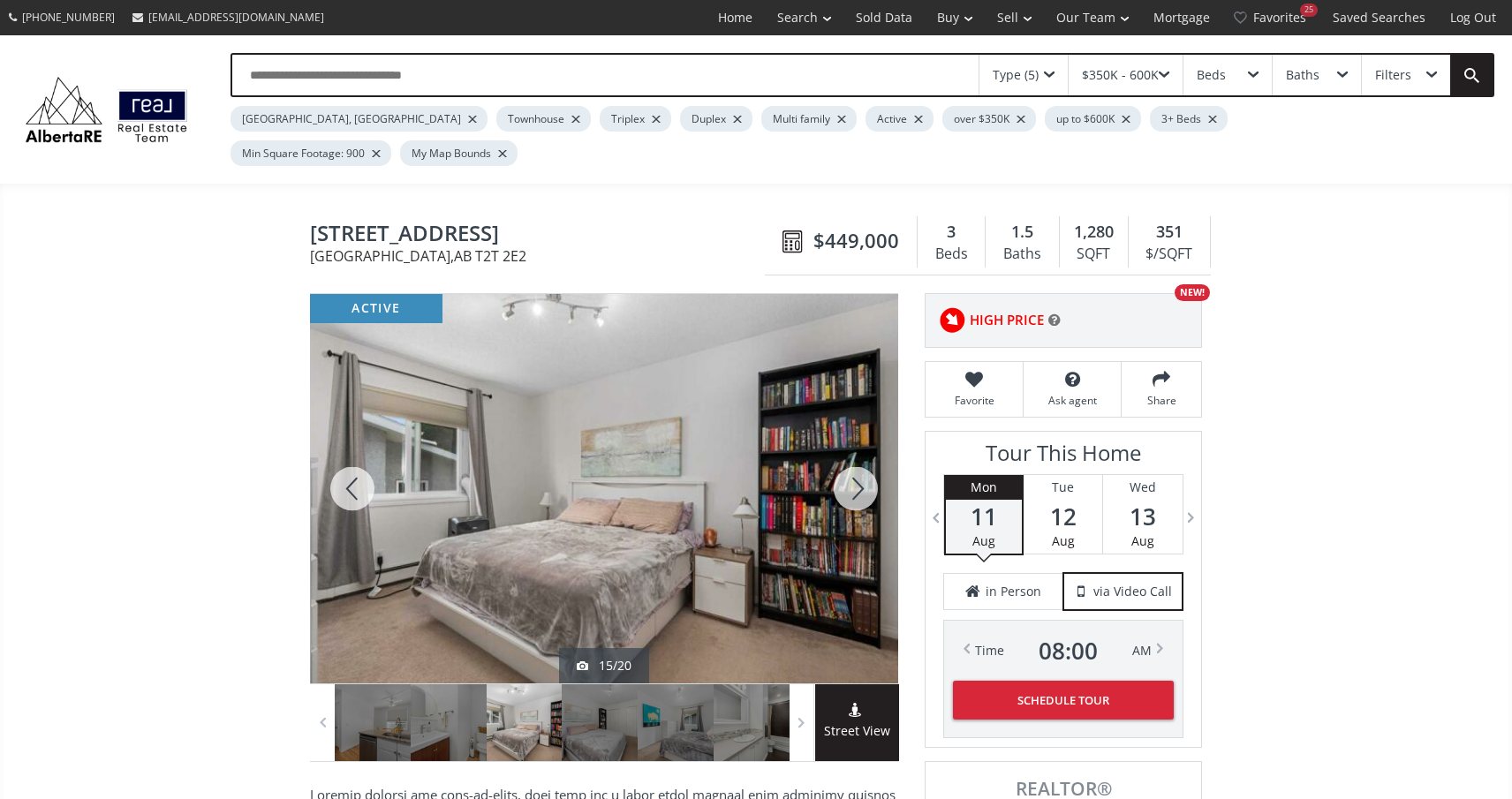
click at [855, 460] on div at bounding box center [855, 489] width 85 height 389
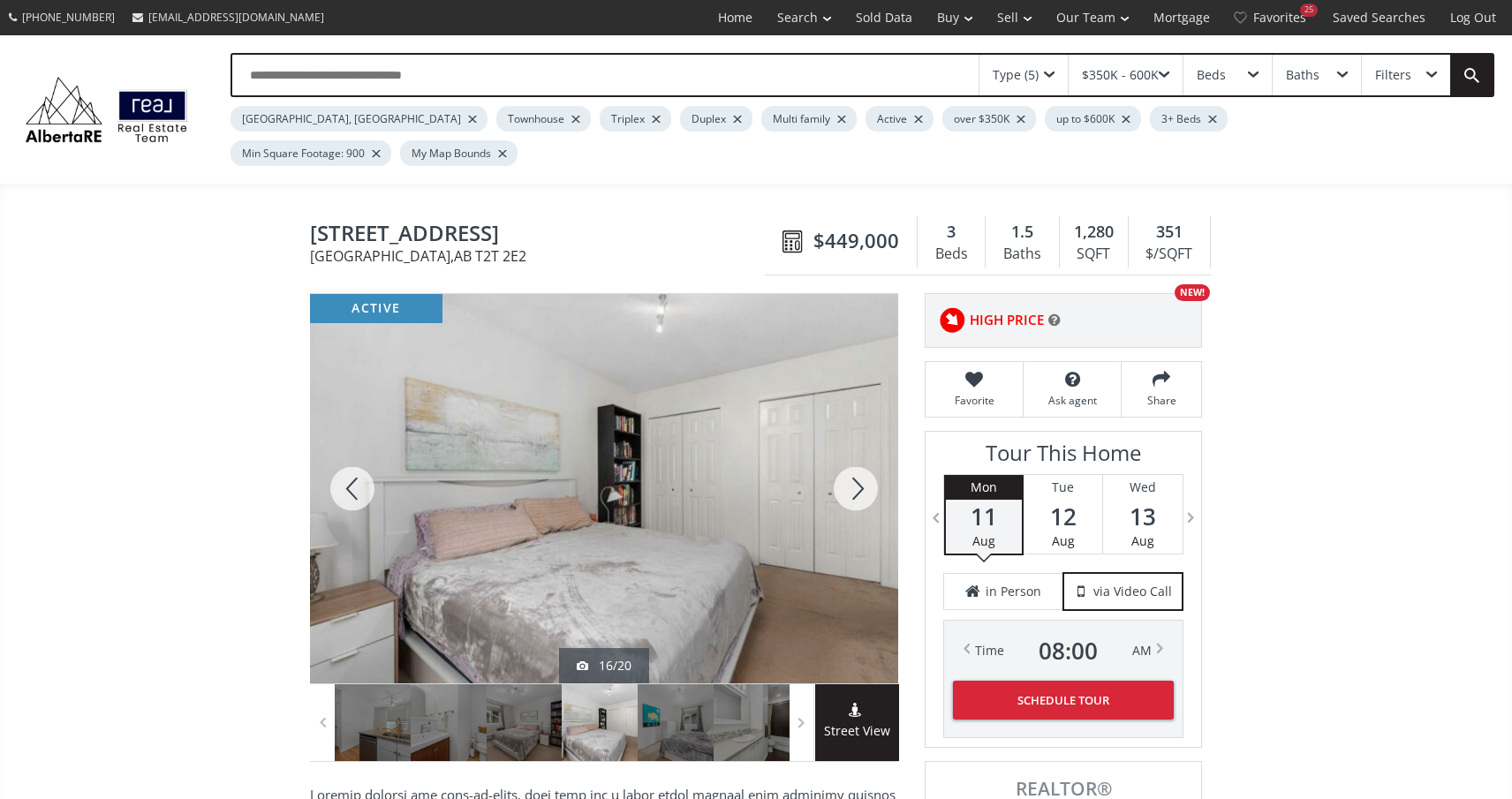
click at [855, 460] on div at bounding box center [855, 489] width 85 height 389
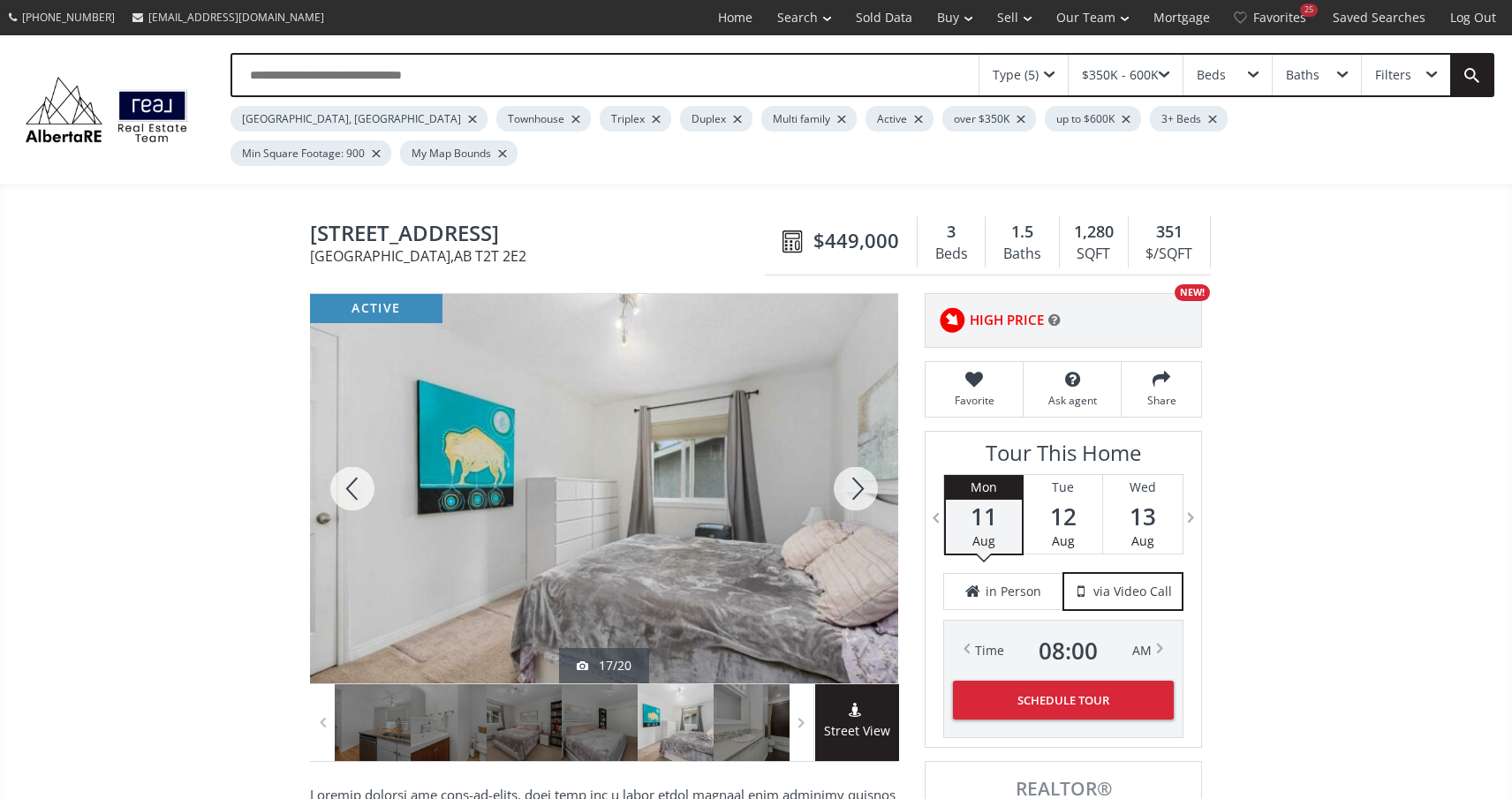
click at [855, 460] on div at bounding box center [855, 489] width 85 height 389
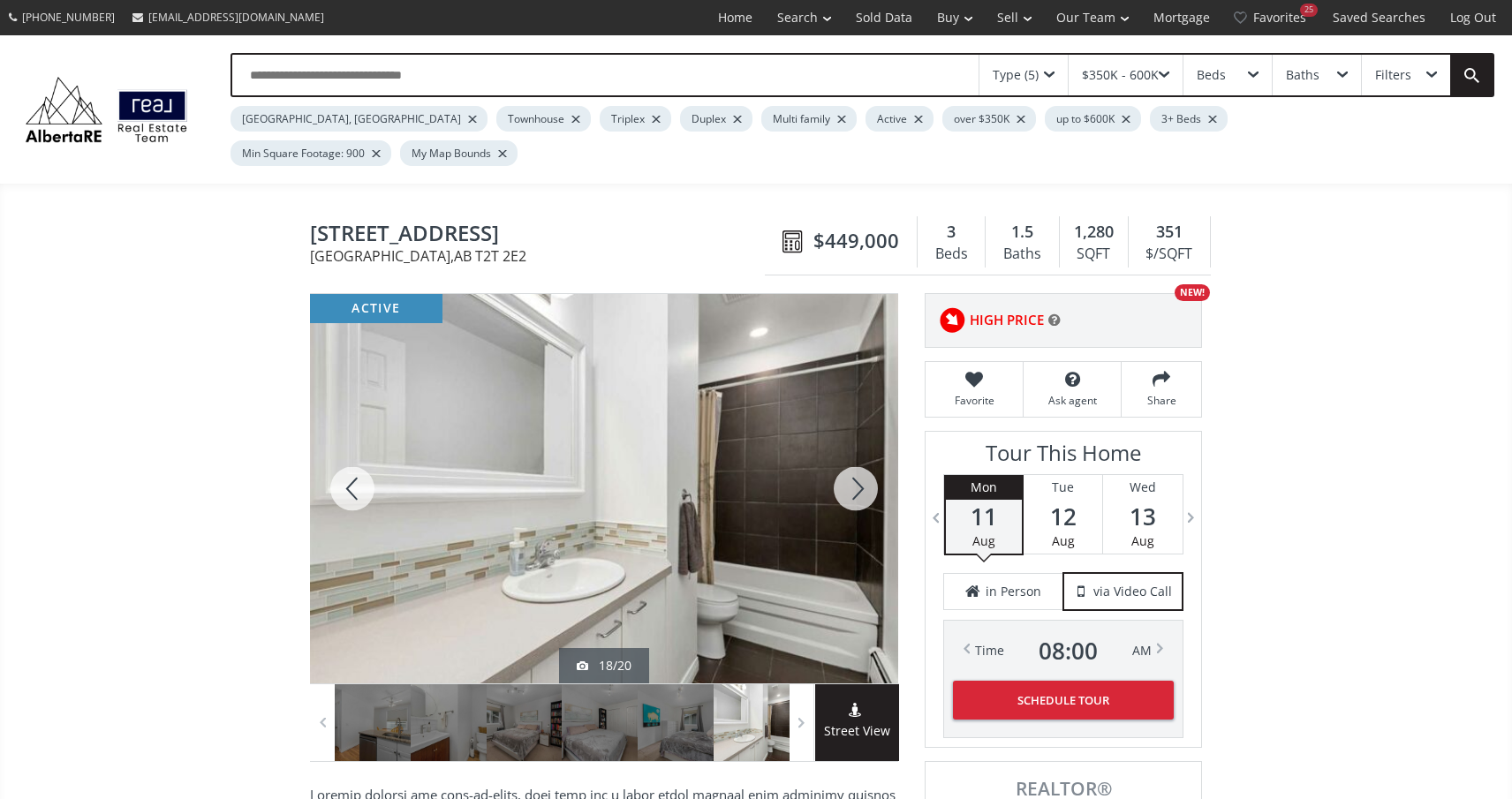
click at [855, 460] on div at bounding box center [855, 489] width 85 height 389
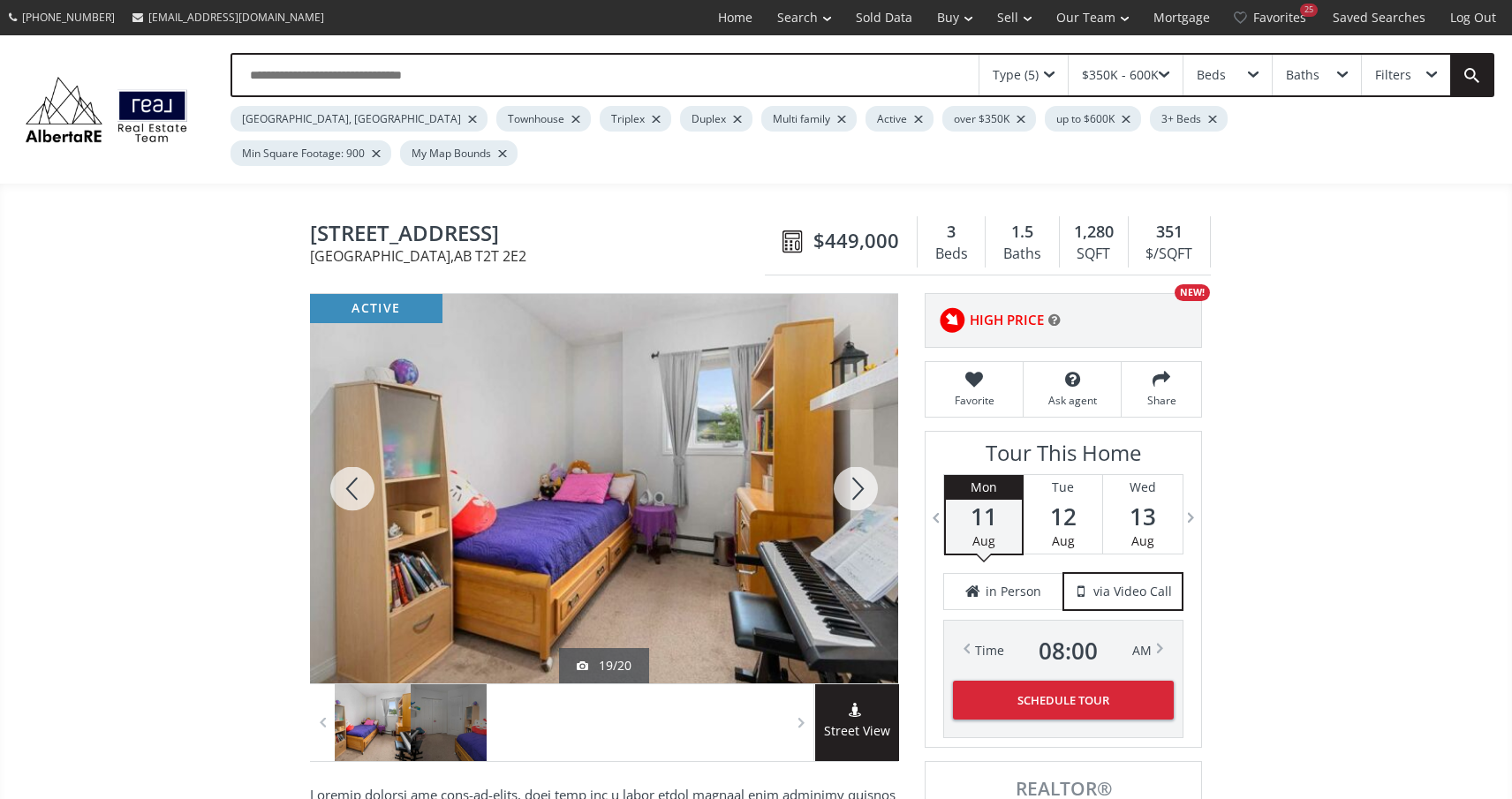
click at [855, 460] on div at bounding box center [855, 489] width 85 height 389
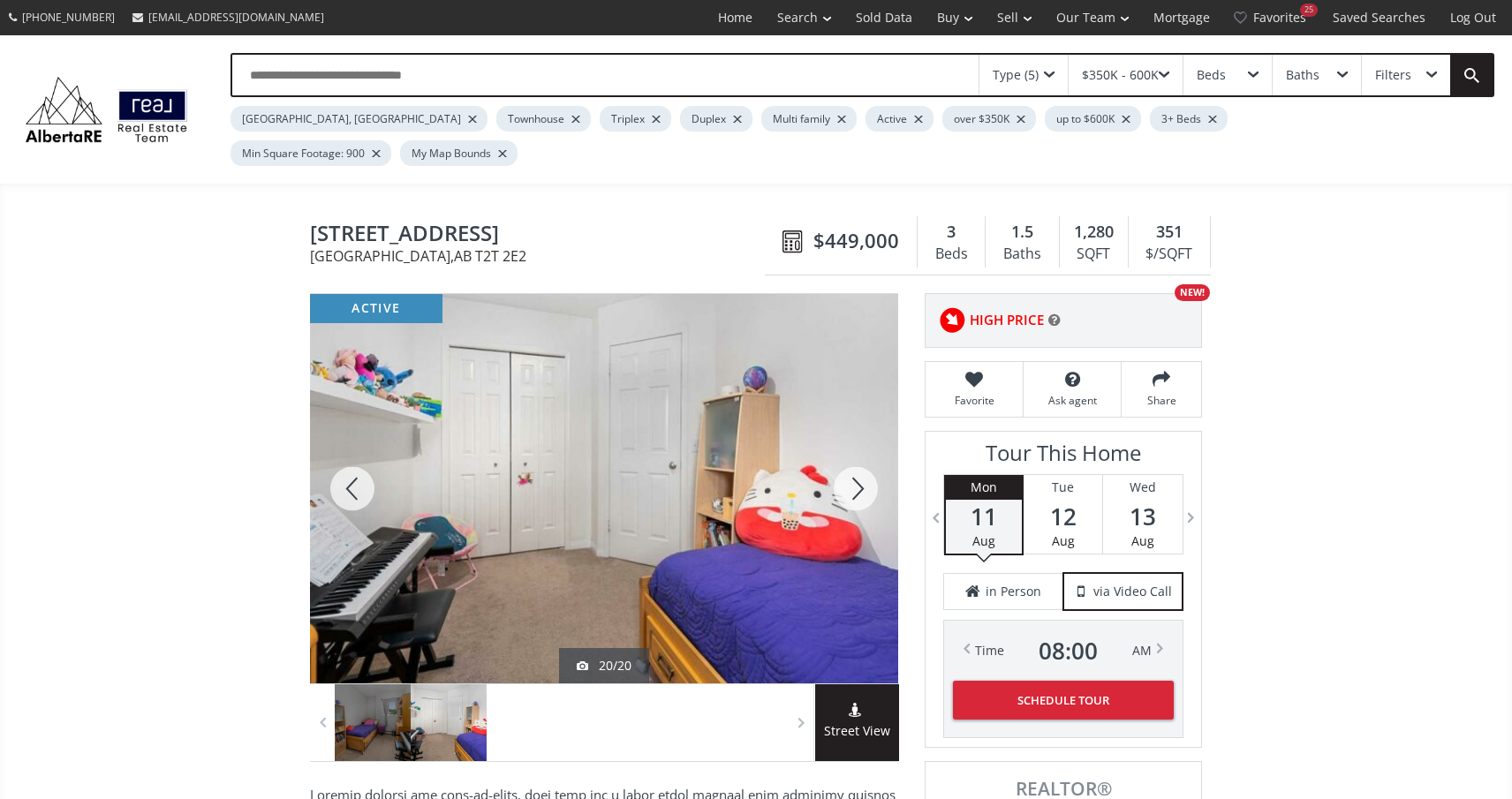
click at [856, 461] on div at bounding box center [855, 489] width 85 height 389
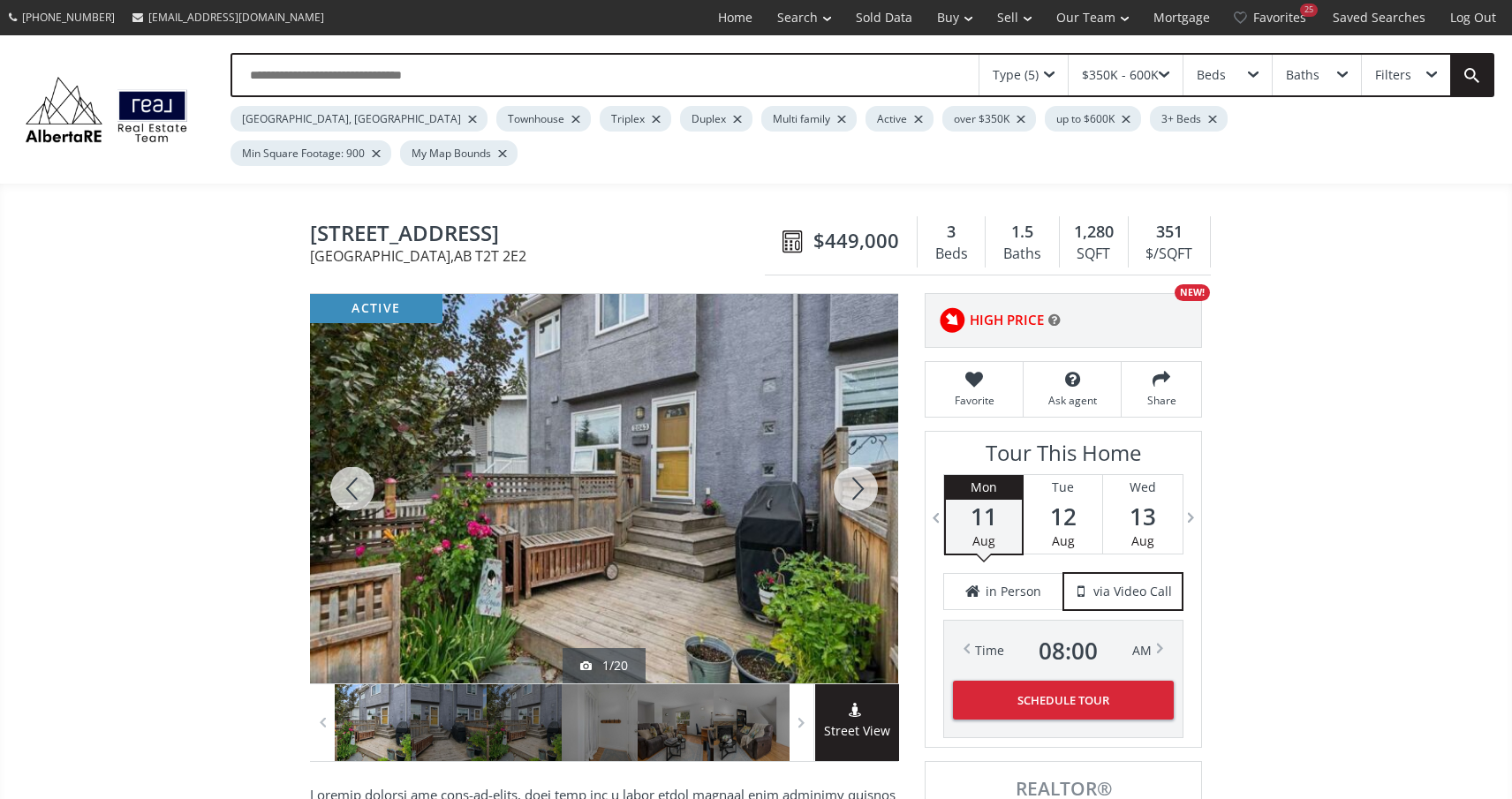
click at [856, 461] on div at bounding box center [855, 489] width 85 height 389
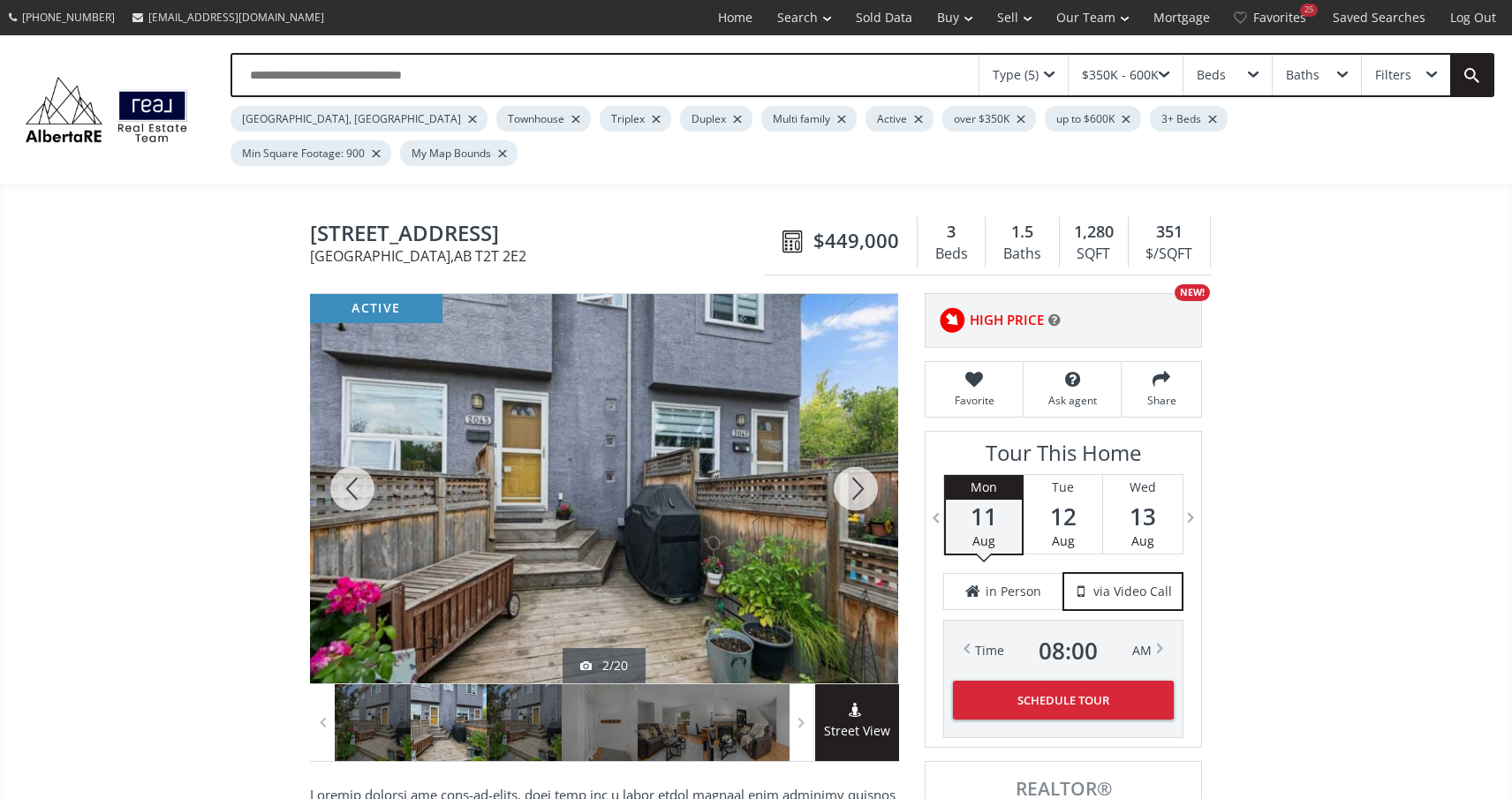
click at [856, 461] on div at bounding box center [855, 489] width 85 height 389
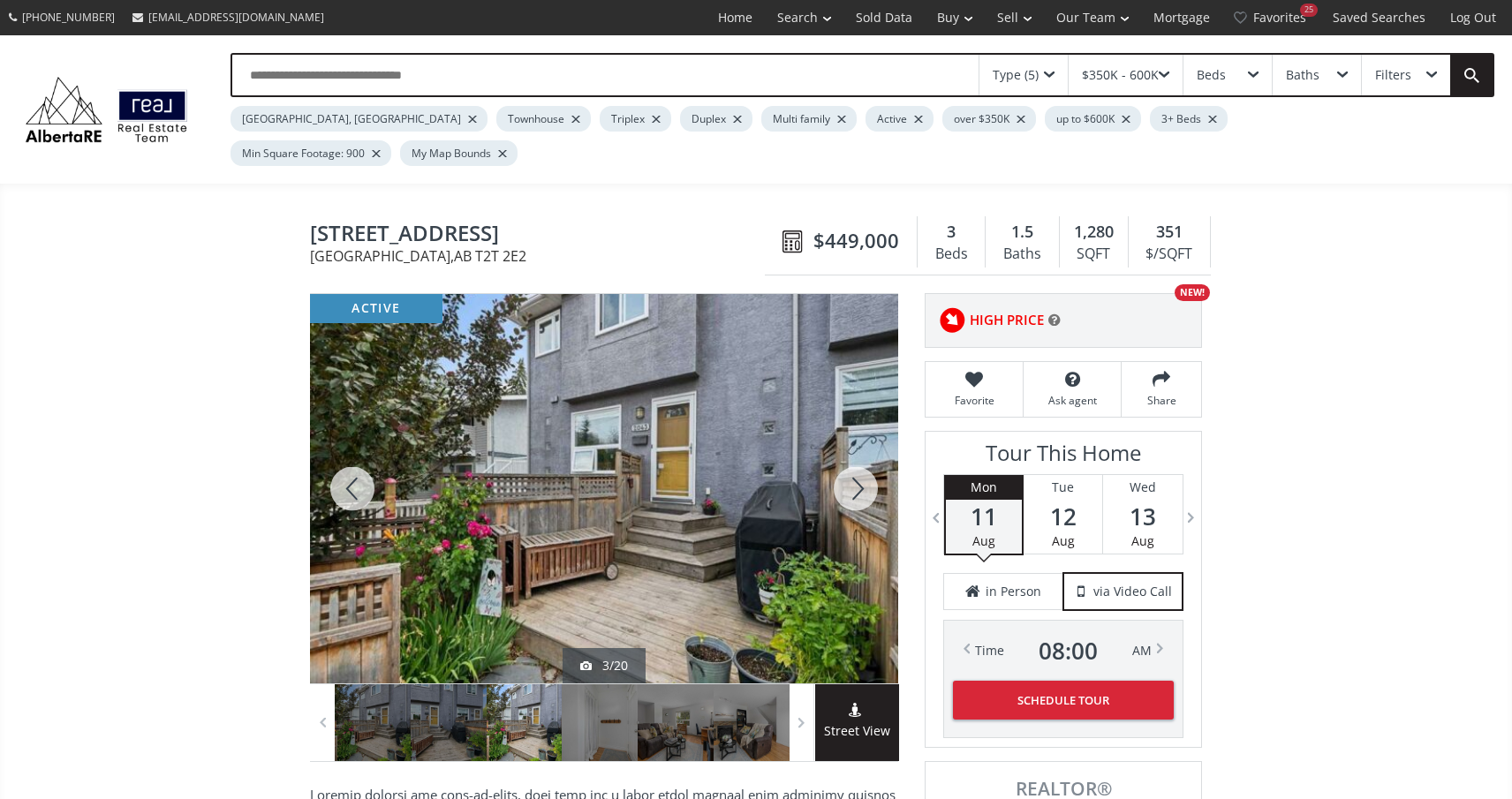
click at [856, 461] on div at bounding box center [855, 489] width 85 height 389
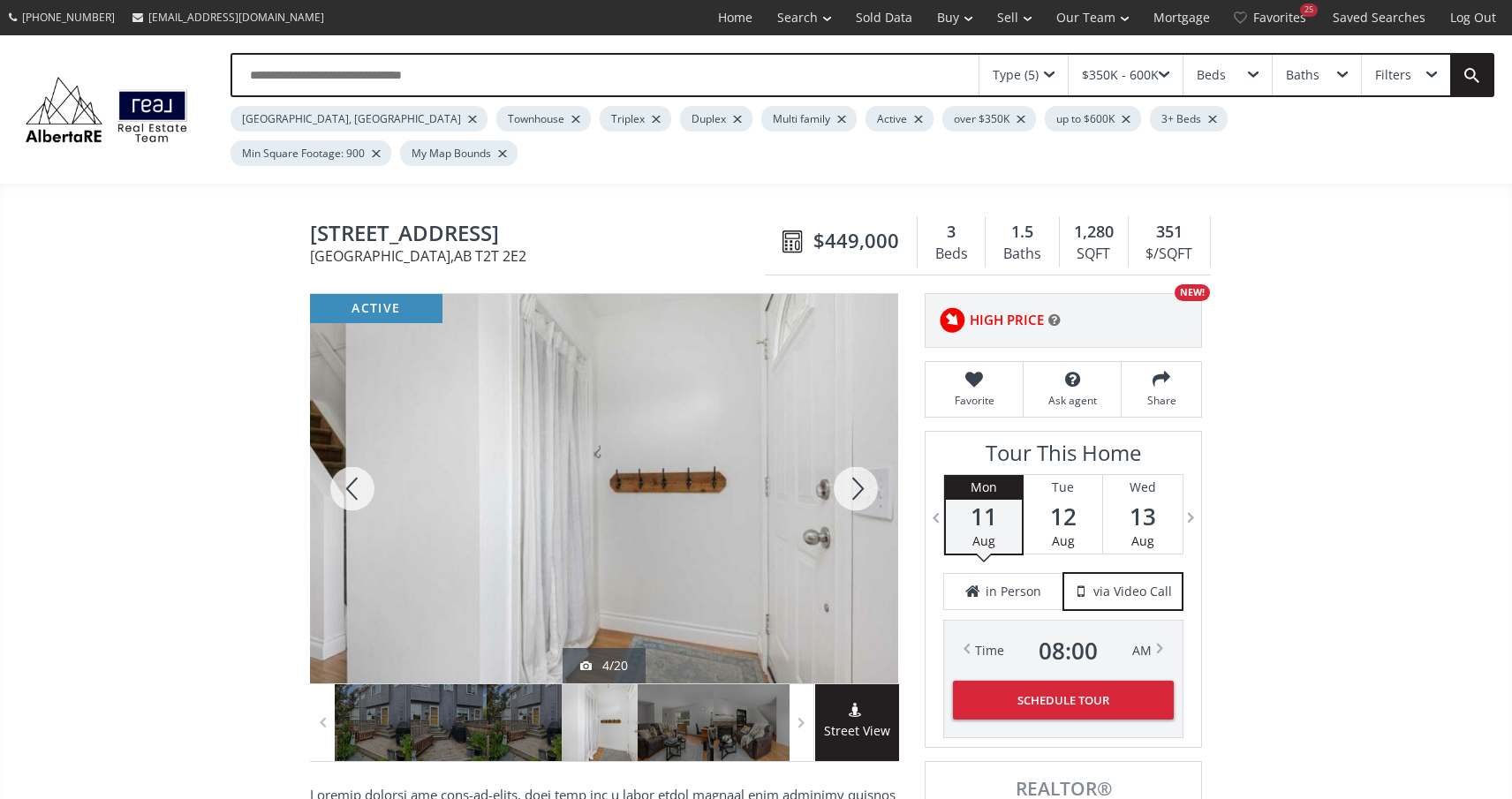
click at [856, 461] on div at bounding box center [855, 489] width 85 height 389
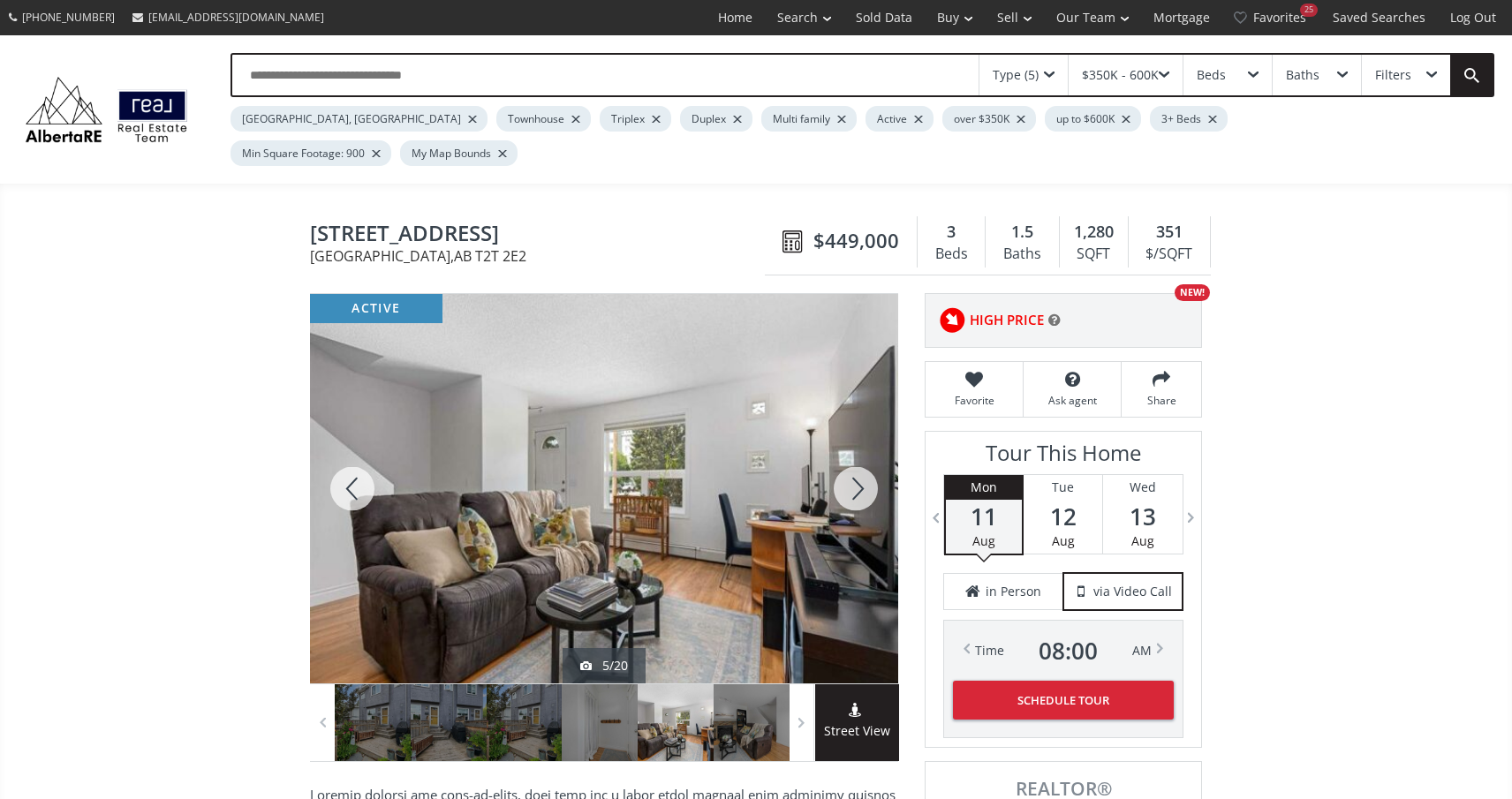
click at [856, 461] on div at bounding box center [855, 489] width 85 height 389
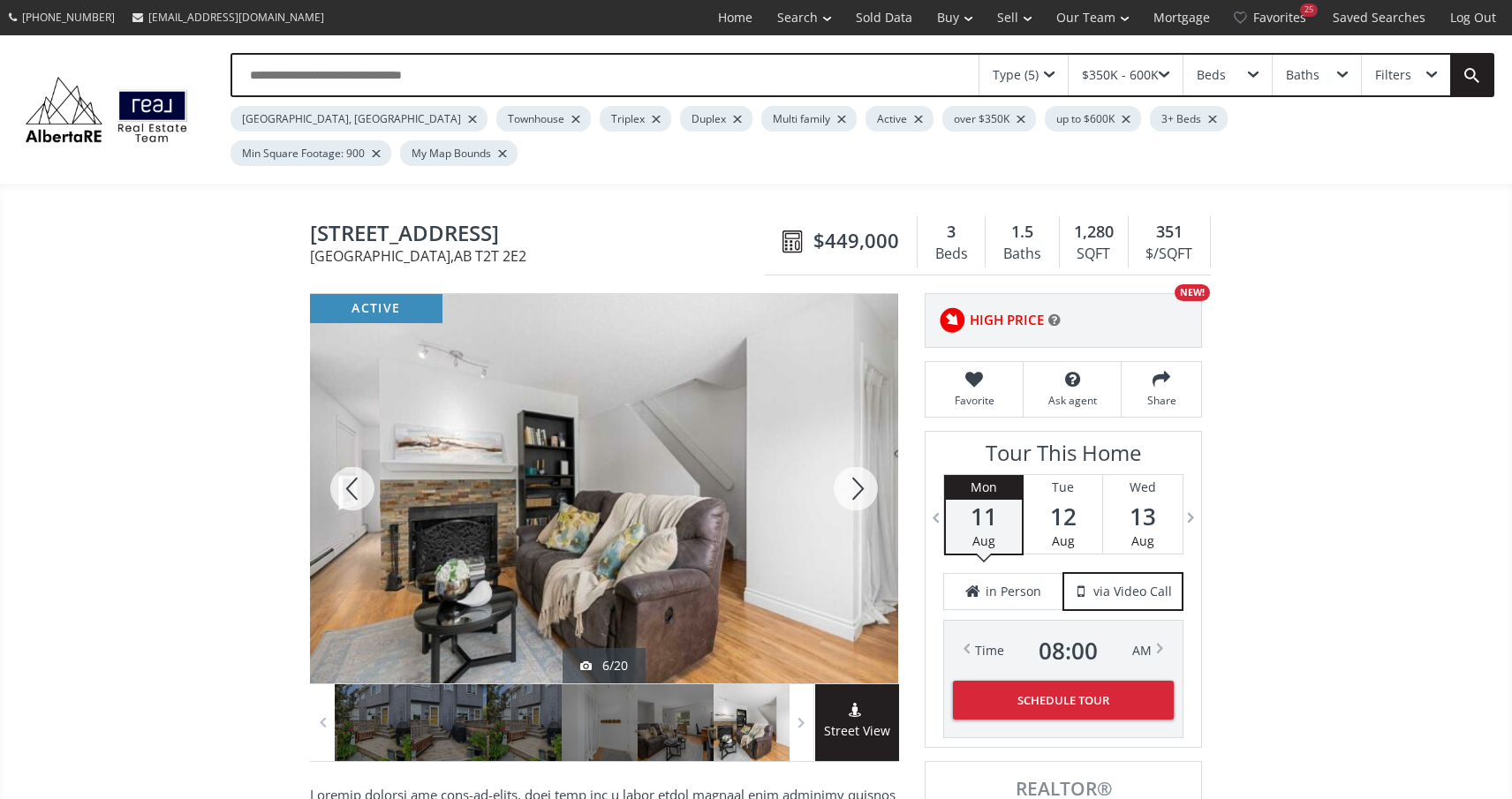
click at [856, 461] on div at bounding box center [855, 489] width 85 height 389
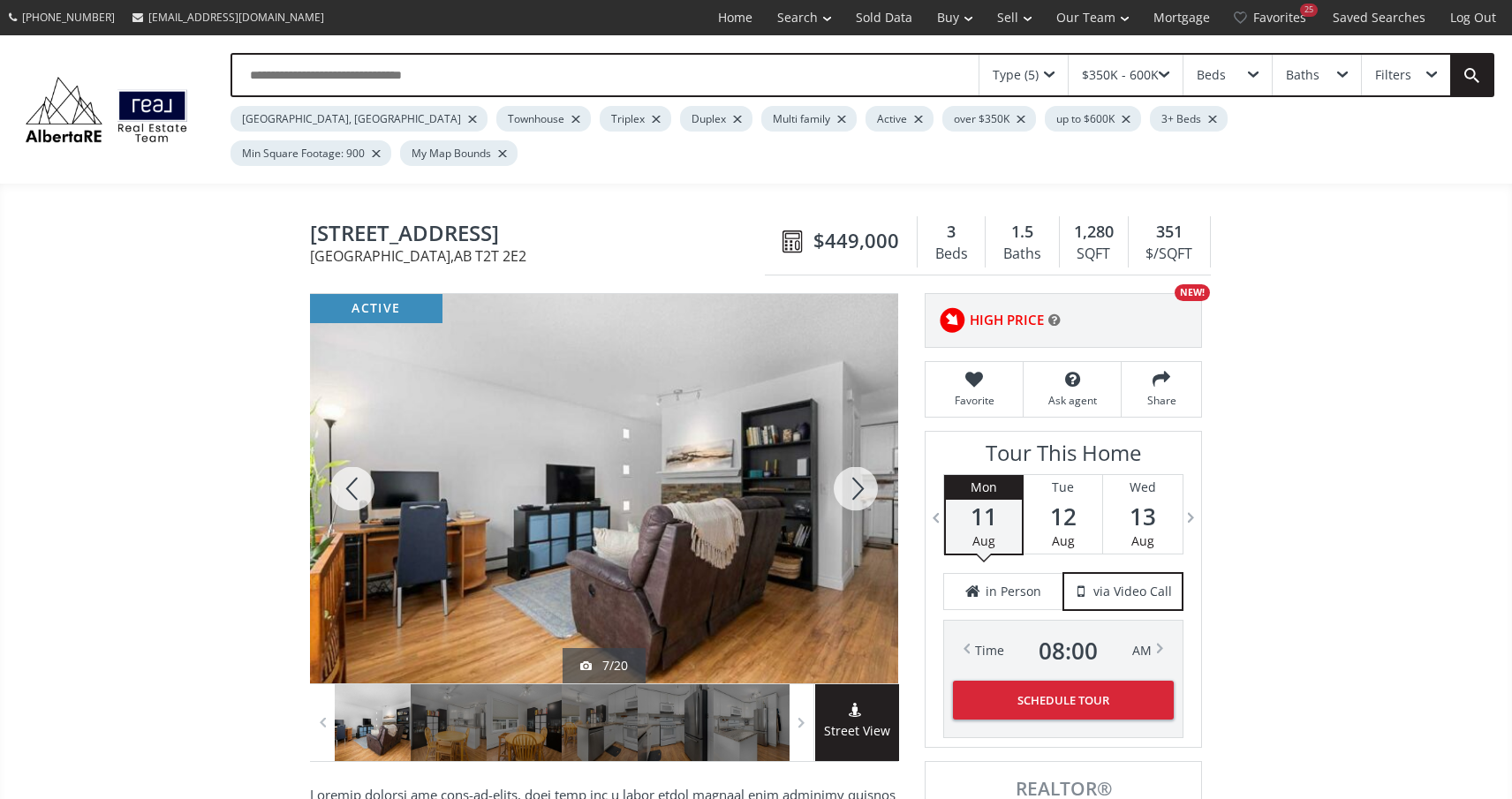
click at [856, 461] on div at bounding box center [855, 489] width 85 height 389
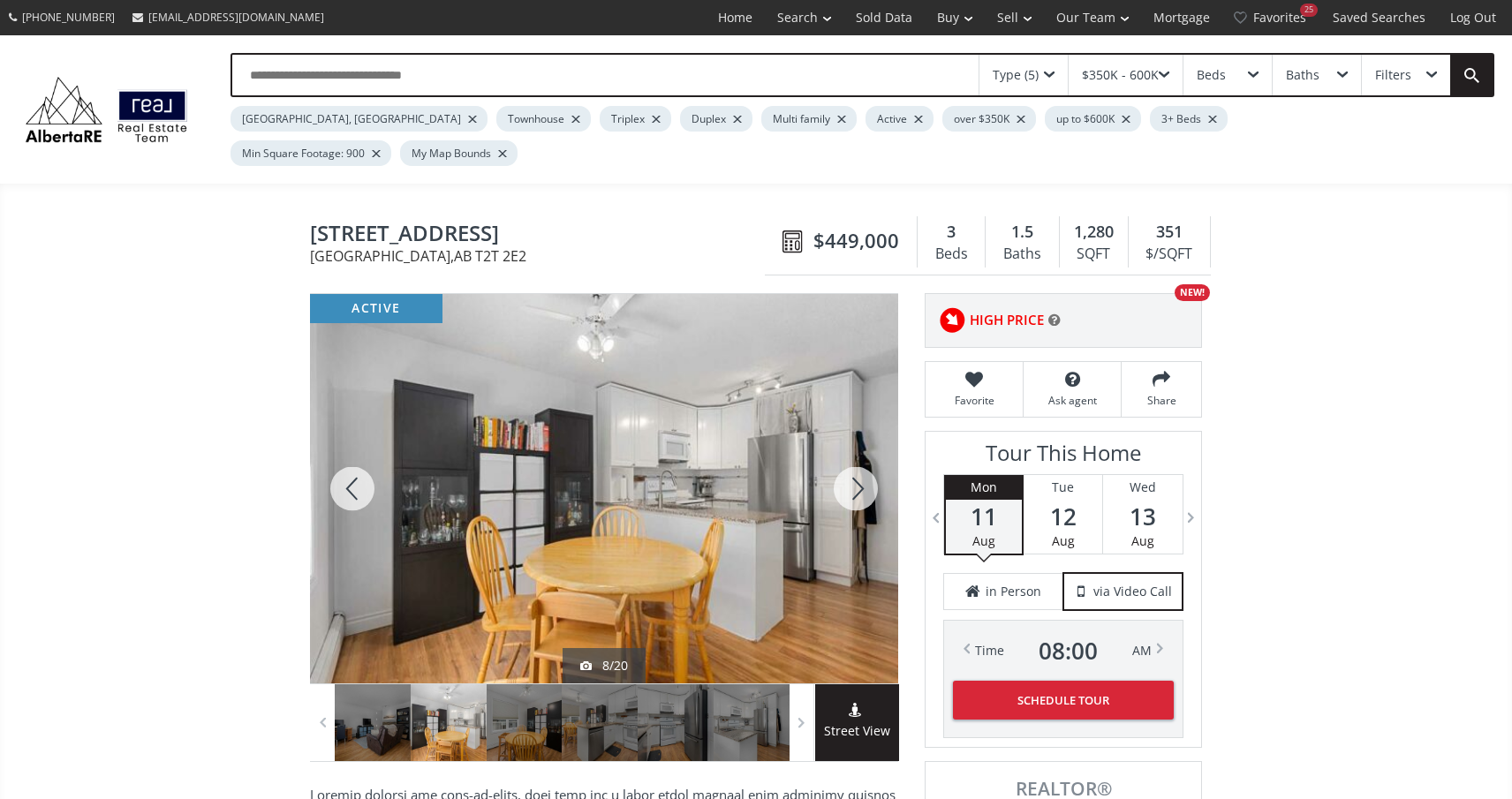
click at [856, 461] on div at bounding box center [855, 489] width 85 height 389
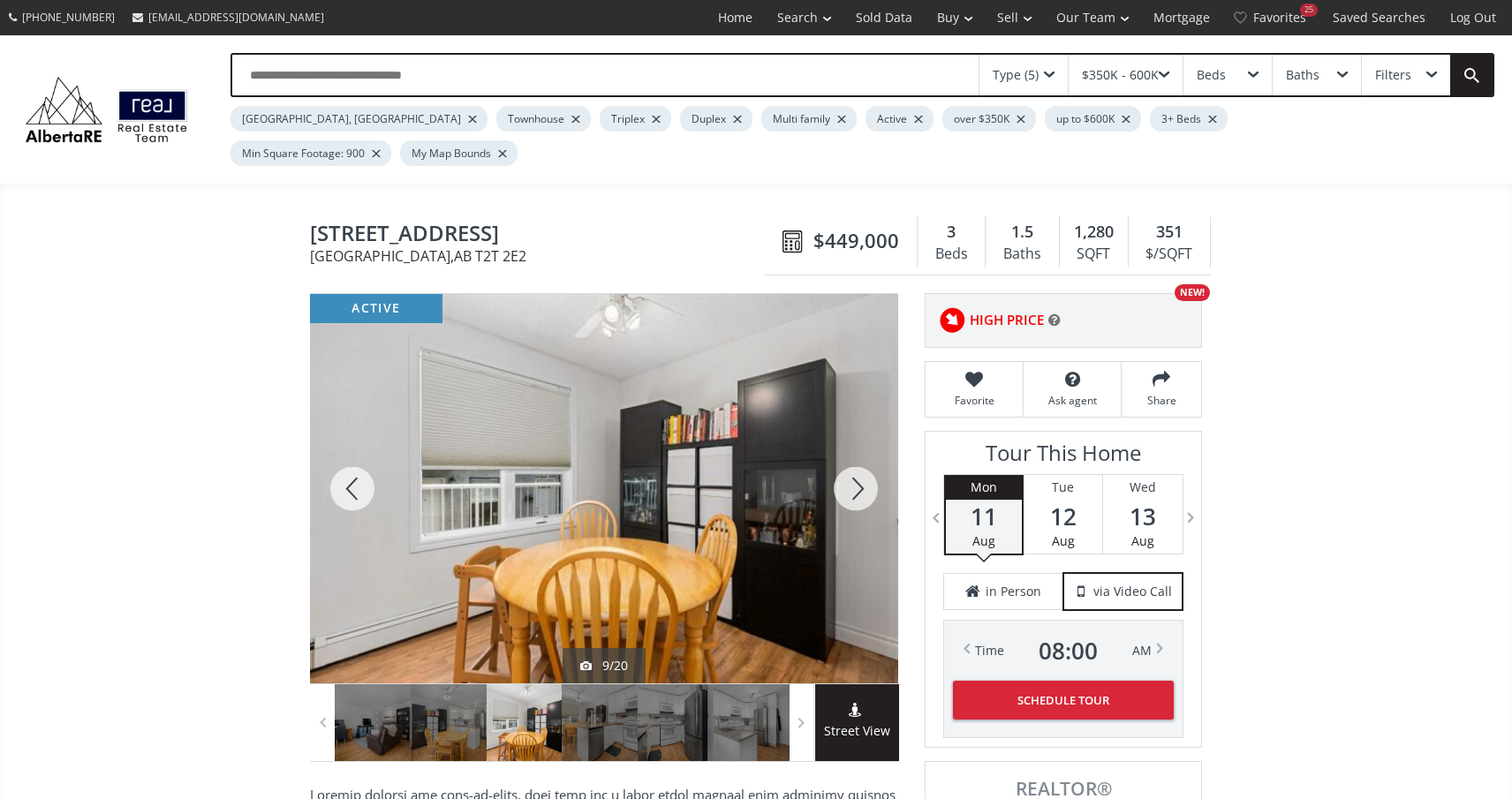
click at [856, 461] on div at bounding box center [855, 489] width 85 height 389
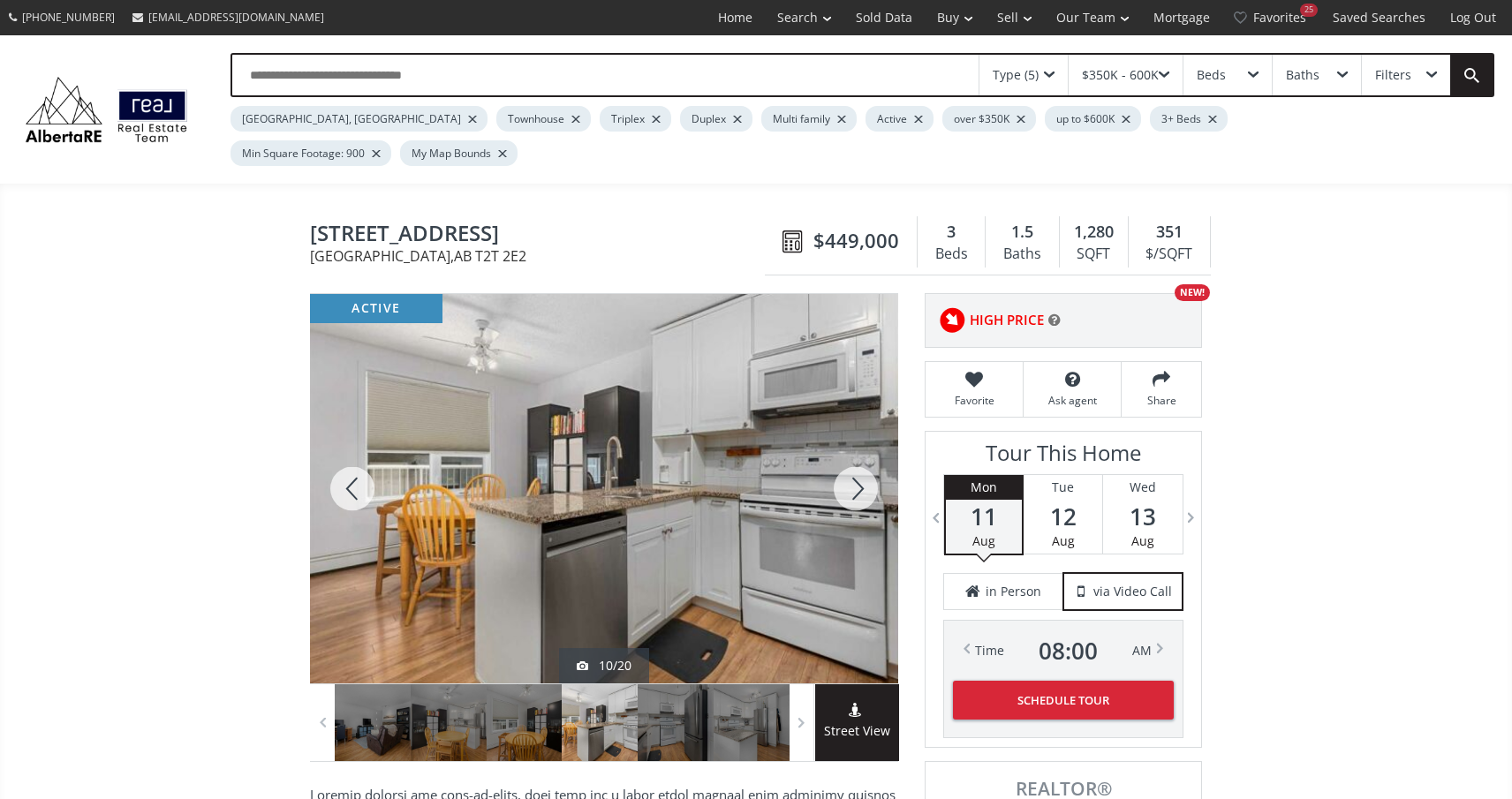
click at [856, 462] on div at bounding box center [855, 489] width 85 height 389
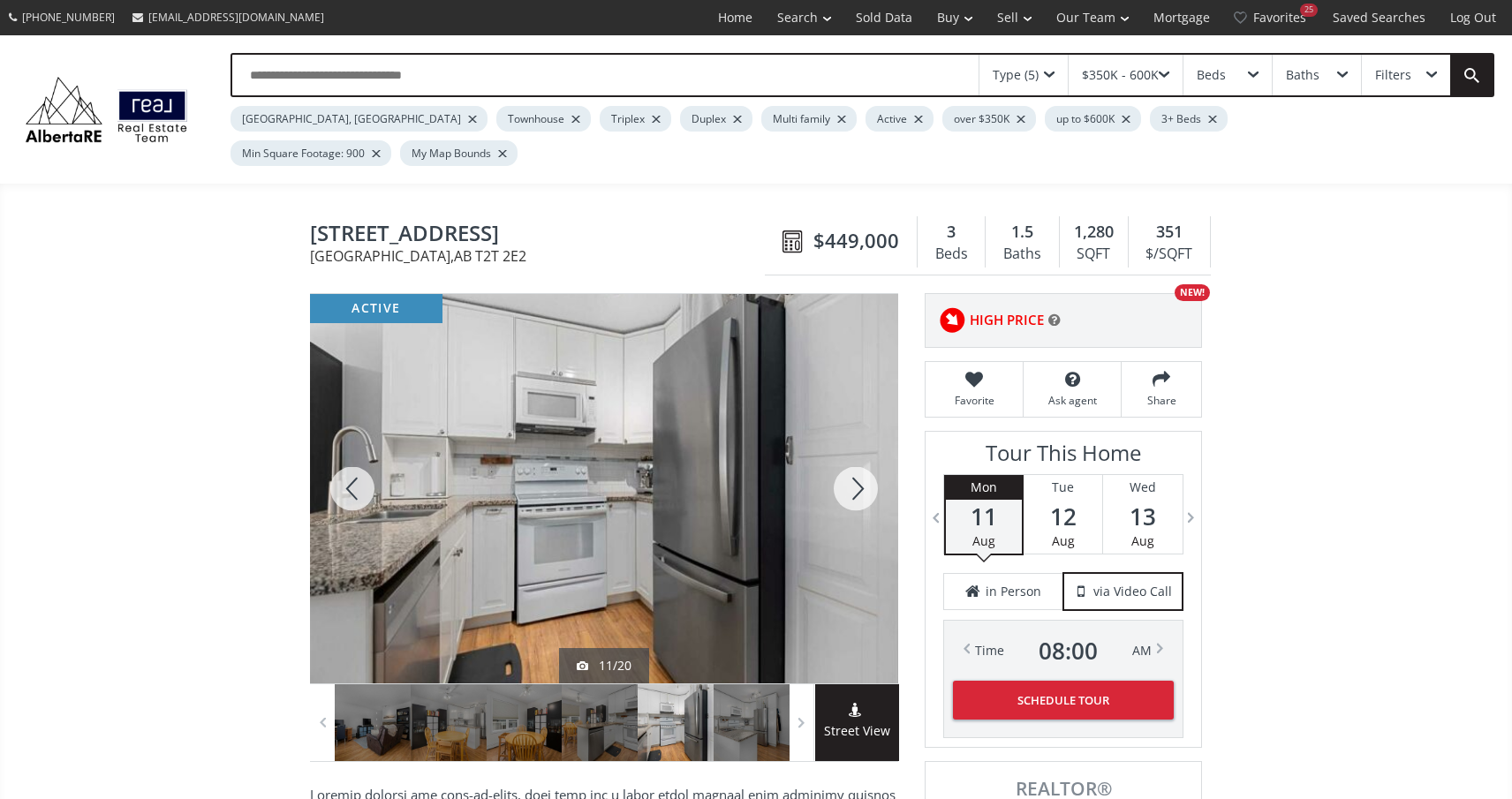
click at [856, 462] on div at bounding box center [855, 489] width 85 height 389
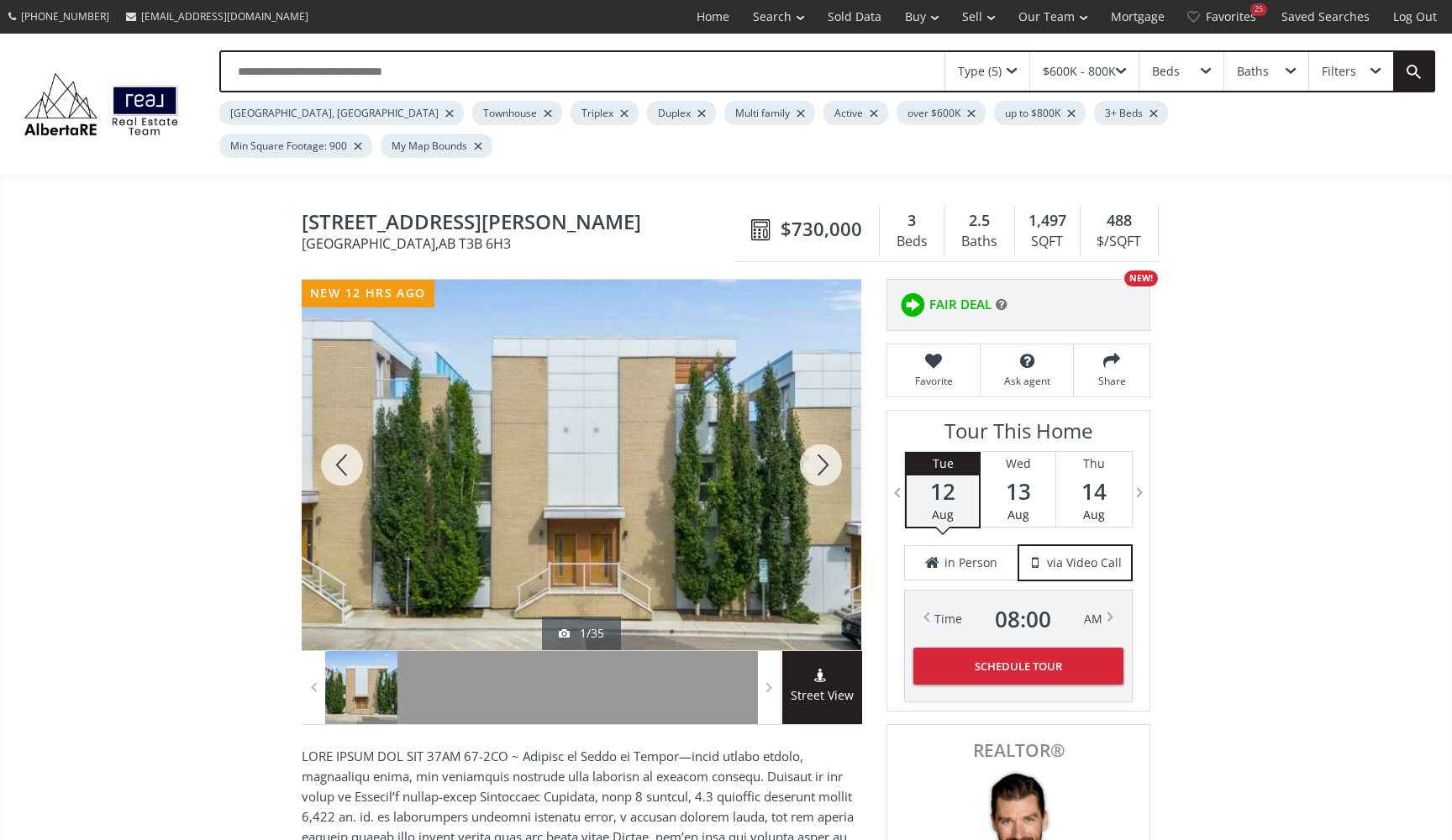
click at [815, 430] on div at bounding box center [820, 465] width 80 height 370
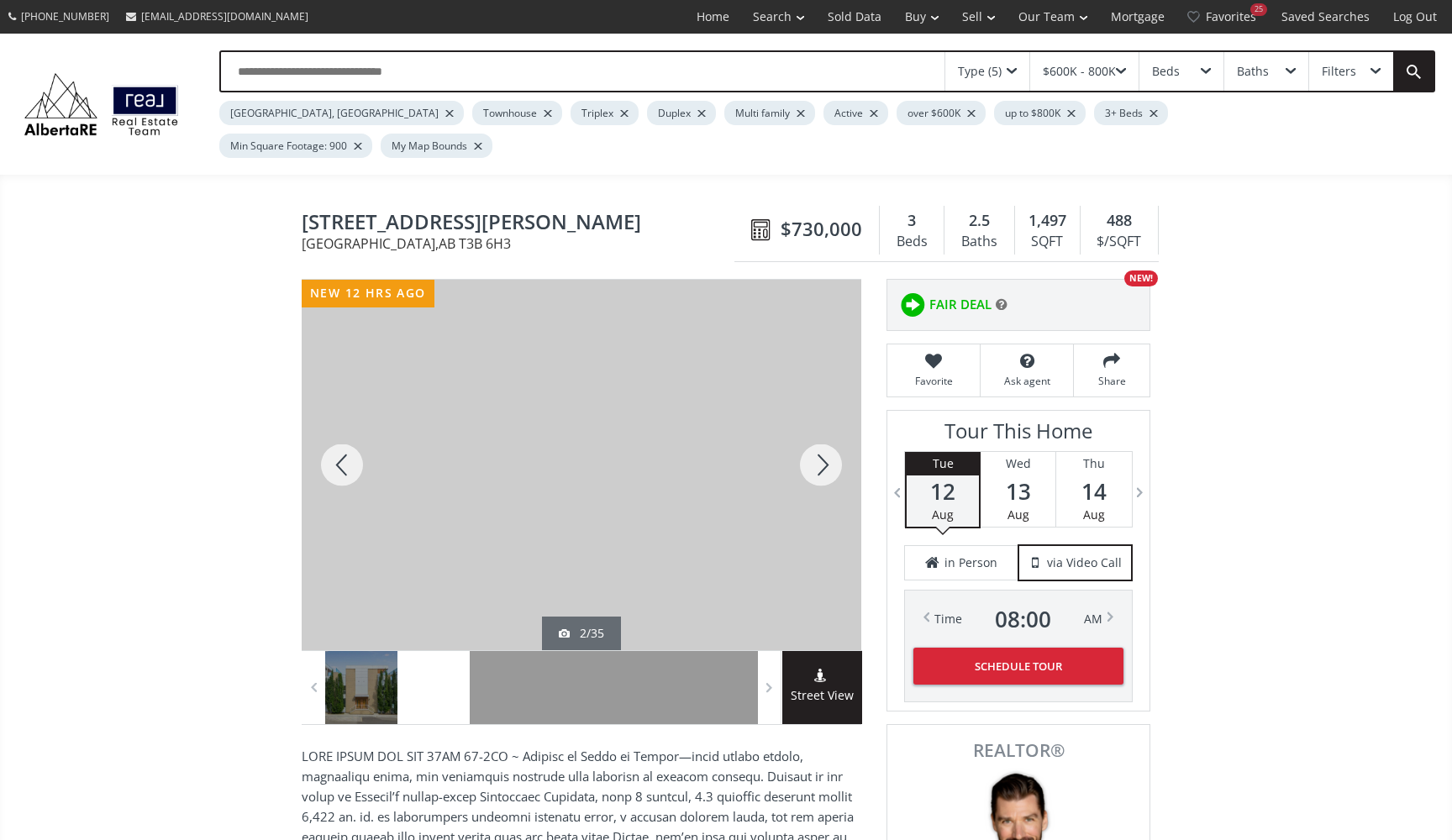
click at [815, 430] on div at bounding box center [820, 465] width 80 height 370
click at [816, 430] on div at bounding box center [820, 465] width 80 height 370
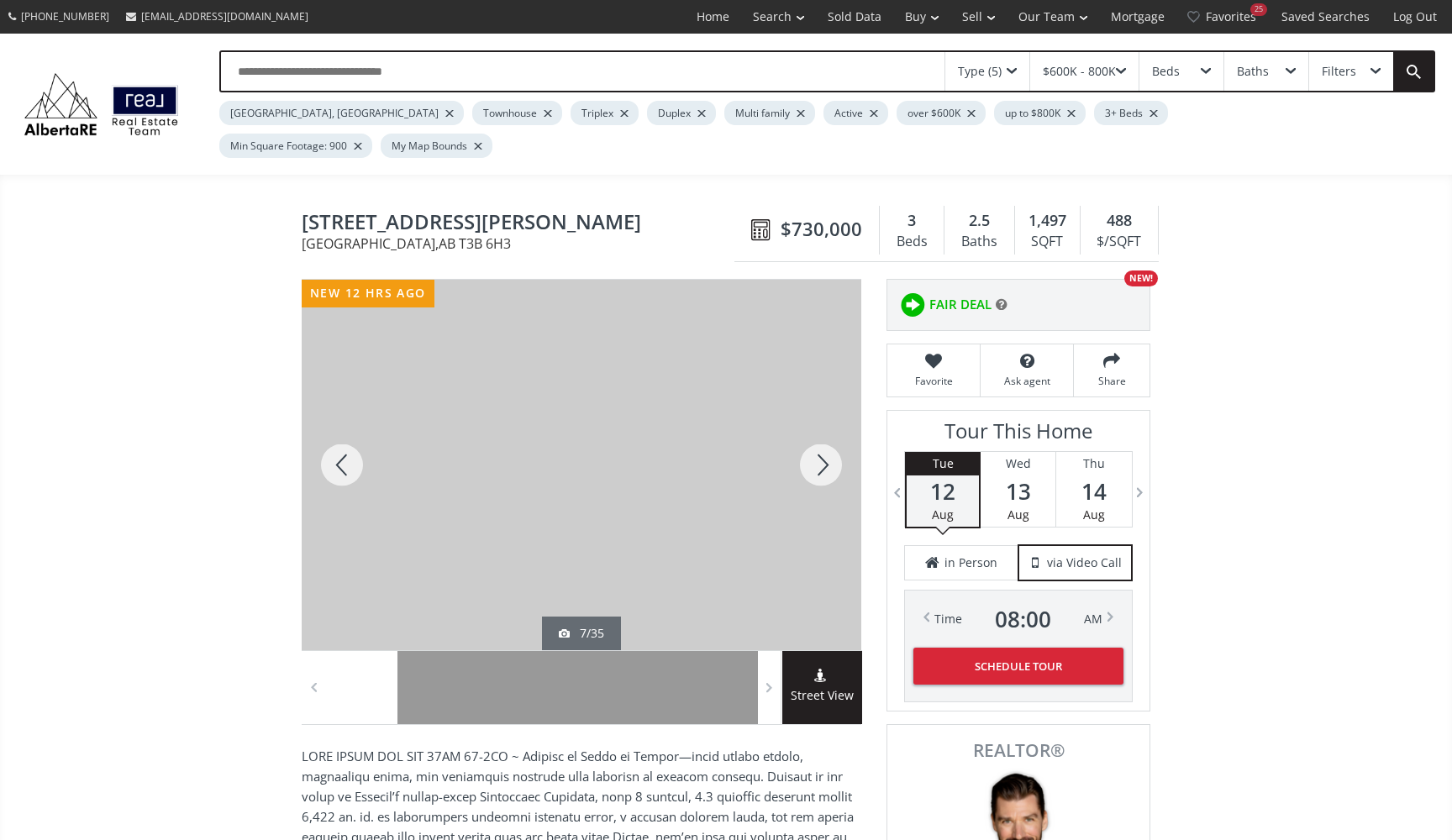
click at [816, 430] on div at bounding box center [820, 465] width 80 height 370
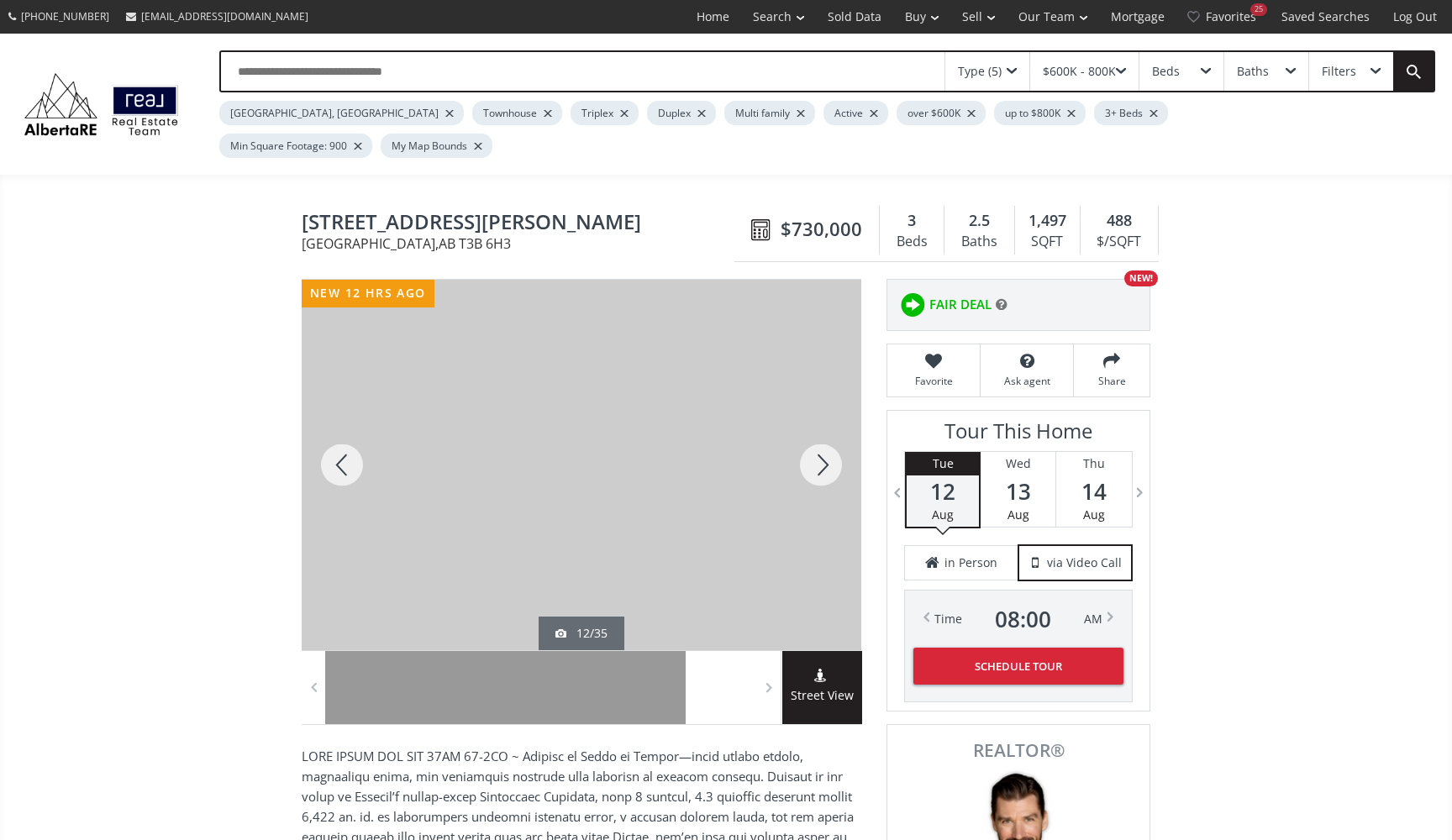
click at [816, 430] on div at bounding box center [820, 465] width 80 height 370
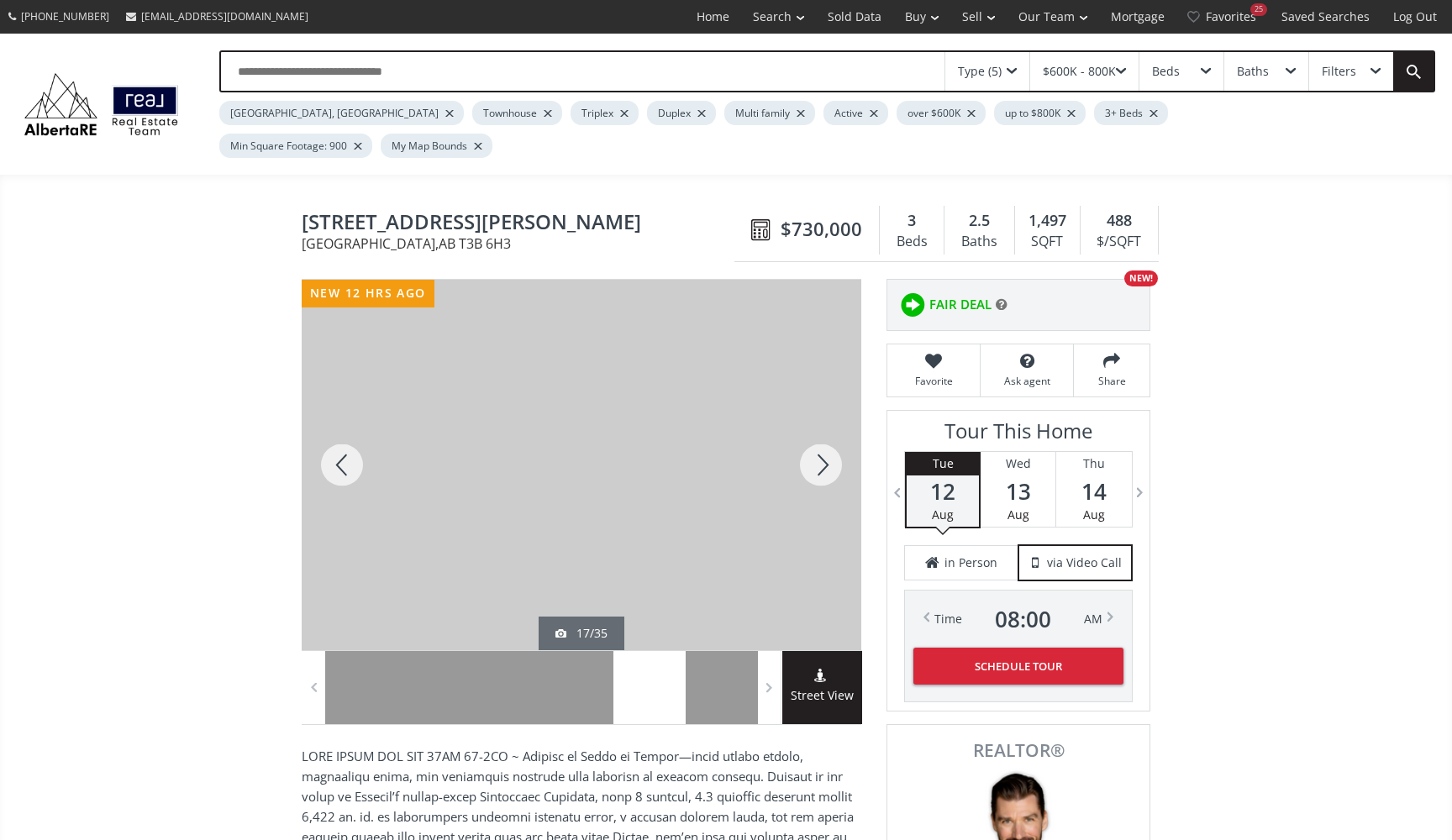
click at [816, 431] on div at bounding box center [820, 465] width 80 height 370
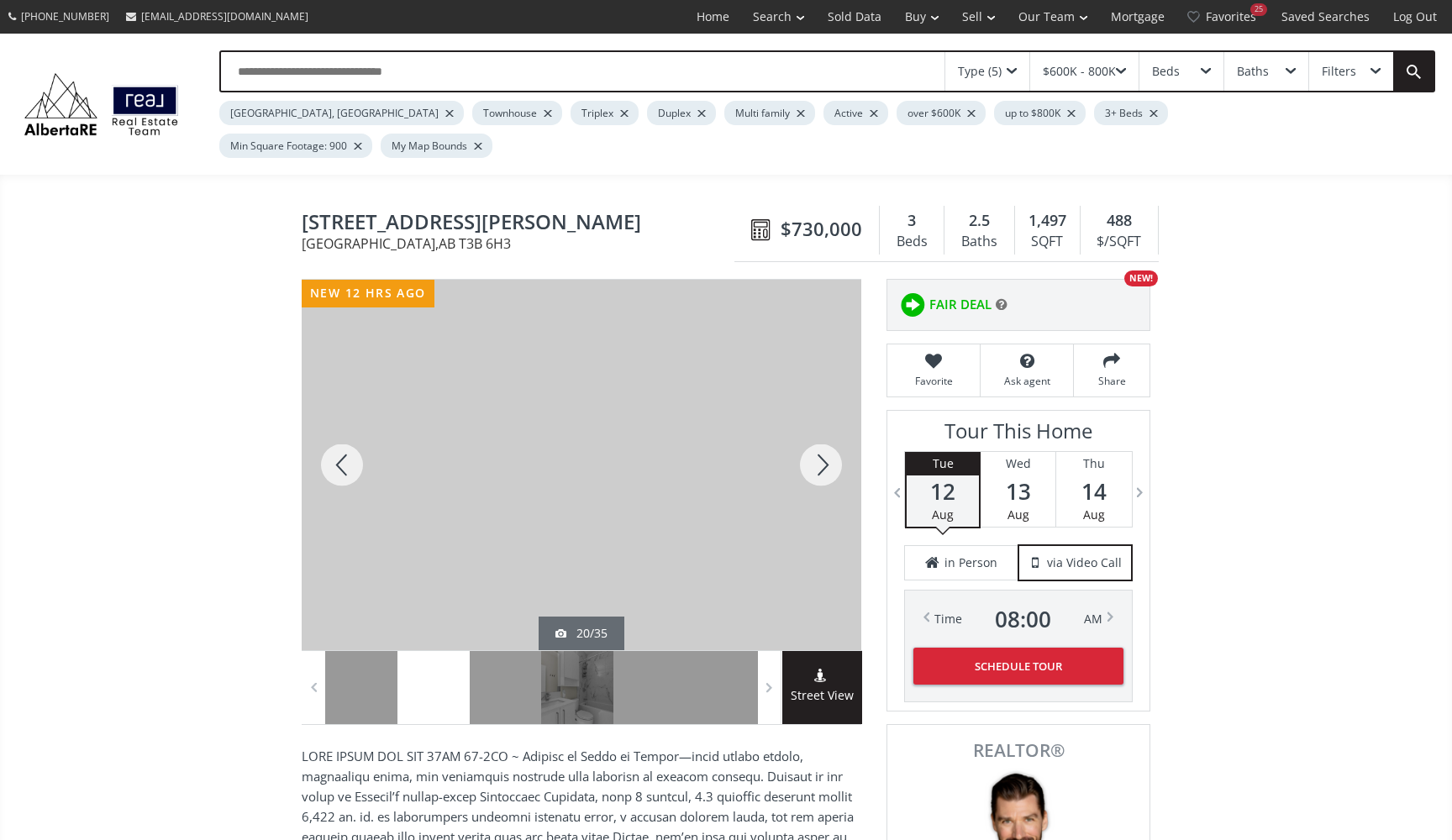
click at [816, 431] on div at bounding box center [820, 465] width 80 height 370
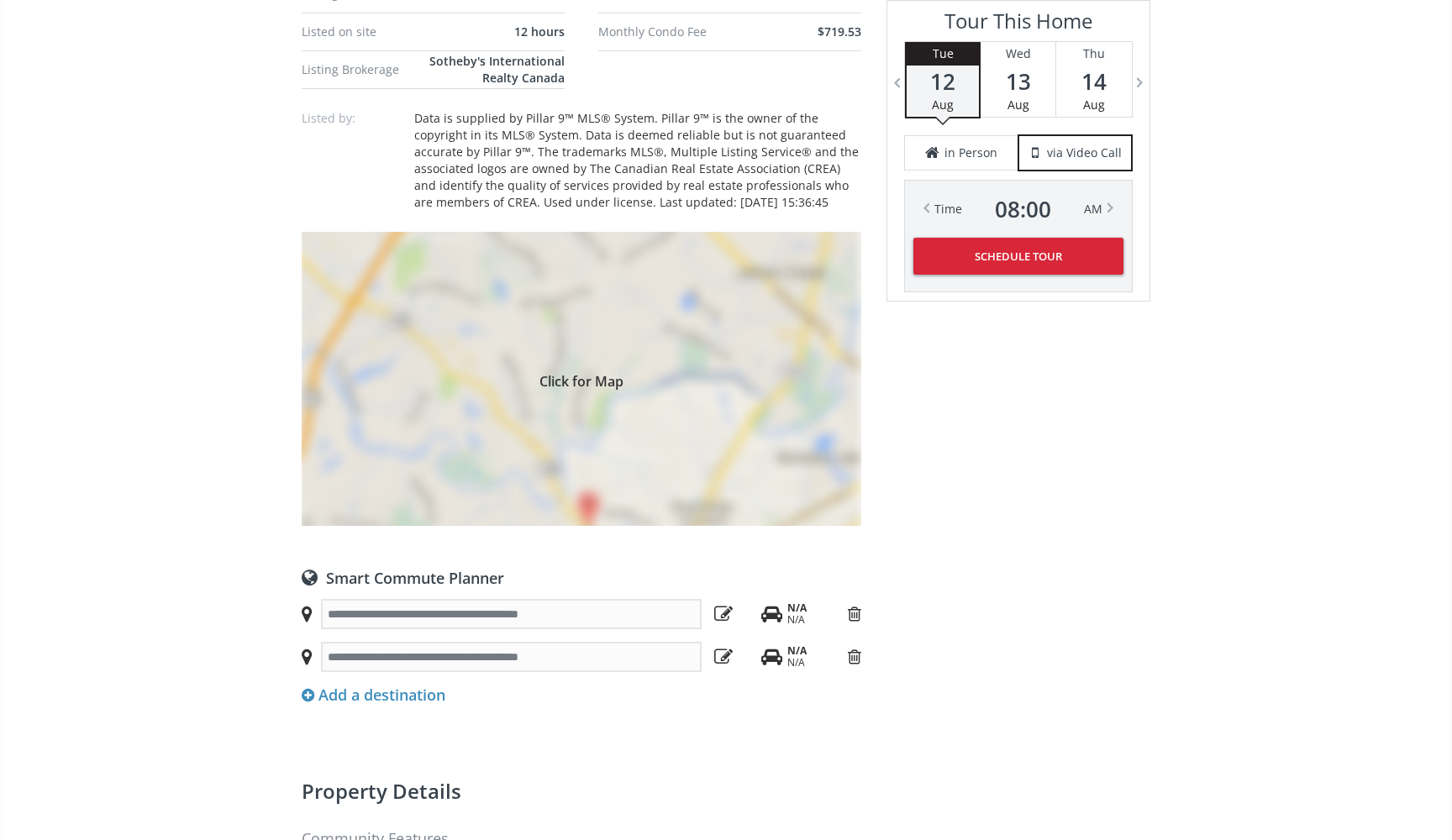
scroll to position [1661, 0]
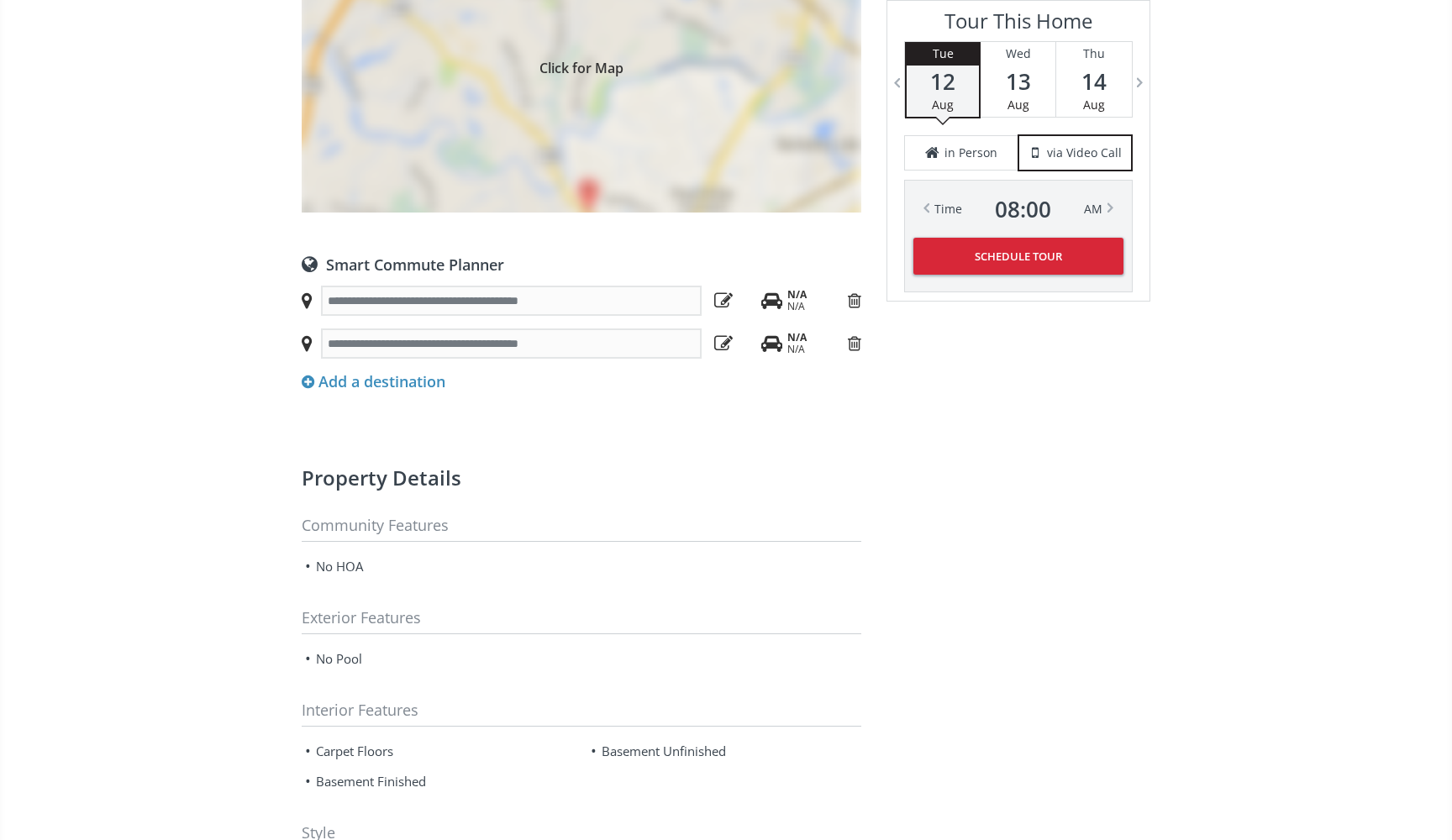
click at [422, 371] on div "Add a destination" at bounding box center [373, 382] width 144 height 22
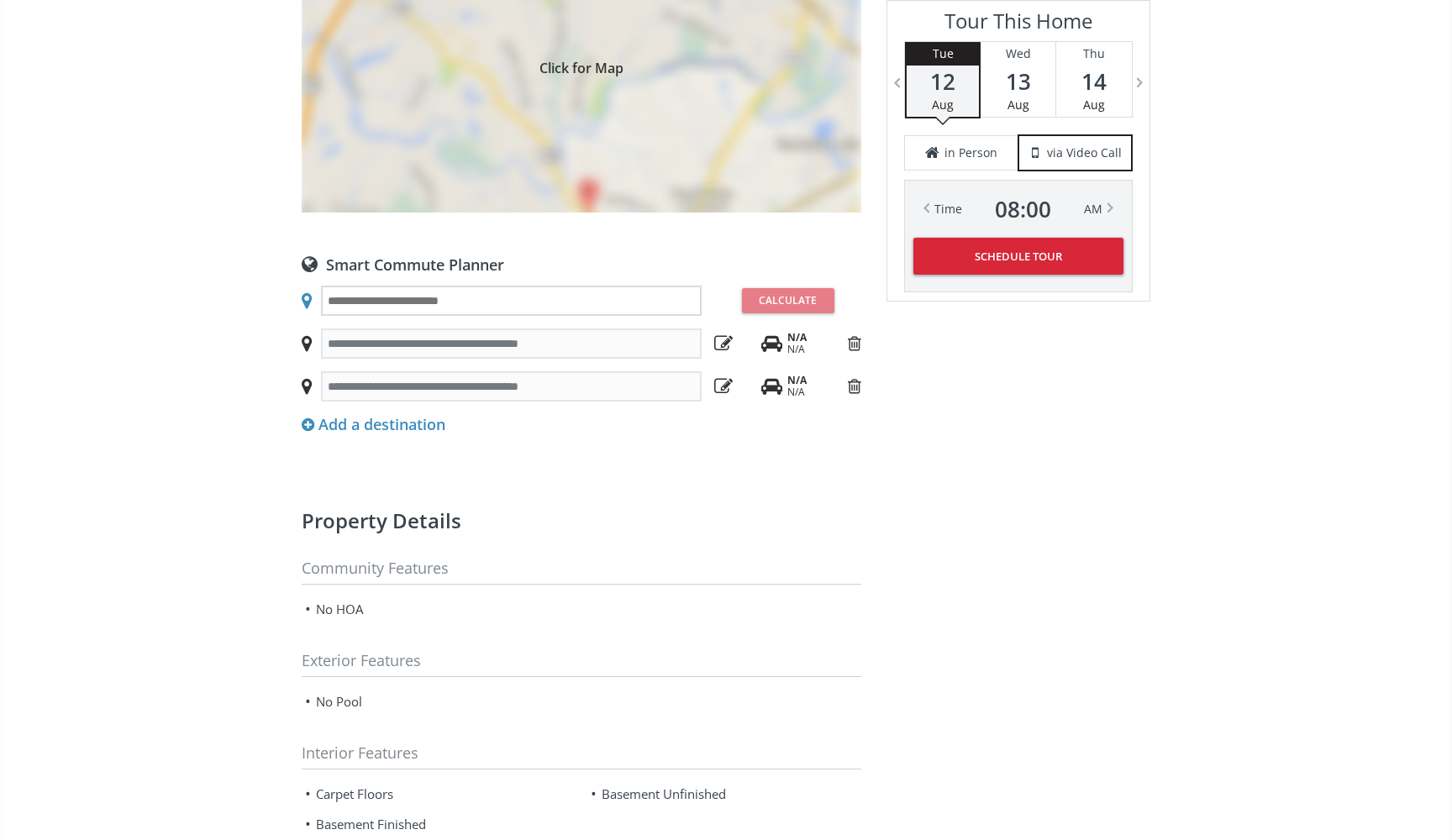
click at [472, 285] on input "text" at bounding box center [511, 300] width 381 height 30
type input "**********"
click at [769, 288] on button "Calculate" at bounding box center [787, 300] width 93 height 26
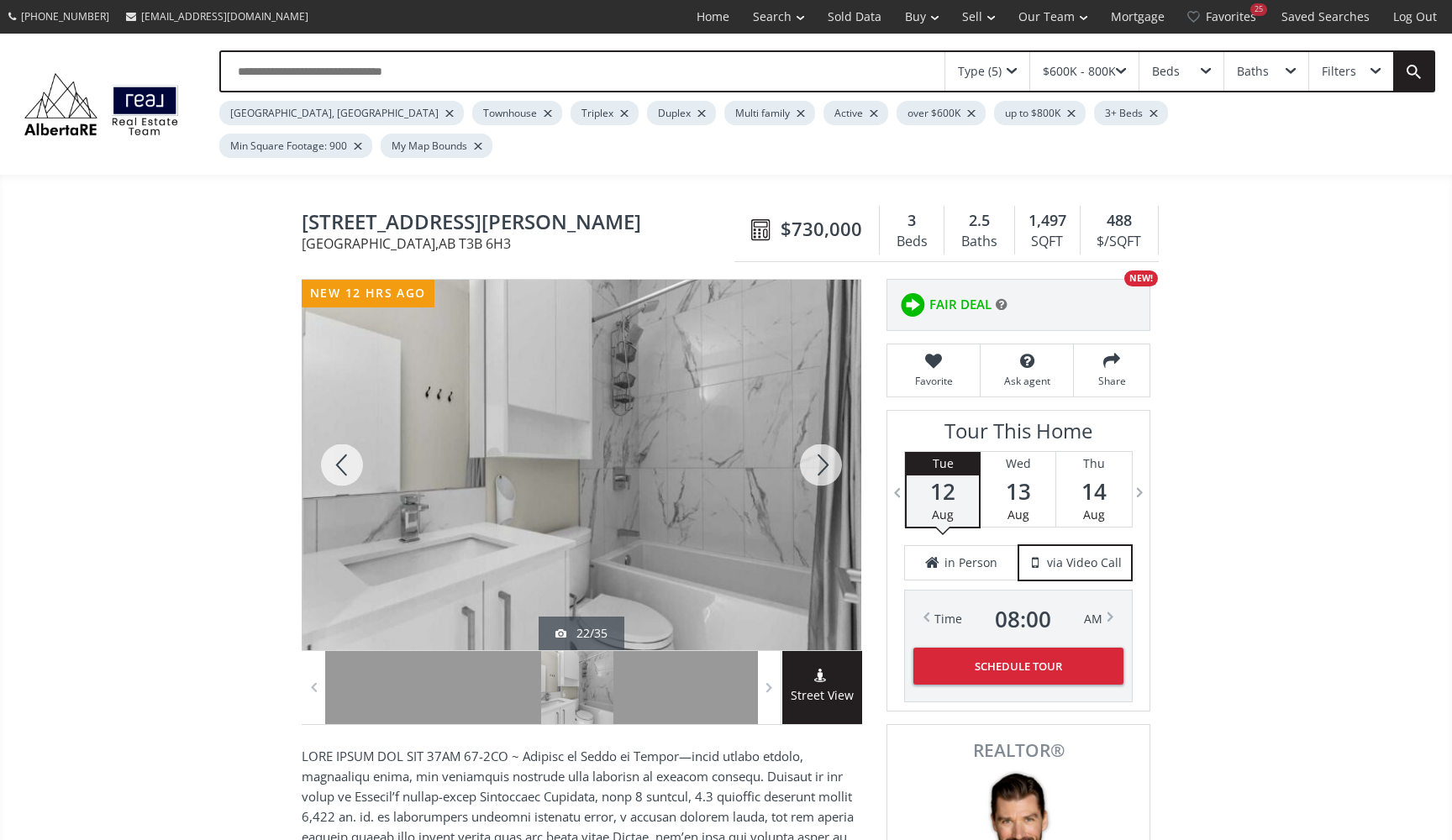
scroll to position [0, 0]
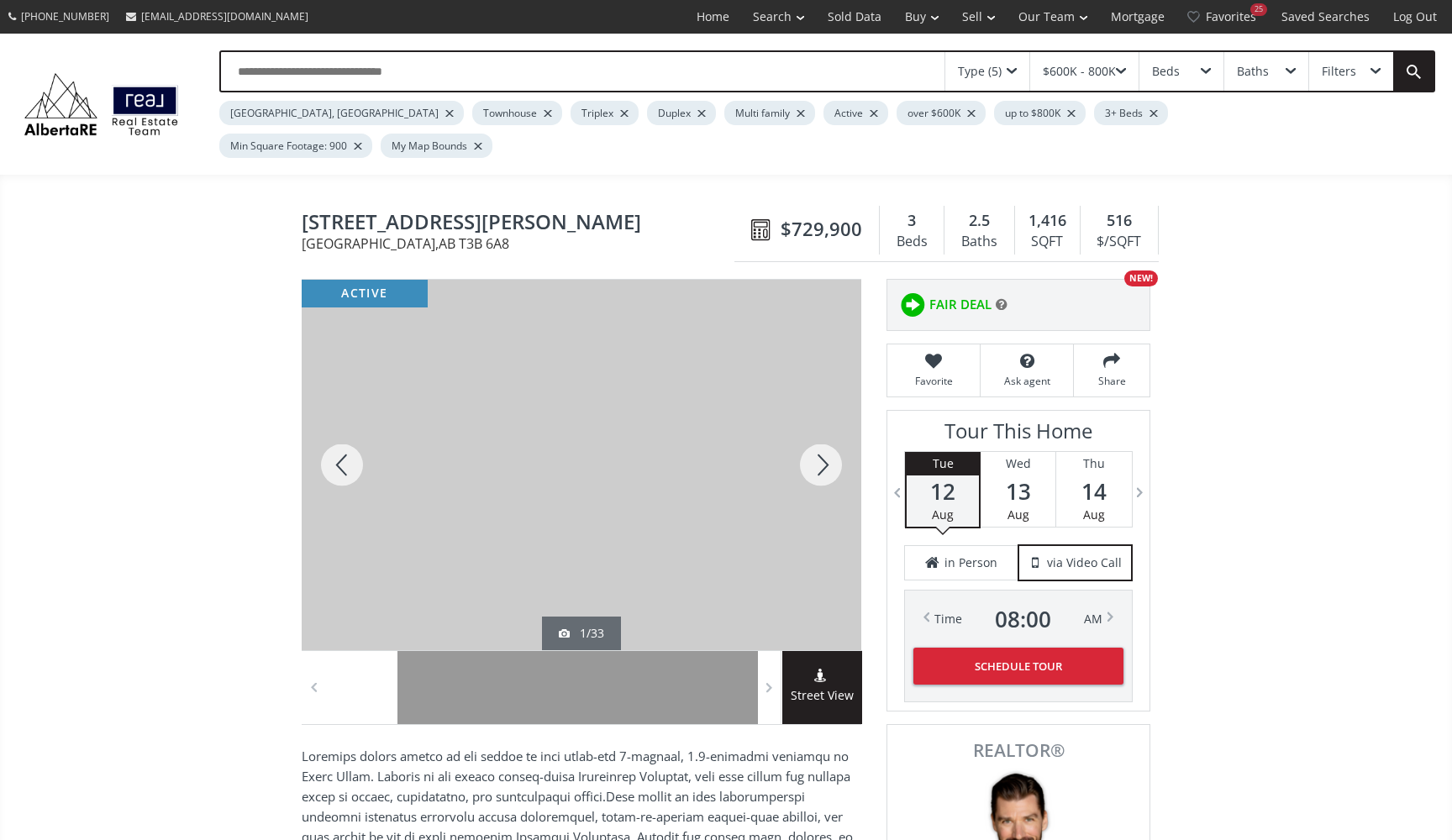
click at [832, 434] on div at bounding box center [820, 465] width 80 height 370
click at [832, 434] on div at bounding box center [820, 465] width 80 height 370
click at [832, 434] on div at bounding box center [820, 465] width 80 height 370
click at [832, 435] on div at bounding box center [820, 465] width 80 height 370
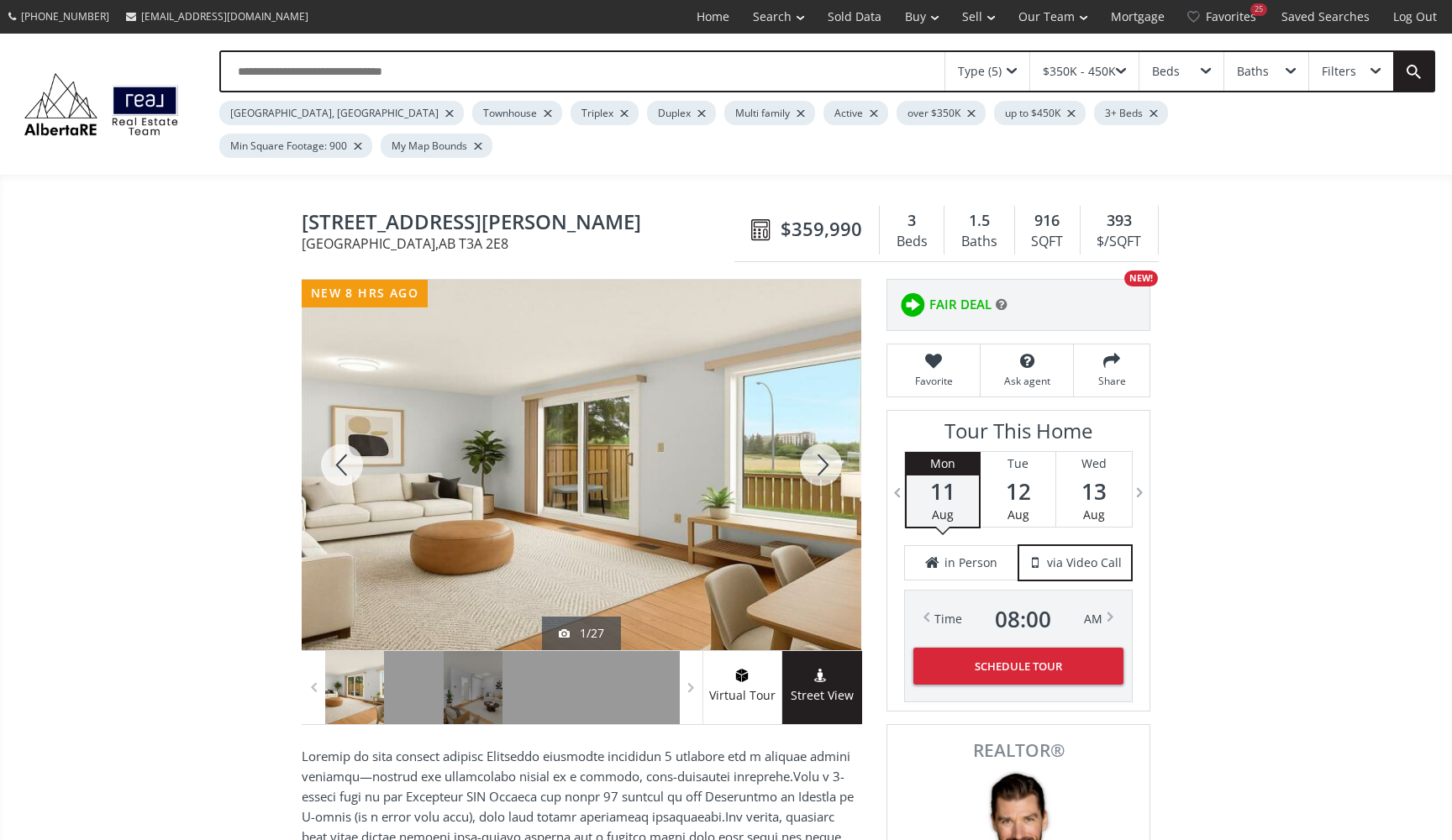
click at [1115, 67] on div "$350K - 450K" at bounding box center [1079, 71] width 73 height 11
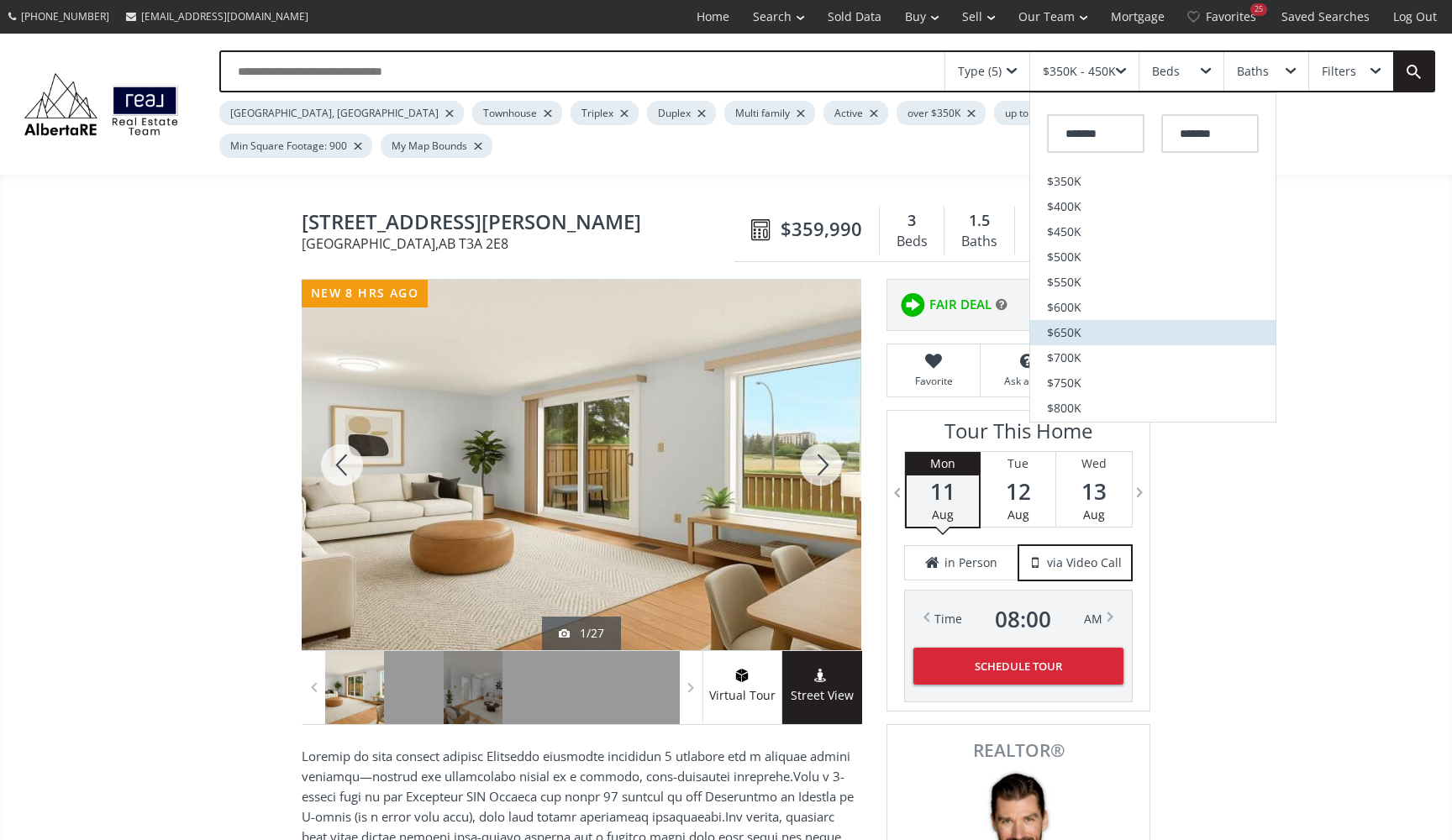
scroll to position [222, 0]
click at [1240, 131] on input "*******" at bounding box center [1210, 133] width 97 height 39
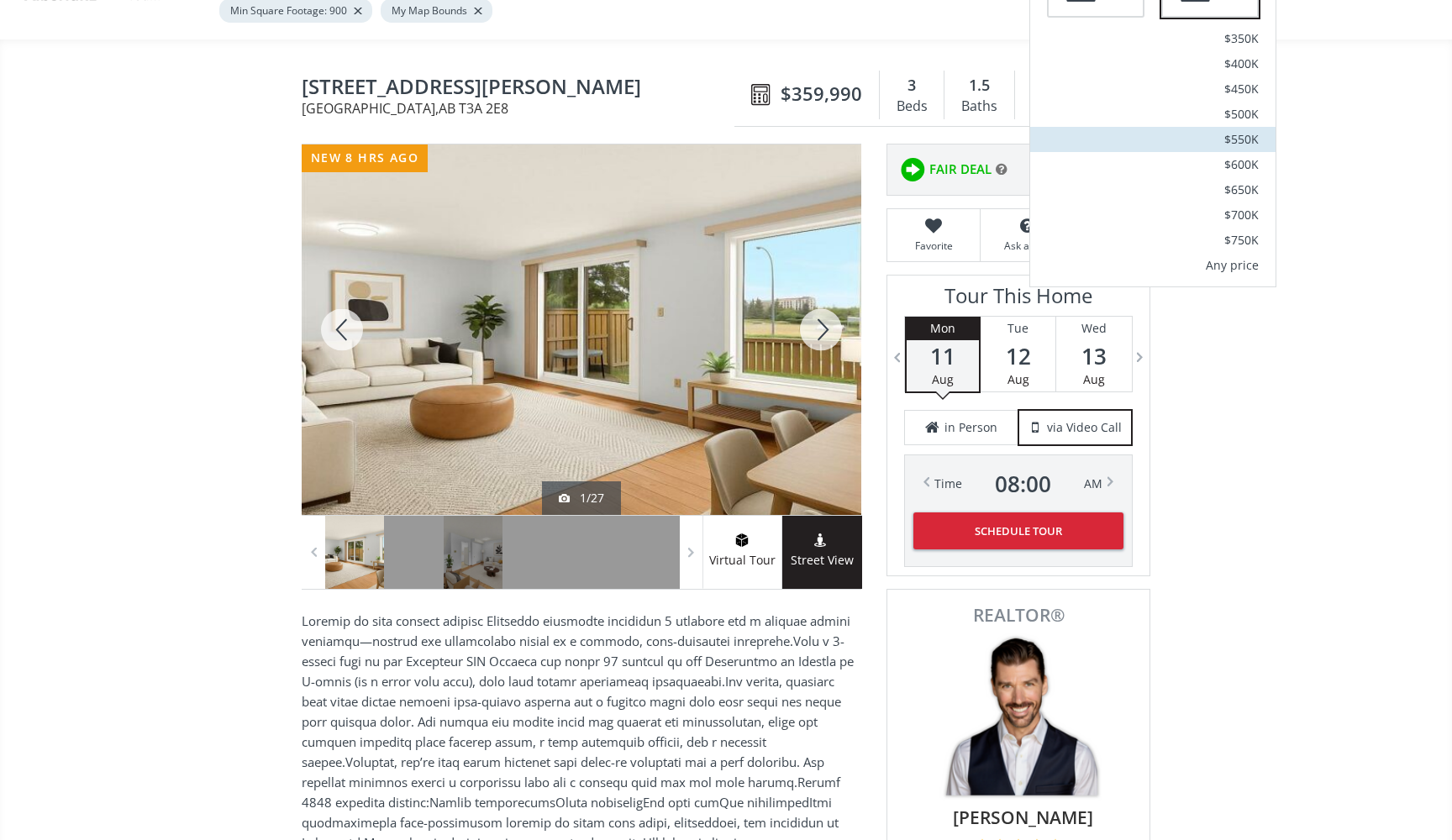
scroll to position [140, 0]
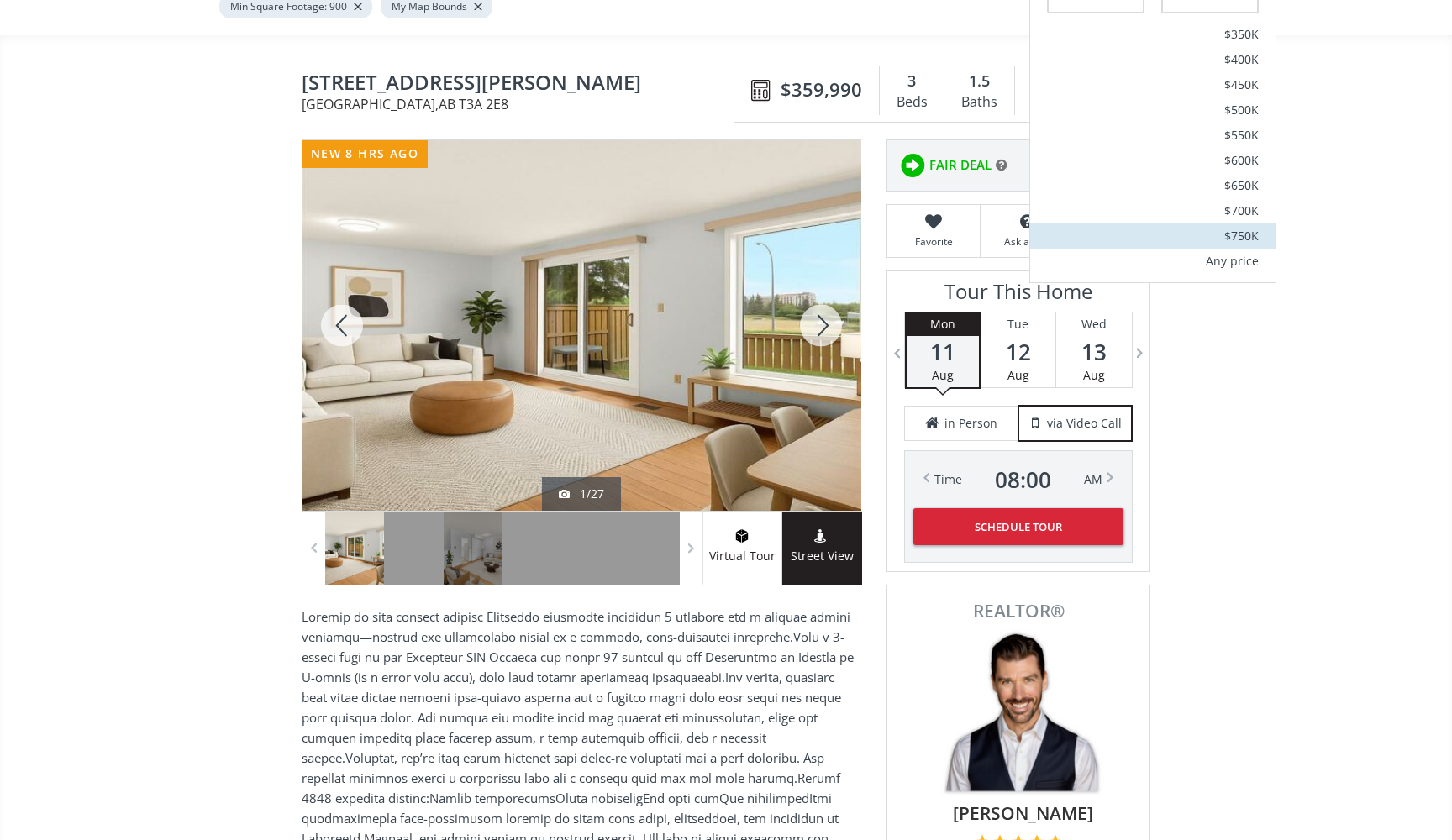
click at [1235, 231] on span "$750K" at bounding box center [1241, 235] width 34 height 11
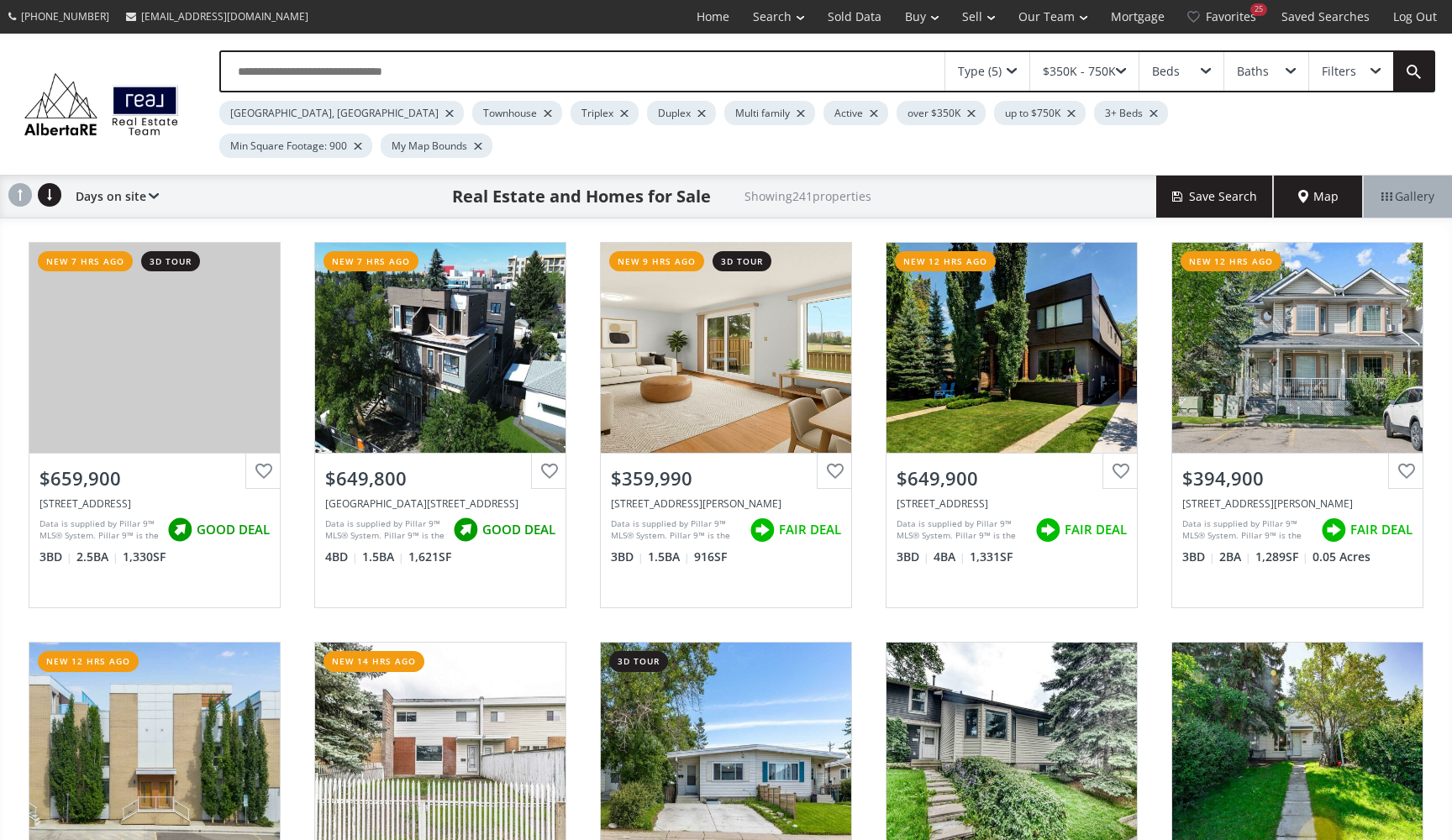
click at [1309, 188] on span "Map" at bounding box center [1319, 196] width 41 height 17
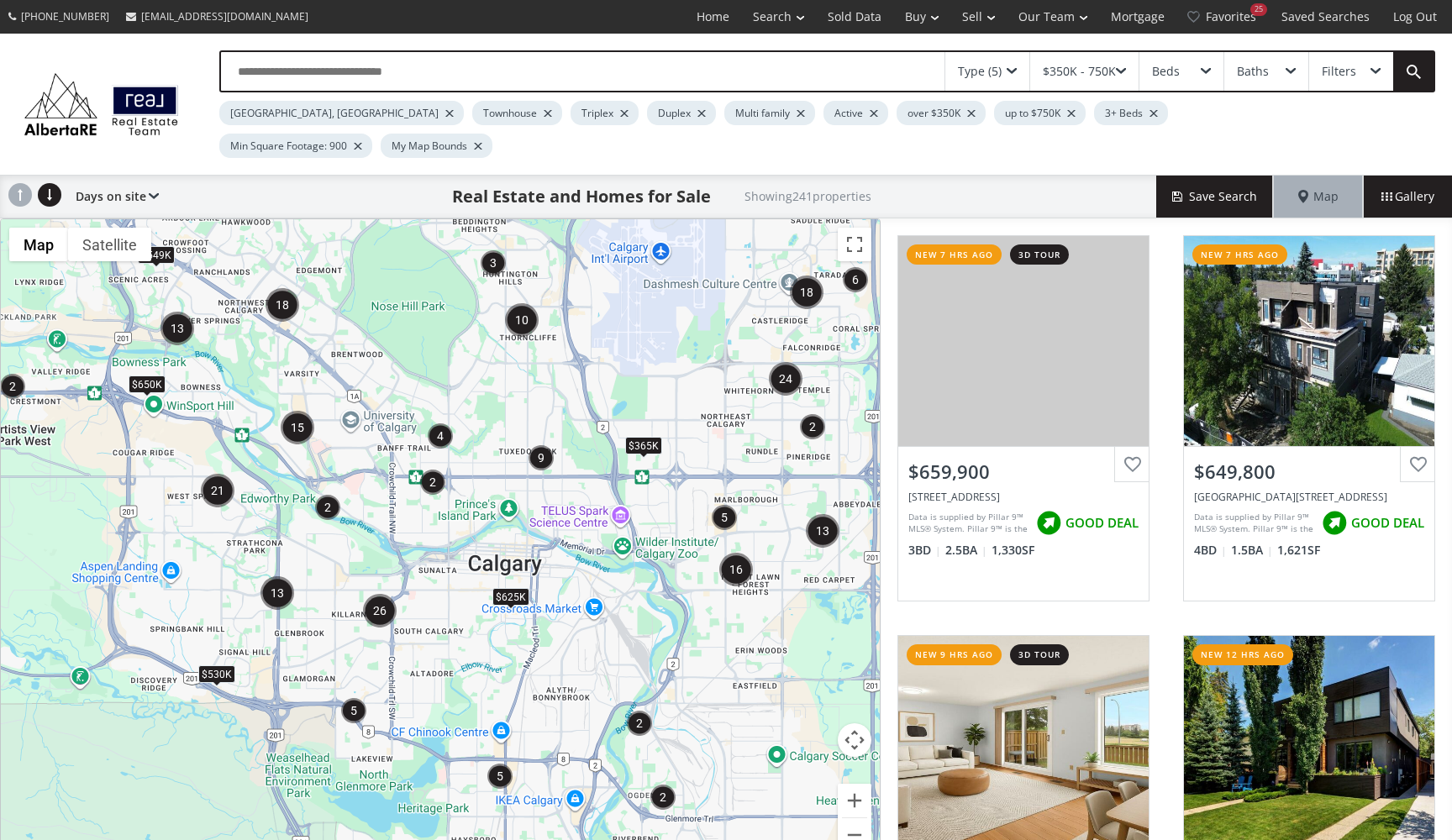
click at [312, 411] on img "15" at bounding box center [298, 428] width 34 height 34
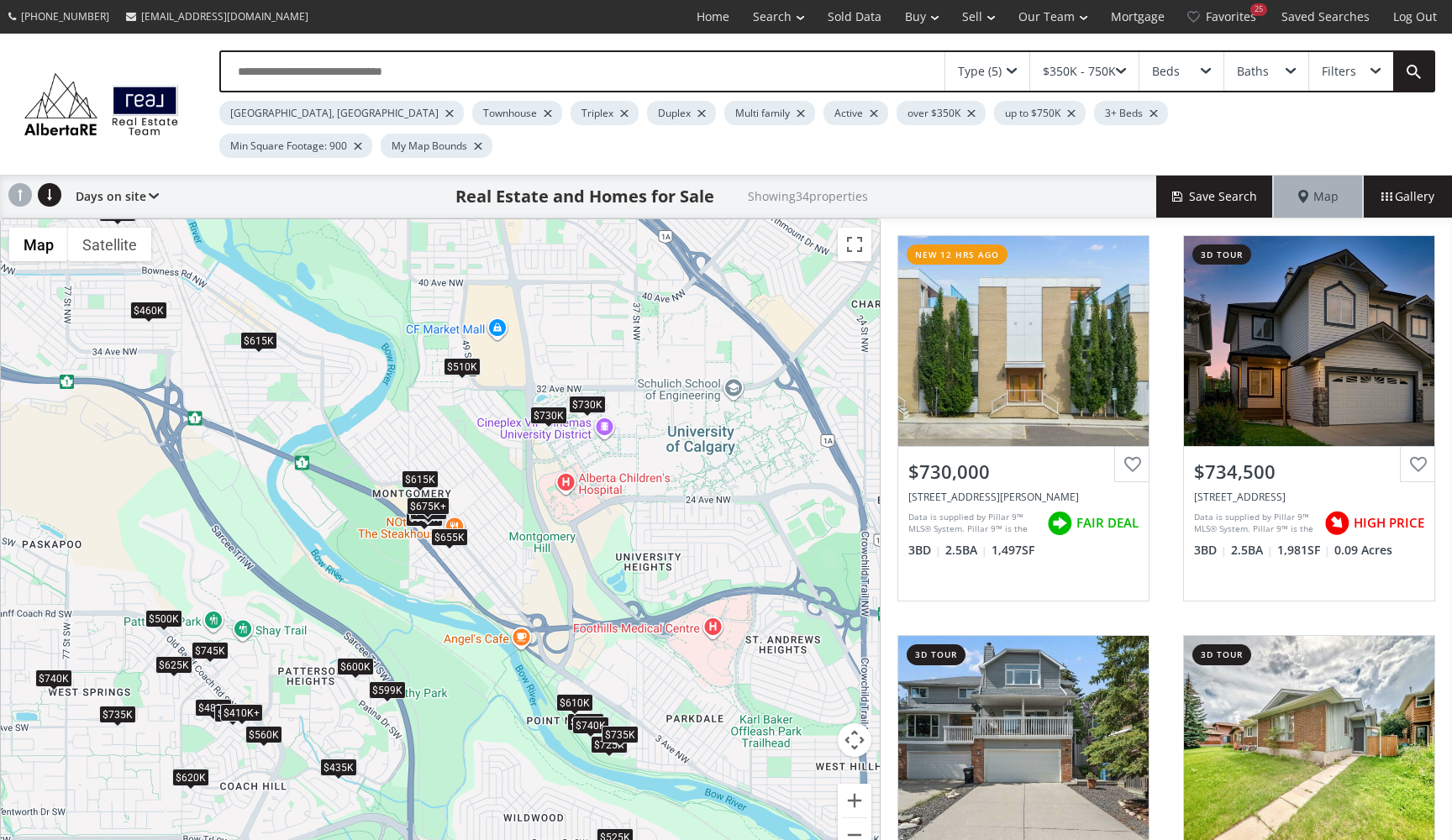
drag, startPoint x: 695, startPoint y: 383, endPoint x: 600, endPoint y: 402, distance: 96.9
click at [600, 403] on div "← Move left → Move right ↑ Move up ↓ Move down + Zoom in - Zoom out Home Jump l…" at bounding box center [440, 545] width 880 height 655
click at [466, 358] on div "$510K" at bounding box center [462, 367] width 37 height 18
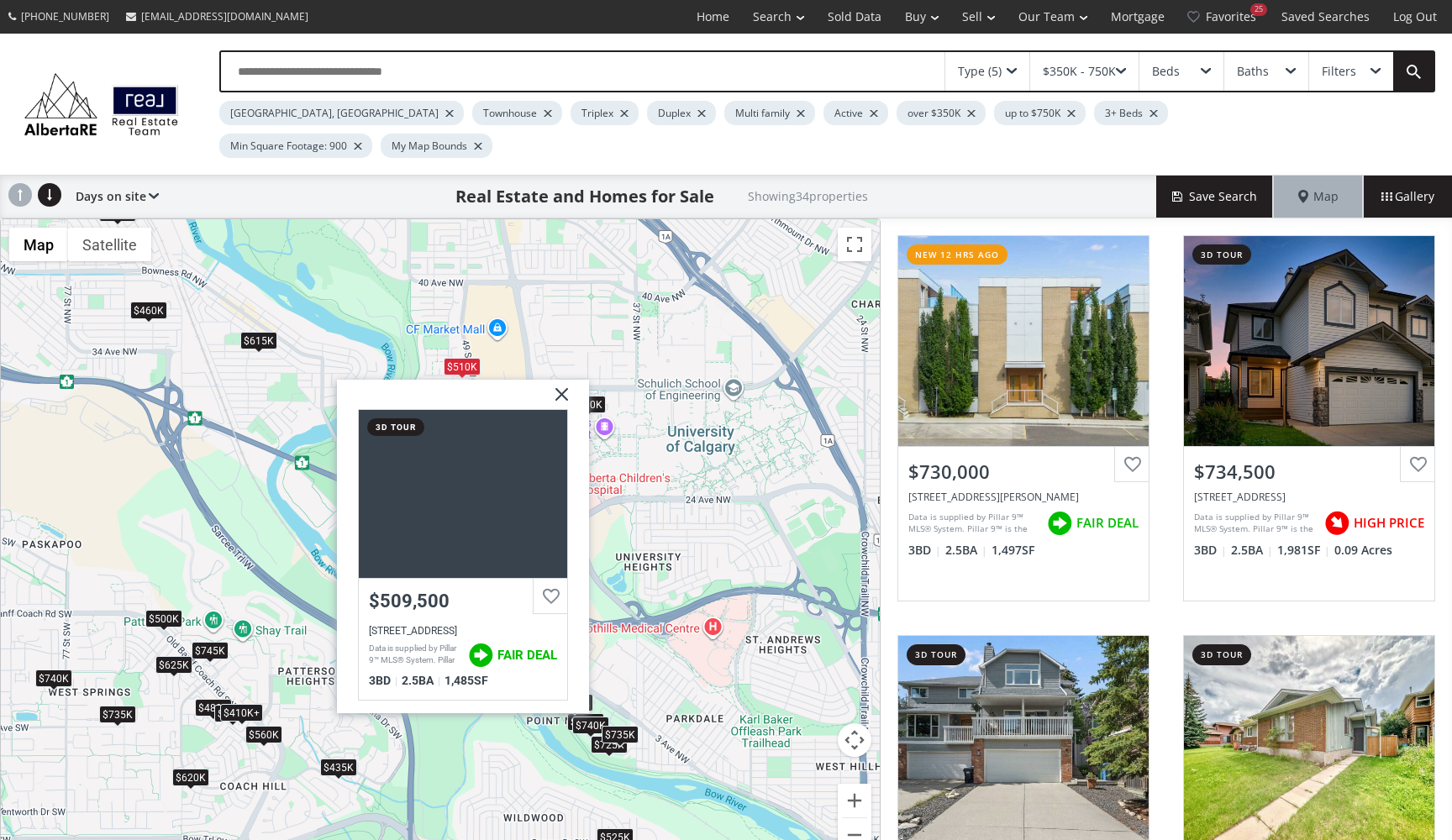
click at [648, 291] on div "To navigate, press the arrow keys. $730K $735K $650K $620K $675K+ $565K $525K $…" at bounding box center [440, 545] width 878 height 653
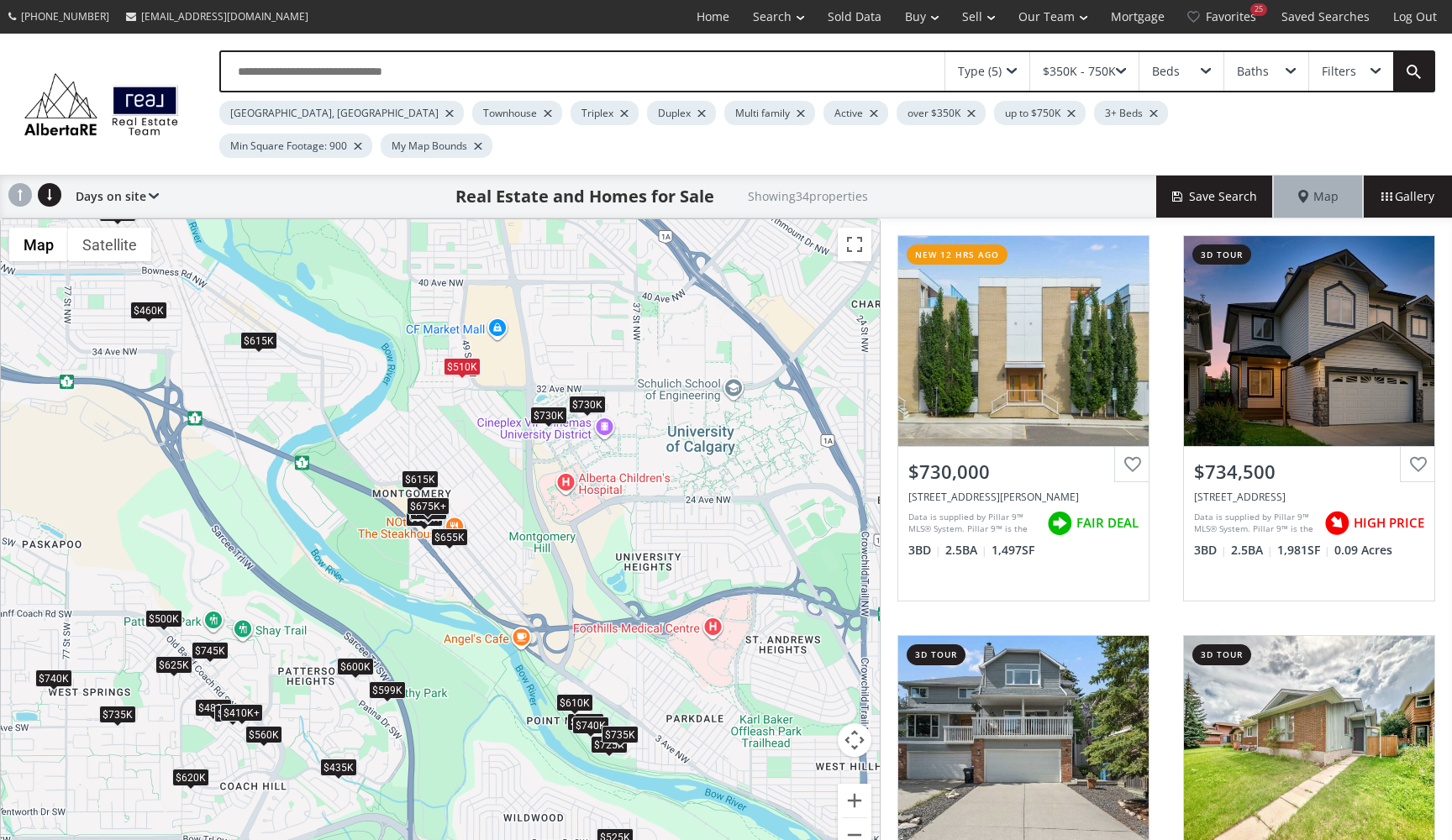
drag, startPoint x: 857, startPoint y: 768, endPoint x: 848, endPoint y: 768, distance: 9.0
click at [857, 783] on button "Zoom in" at bounding box center [855, 800] width 34 height 34
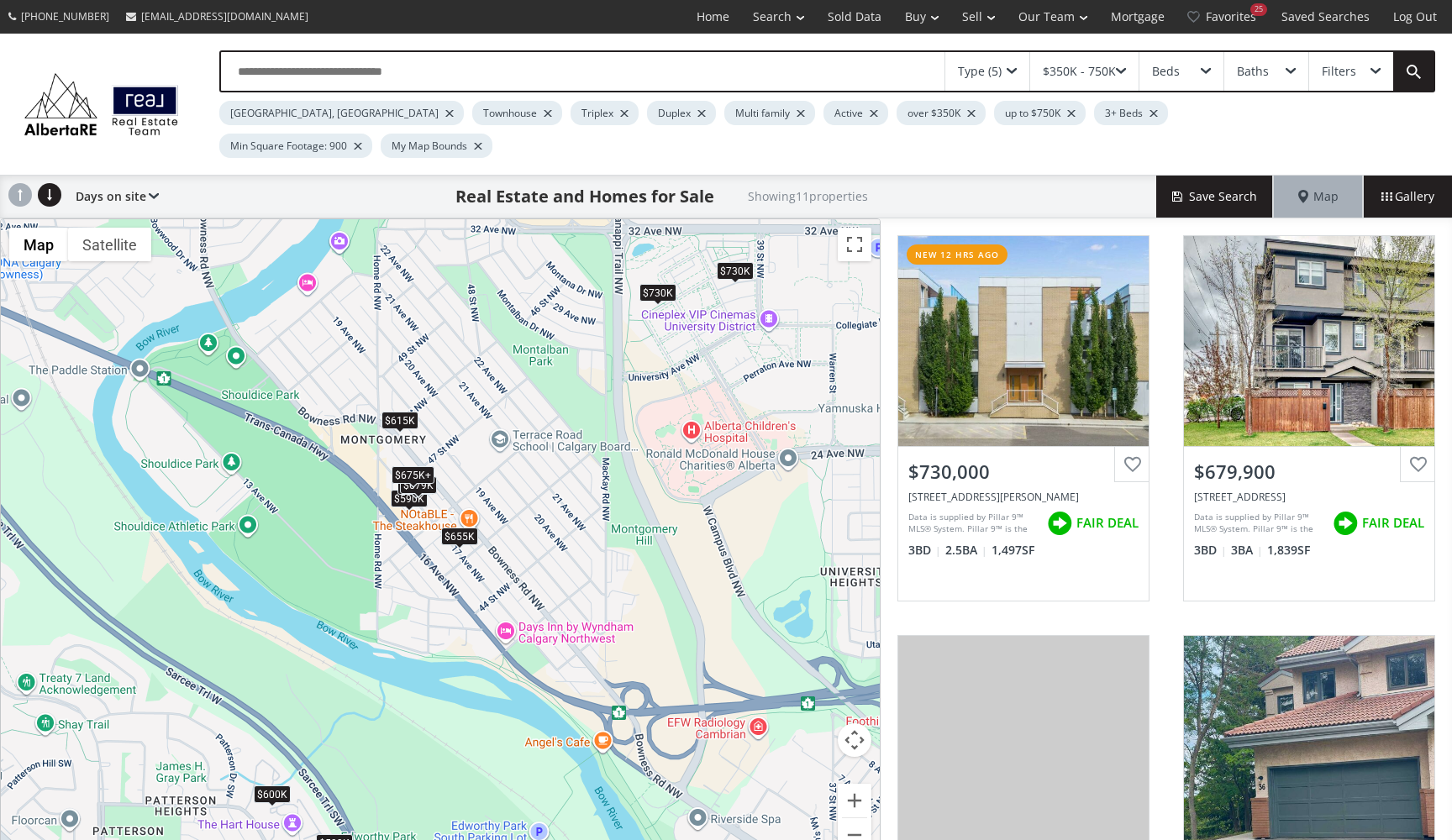
drag, startPoint x: 649, startPoint y: 430, endPoint x: 472, endPoint y: 559, distance: 219.0
click at [474, 557] on div "← Move left → Move right ↑ Move up ↓ Move down + Zoom in - Zoom out Home Jump l…" at bounding box center [440, 545] width 880 height 655
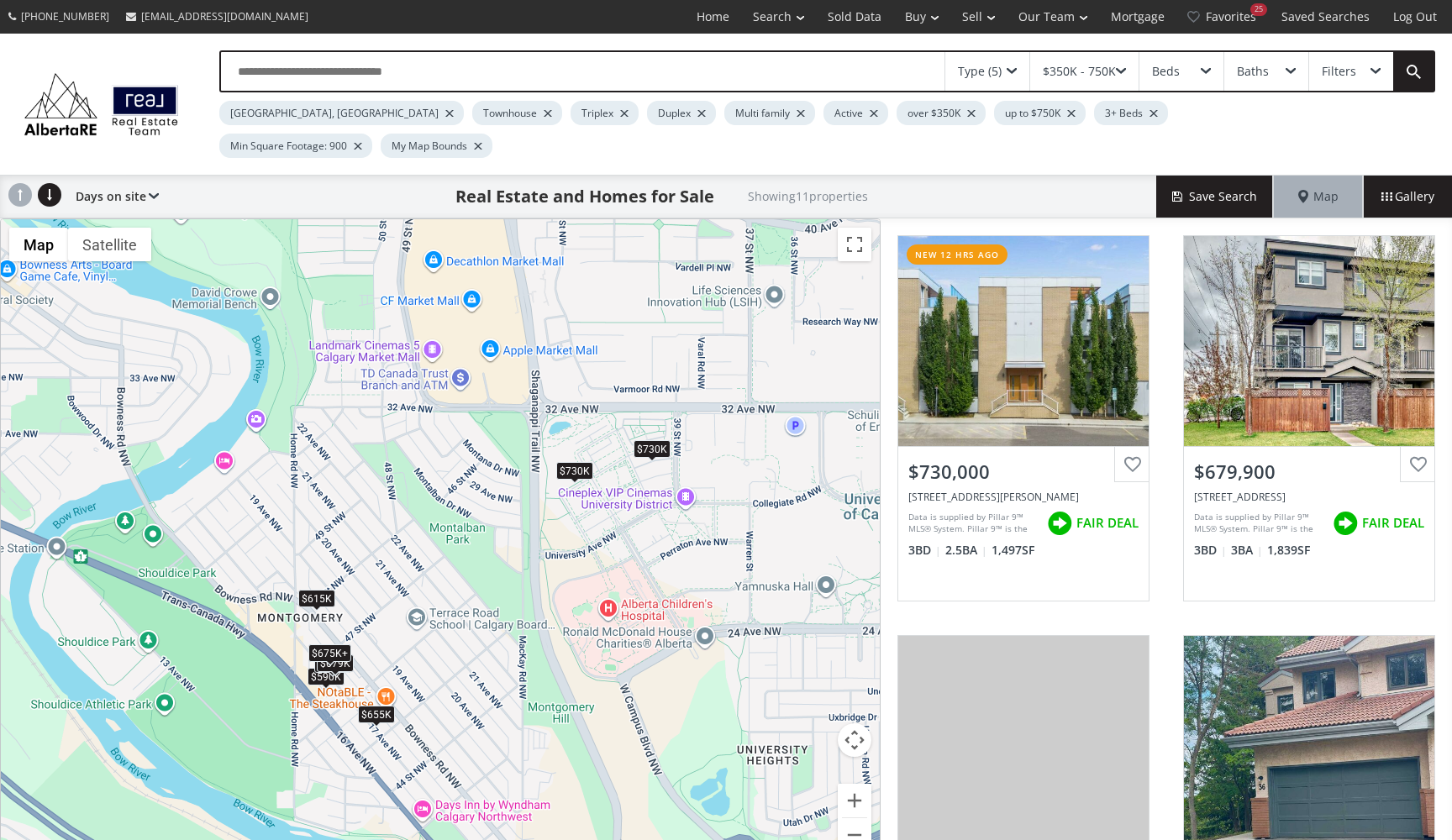
drag, startPoint x: 550, startPoint y: 334, endPoint x: 465, endPoint y: 511, distance: 196.4
click at [467, 511] on div "To navigate, press the arrow keys. $730K $675K+ $590K $599K $600K $655K $650K $…" at bounding box center [440, 545] width 878 height 653
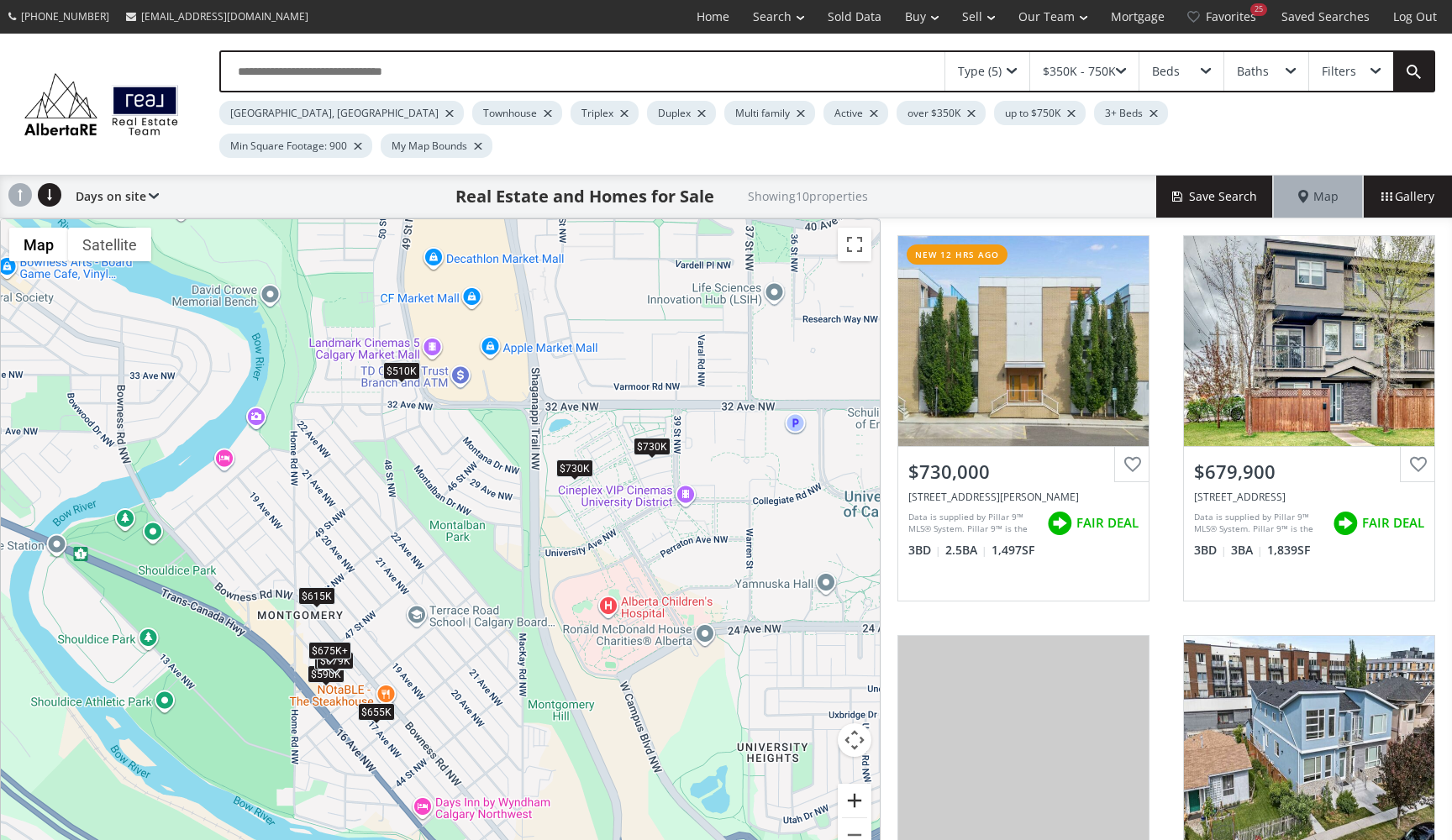
click at [860, 783] on button "Zoom in" at bounding box center [855, 800] width 34 height 34
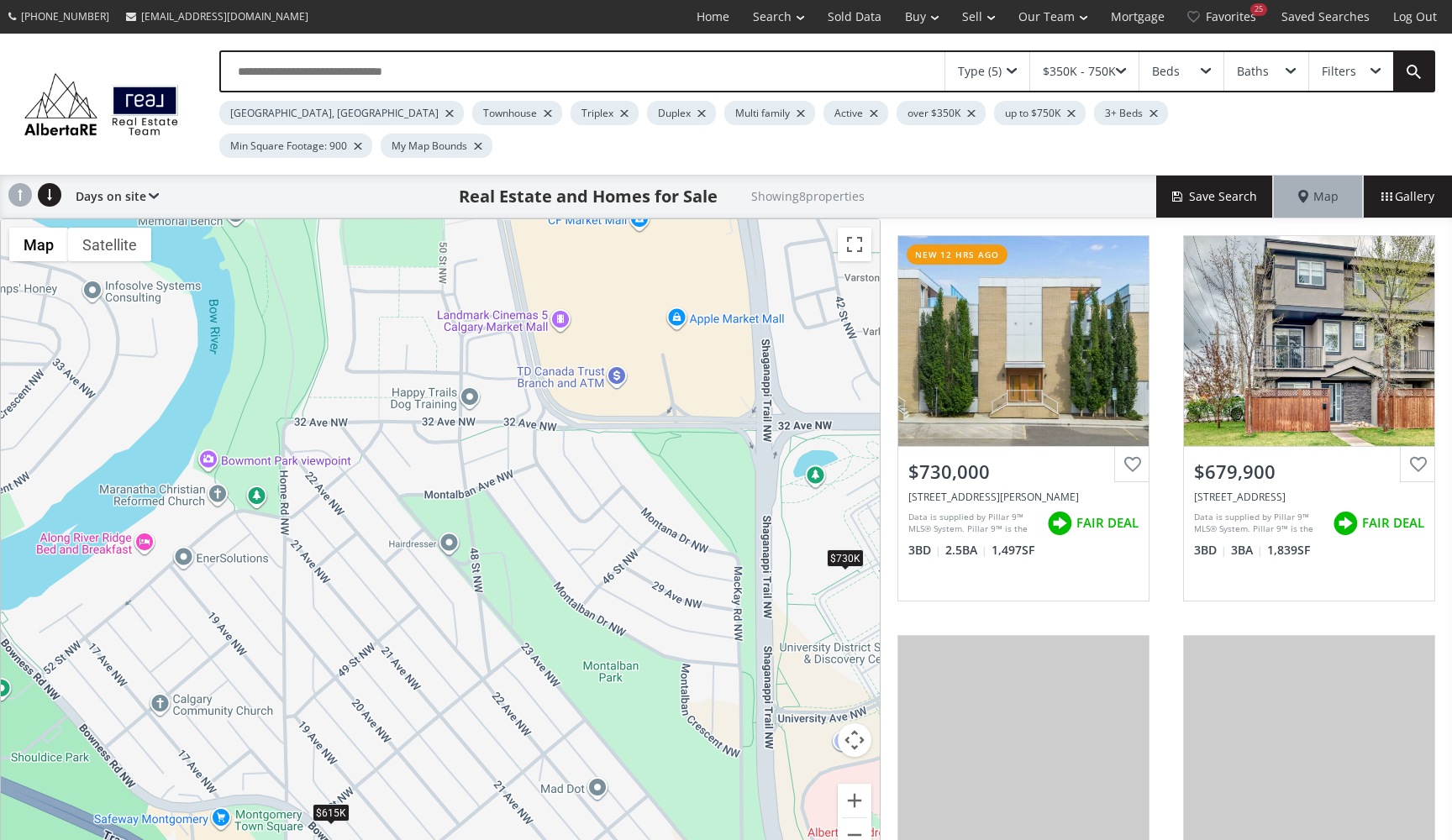
drag, startPoint x: 490, startPoint y: 352, endPoint x: 627, endPoint y: 509, distance: 208.4
click at [627, 509] on div "To navigate, press the arrow keys. $730K $675K+ $590K $650K $679K $675K+ $615K …" at bounding box center [440, 545] width 878 height 653
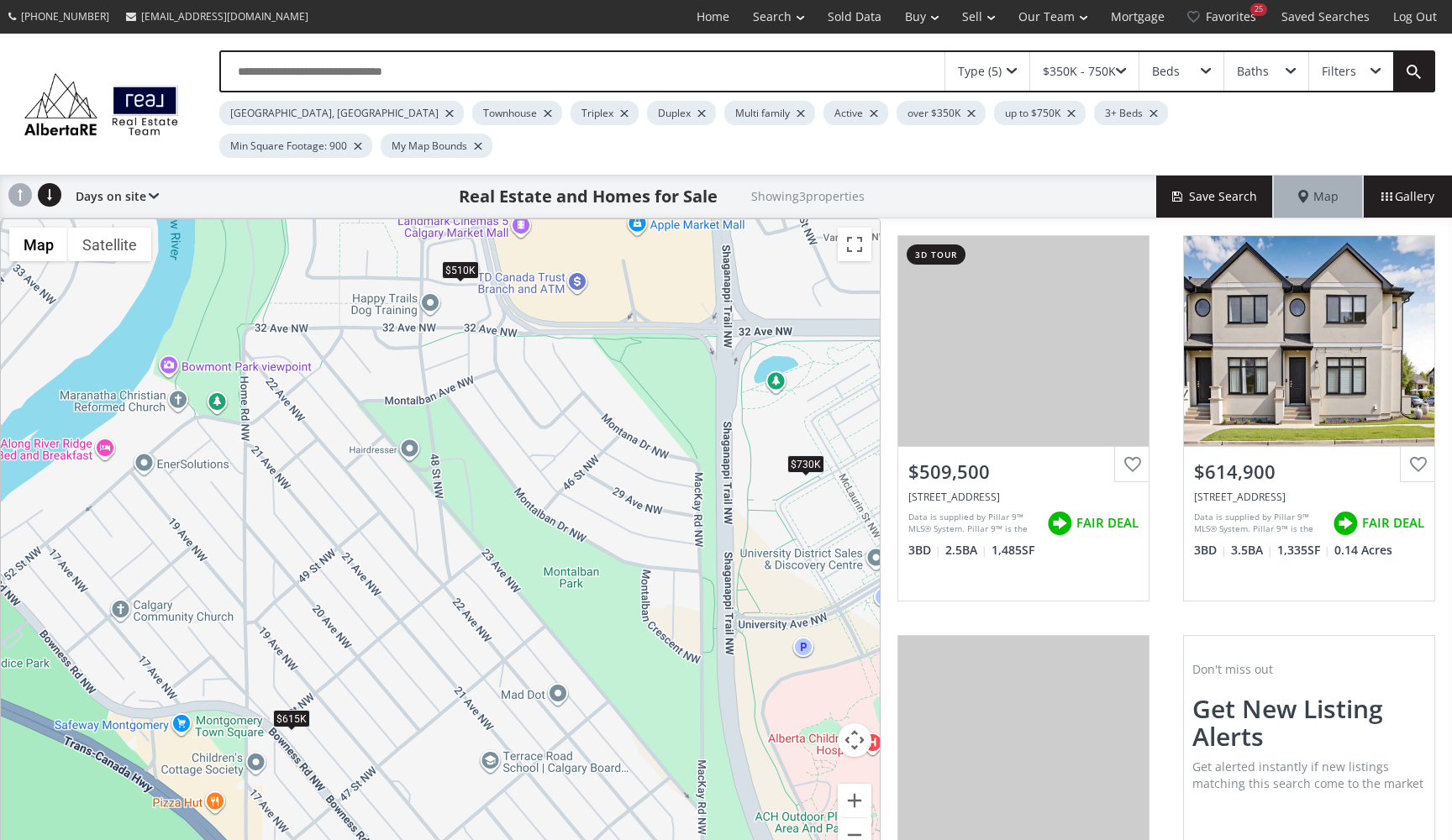
drag, startPoint x: 629, startPoint y: 414, endPoint x: 609, endPoint y: 269, distance: 146.4
click at [609, 269] on div "To navigate, press the arrow keys. $510K $615K $730K" at bounding box center [440, 545] width 878 height 653
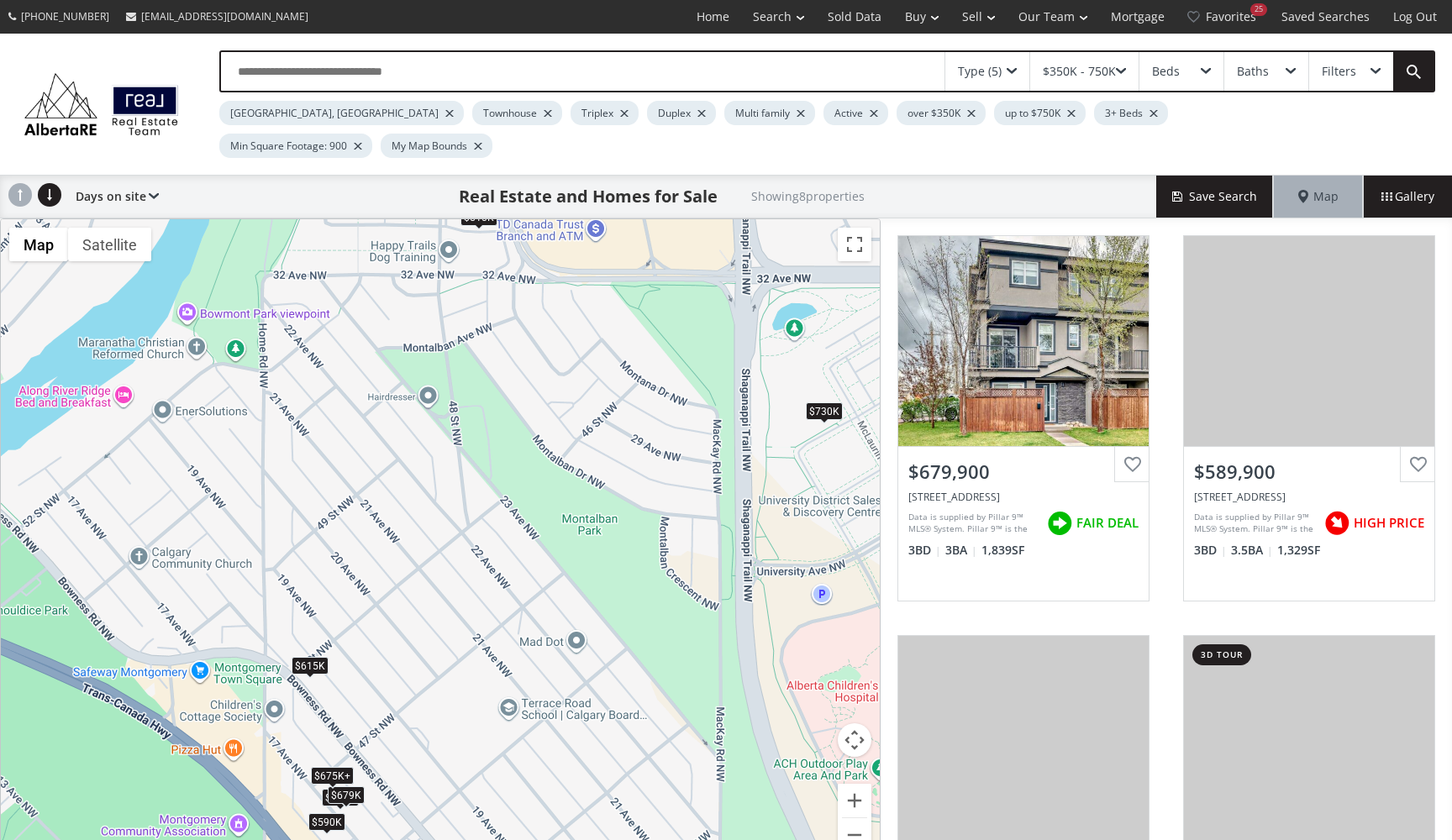
click at [314, 656] on div "$615K" at bounding box center [310, 665] width 37 height 18
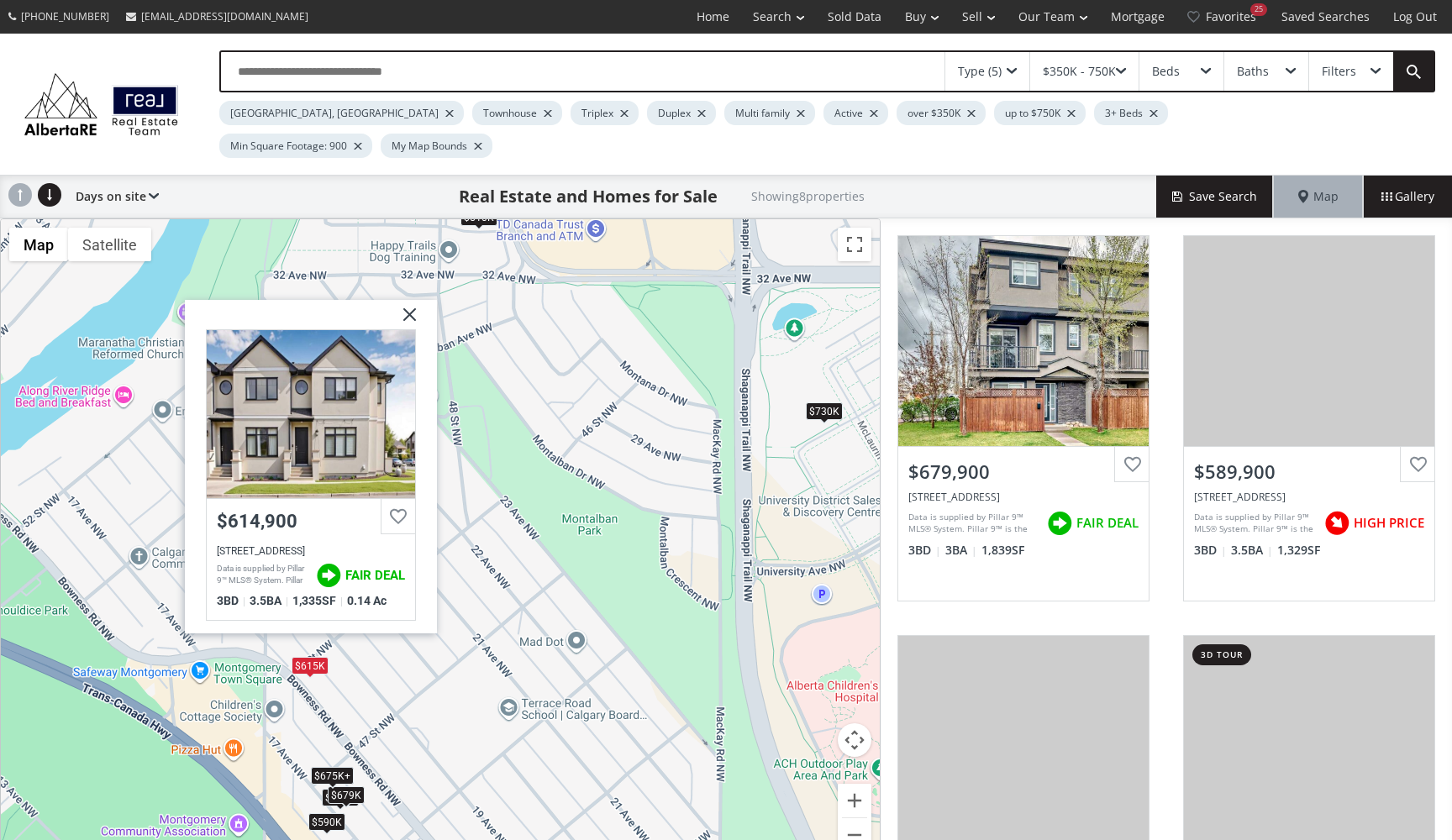
click at [537, 541] on div "To navigate, press the arrow keys. $675K+ $590K $650K $679K $675K+ $510K $615K …" at bounding box center [440, 545] width 878 height 653
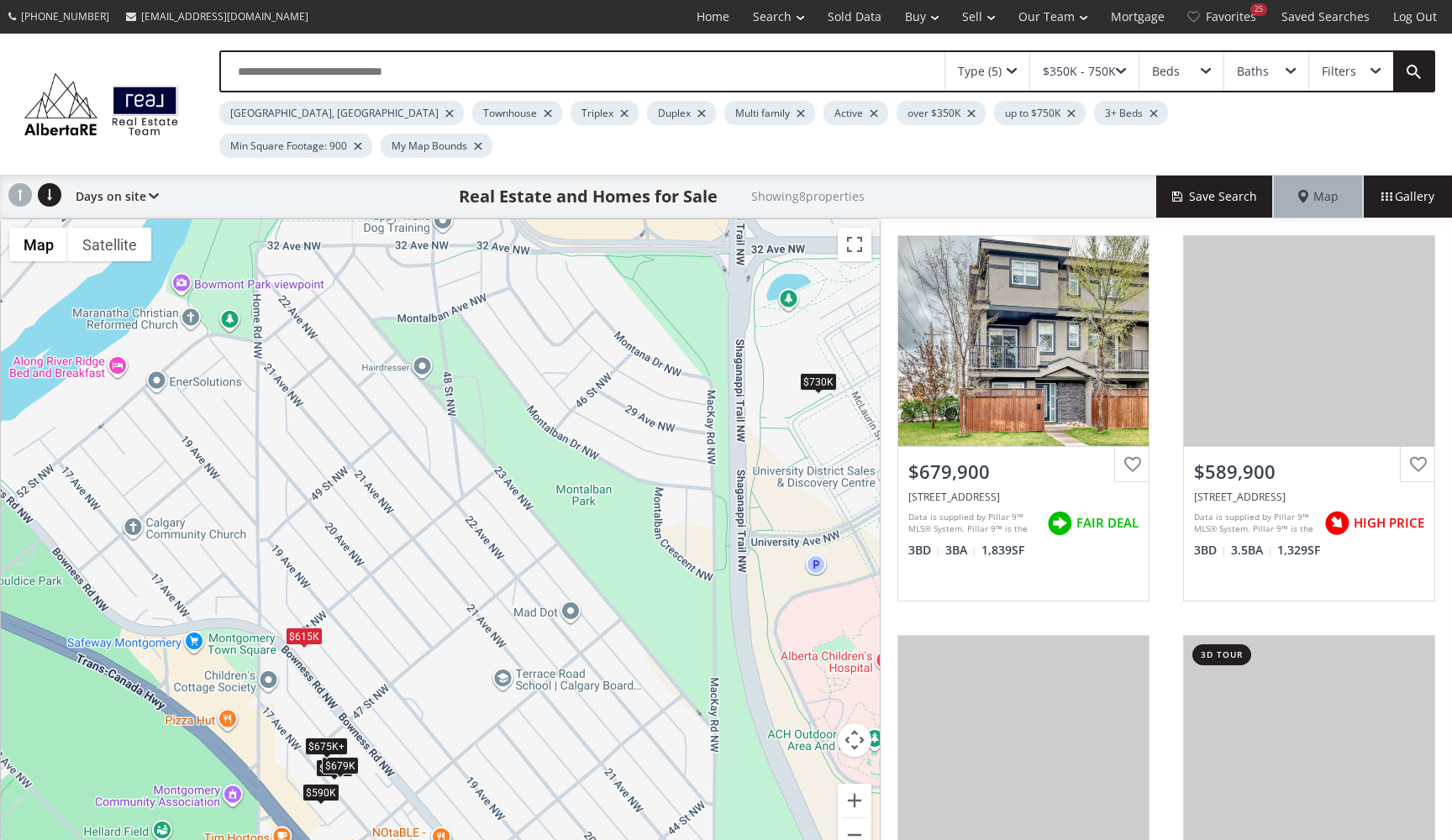
drag, startPoint x: 519, startPoint y: 609, endPoint x: 363, endPoint y: 367, distance: 287.9
click at [362, 367] on div "To navigate, press the arrow keys. $675K+ $590K $650K $679K $675K+ $510K $615K …" at bounding box center [440, 545] width 878 height 653
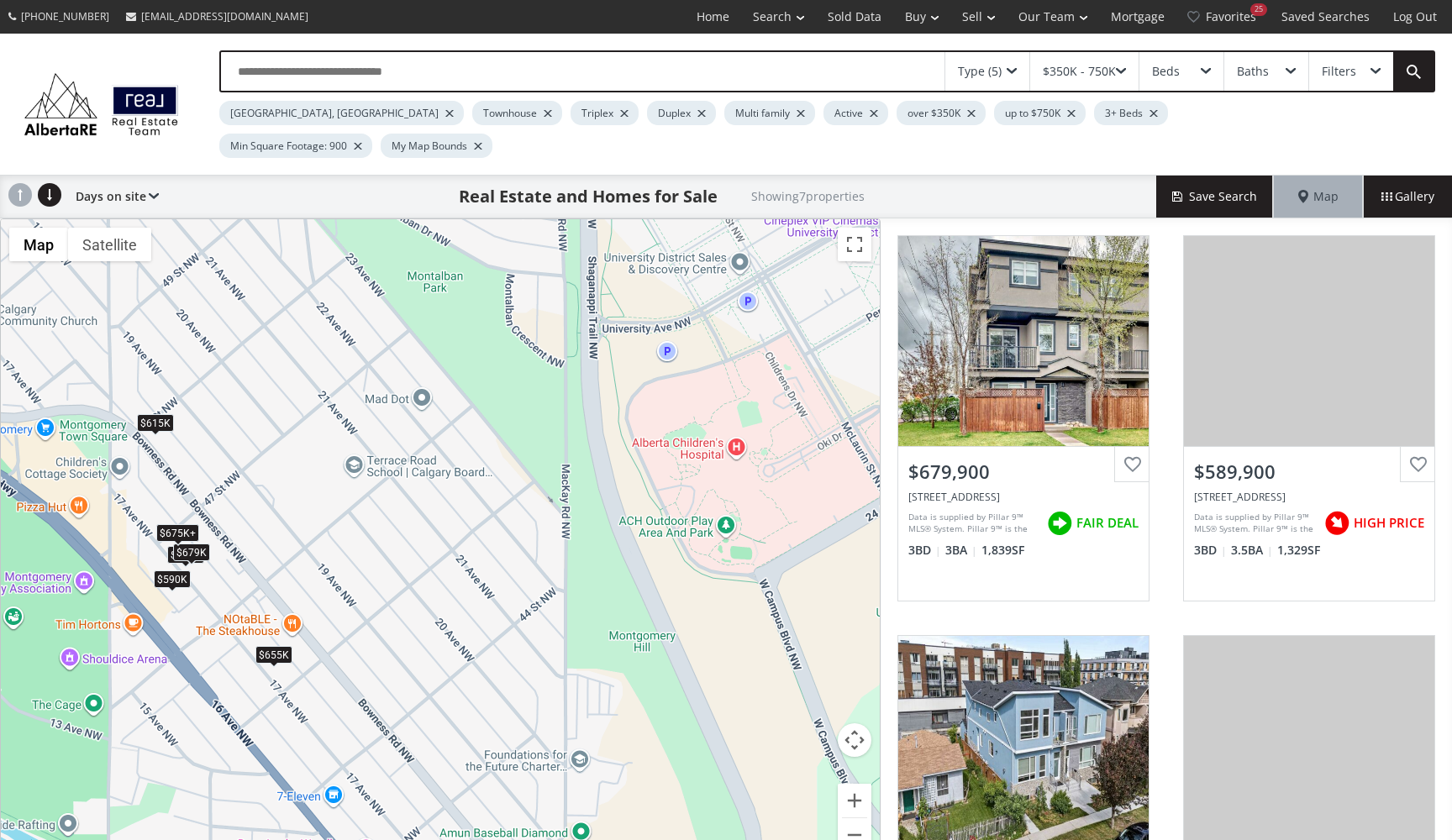
click at [181, 523] on div "$675K+" at bounding box center [178, 532] width 42 height 18
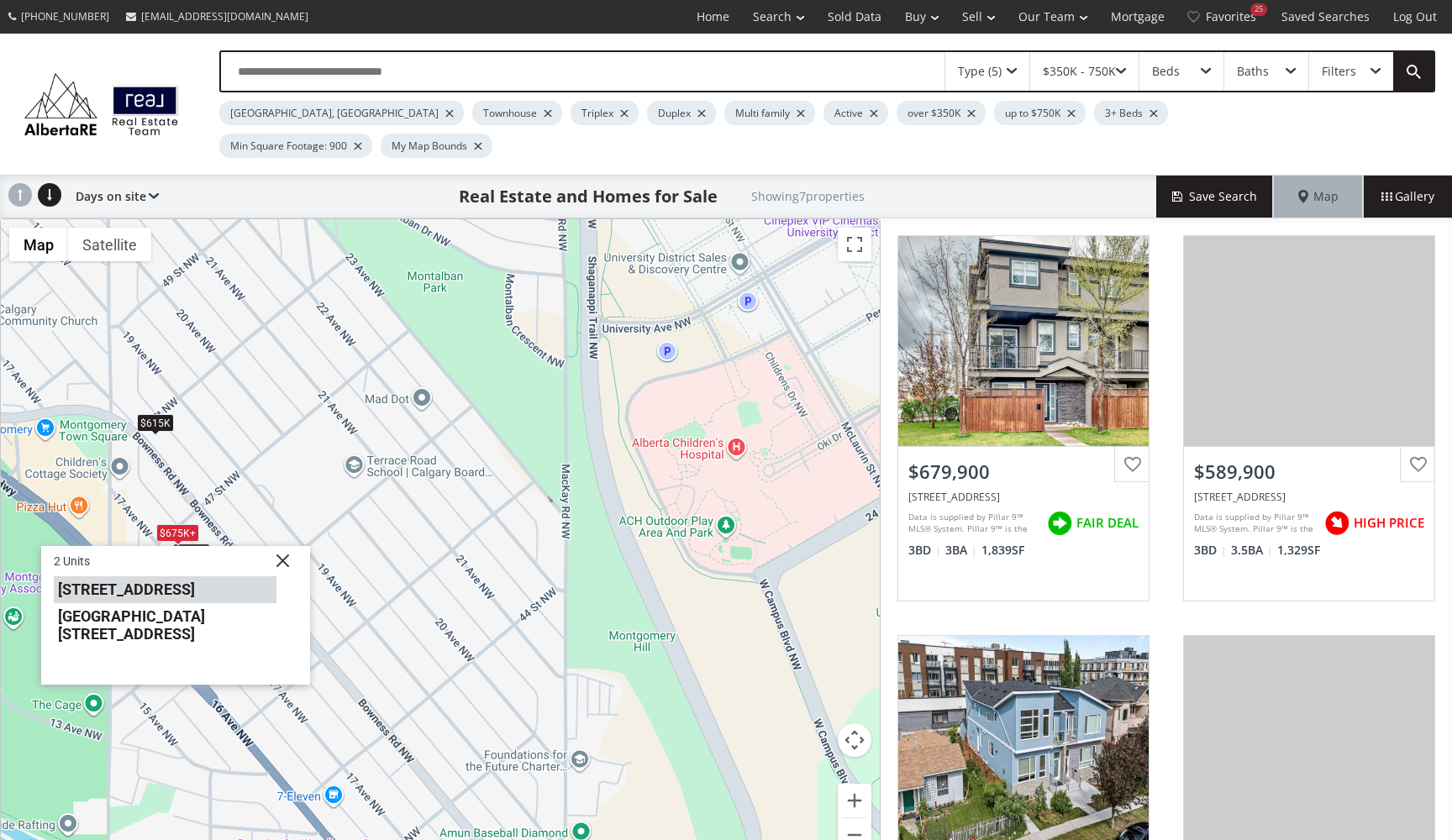
click at [163, 575] on li "1816 47 Street NW" at bounding box center [165, 588] width 223 height 26
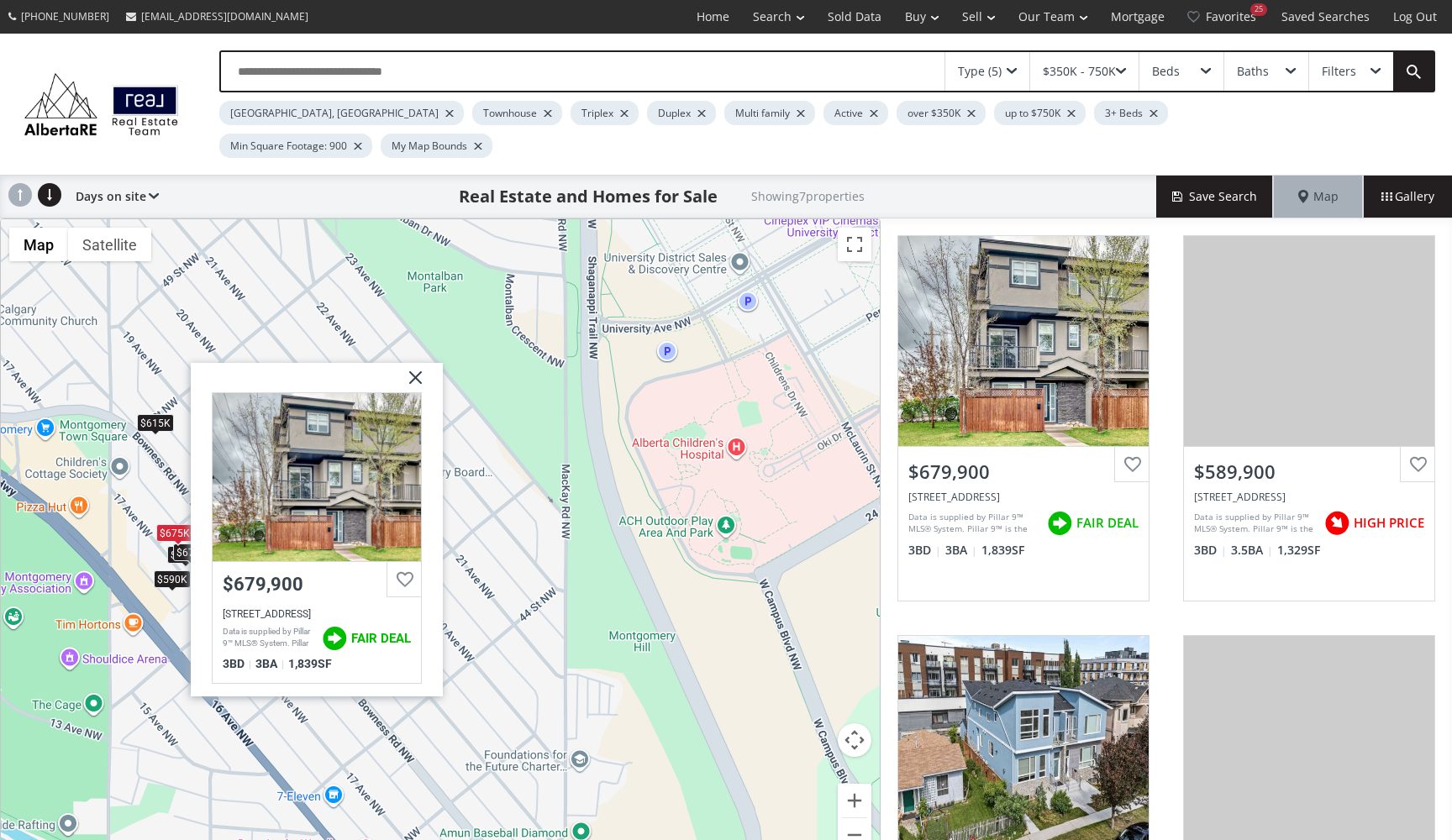
click at [161, 571] on div "$590K" at bounding box center [172, 579] width 37 height 18
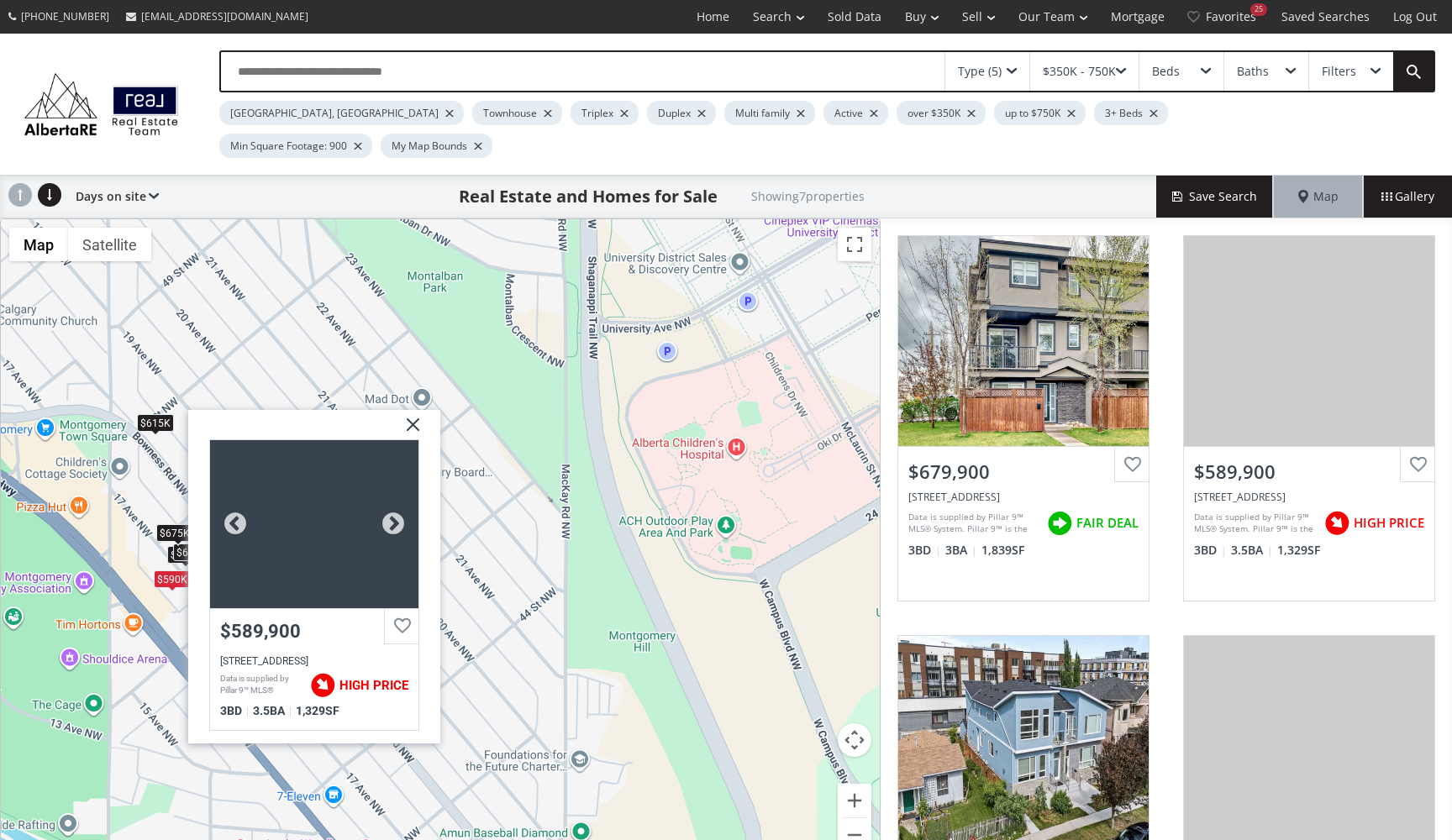
click at [296, 505] on div at bounding box center [315, 523] width 209 height 168
click at [407, 409] on img at bounding box center [407, 430] width 42 height 42
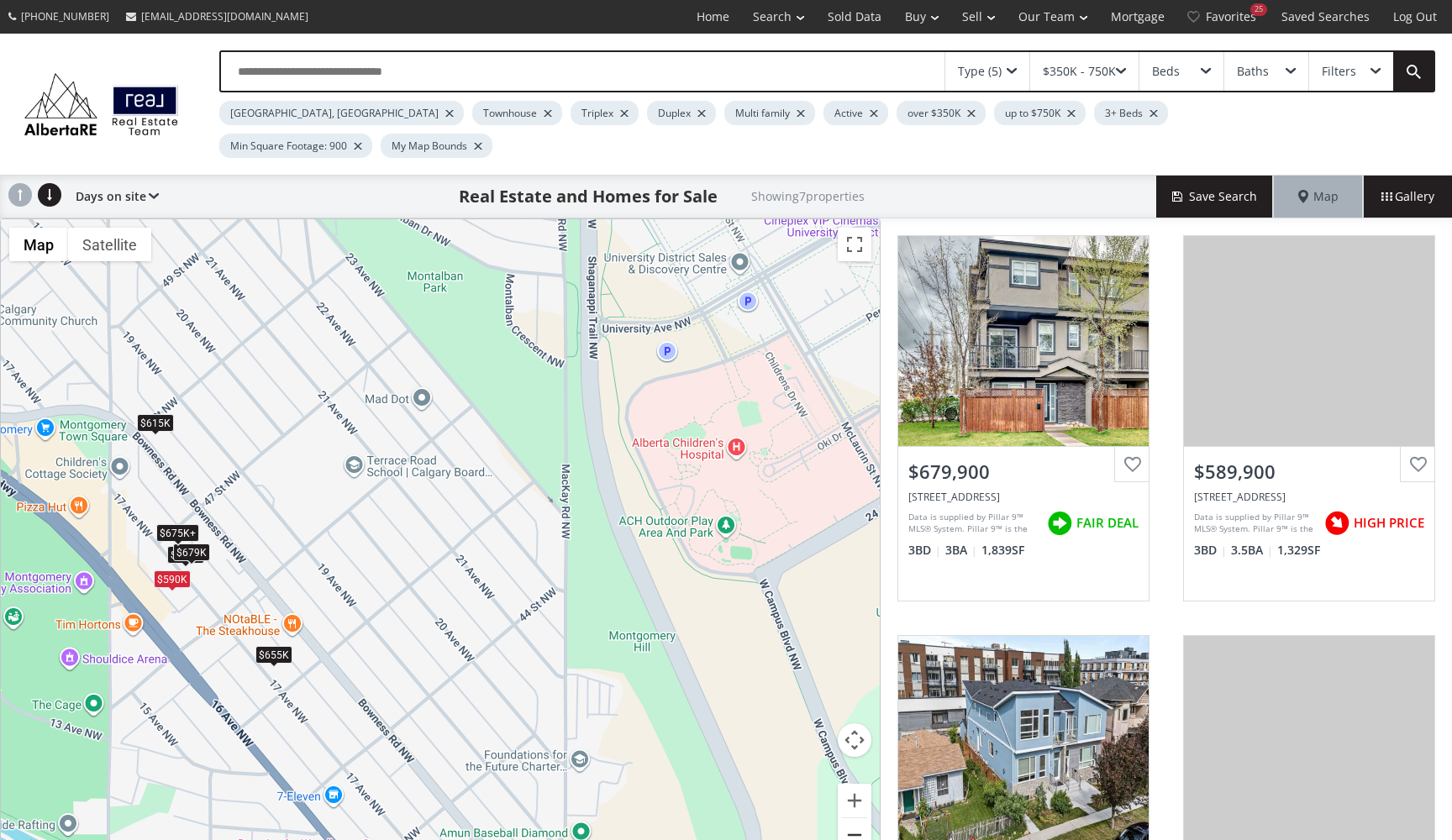
click at [857, 818] on button "Zoom out" at bounding box center [855, 835] width 34 height 34
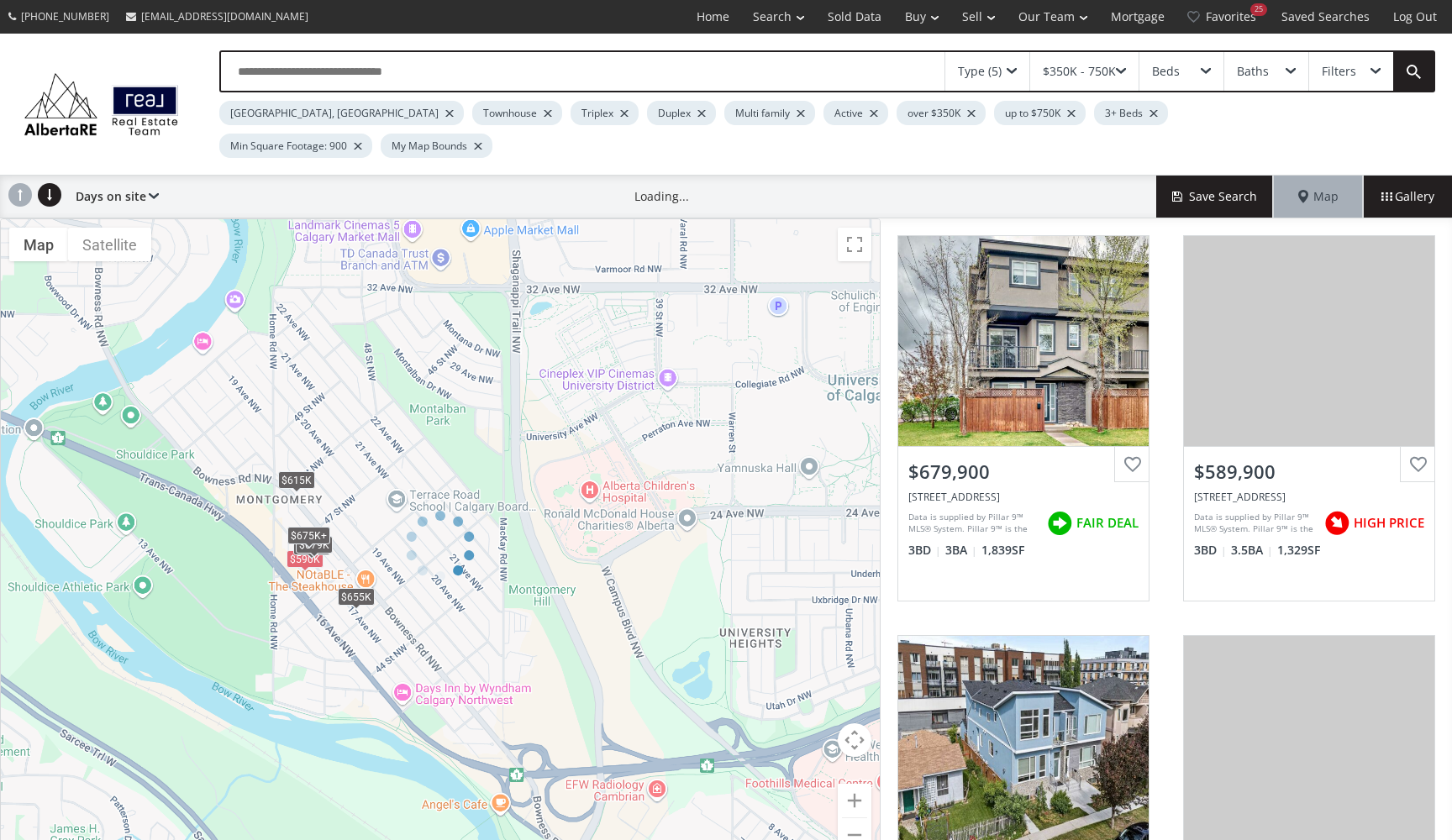
click at [856, 795] on div at bounding box center [440, 545] width 880 height 655
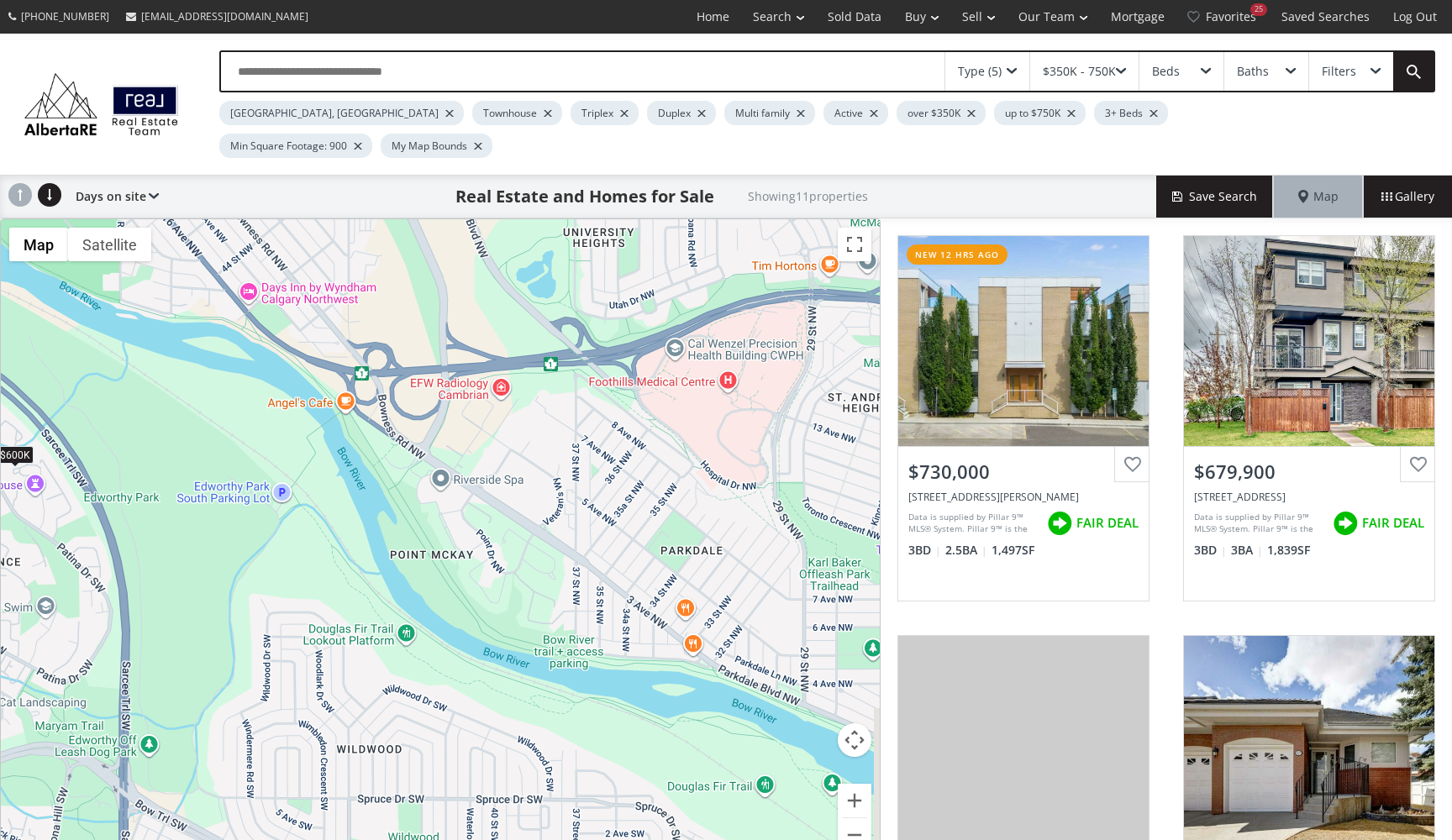
drag, startPoint x: 716, startPoint y: 595, endPoint x: 561, endPoint y: 194, distance: 429.9
click at [561, 219] on div "To navigate, press the arrow keys. $730K $675K+ $590K $600K $655K $650K $679K $…" at bounding box center [440, 545] width 878 height 653
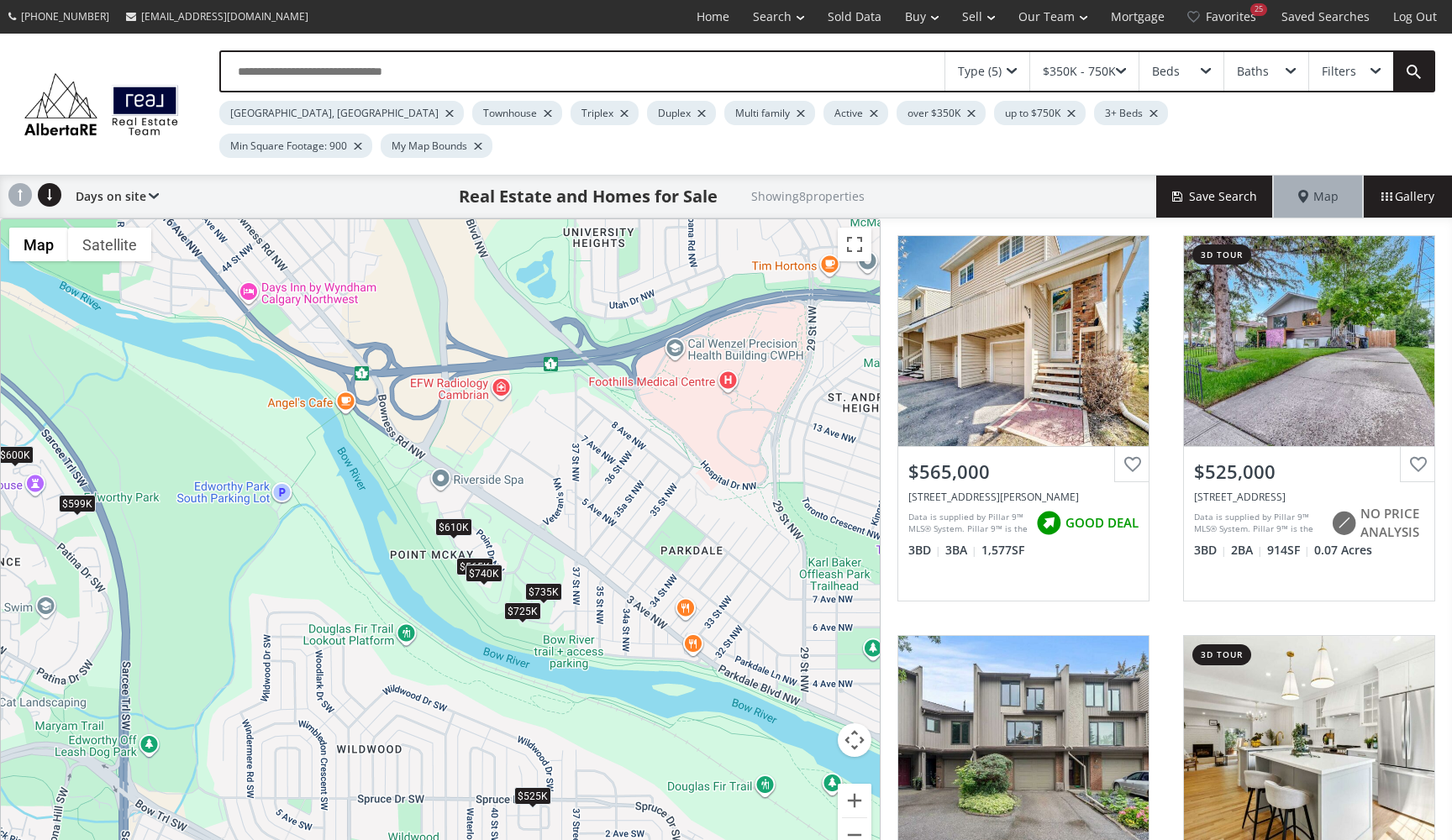
click at [625, 402] on div "To navigate, press the arrow keys. $565K $525K $725K $740K $599K $610K $600K $7…" at bounding box center [440, 545] width 878 height 653
click at [859, 818] on button "Zoom out" at bounding box center [855, 835] width 34 height 34
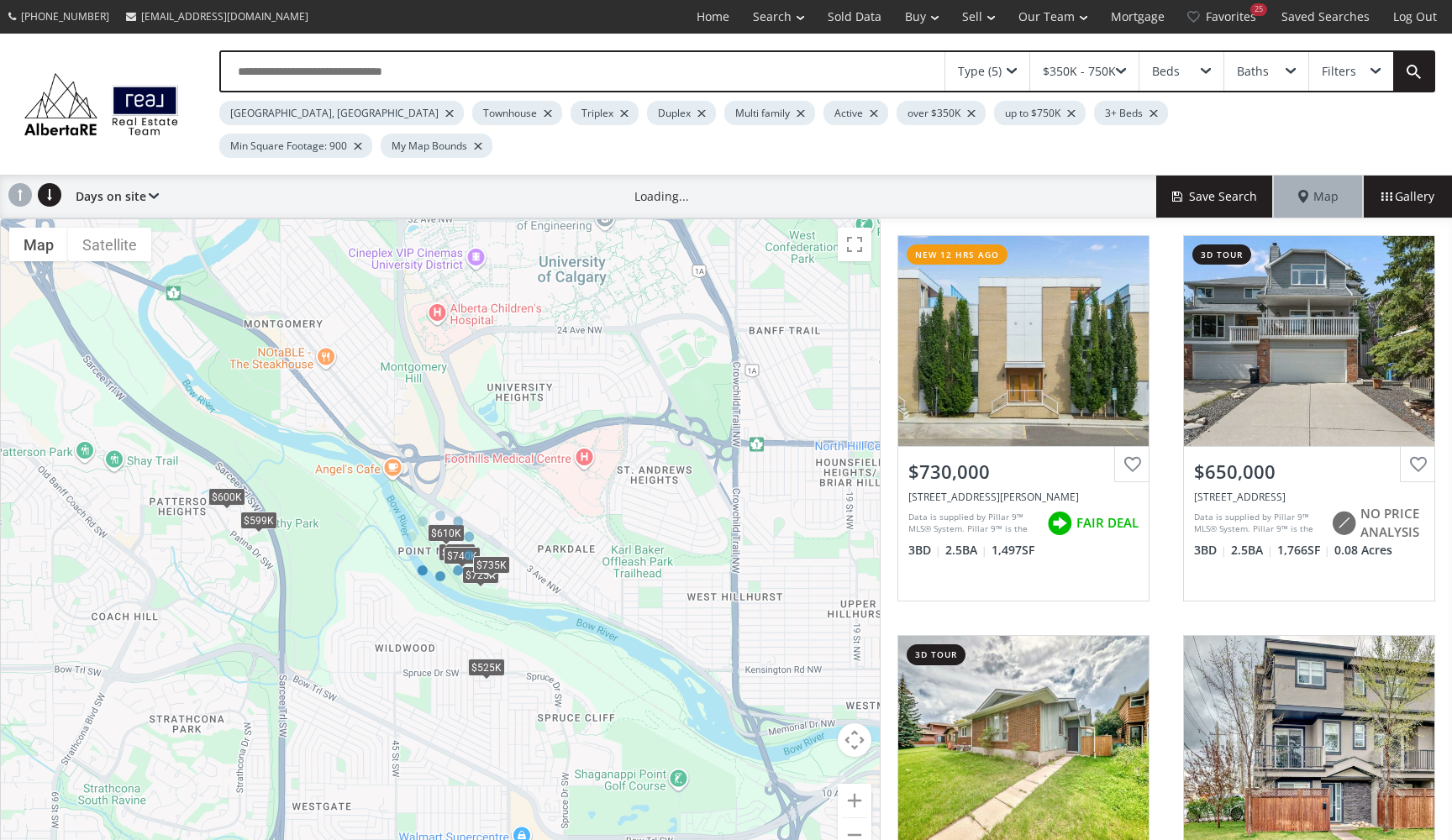
drag, startPoint x: 692, startPoint y: 535, endPoint x: 582, endPoint y: 452, distance: 137.8
click at [582, 452] on div at bounding box center [440, 545] width 880 height 655
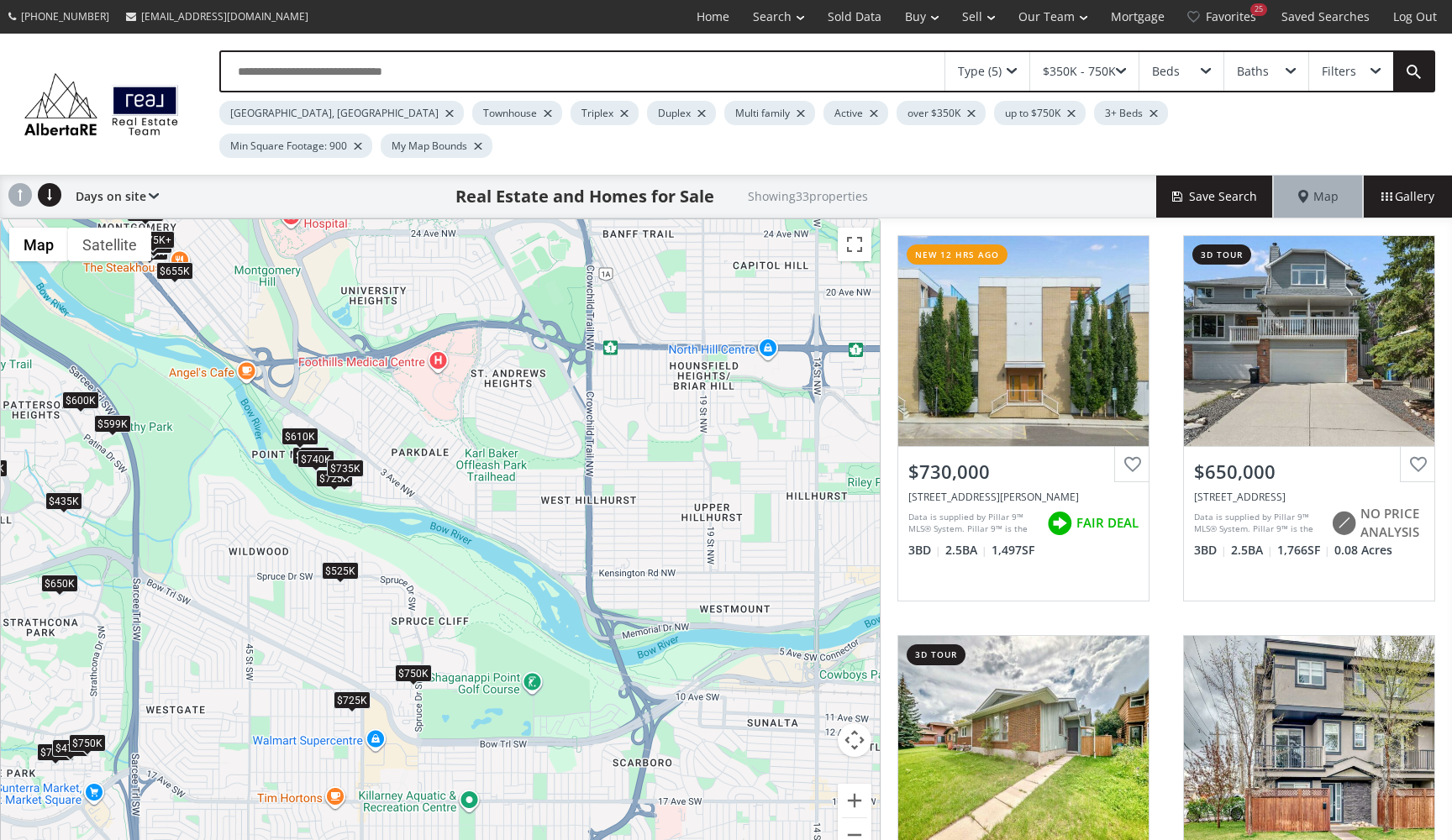
drag, startPoint x: 556, startPoint y: 581, endPoint x: 407, endPoint y: 478, distance: 181.1
click at [407, 478] on div "To navigate, press the arrow keys. $730K $650K $620K $675K+ $750K $565K $525K $…" at bounding box center [440, 545] width 878 height 653
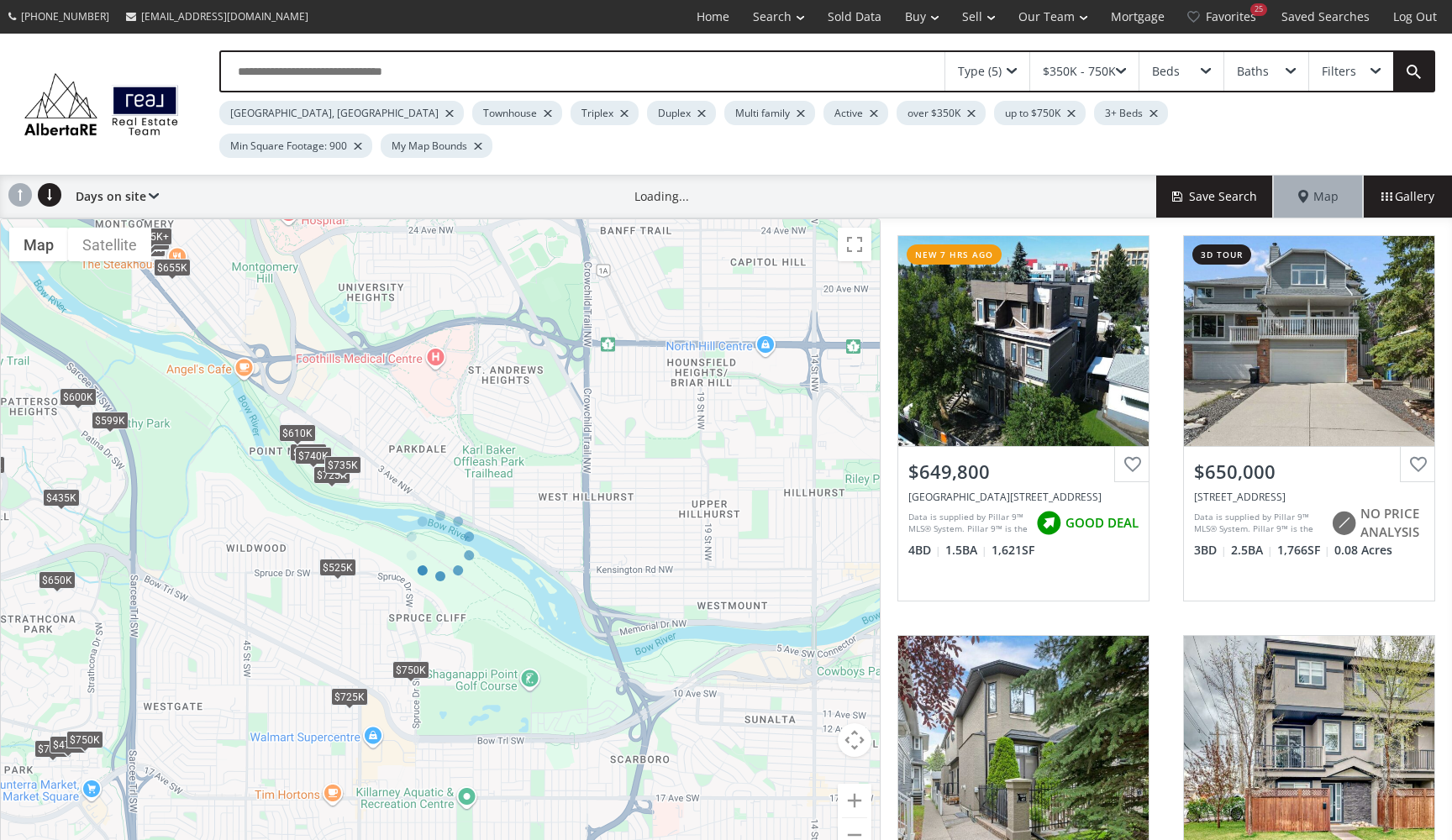
click at [343, 431] on div at bounding box center [440, 545] width 880 height 655
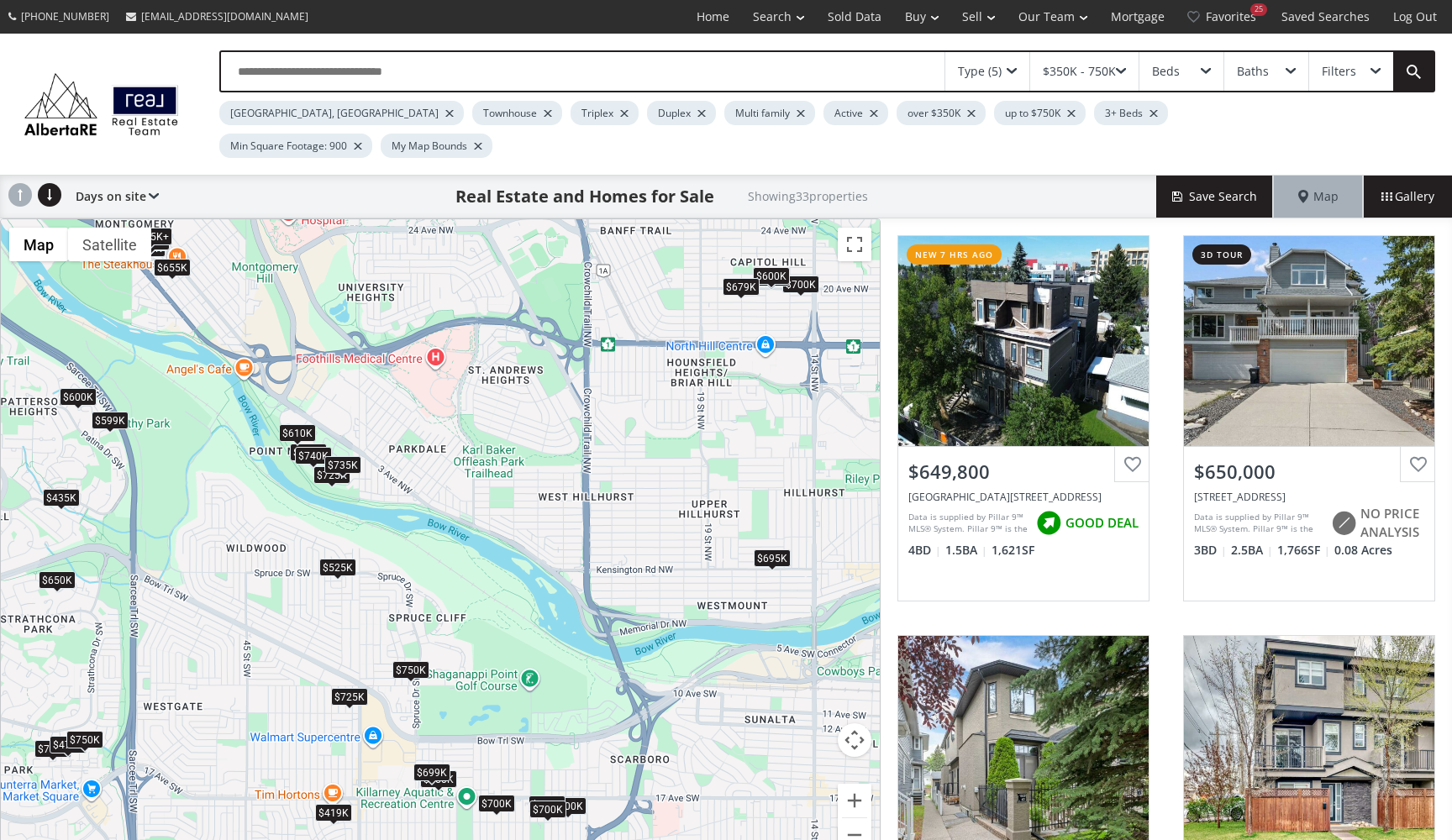
click at [346, 456] on div "$735K" at bounding box center [343, 465] width 37 height 18
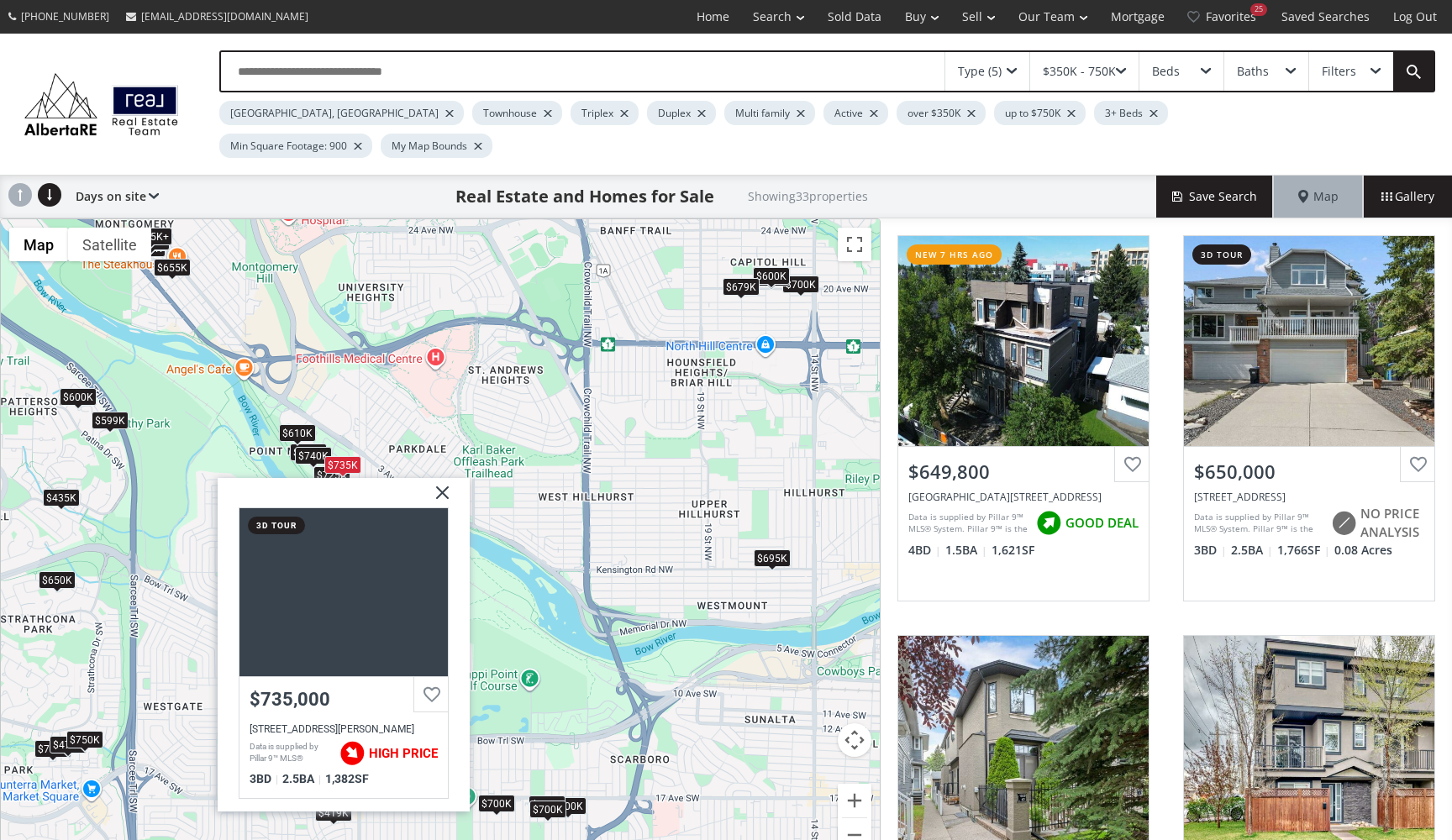
click at [304, 423] on div "$610K" at bounding box center [298, 432] width 37 height 18
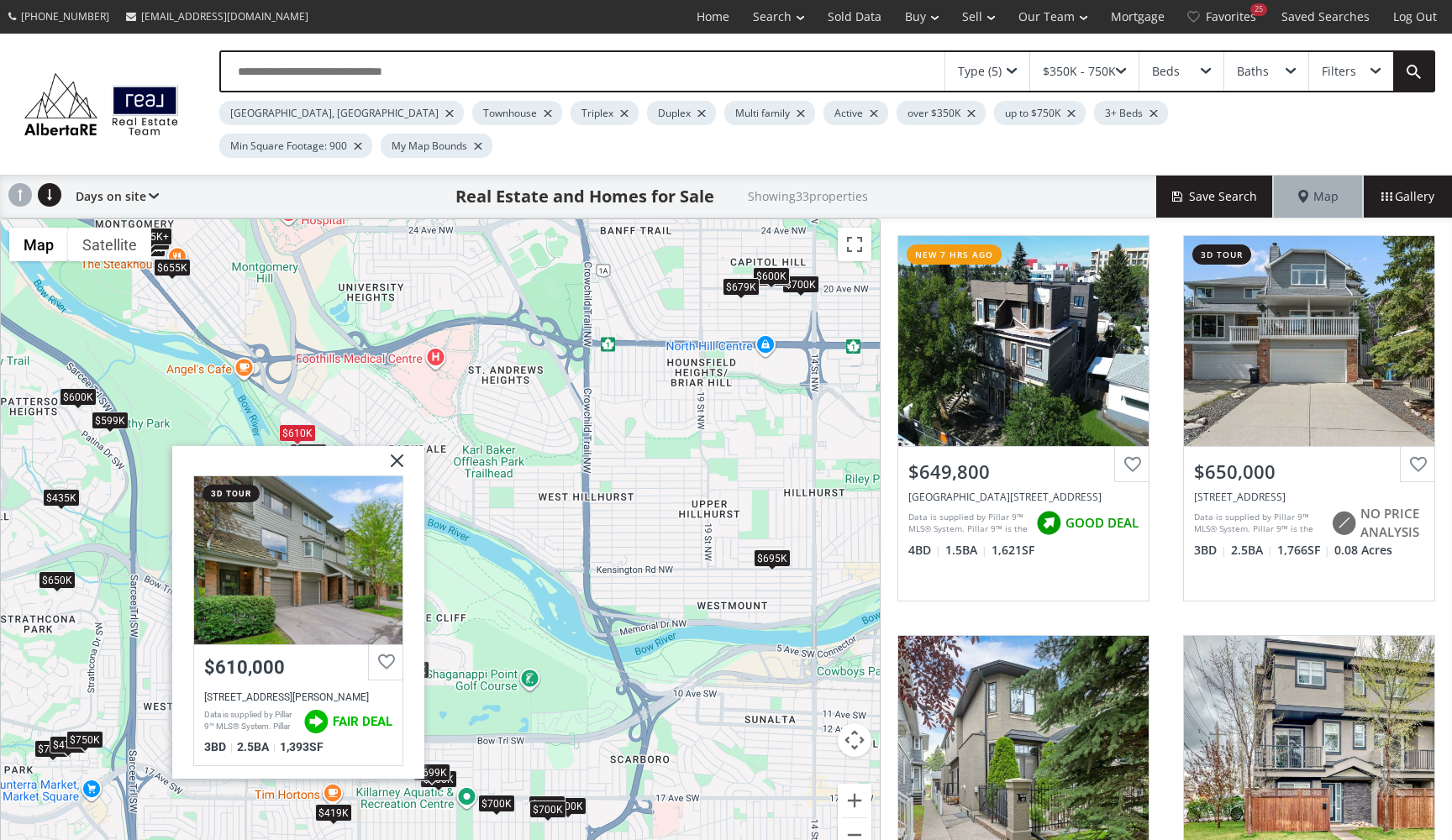
click at [343, 360] on div "To navigate, press the arrow keys. $650K $650K $600K $675K+ $750K $565K $525K $…" at bounding box center [440, 545] width 878 height 653
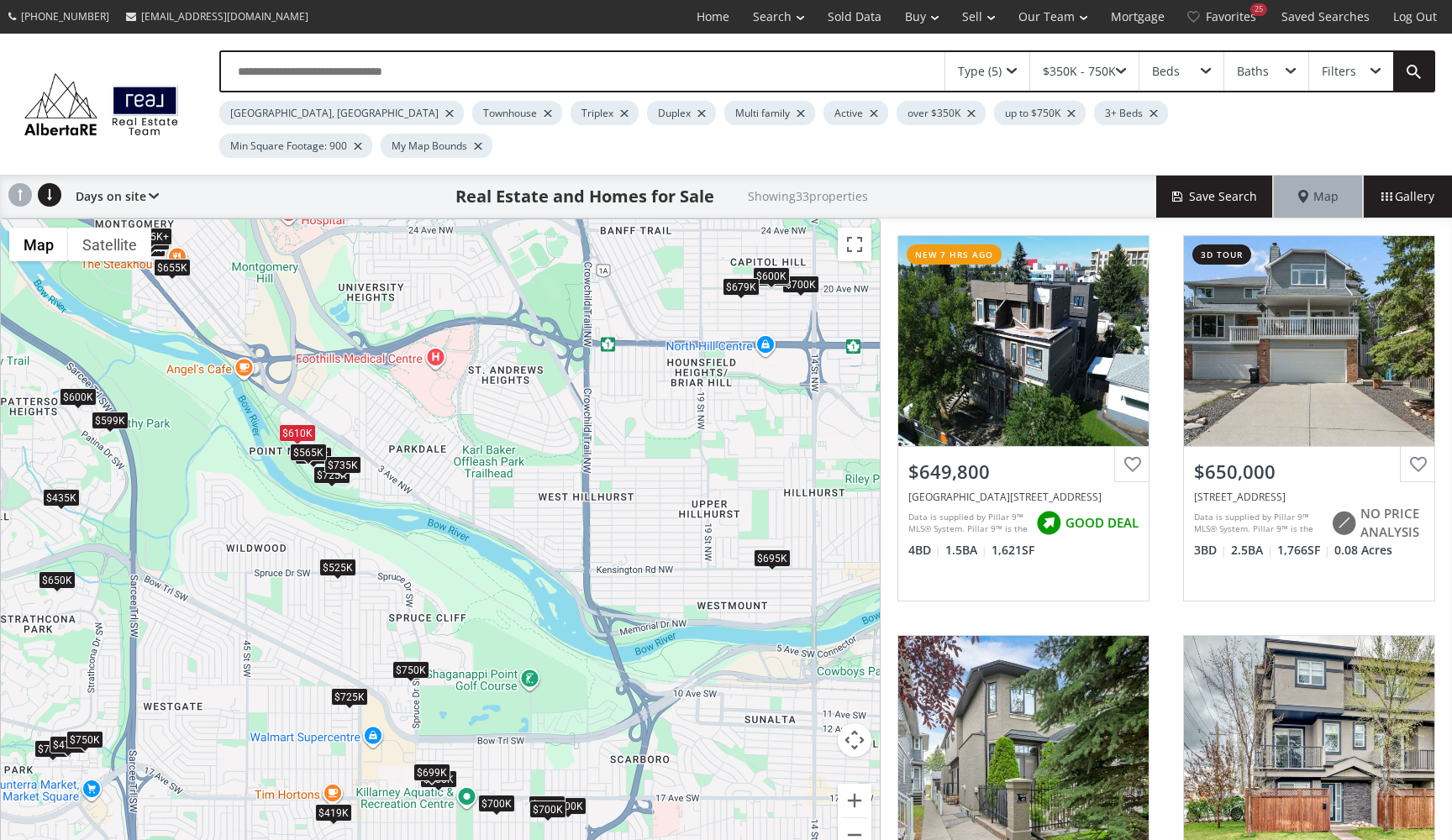
click at [315, 443] on div "$565K" at bounding box center [308, 451] width 37 height 18
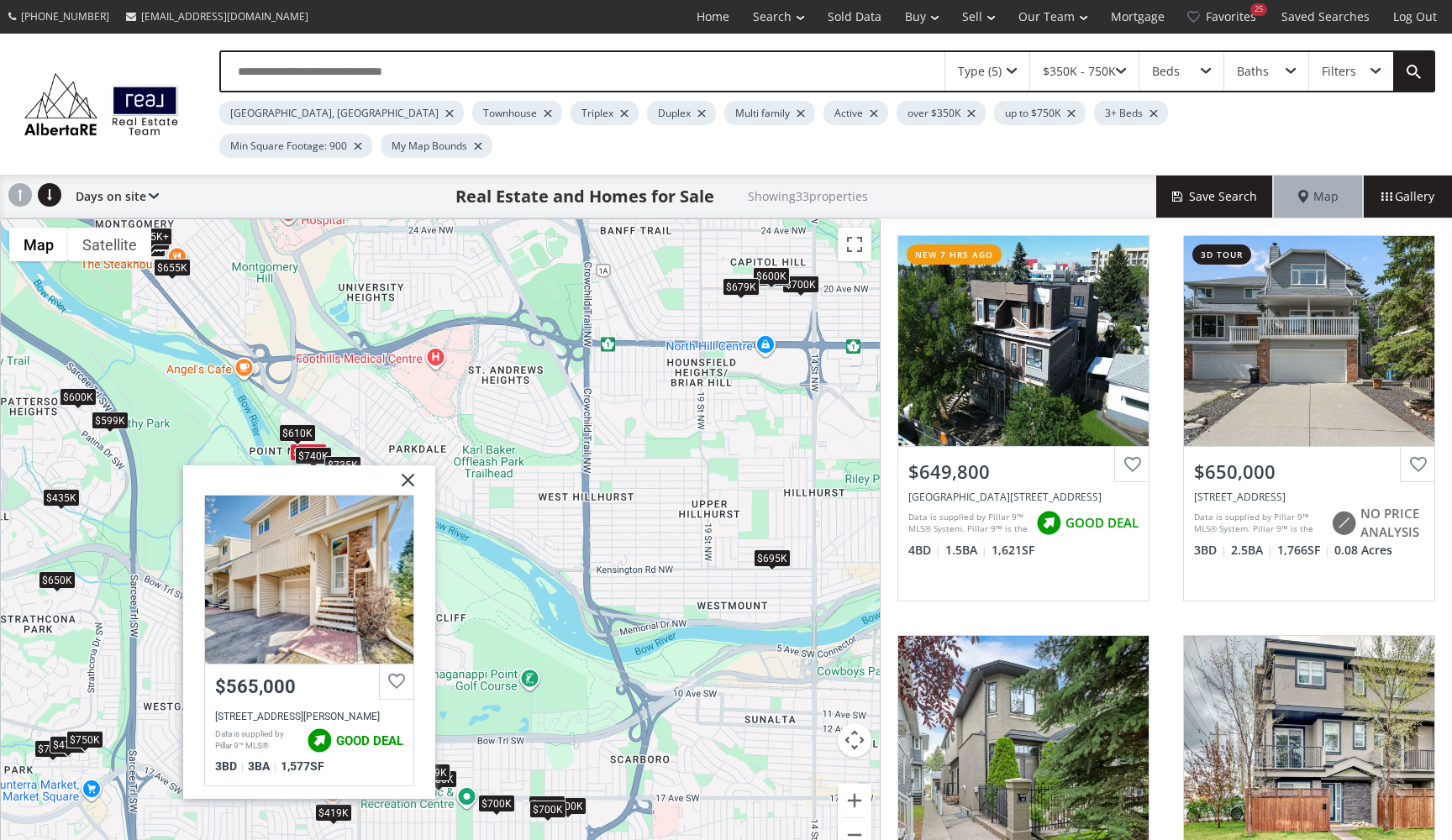
click at [388, 383] on div "To navigate, press the arrow keys. $650K $650K $600K $675K+ $750K $565K $525K $…" at bounding box center [440, 545] width 878 height 653
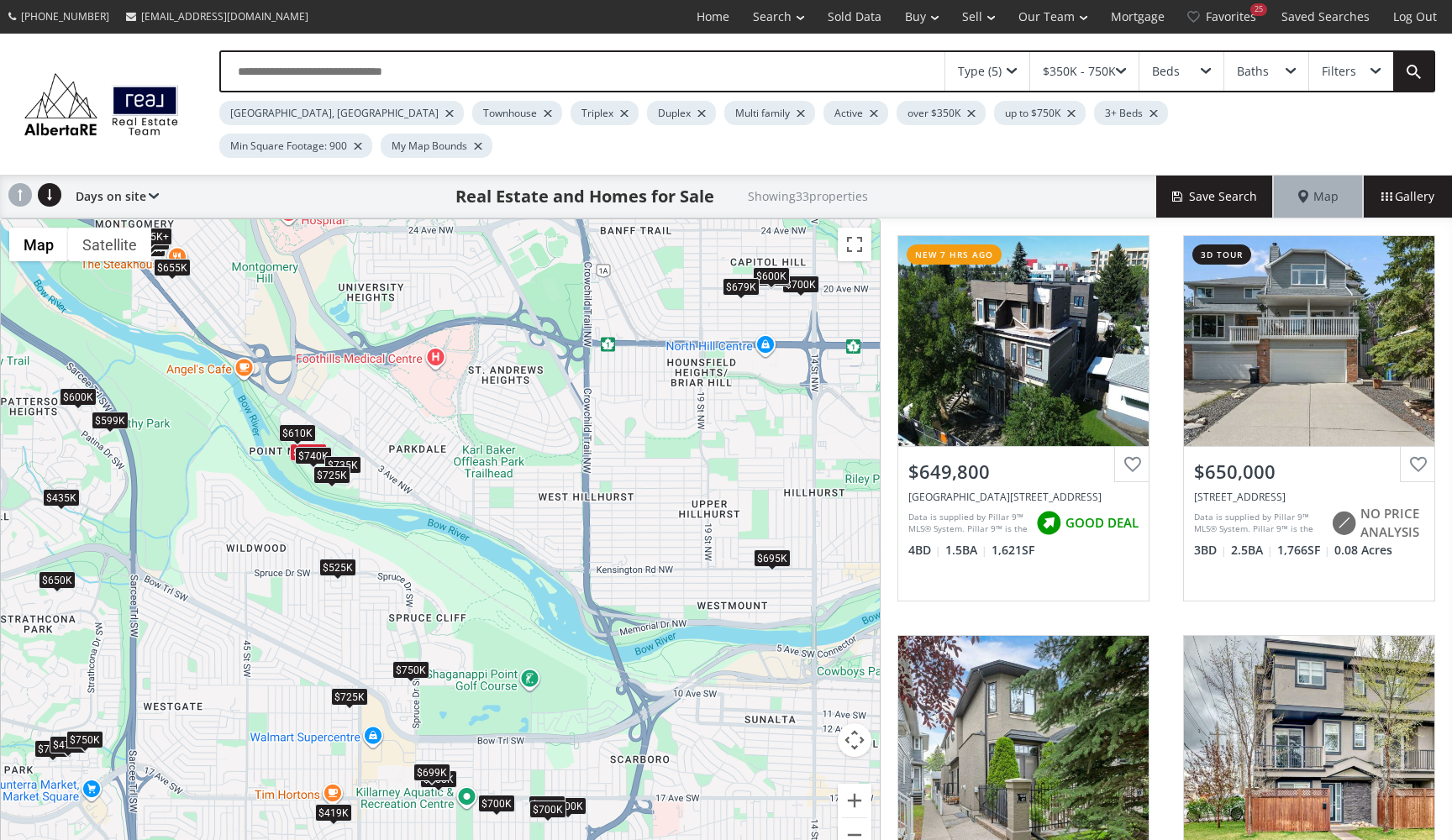
click at [323, 465] on div "$725K" at bounding box center [332, 474] width 37 height 18
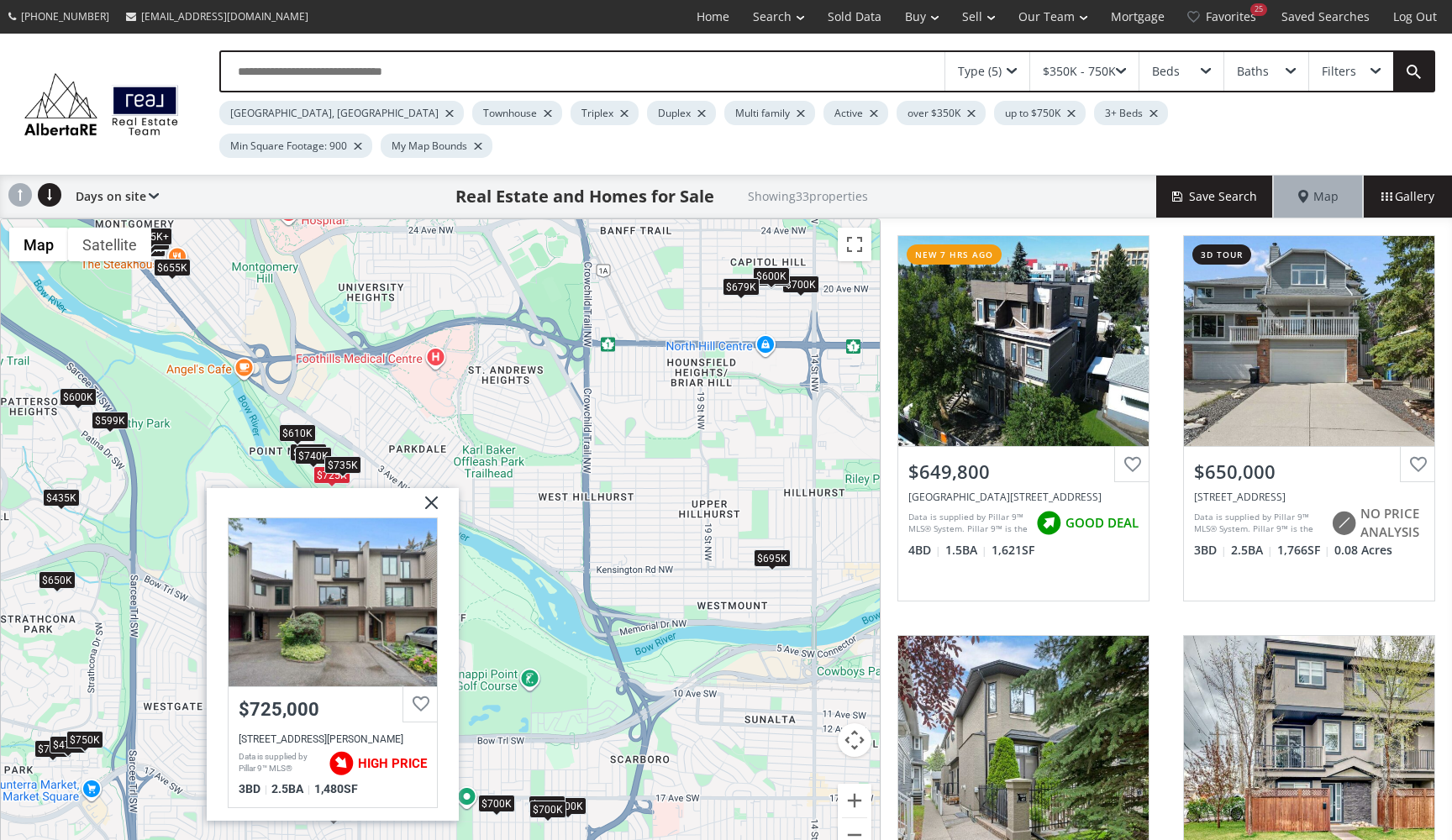
click at [424, 394] on div "To navigate, press the arrow keys. $650K $650K $600K $675K+ $750K $565K $525K $…" at bounding box center [440, 545] width 878 height 653
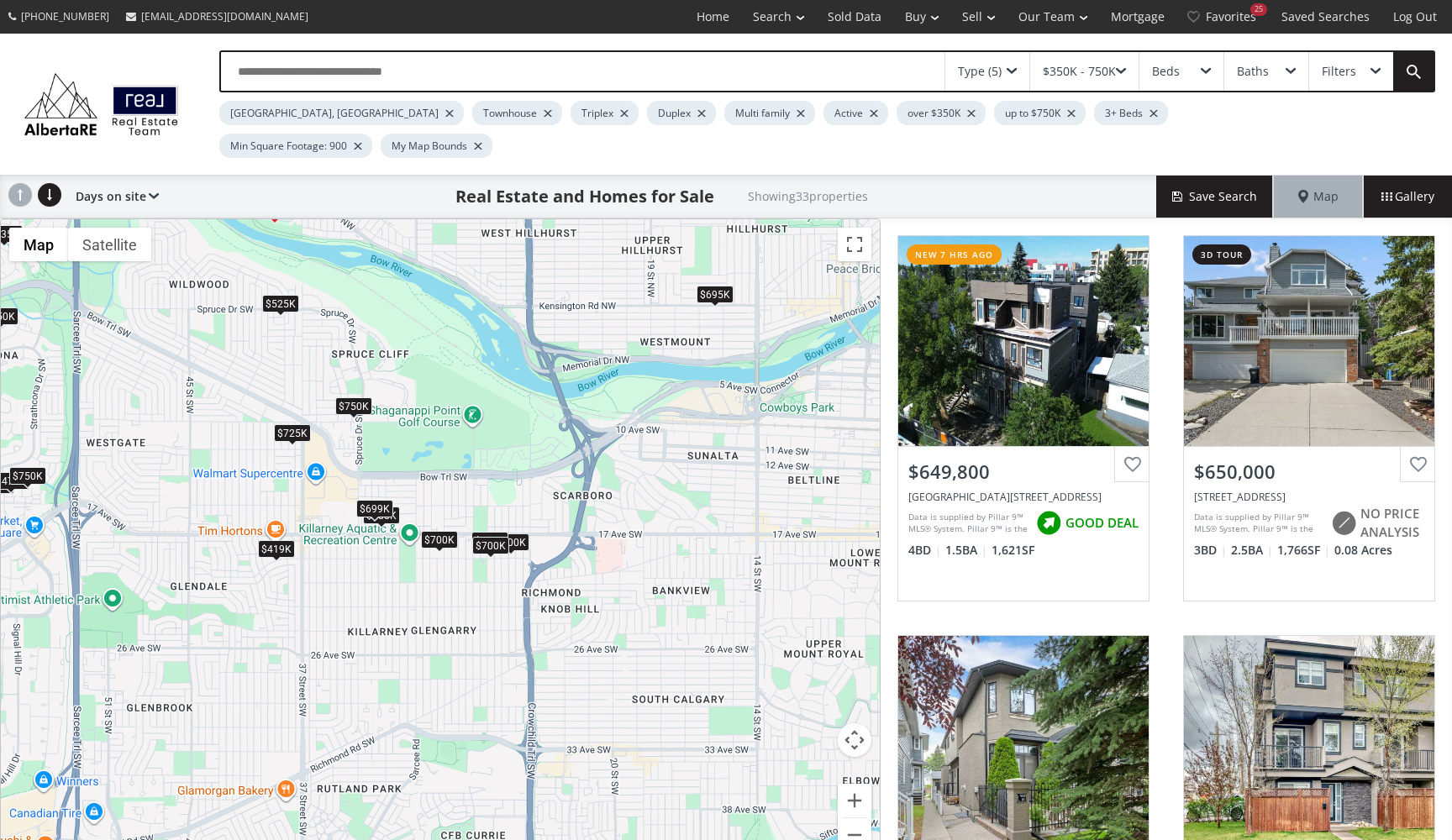
drag, startPoint x: 489, startPoint y: 639, endPoint x: 427, endPoint y: 369, distance: 277.0
click at [427, 369] on div "To navigate, press the arrow keys. $650K $650K $600K $675K+ $750K $565K $525K $…" at bounding box center [440, 545] width 878 height 653
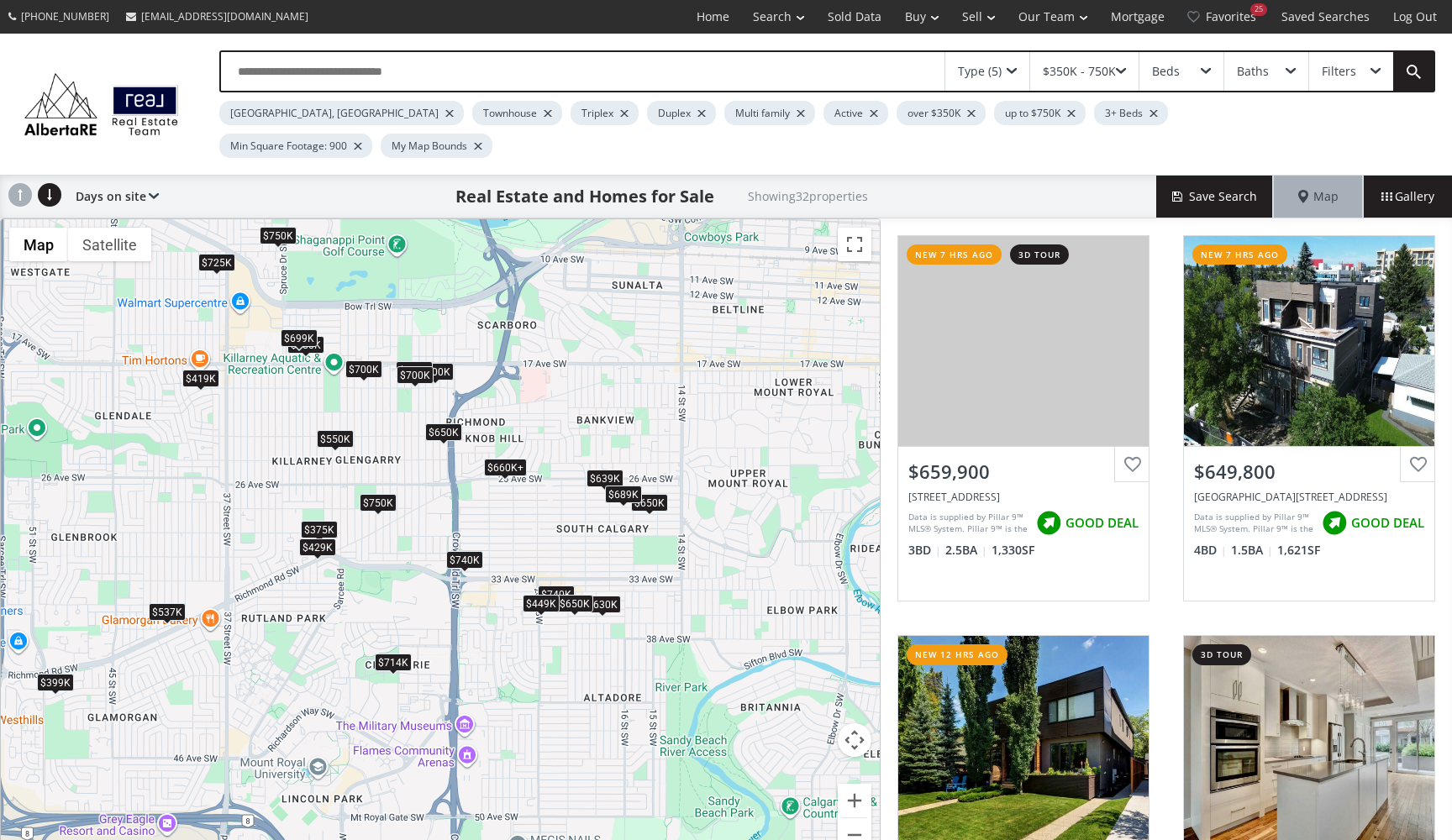
drag, startPoint x: 848, startPoint y: 638, endPoint x: 778, endPoint y: 469, distance: 182.9
click at [778, 469] on div "To navigate, press the arrow keys. $660K+ $650K $650K $639K $600K $395K $750K $…" at bounding box center [440, 545] width 878 height 653
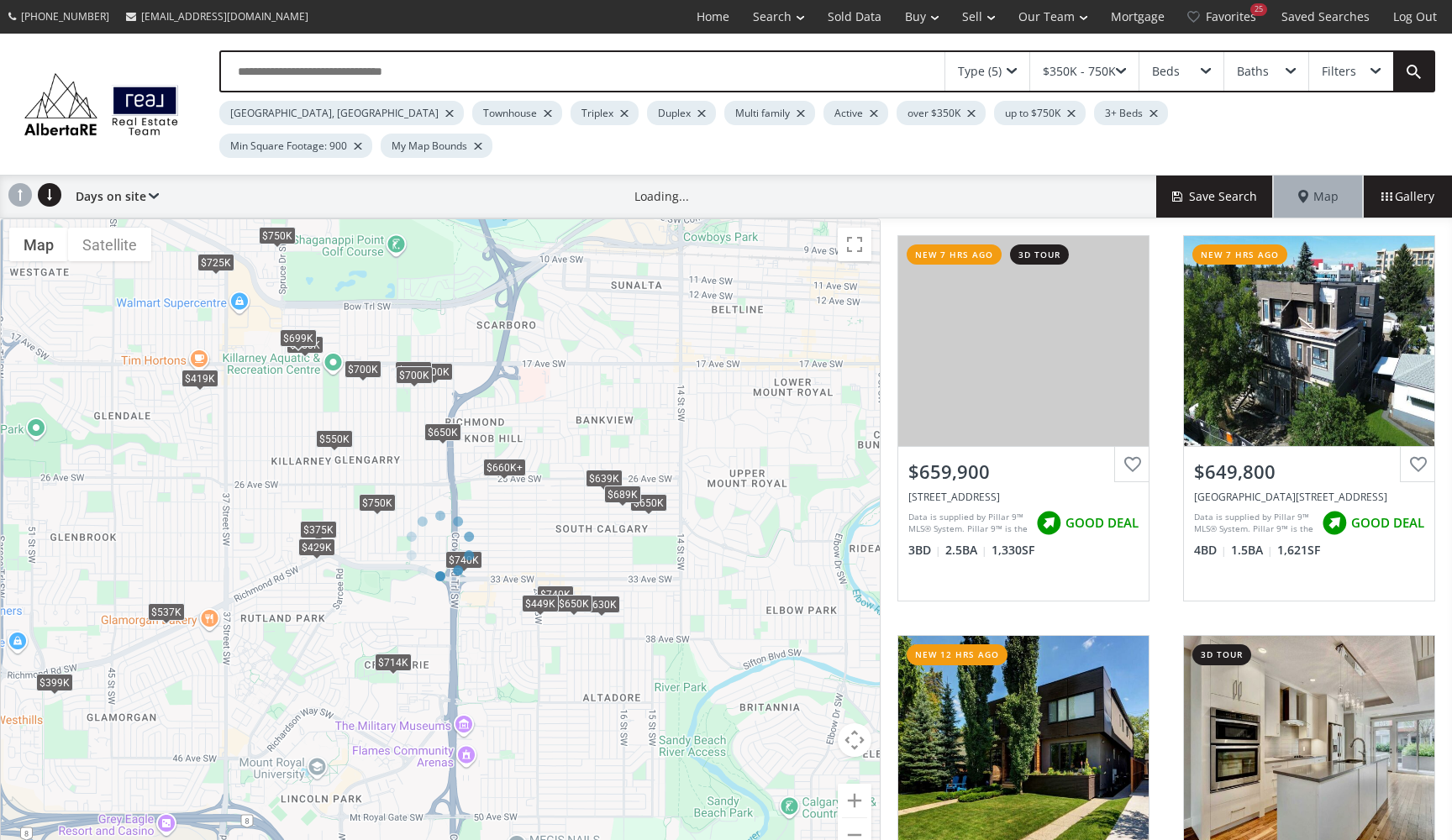
drag, startPoint x: 783, startPoint y: 477, endPoint x: 683, endPoint y: 497, distance: 102.0
click at [684, 497] on div at bounding box center [440, 545] width 880 height 655
drag, startPoint x: 725, startPoint y: 364, endPoint x: 561, endPoint y: 439, distance: 180.3
click at [561, 439] on div at bounding box center [440, 545] width 880 height 655
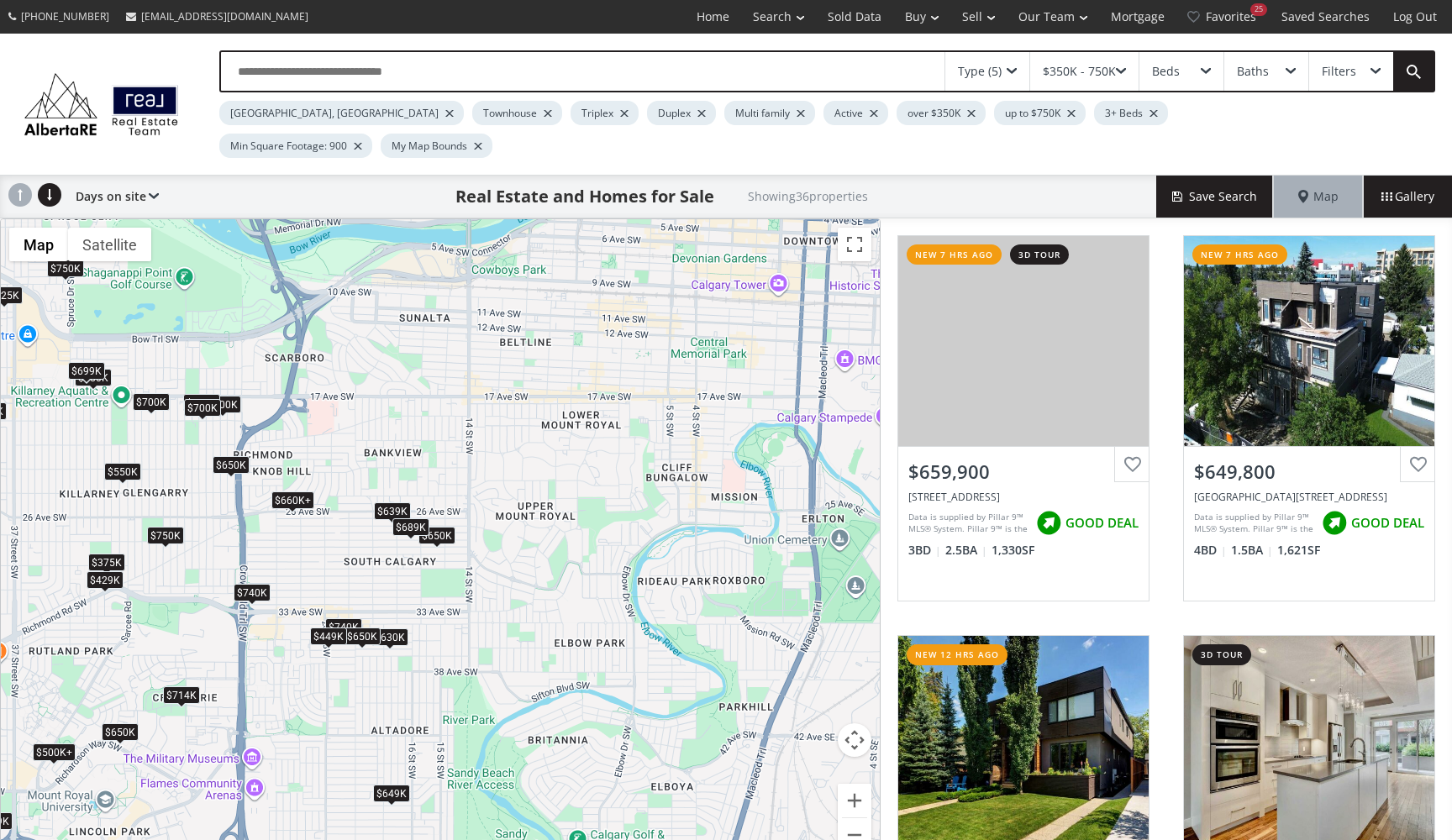
drag, startPoint x: 783, startPoint y: 325, endPoint x: 618, endPoint y: 350, distance: 166.9
click at [620, 352] on div "To navigate, press the arrow keys. $660K+ $650K $650K $639K $600K $750K $700K $…" at bounding box center [440, 545] width 878 height 653
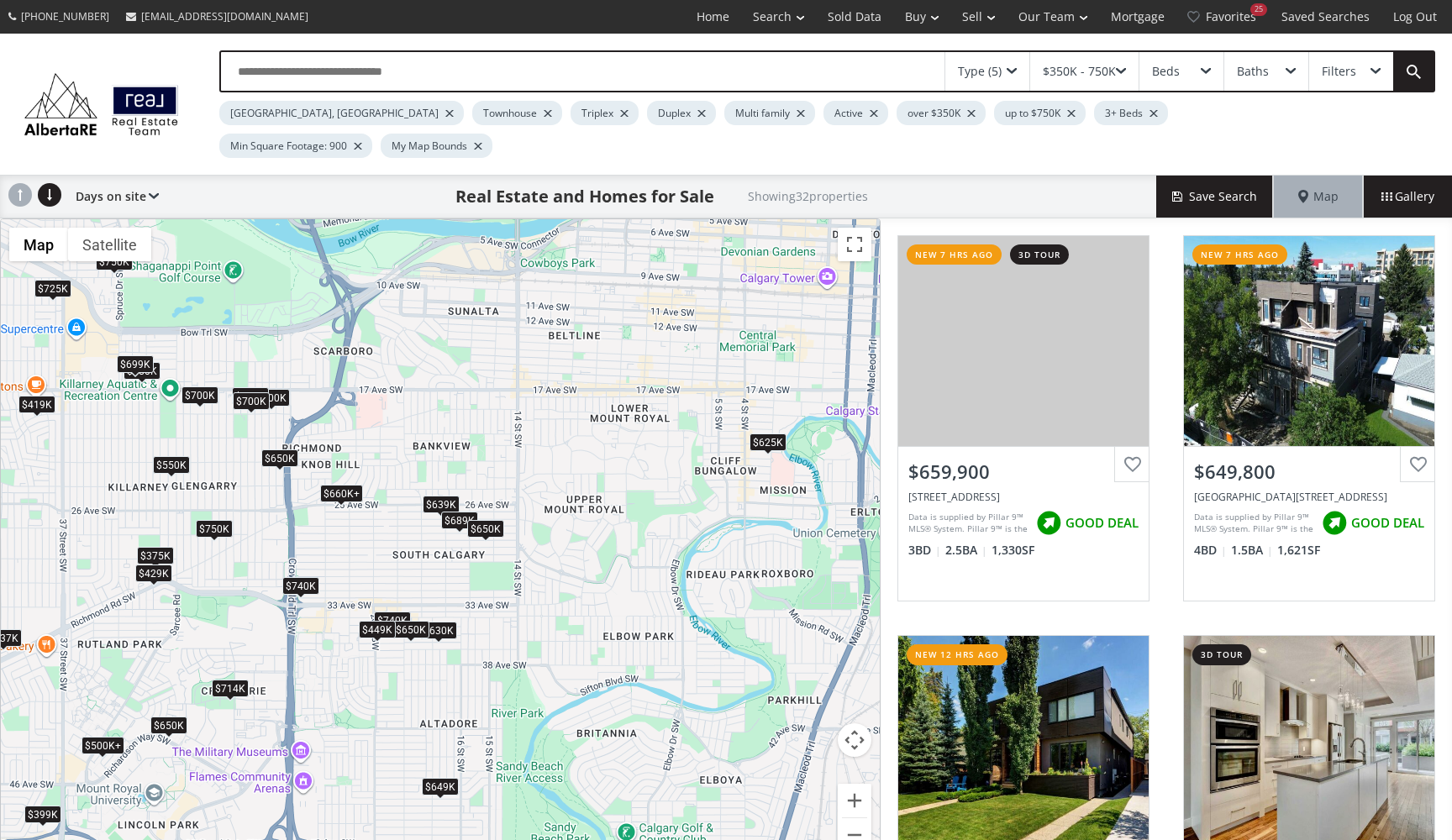
click at [489, 519] on div "$650K" at bounding box center [486, 528] width 37 height 18
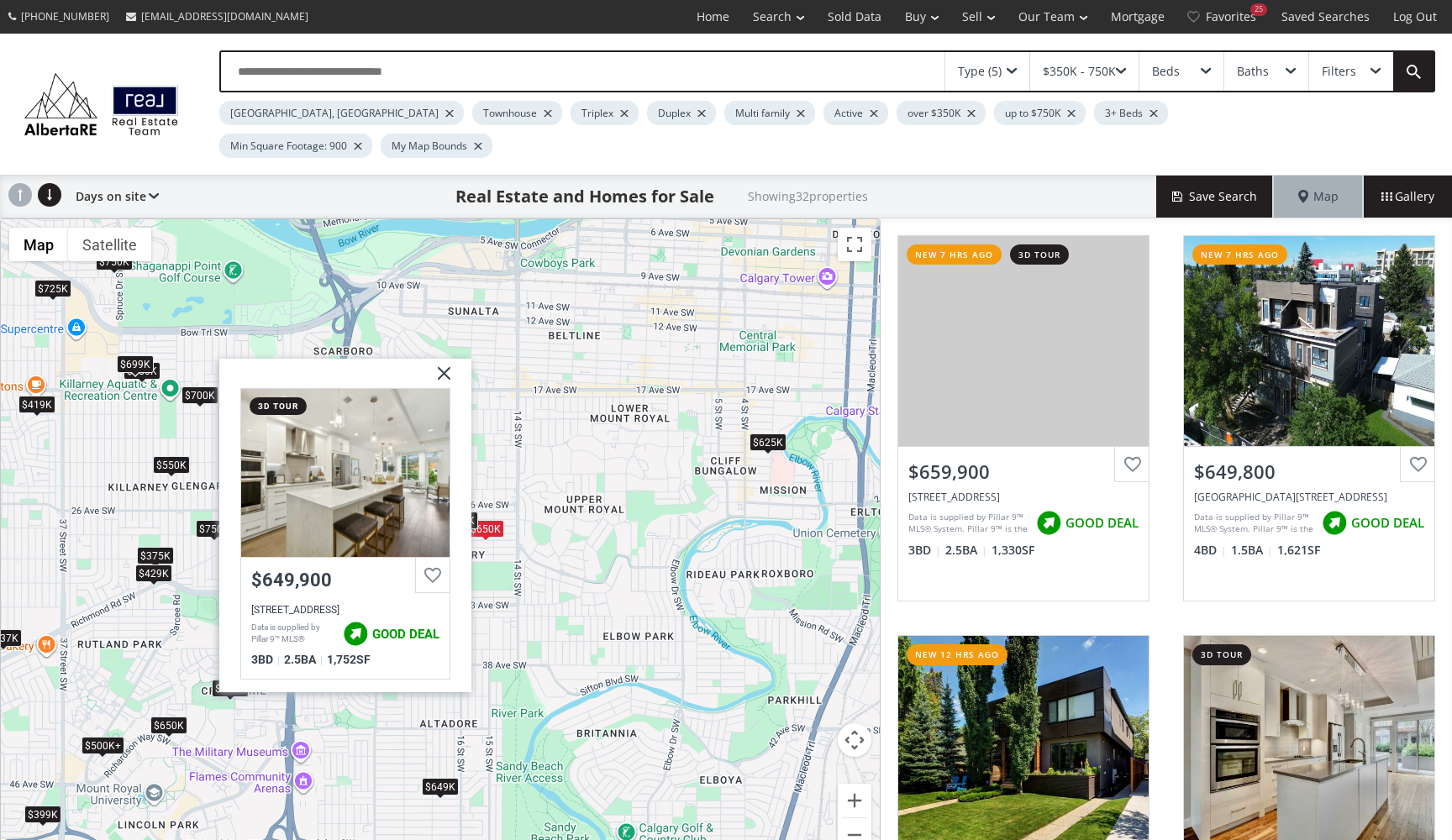
click at [772, 433] on div "$625K" at bounding box center [768, 442] width 37 height 18
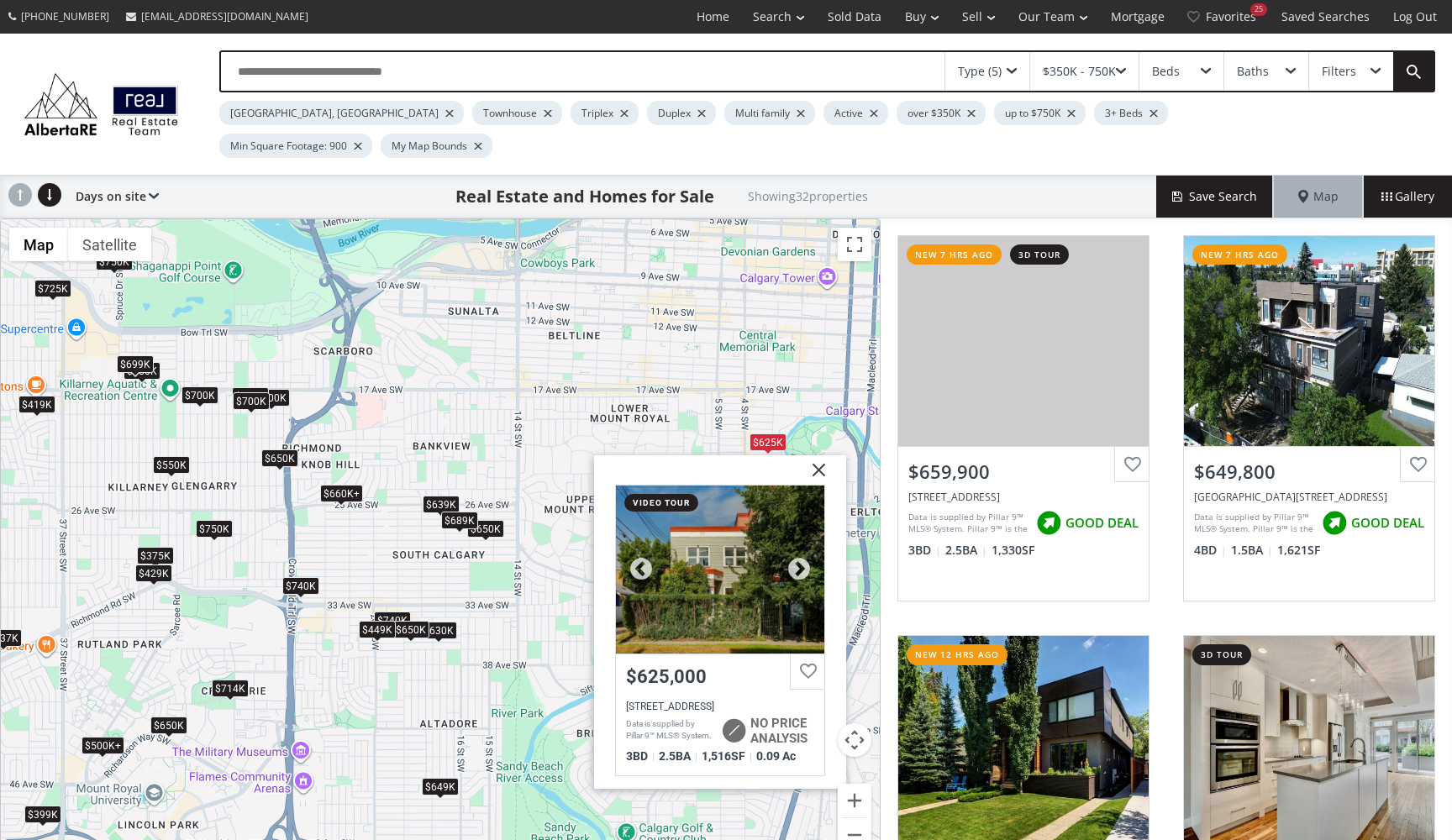
click at [743, 519] on div at bounding box center [720, 569] width 209 height 168
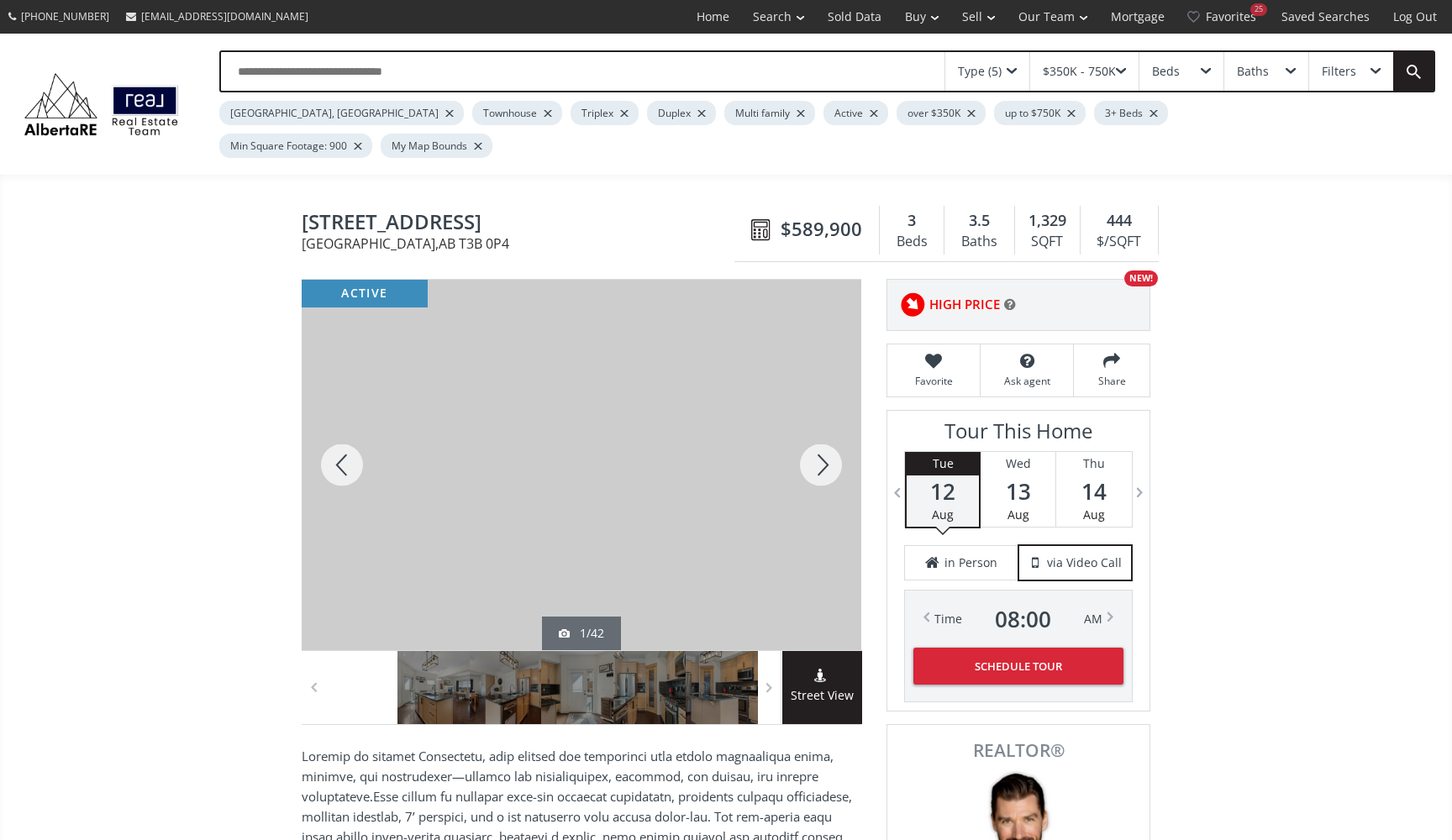
click at [826, 439] on div at bounding box center [820, 465] width 80 height 370
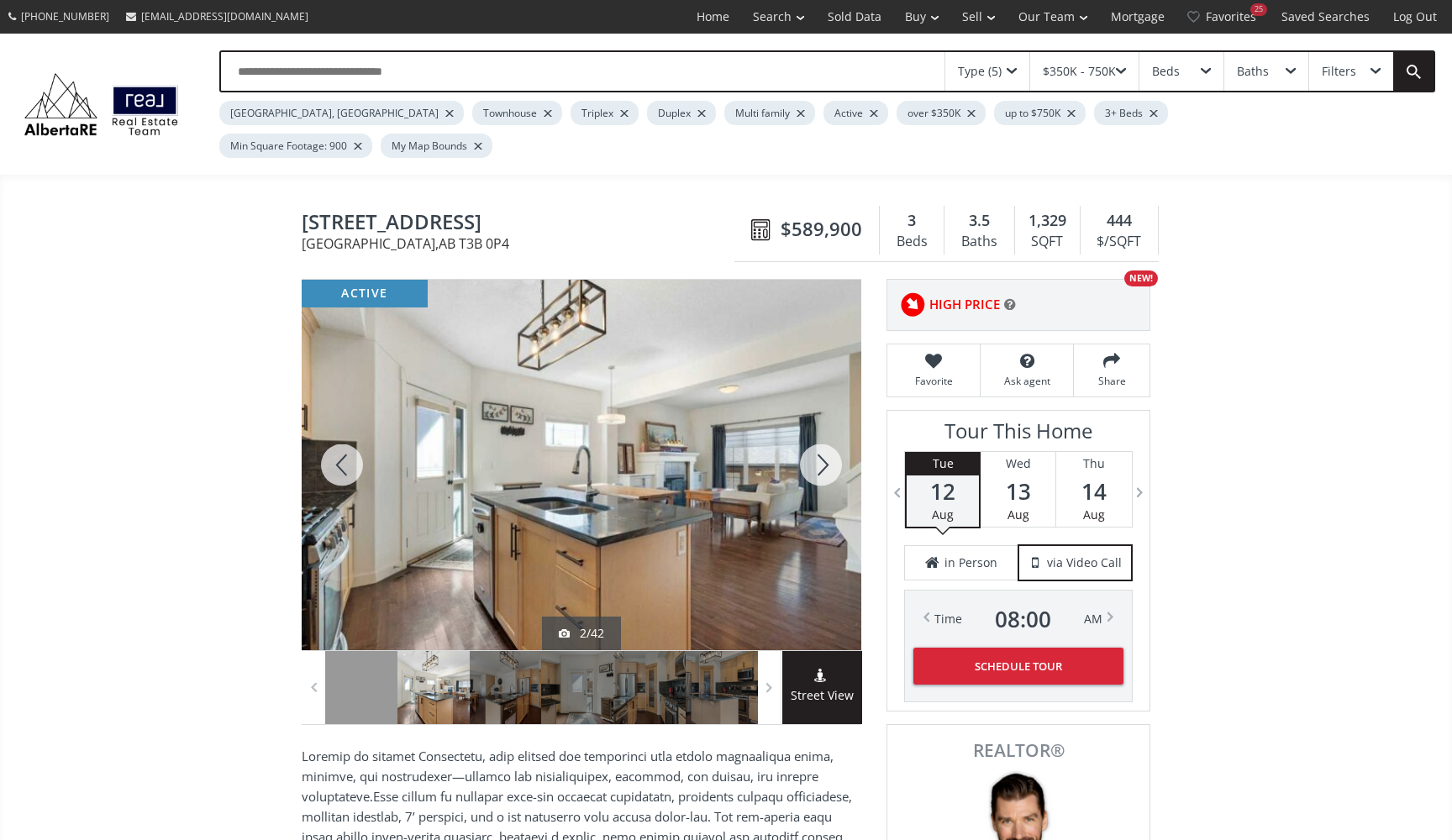
click at [825, 439] on div at bounding box center [820, 465] width 80 height 370
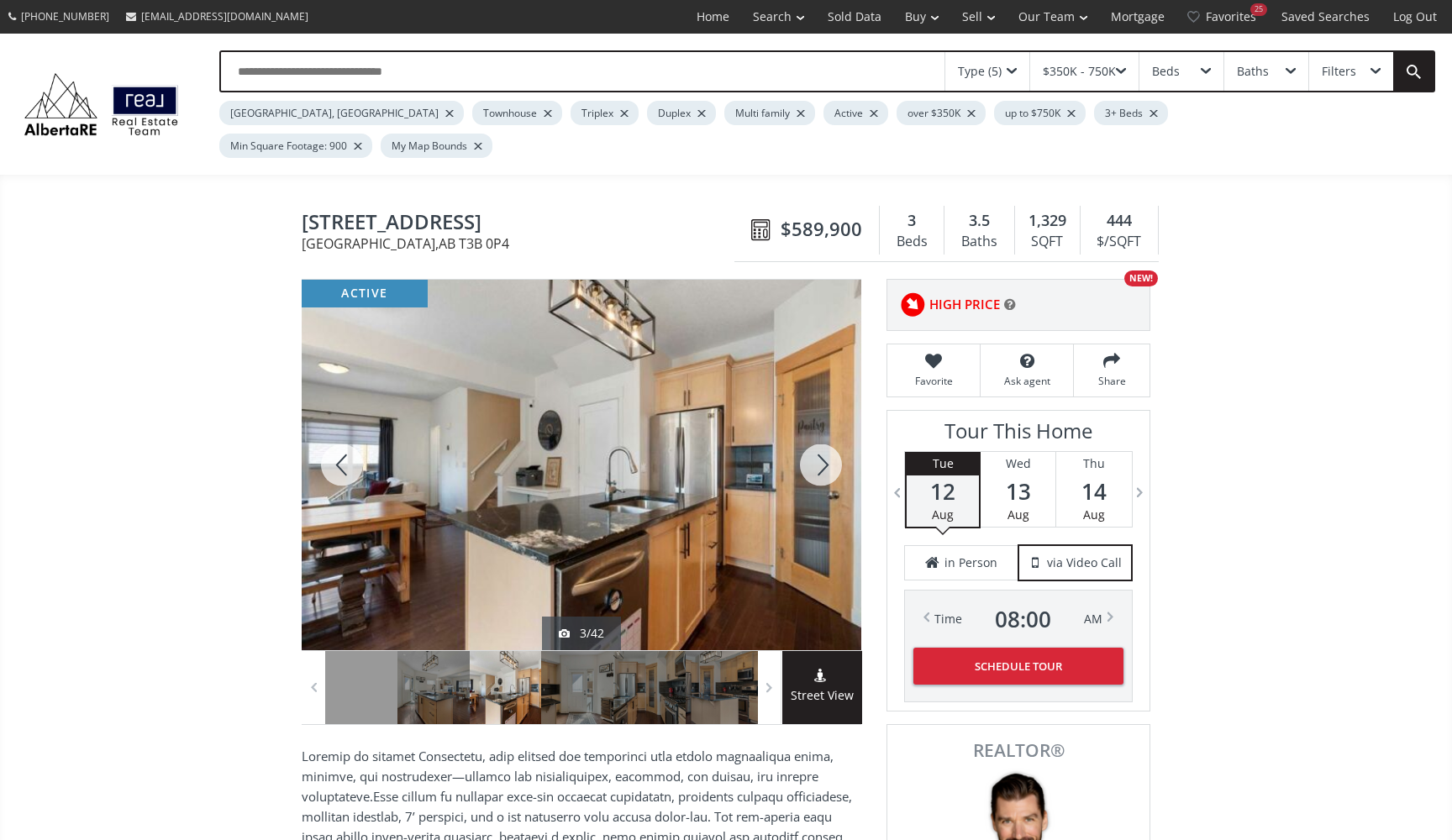
click at [819, 435] on div at bounding box center [820, 465] width 80 height 370
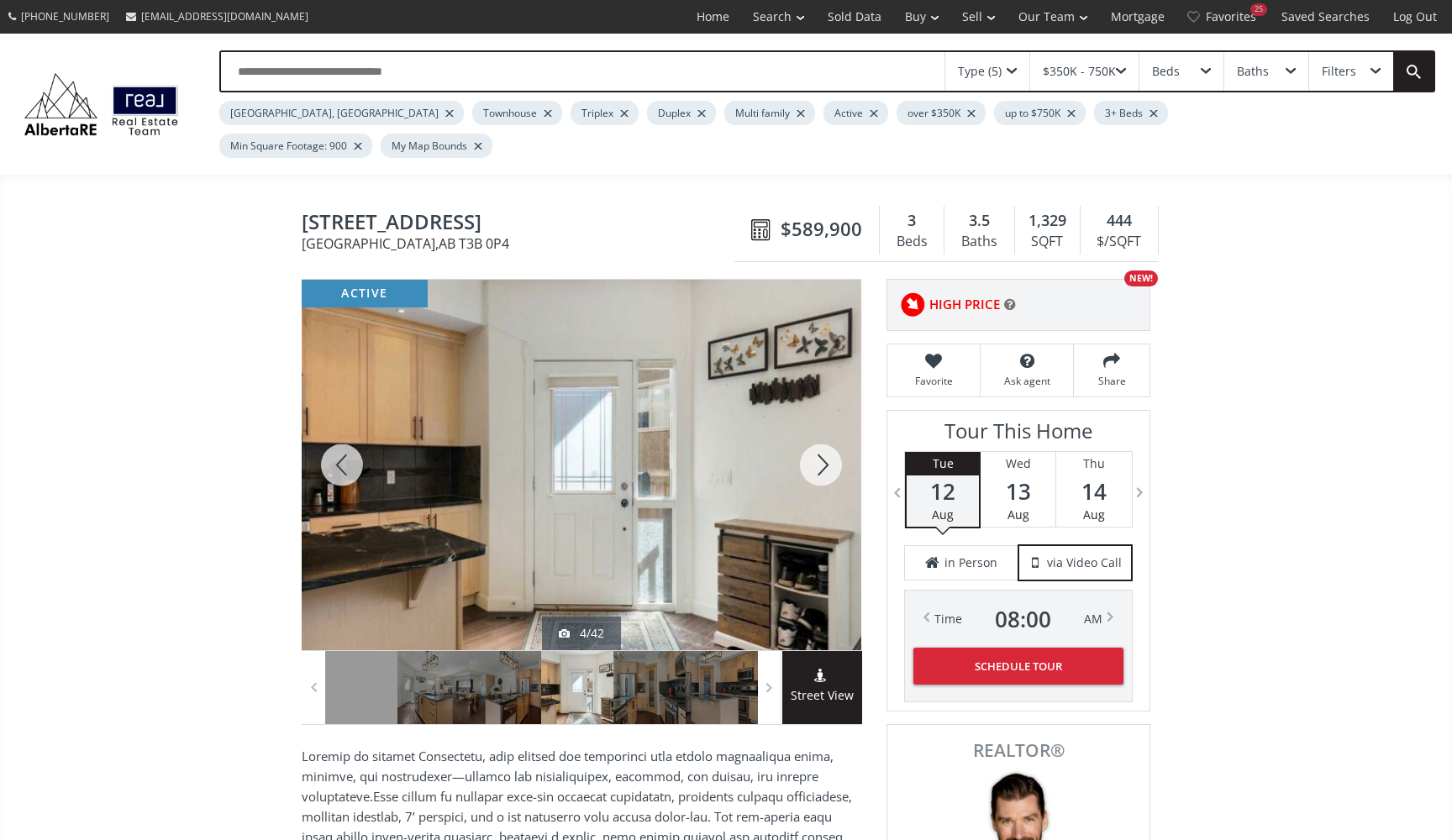
click at [819, 435] on div at bounding box center [820, 465] width 80 height 370
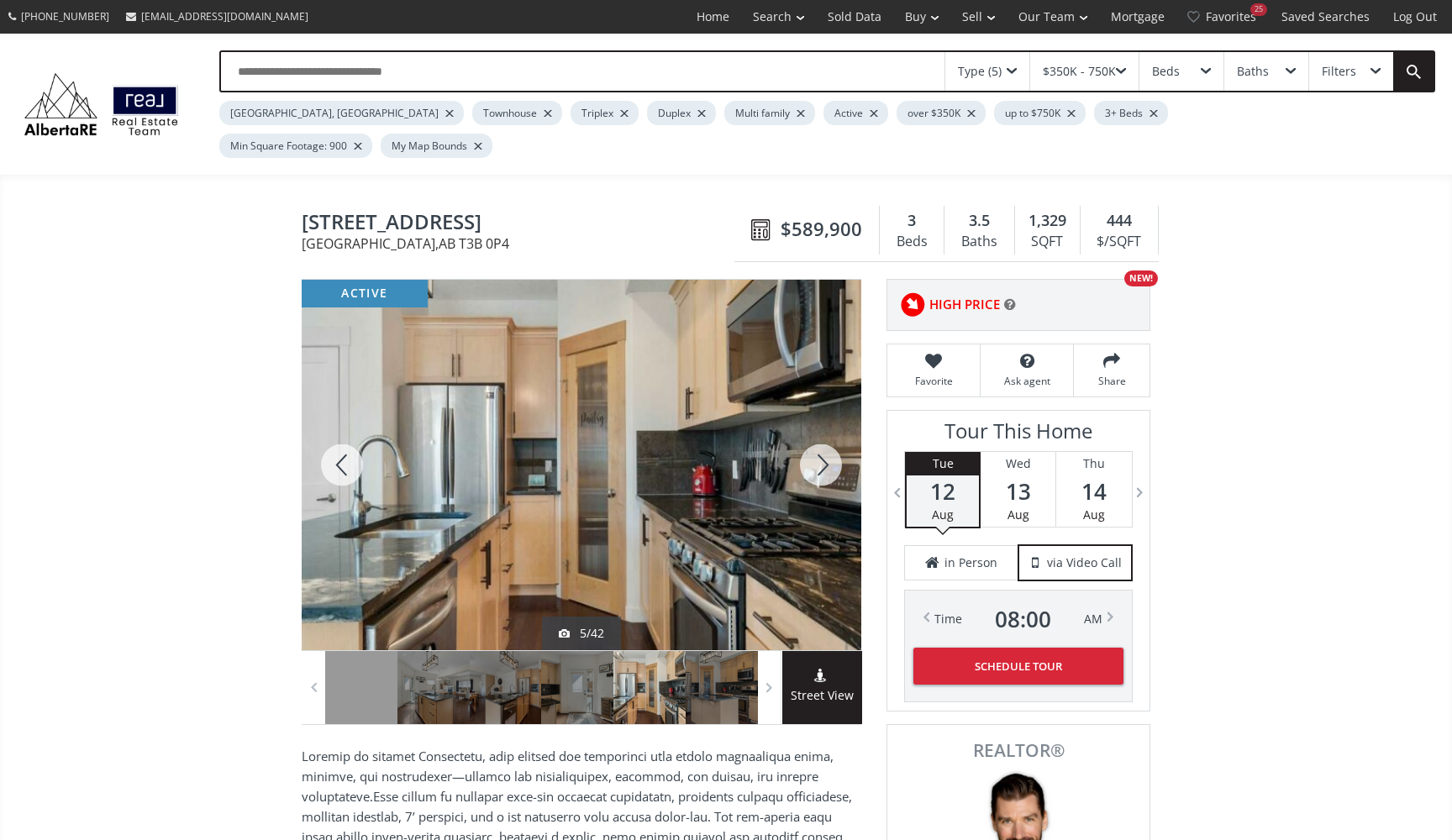
click at [819, 435] on div at bounding box center [820, 465] width 80 height 370
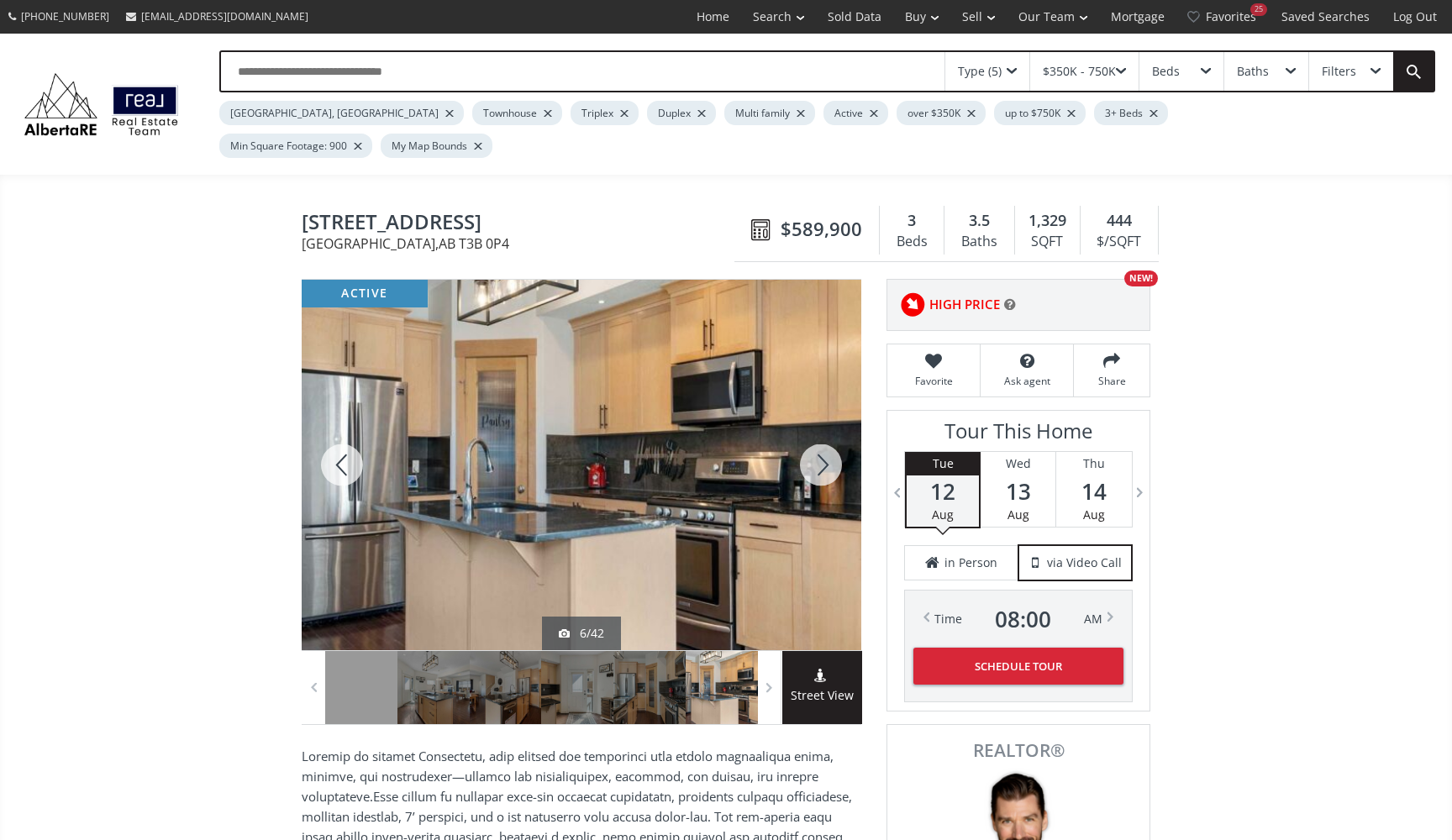
click at [820, 435] on div at bounding box center [820, 465] width 80 height 370
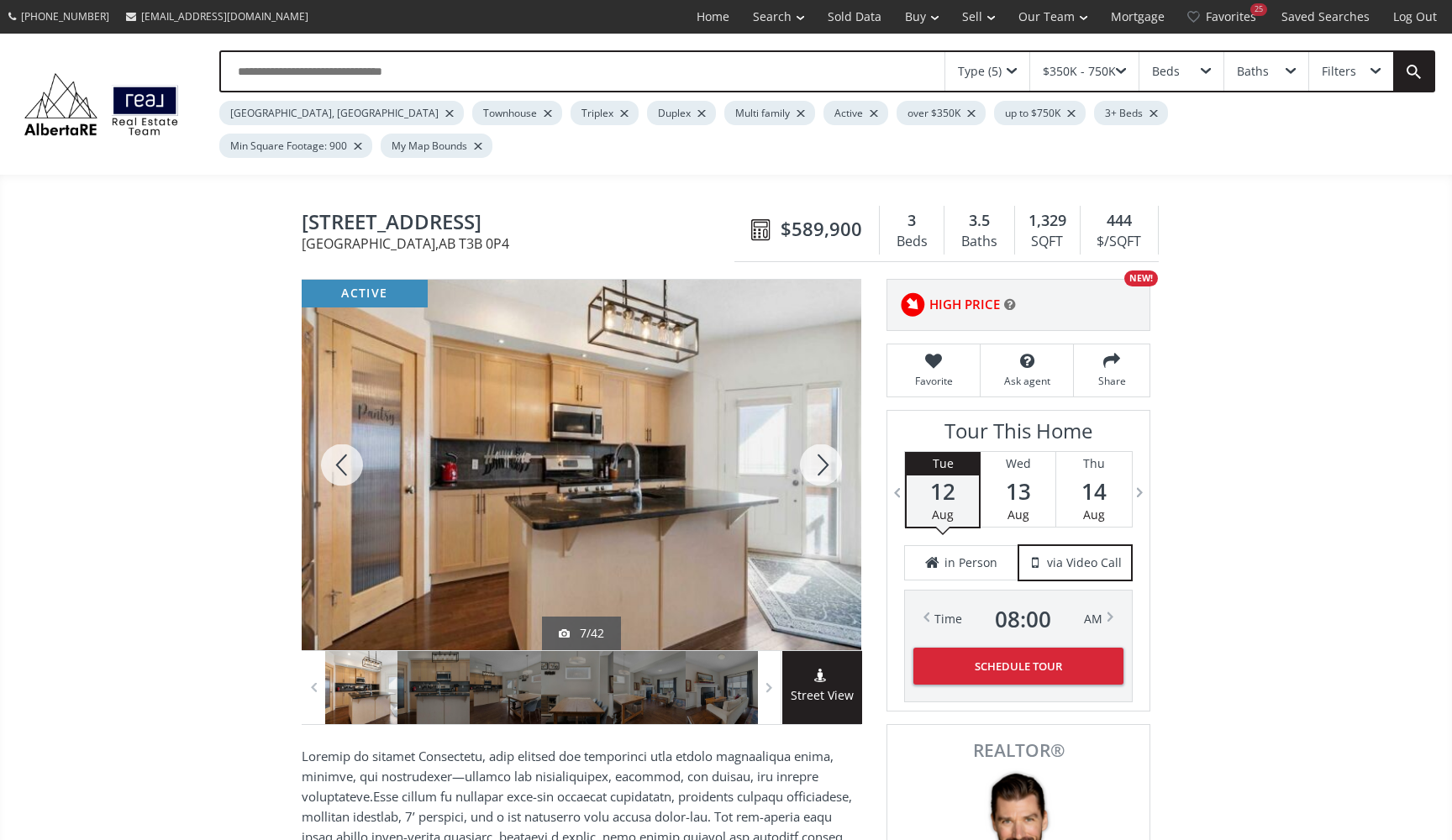
click at [820, 435] on div at bounding box center [820, 465] width 80 height 370
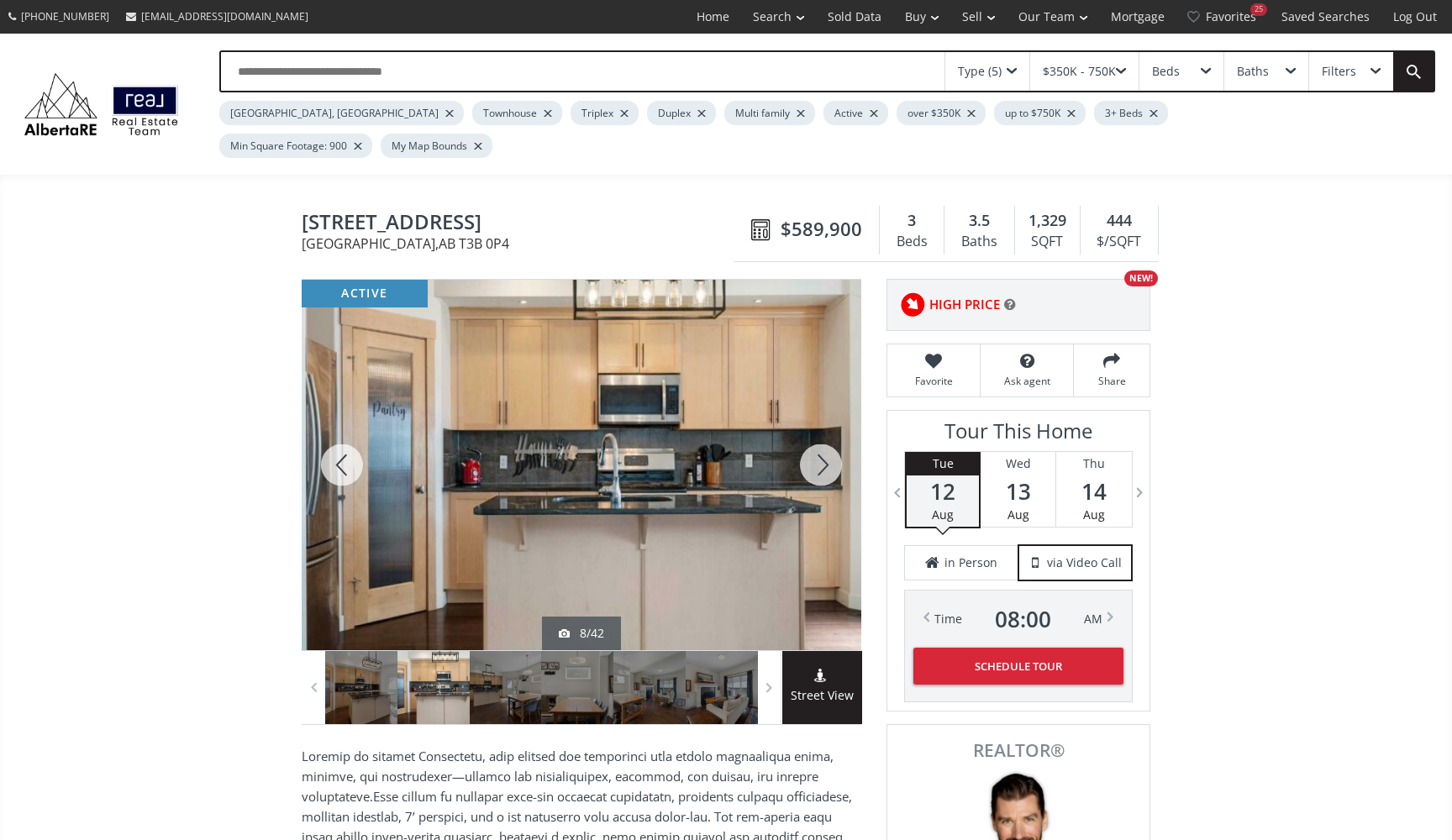
click at [820, 435] on div at bounding box center [820, 465] width 80 height 370
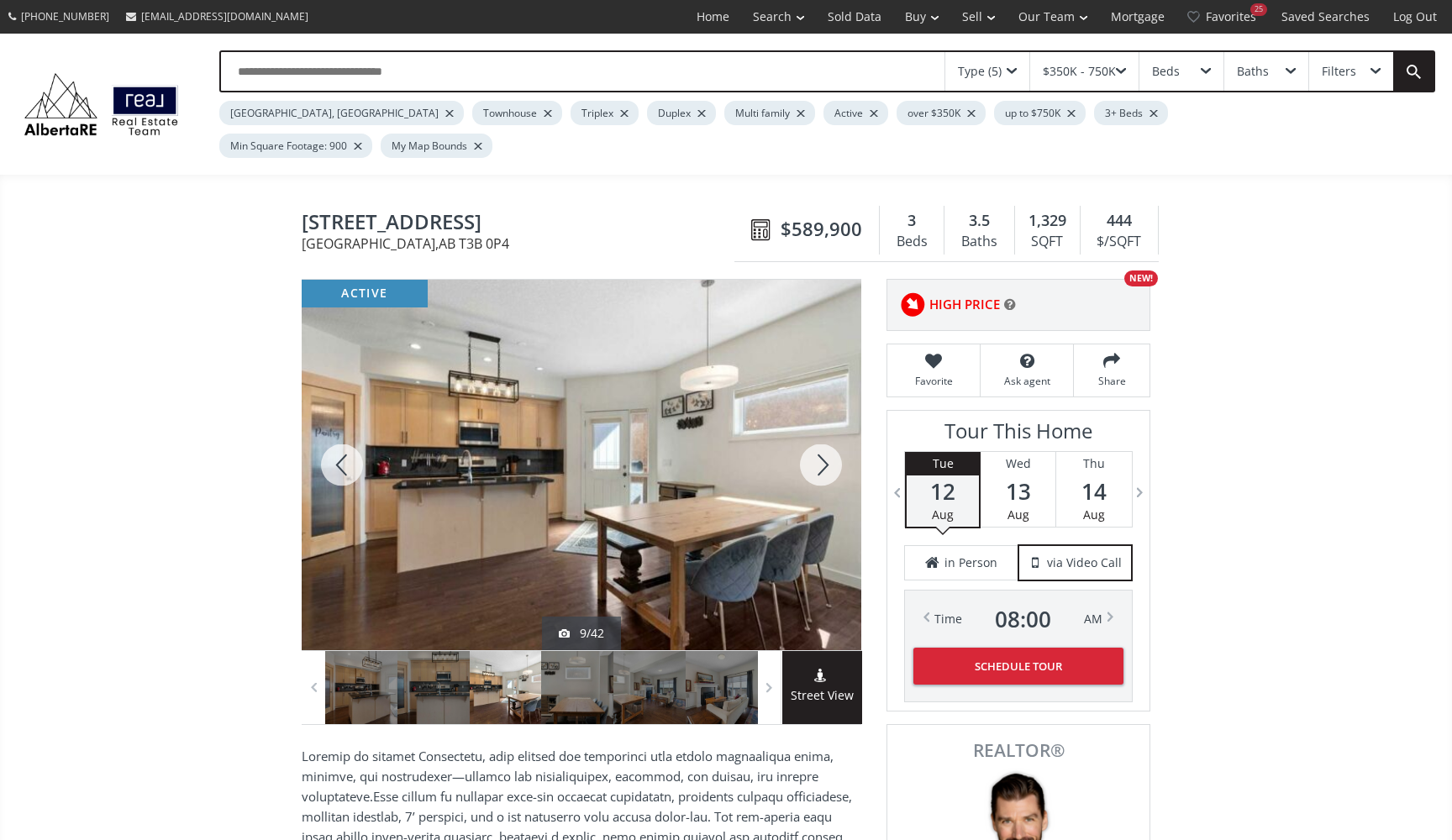
click at [820, 435] on div at bounding box center [820, 465] width 80 height 370
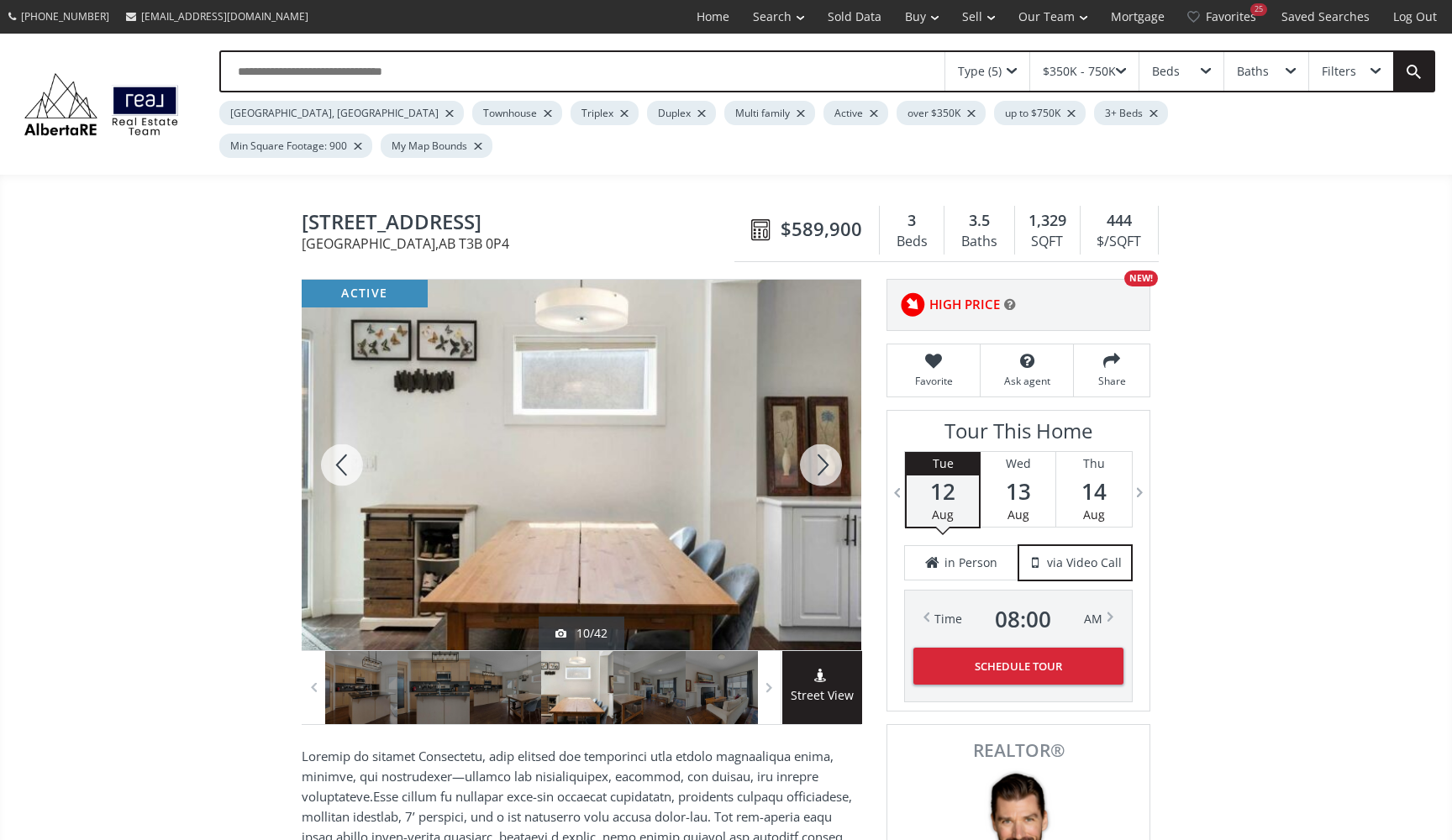
click at [821, 435] on div at bounding box center [820, 465] width 80 height 370
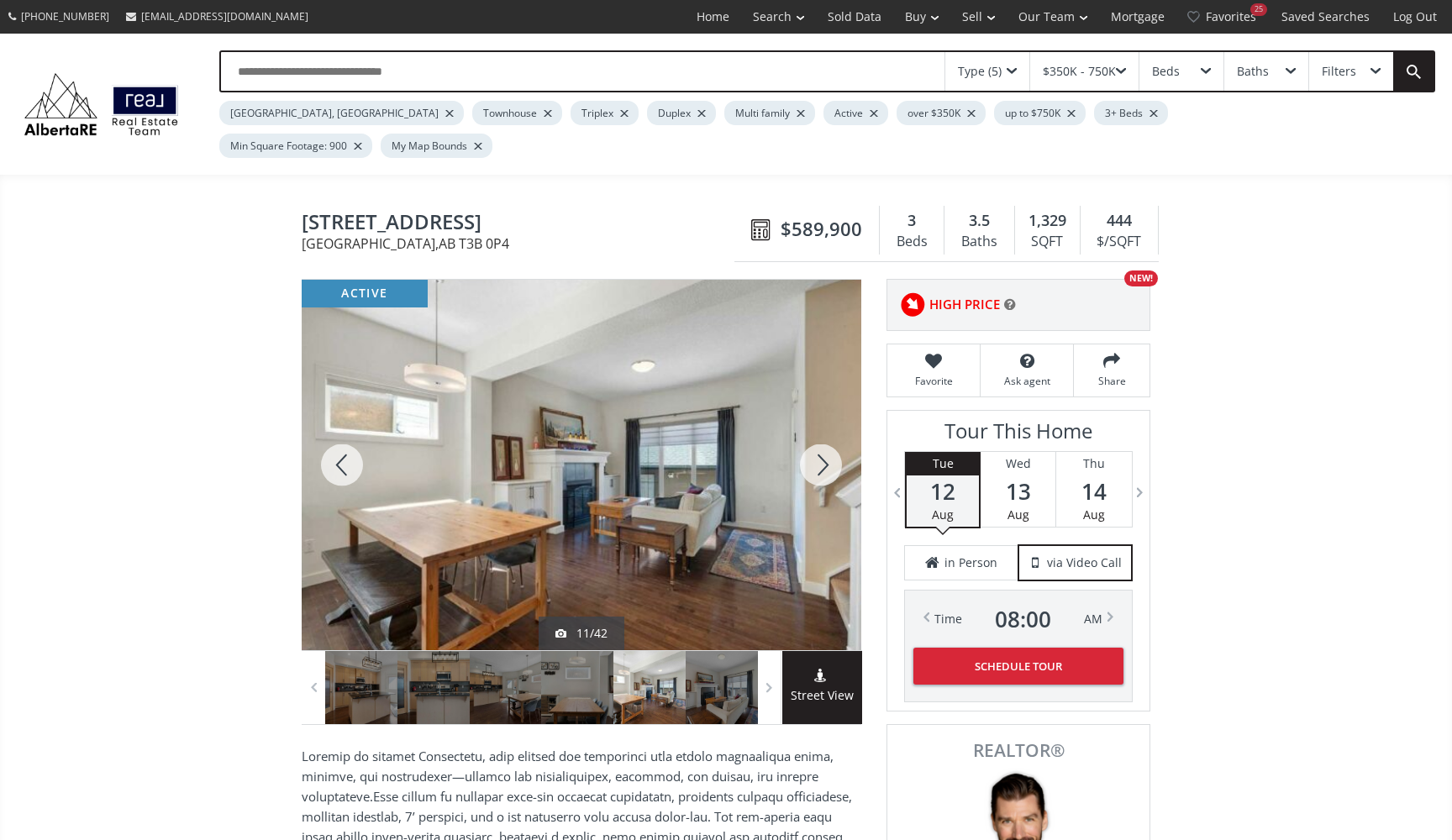
click at [821, 435] on div at bounding box center [820, 465] width 80 height 370
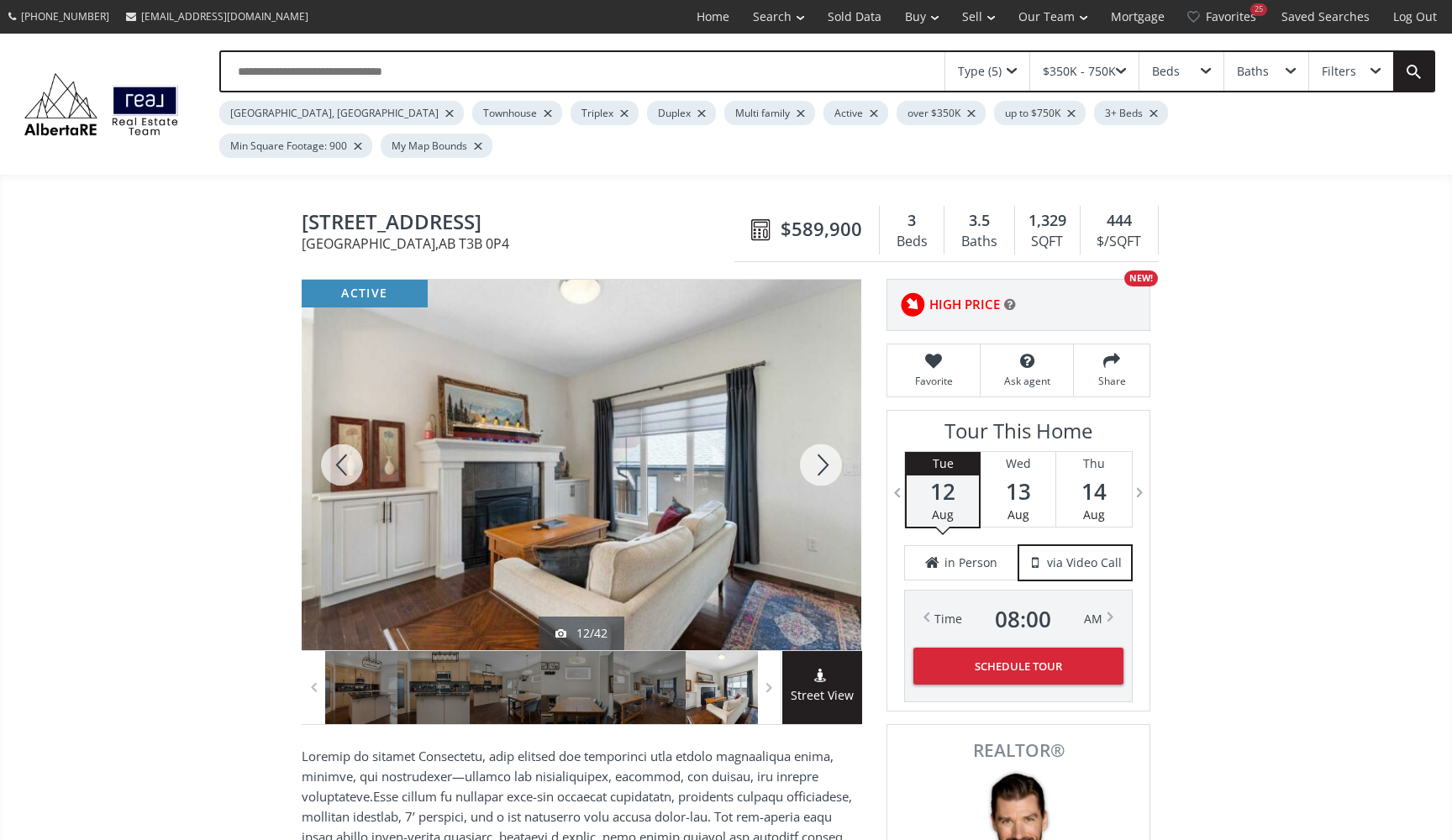
click at [822, 435] on div at bounding box center [820, 465] width 80 height 370
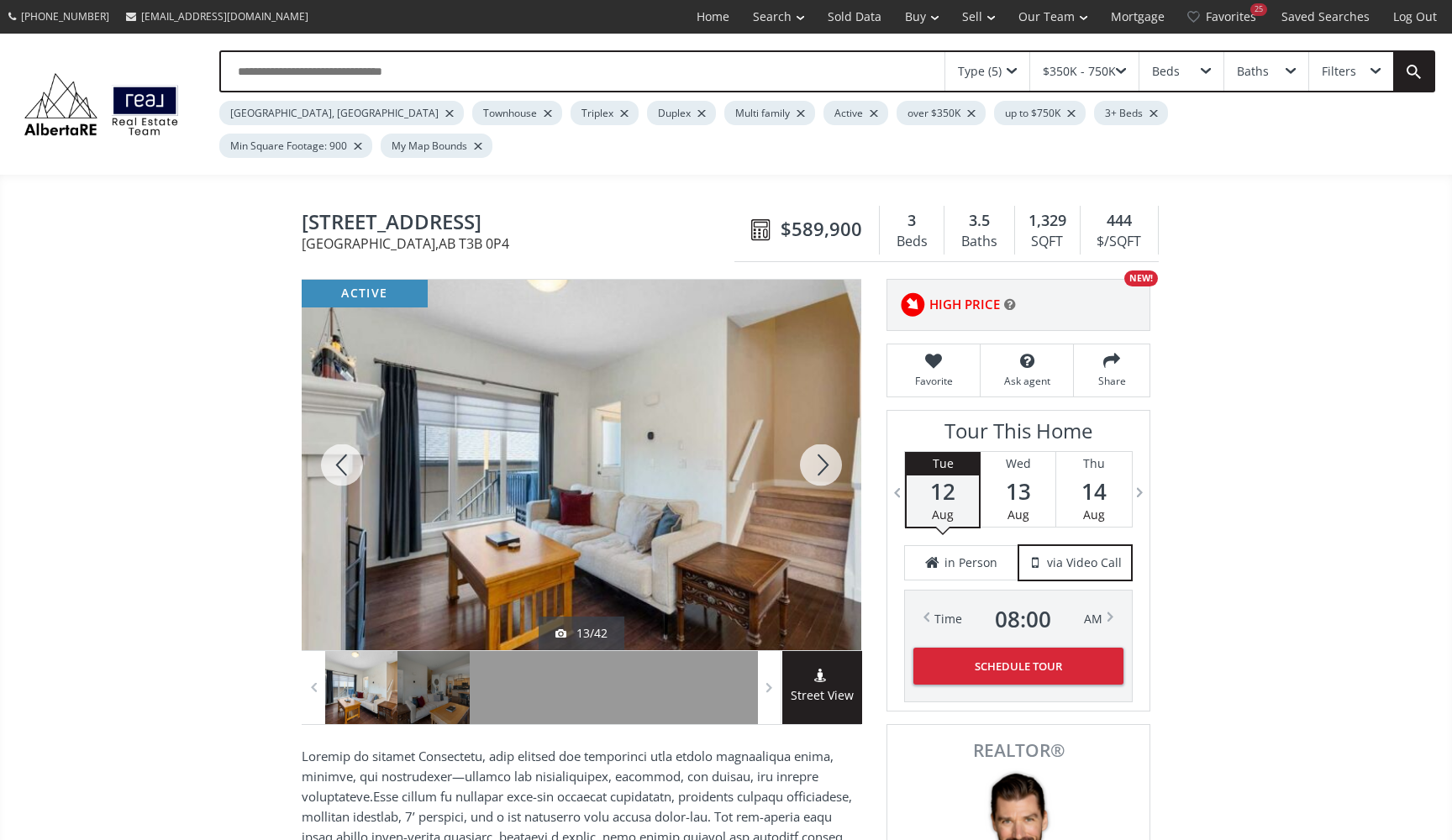
click at [822, 435] on div at bounding box center [820, 465] width 80 height 370
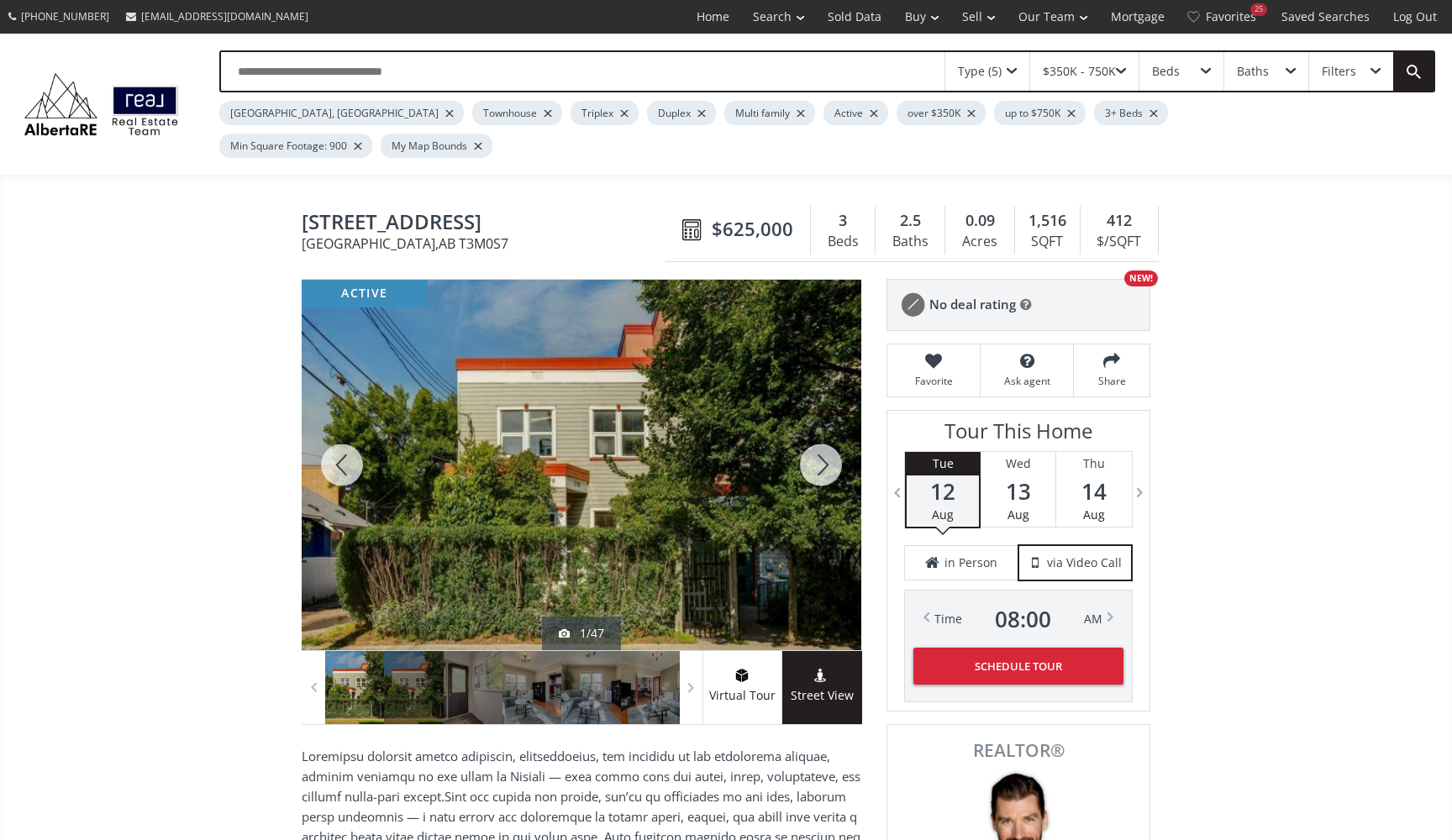
click at [830, 435] on div at bounding box center [820, 465] width 80 height 370
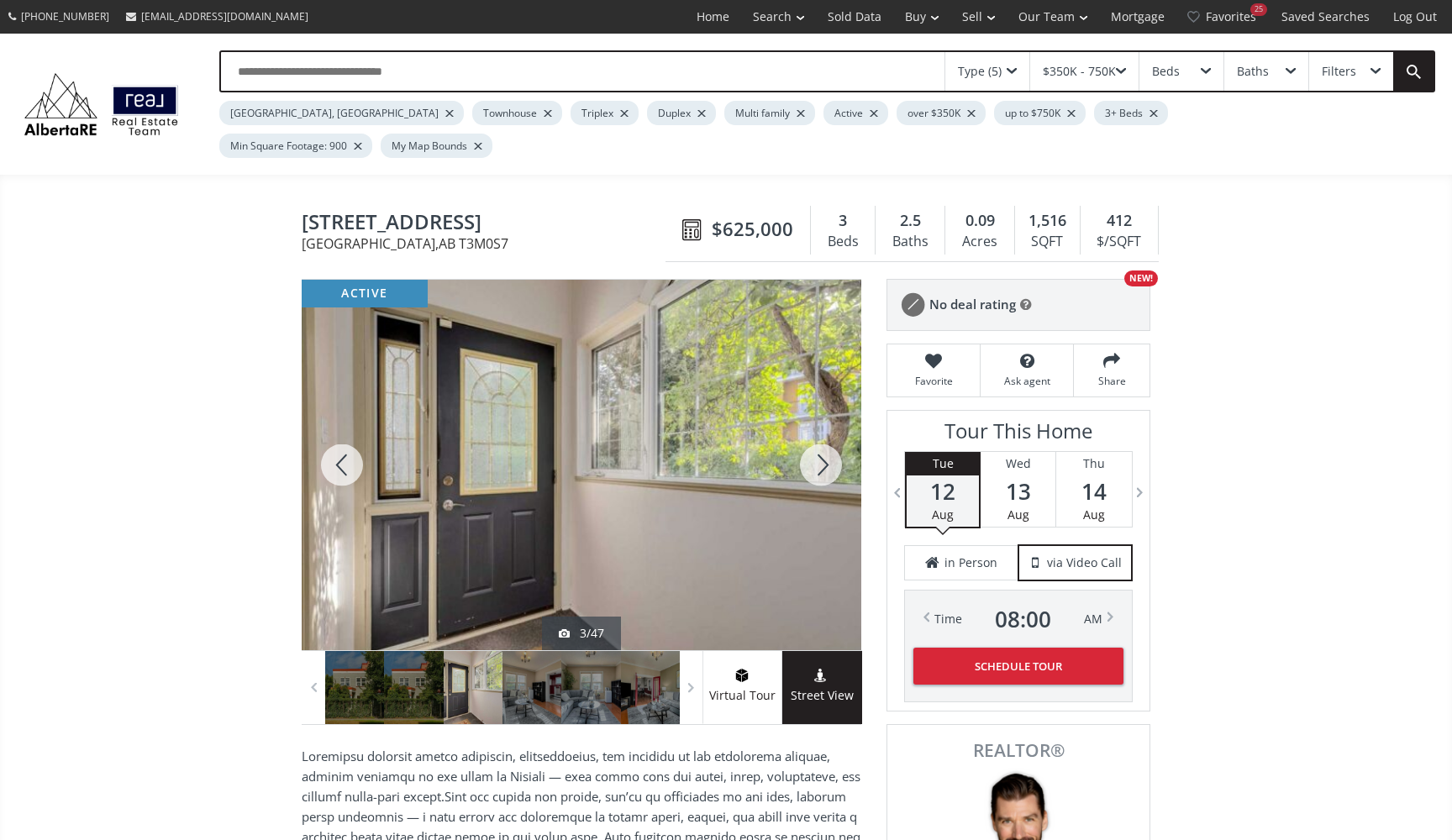
click at [830, 435] on div at bounding box center [820, 465] width 80 height 370
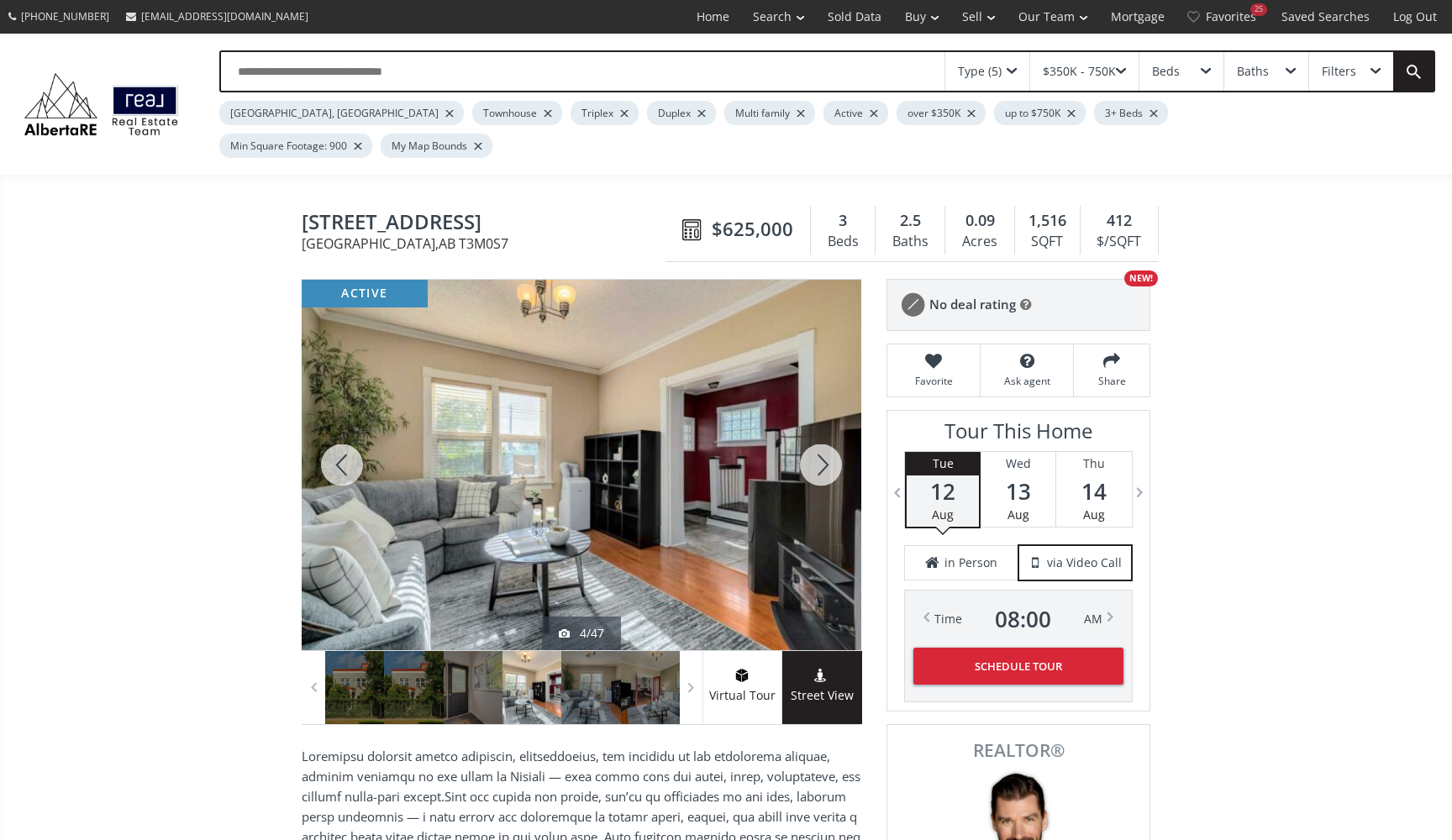
click at [830, 435] on div at bounding box center [820, 465] width 80 height 370
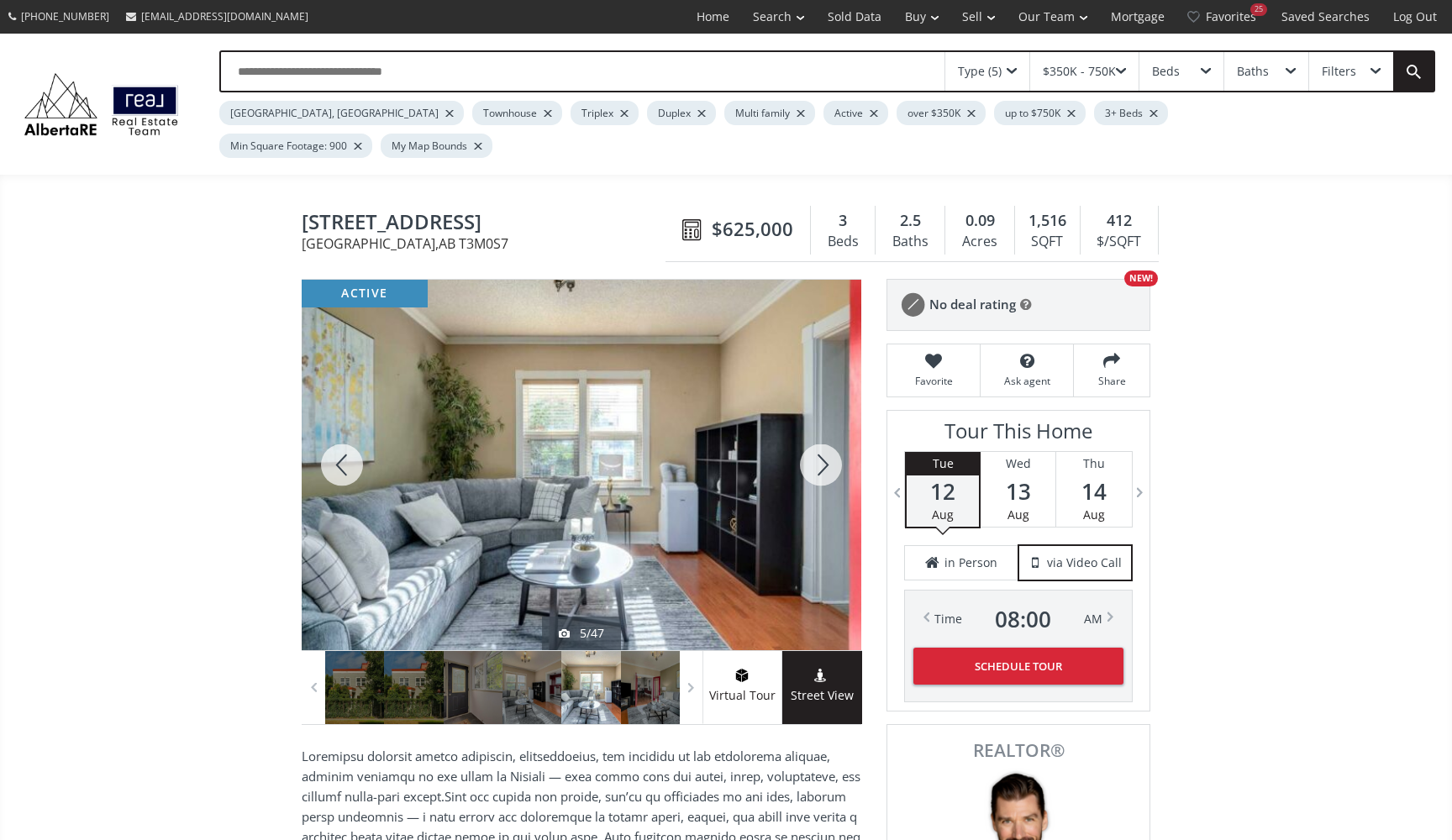
click at [830, 435] on div at bounding box center [820, 465] width 80 height 370
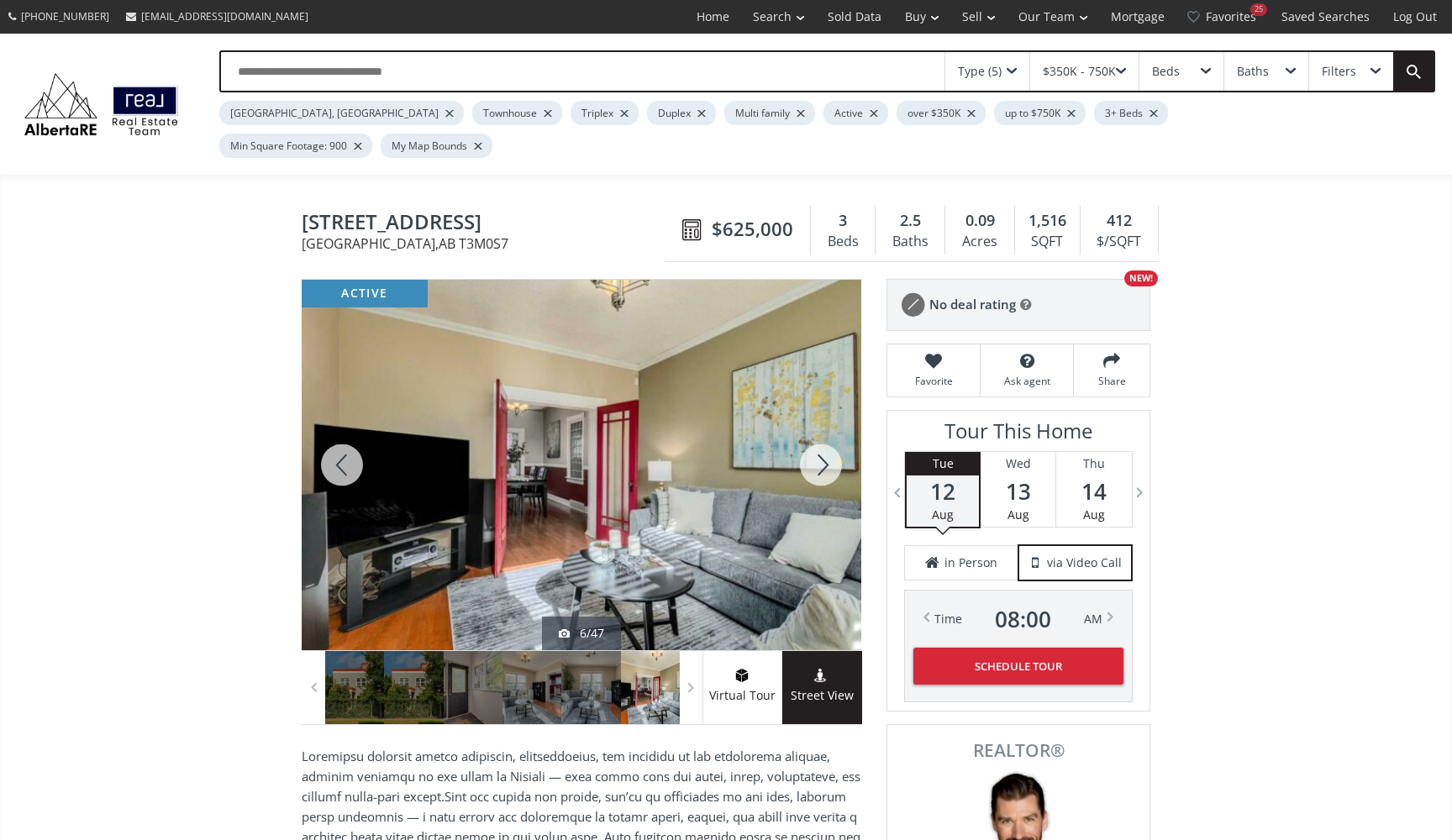
click at [830, 435] on div at bounding box center [820, 465] width 80 height 370
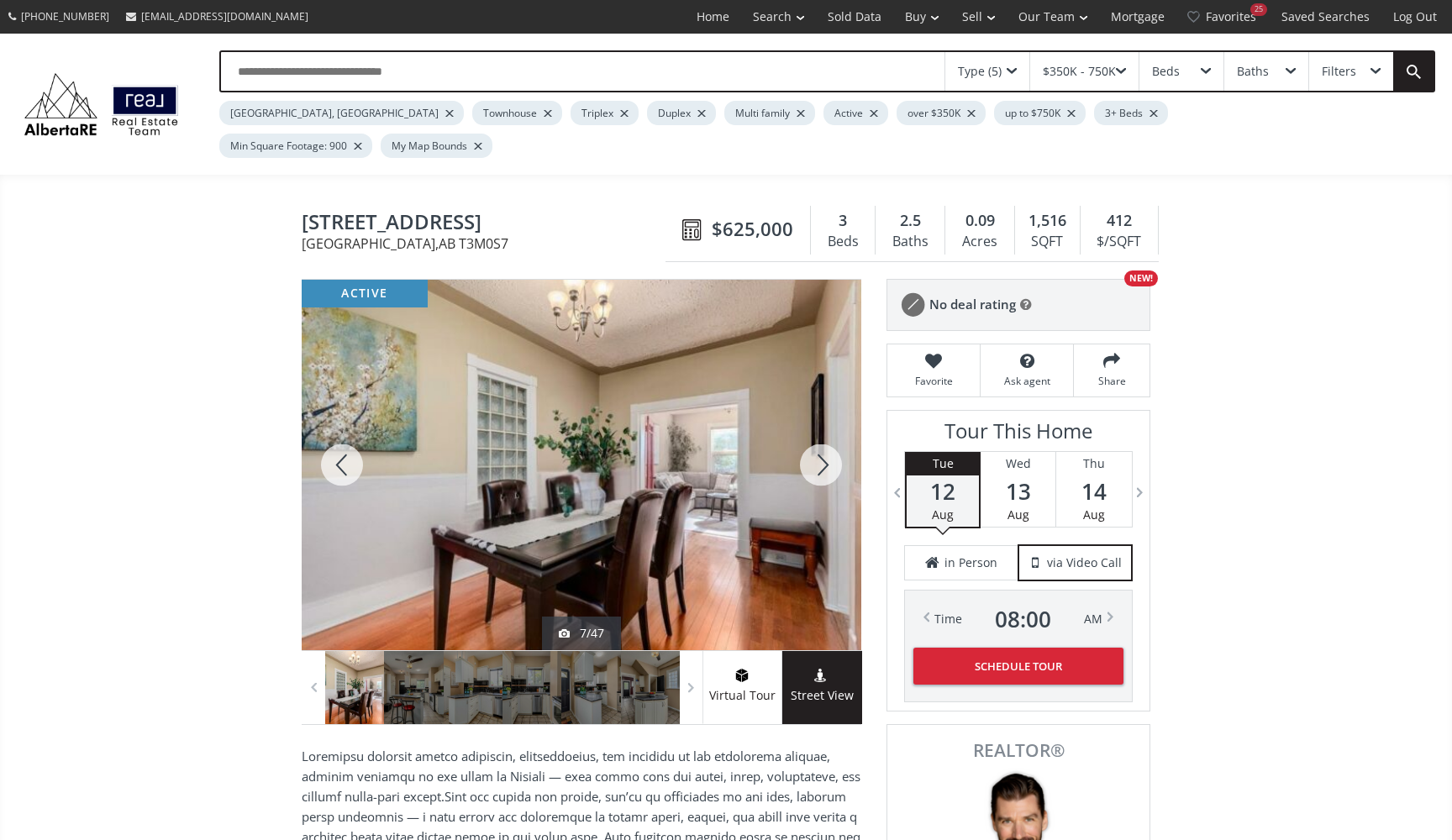
click at [830, 435] on div at bounding box center [820, 465] width 80 height 370
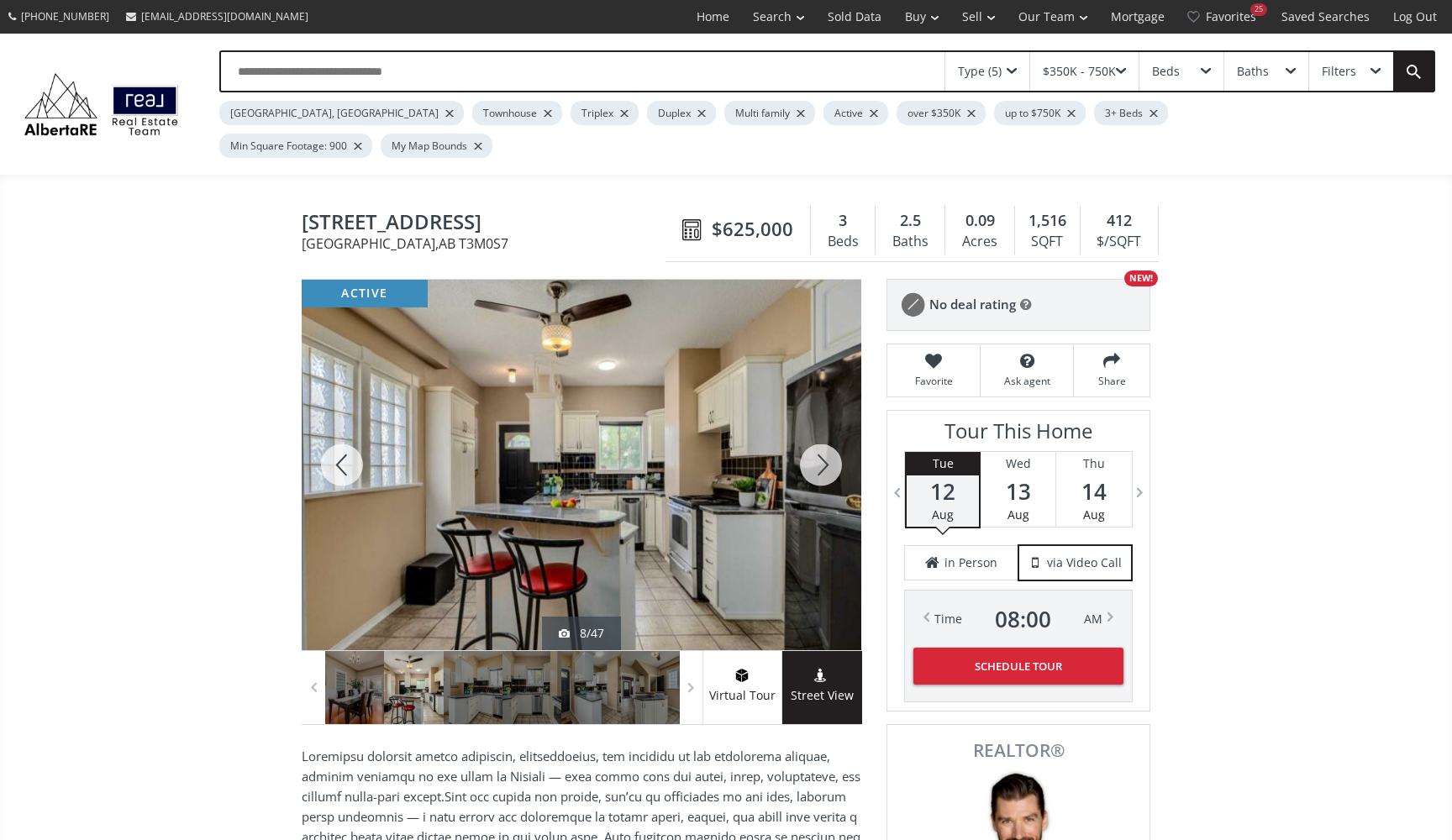
click at [830, 435] on div at bounding box center [820, 465] width 80 height 370
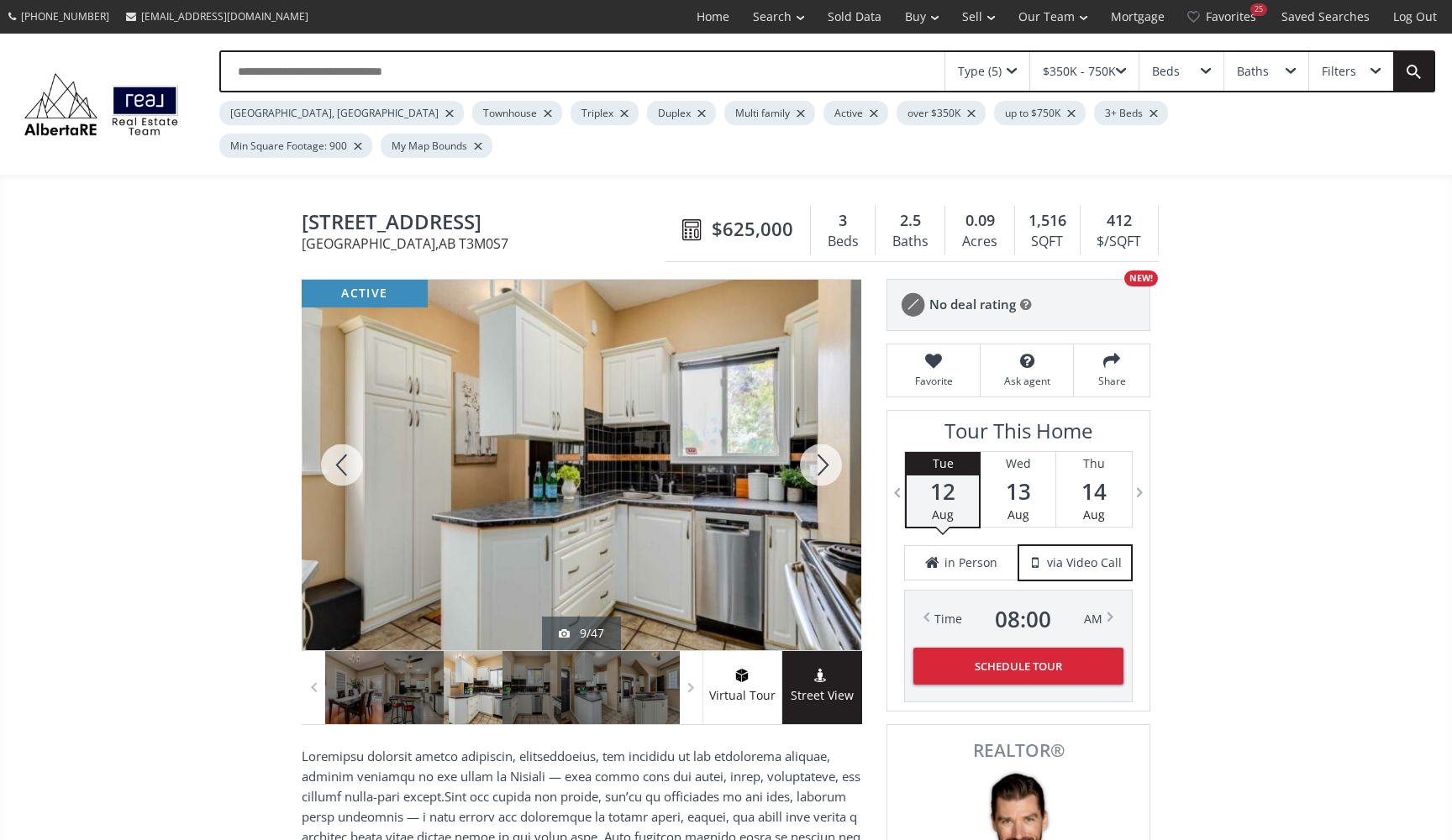
click at [830, 435] on div at bounding box center [820, 465] width 80 height 370
